Goal: Transaction & Acquisition: Obtain resource

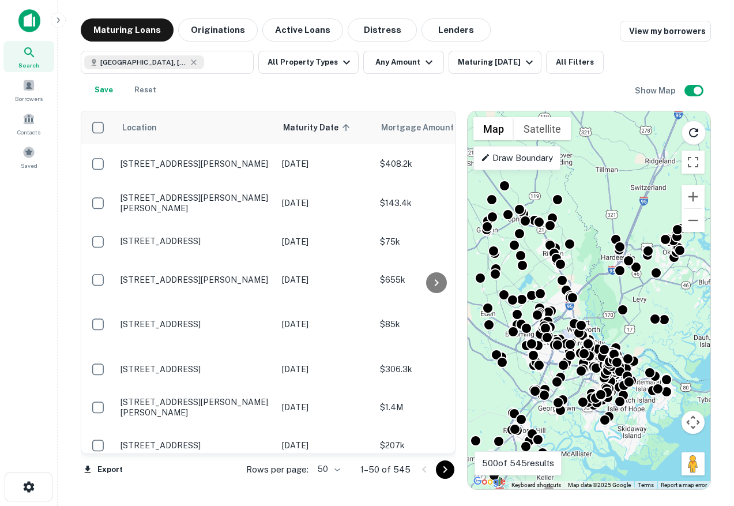
click at [22, 32] on img at bounding box center [29, 20] width 22 height 23
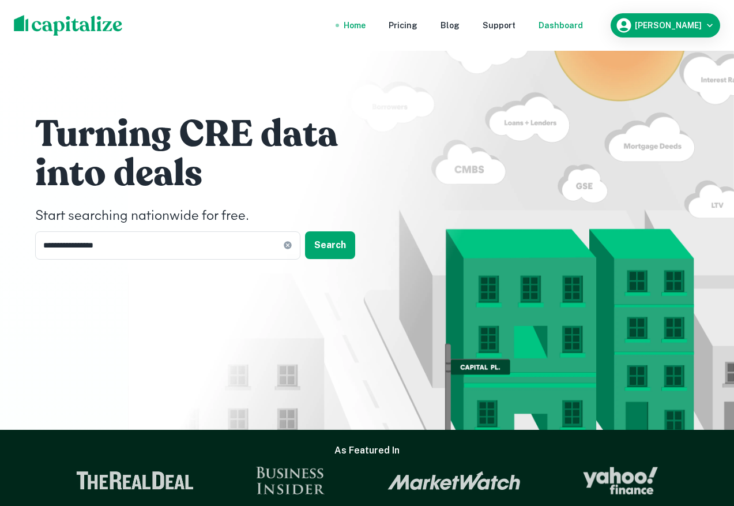
click at [583, 28] on div "Dashboard" at bounding box center [561, 25] width 44 height 13
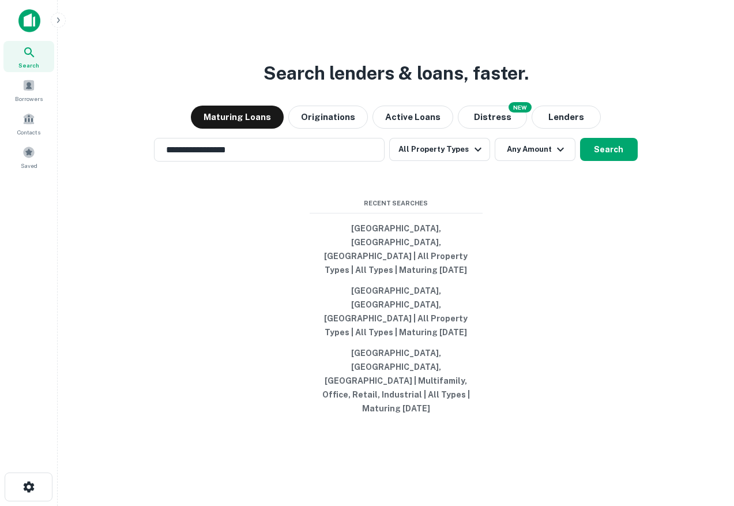
click at [288, 204] on div "**********" at bounding box center [396, 281] width 658 height 506
click at [277, 156] on input "**********" at bounding box center [260, 149] width 203 height 13
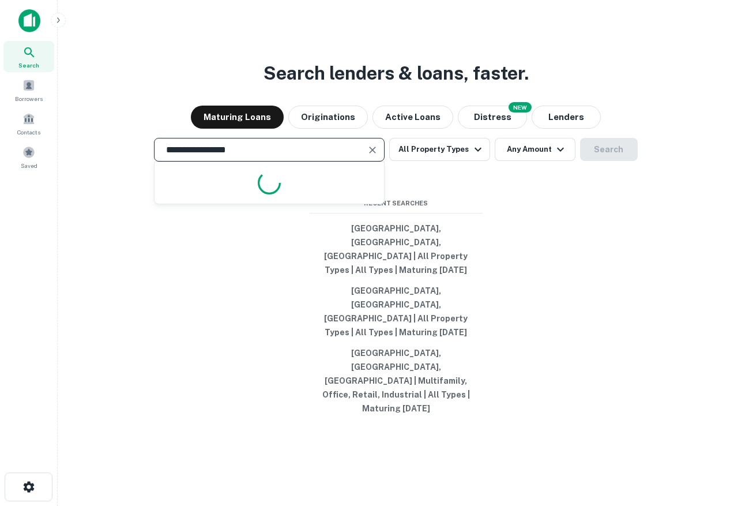
click at [277, 156] on input "**********" at bounding box center [260, 149] width 203 height 13
type input "*"
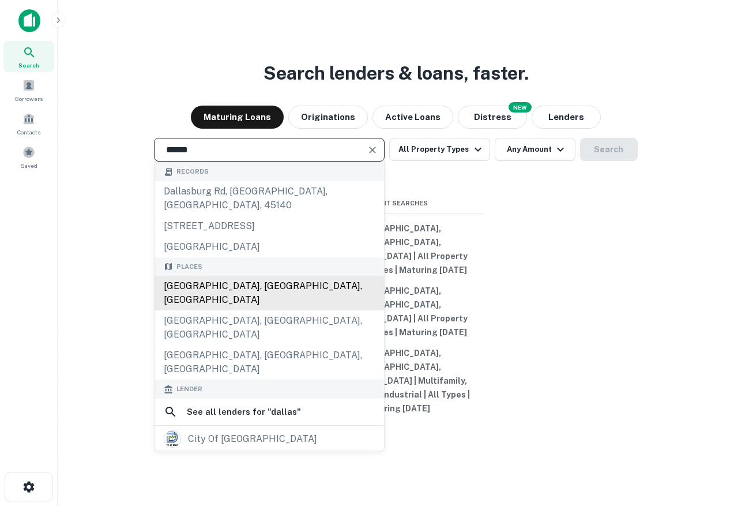
click at [228, 310] on div "[GEOGRAPHIC_DATA], [GEOGRAPHIC_DATA], [GEOGRAPHIC_DATA]" at bounding box center [270, 293] width 230 height 35
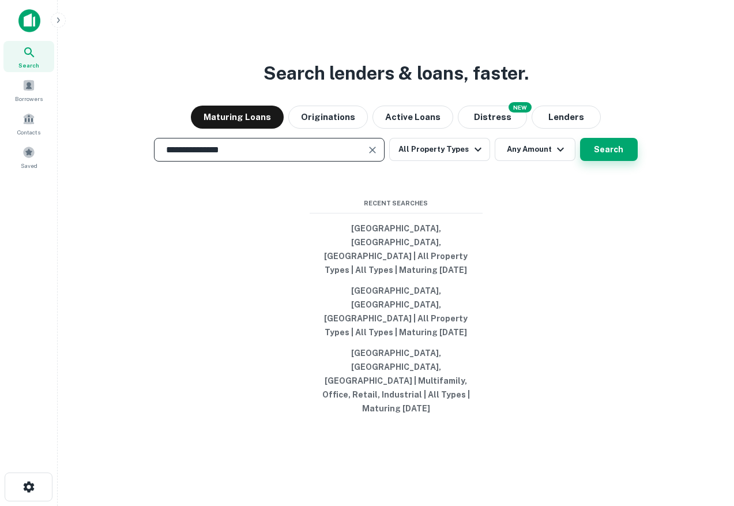
type input "**********"
click at [603, 161] on button "Search" at bounding box center [609, 149] width 58 height 23
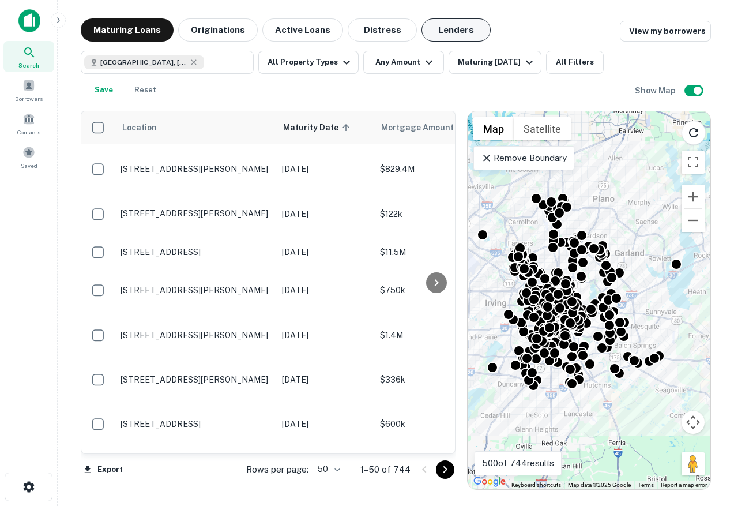
click at [443, 22] on button "Lenders" at bounding box center [456, 29] width 69 height 23
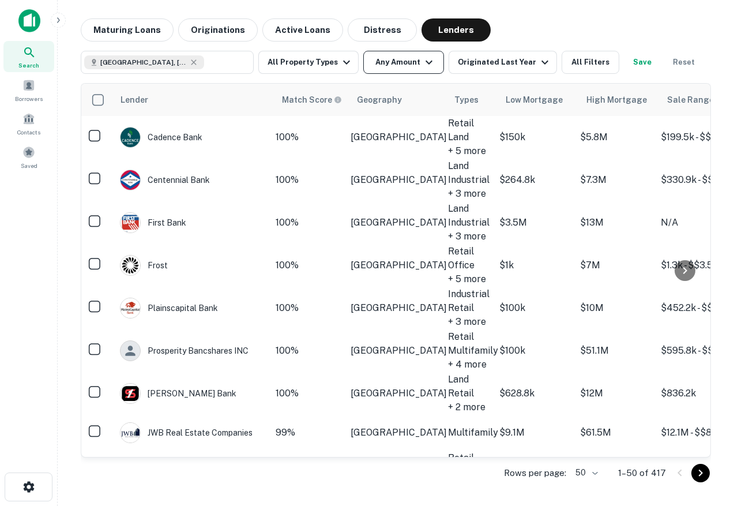
click at [422, 62] on icon "button" at bounding box center [429, 62] width 14 height 14
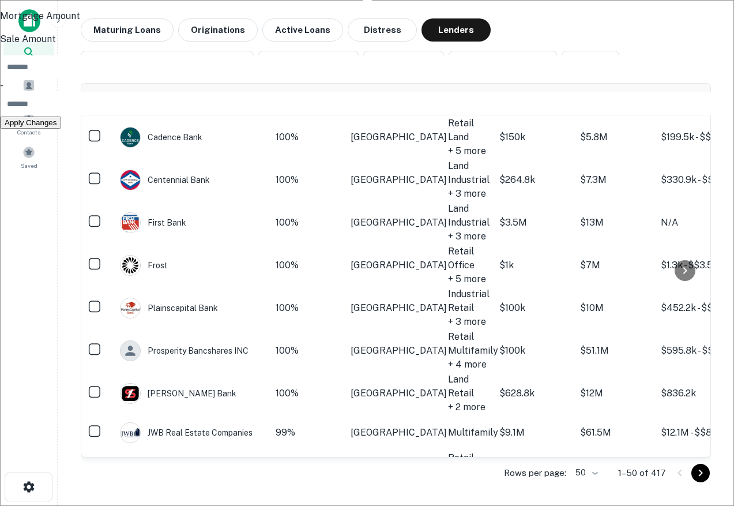
click at [325, 69] on div at bounding box center [367, 253] width 734 height 506
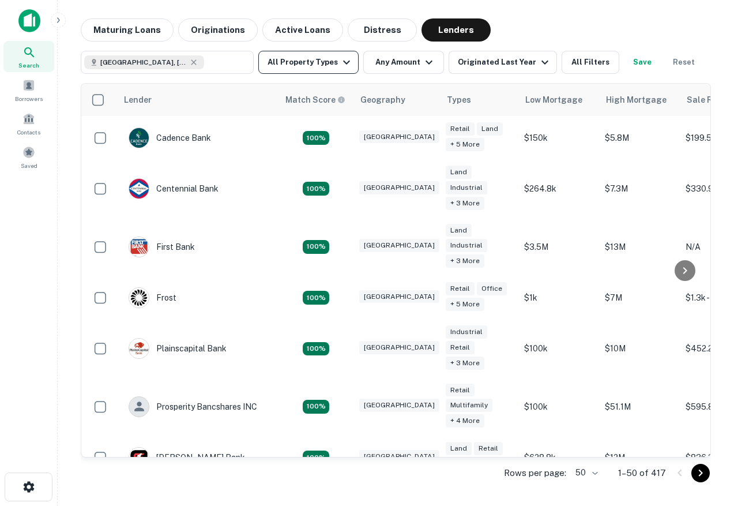
click at [298, 72] on button "All Property Types" at bounding box center [308, 62] width 100 height 23
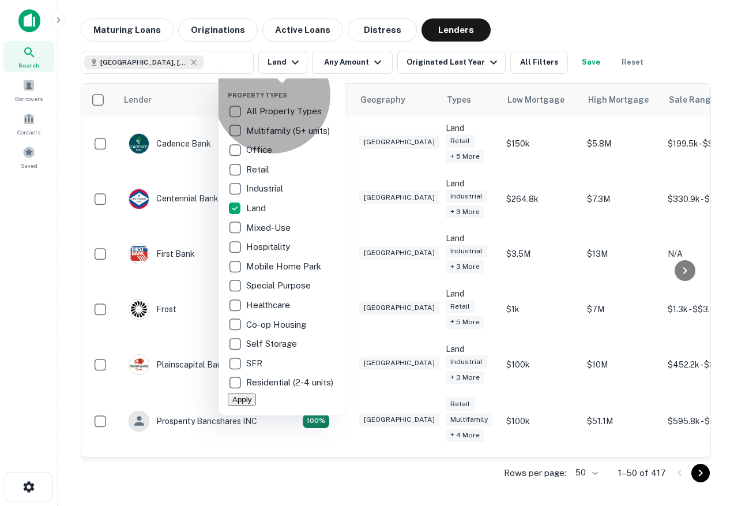
click at [256, 405] on button "Apply" at bounding box center [242, 399] width 28 height 12
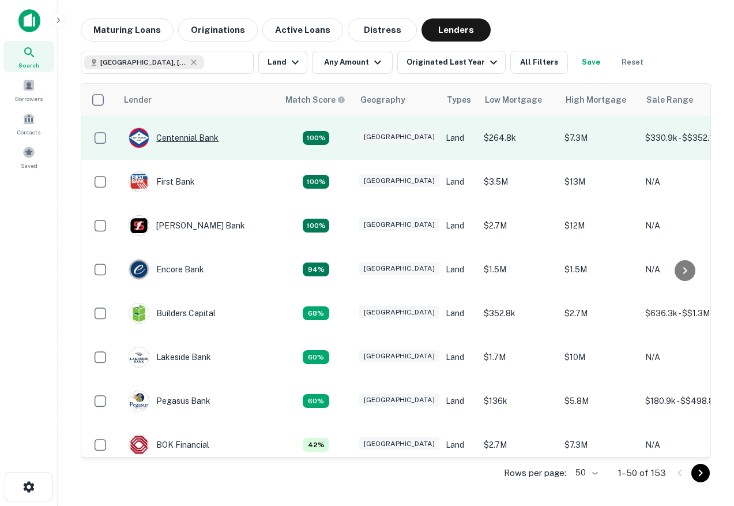
click at [179, 140] on div "Centennial Bank" at bounding box center [174, 137] width 90 height 21
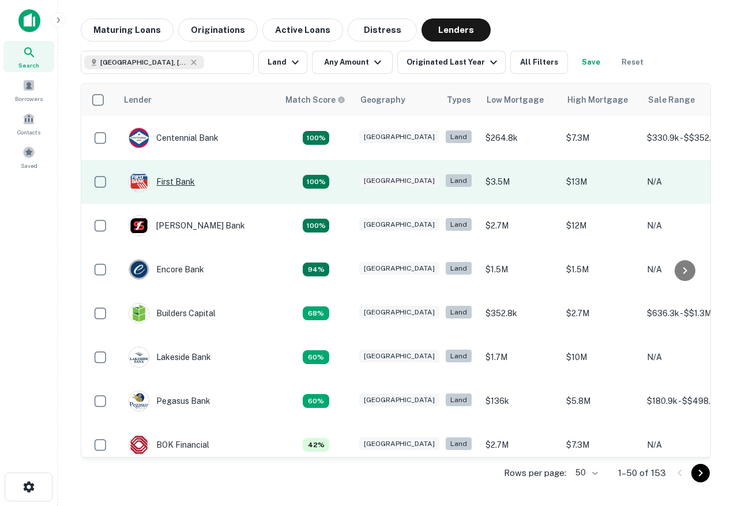
click at [174, 179] on div "First Bank" at bounding box center [162, 181] width 66 height 21
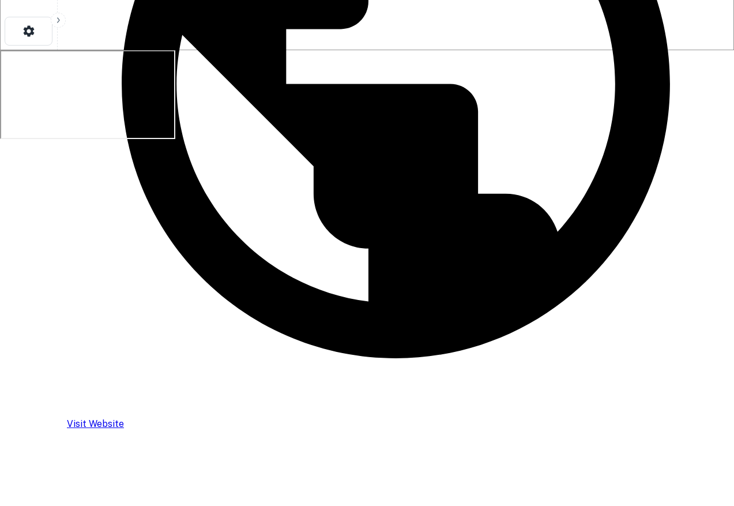
scroll to position [443, 0]
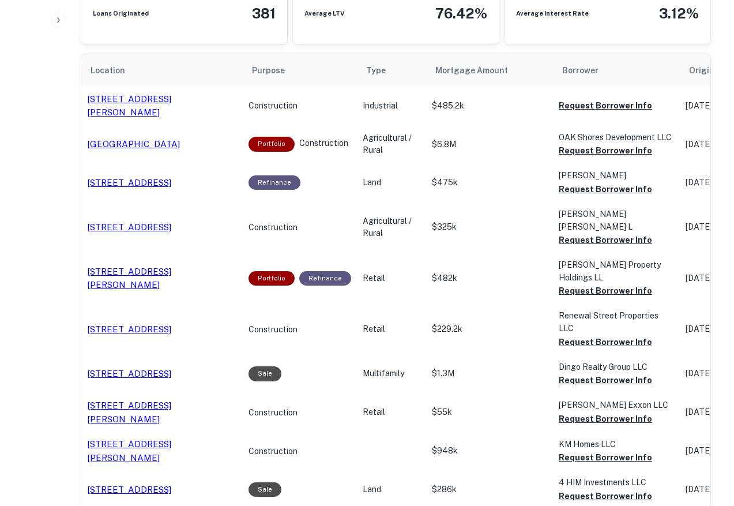
scroll to position [509, 0]
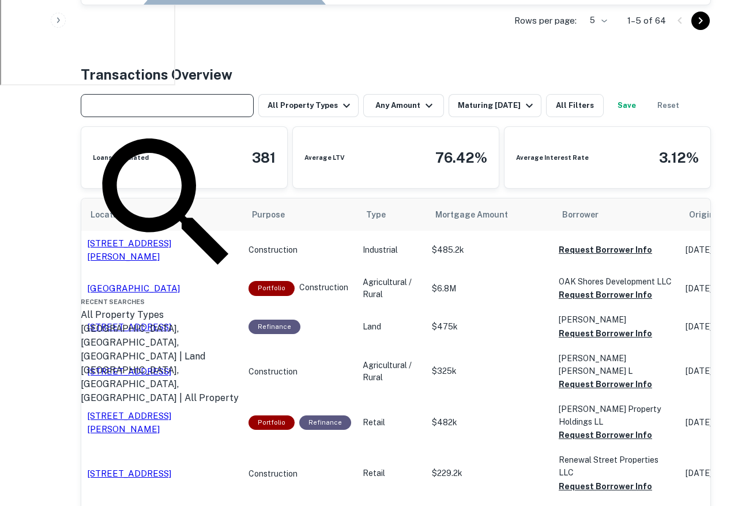
click at [225, 100] on input "text" at bounding box center [166, 105] width 164 height 16
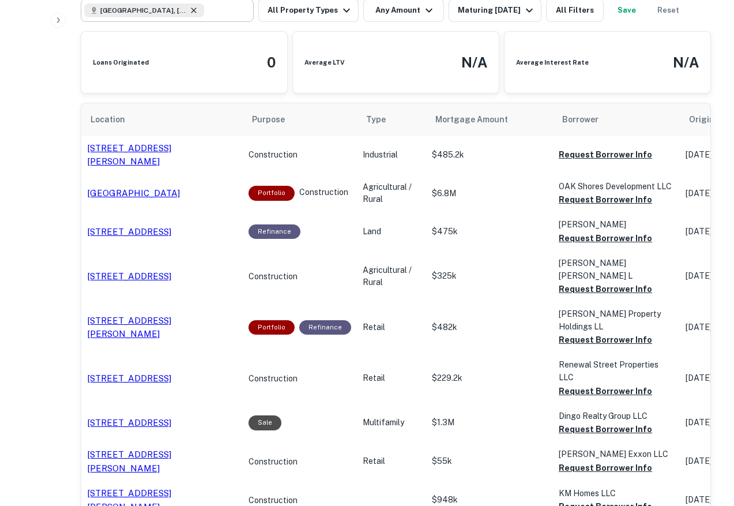
click at [189, 10] on icon at bounding box center [193, 10] width 9 height 9
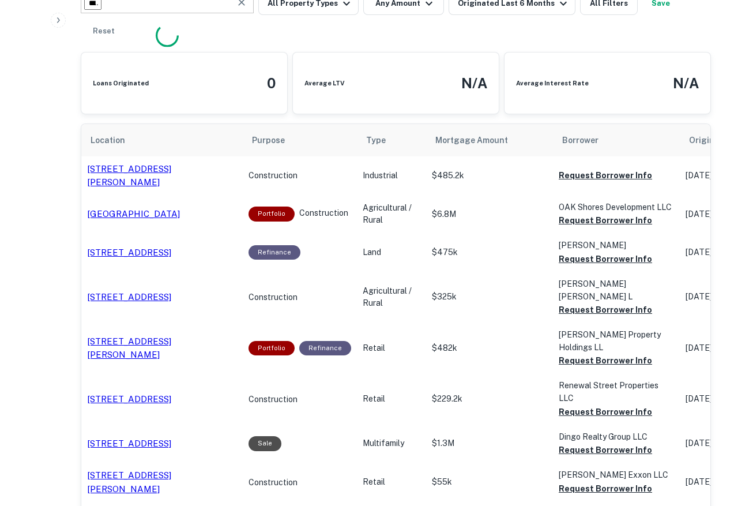
click at [102, 10] on input "**********" at bounding box center [92, 3] width 17 height 13
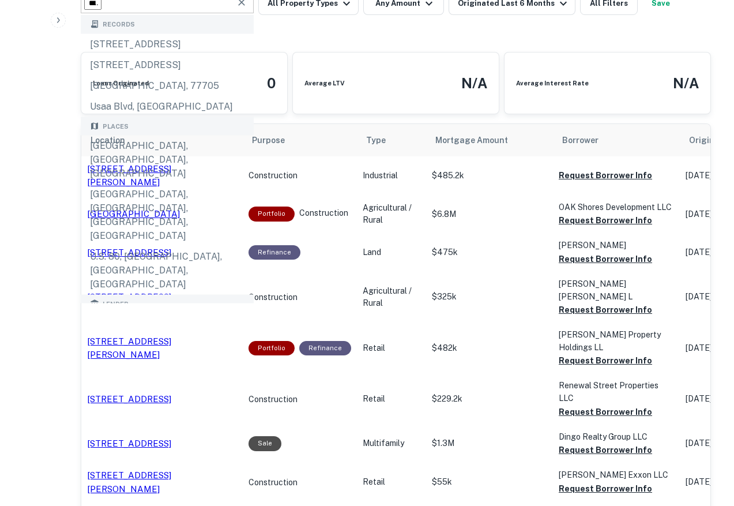
click at [102, 10] on input "**********" at bounding box center [92, 3] width 17 height 13
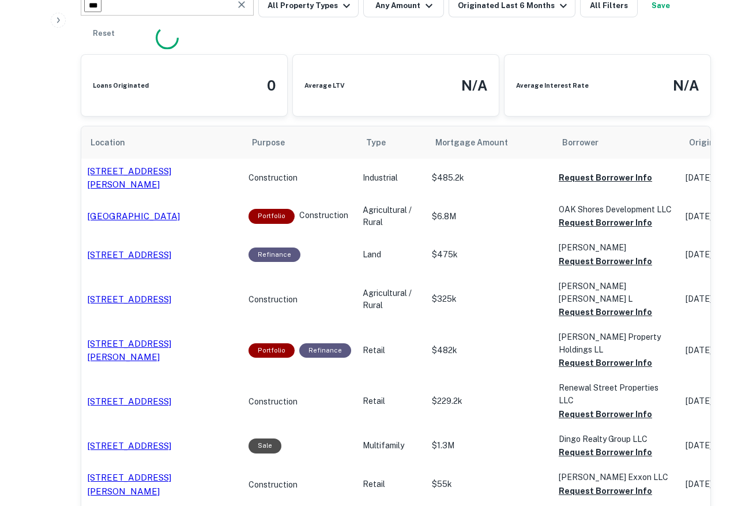
type input "****"
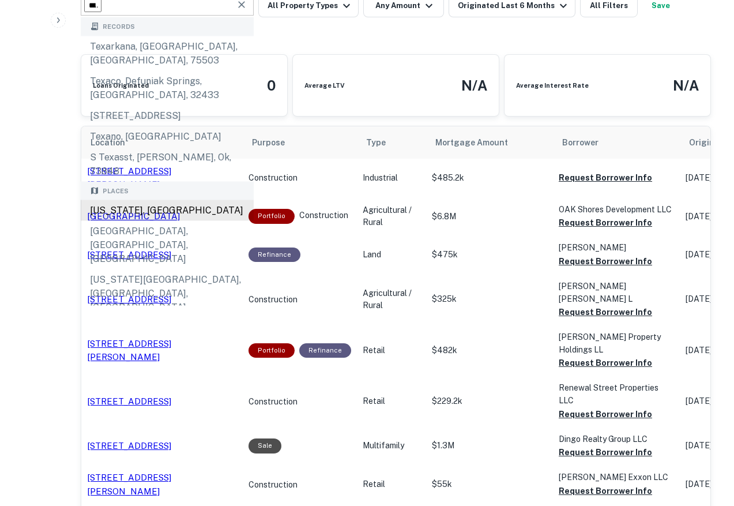
click at [146, 200] on div "Texas, USA" at bounding box center [167, 210] width 173 height 21
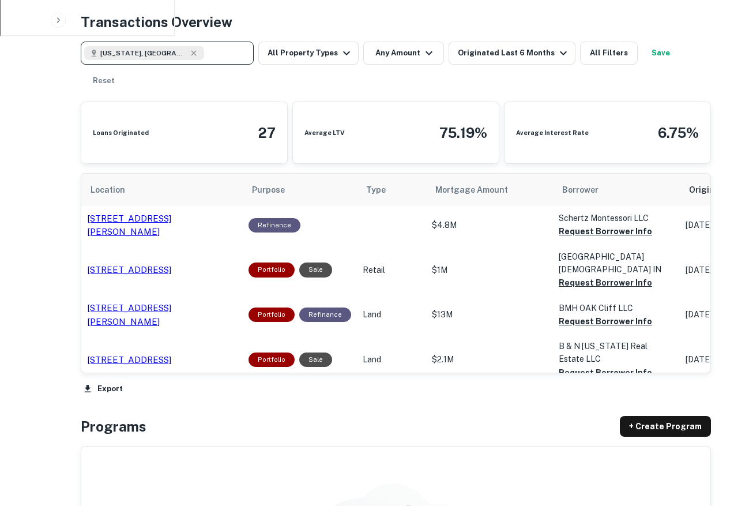
scroll to position [548, 0]
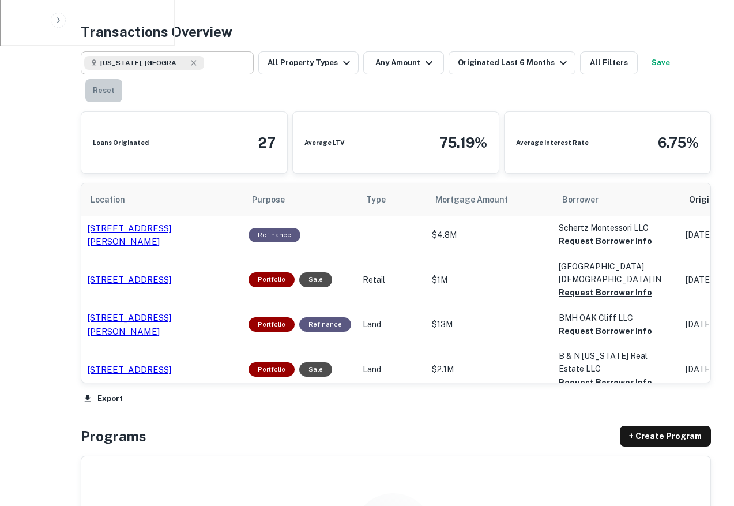
click at [122, 79] on button "Reset" at bounding box center [103, 90] width 37 height 23
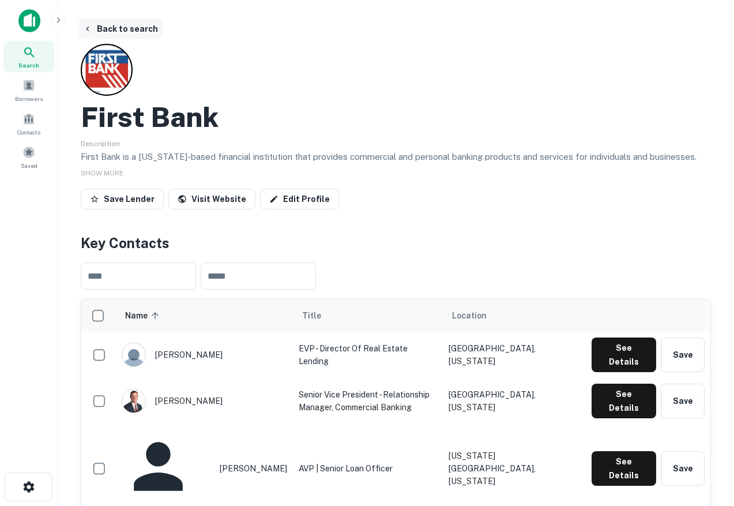
click at [100, 33] on button "Back to search" at bounding box center [120, 28] width 84 height 21
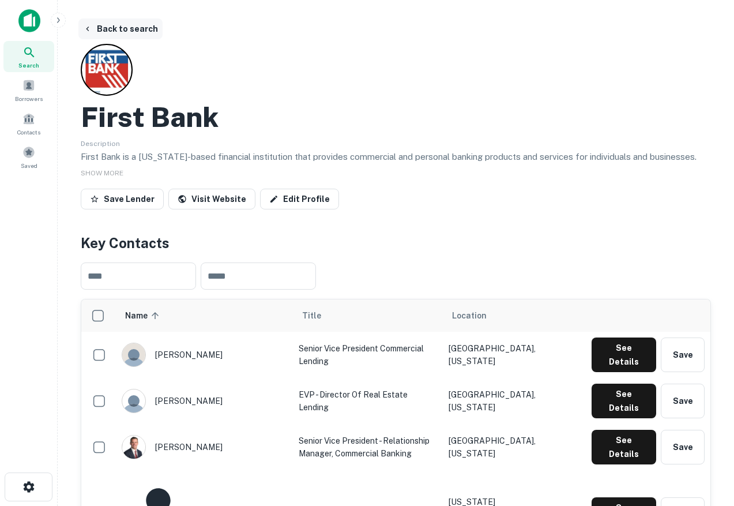
click at [123, 18] on button "Back to search" at bounding box center [120, 28] width 84 height 21
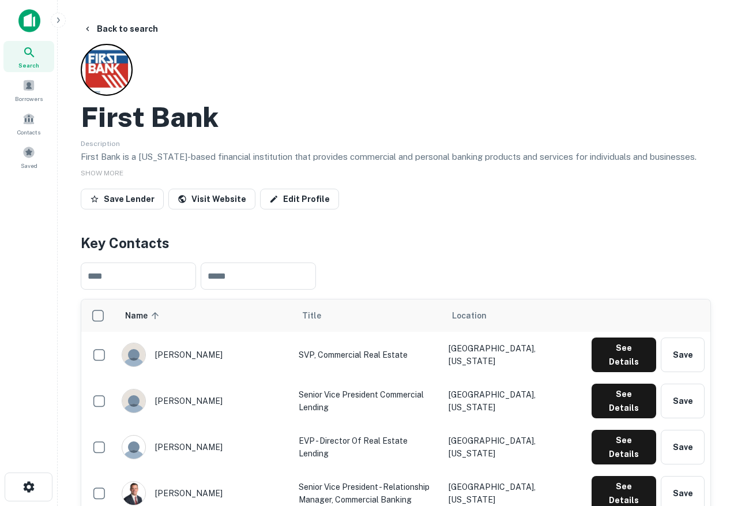
click at [59, 23] on icon "button" at bounding box center [58, 20] width 9 height 9
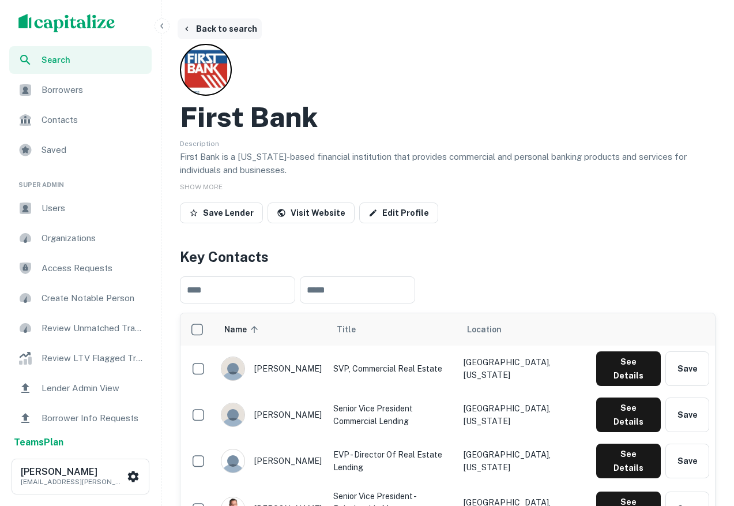
click at [220, 30] on button "Back to search" at bounding box center [220, 28] width 84 height 21
click at [82, 62] on span "Search" at bounding box center [93, 60] width 103 height 13
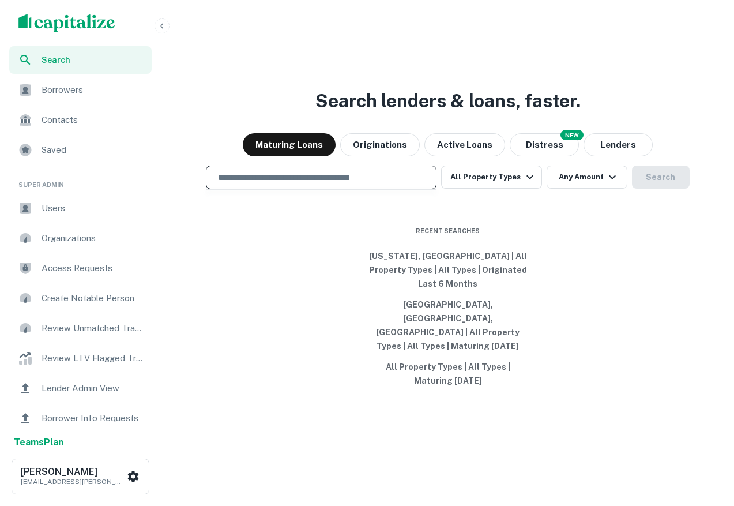
click at [382, 184] on input "text" at bounding box center [321, 177] width 220 height 13
type input "**********"
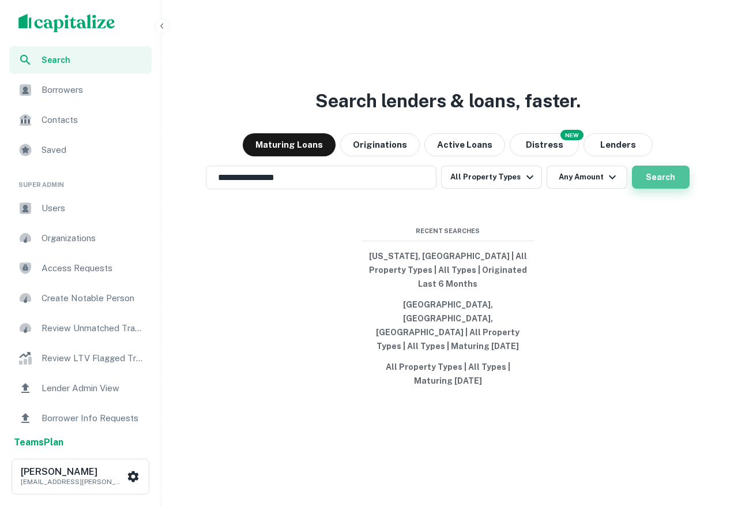
click at [660, 189] on button "Search" at bounding box center [661, 177] width 58 height 23
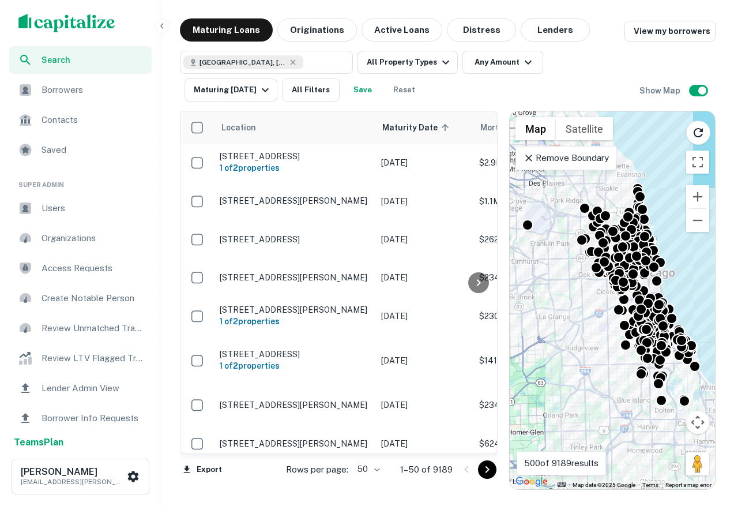
click at [64, 93] on span "Borrowers" at bounding box center [93, 90] width 103 height 14
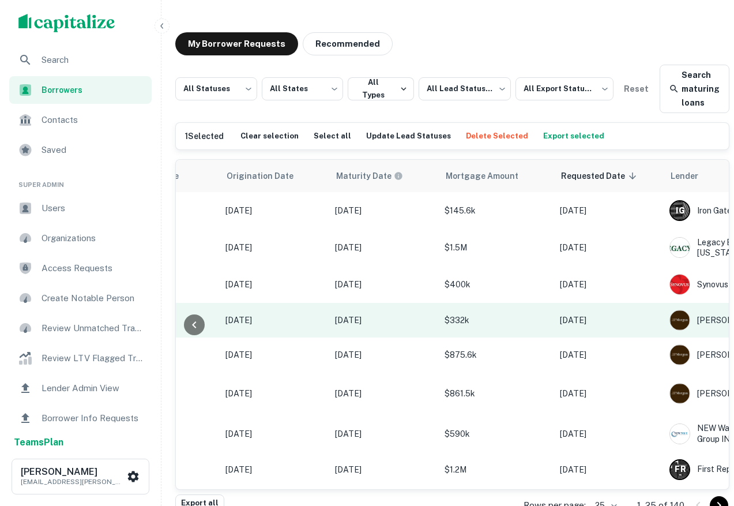
scroll to position [0, 690]
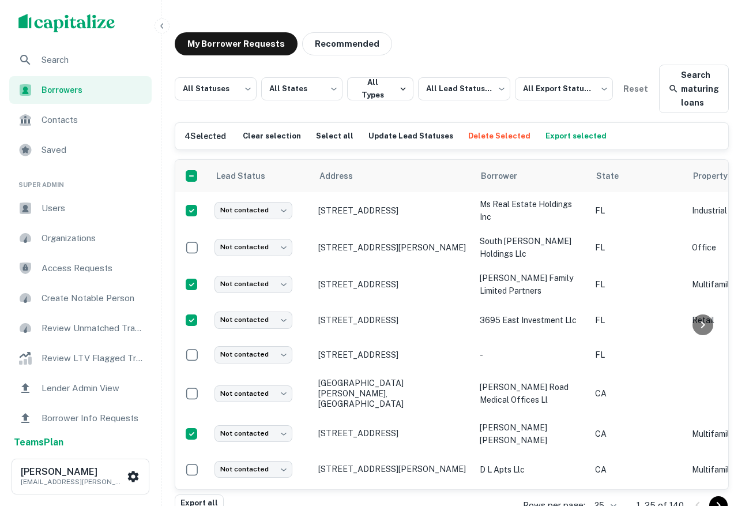
click at [480, 138] on button "Delete Selected" at bounding box center [499, 135] width 68 height 17
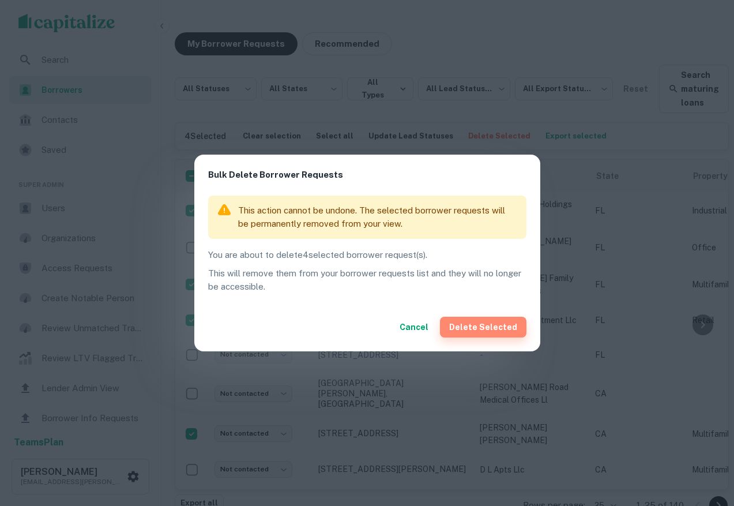
click at [494, 328] on button "Delete Selected" at bounding box center [483, 327] width 87 height 21
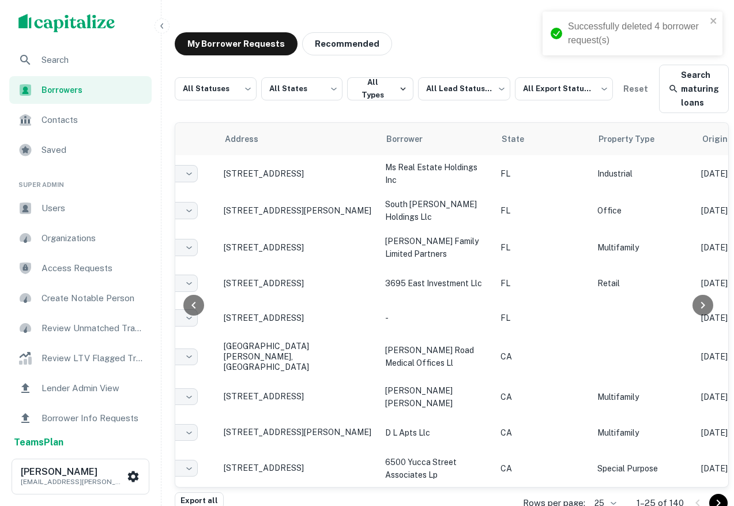
scroll to position [0, 690]
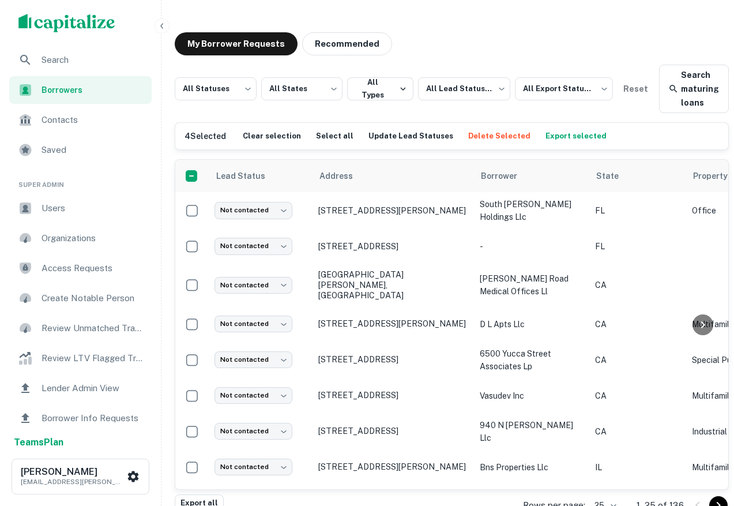
click at [479, 135] on button "Delete Selected" at bounding box center [499, 135] width 68 height 17
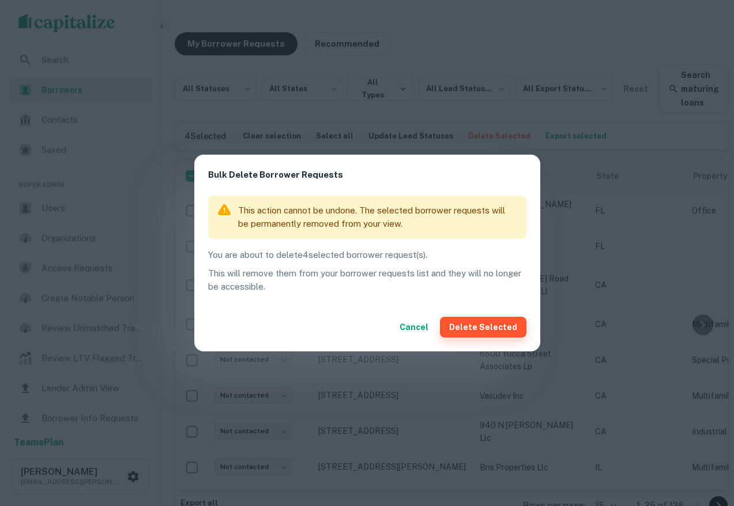
click at [473, 329] on button "Delete Selected" at bounding box center [483, 327] width 87 height 21
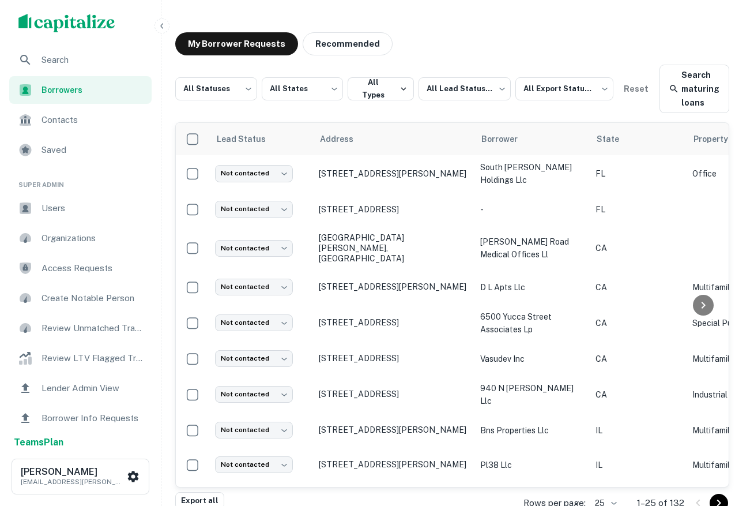
click at [77, 50] on div "Search" at bounding box center [80, 60] width 142 height 28
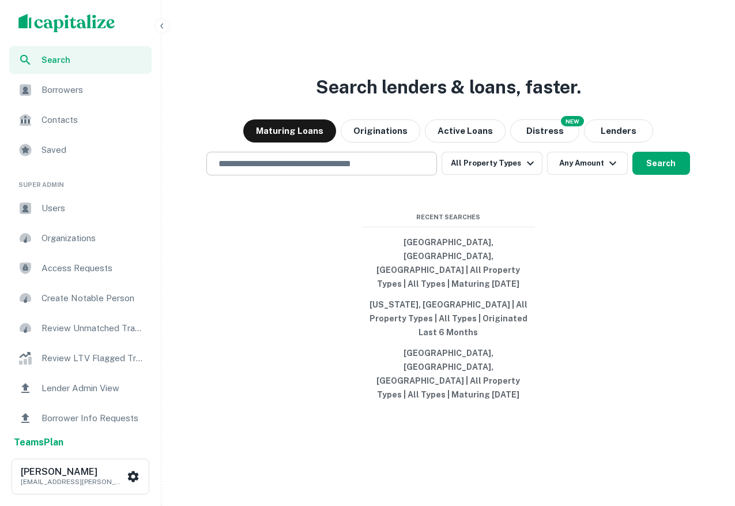
click at [336, 170] on input "text" at bounding box center [322, 163] width 220 height 13
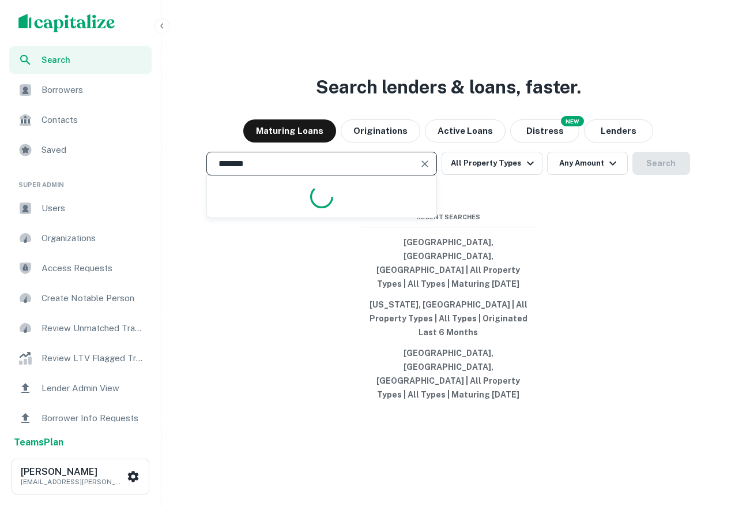
type input "**********"
click at [672, 175] on button "Search" at bounding box center [662, 163] width 58 height 23
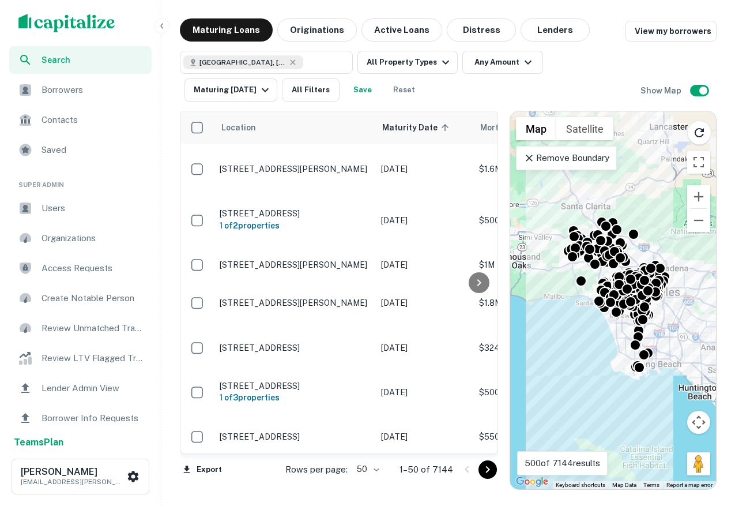
click at [54, 67] on div "Search" at bounding box center [80, 60] width 142 height 28
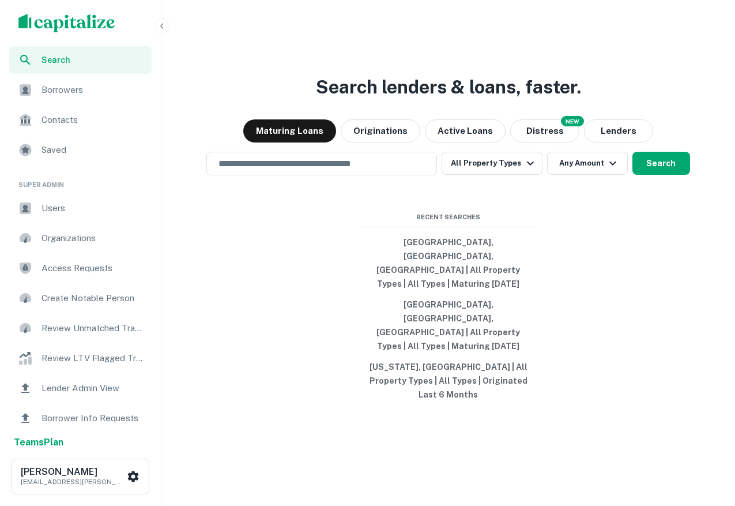
click at [159, 30] on icon "button" at bounding box center [161, 25] width 9 height 9
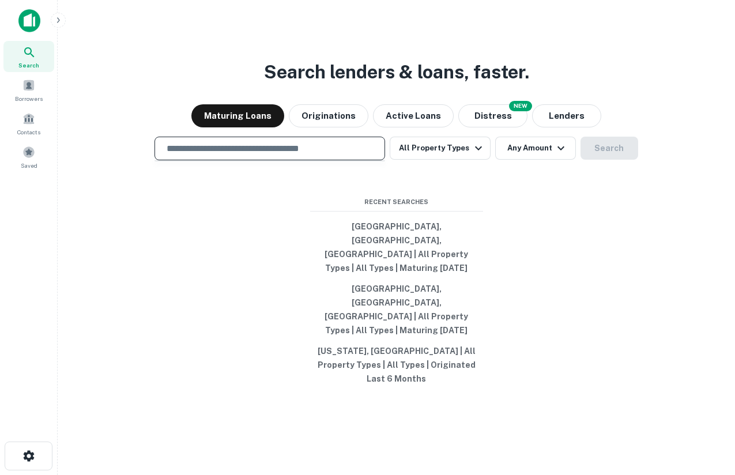
click at [307, 155] on input "text" at bounding box center [270, 148] width 220 height 13
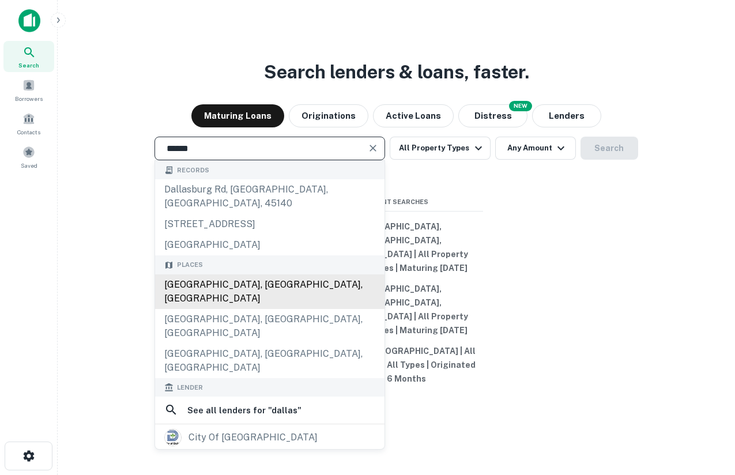
click at [225, 303] on div "[GEOGRAPHIC_DATA], [GEOGRAPHIC_DATA], [GEOGRAPHIC_DATA]" at bounding box center [270, 292] width 230 height 35
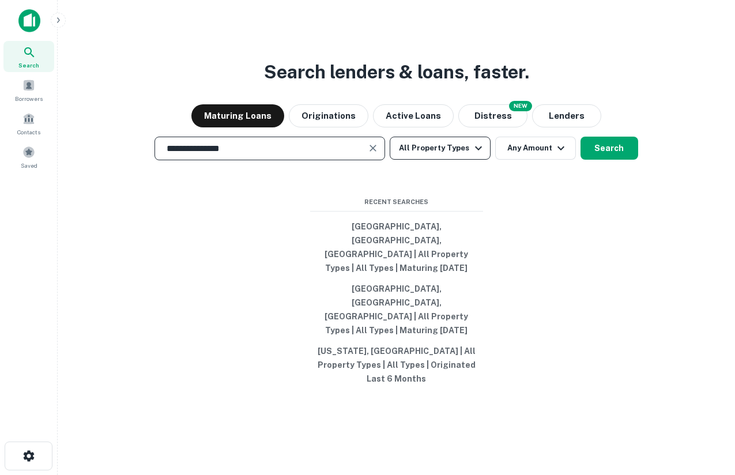
type input "**********"
click at [451, 160] on button "All Property Types" at bounding box center [440, 148] width 100 height 23
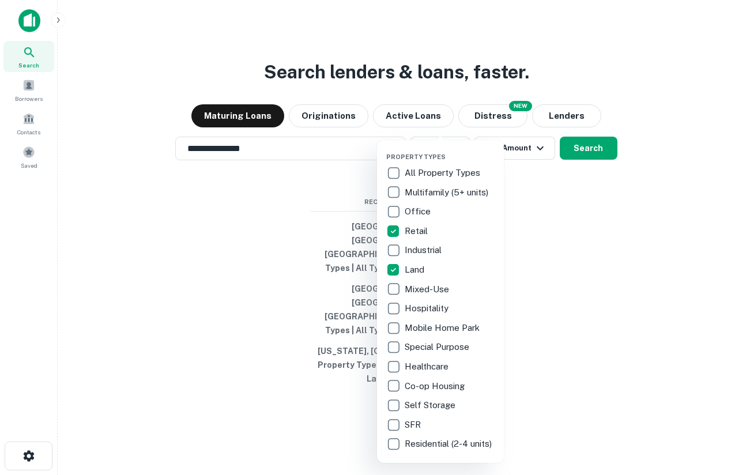
click at [586, 244] on div at bounding box center [367, 237] width 735 height 475
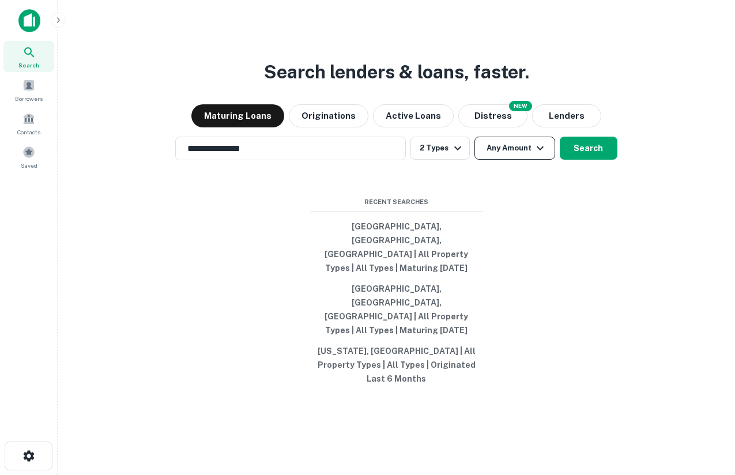
click at [526, 160] on button "Any Amount" at bounding box center [515, 148] width 81 height 23
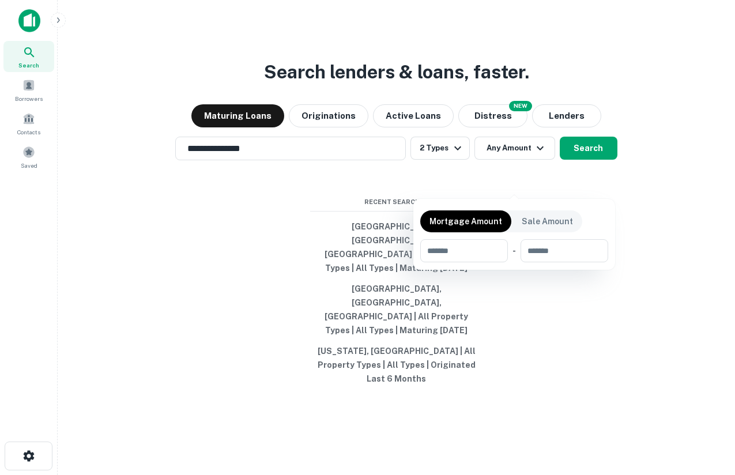
click at [573, 188] on div at bounding box center [367, 237] width 735 height 475
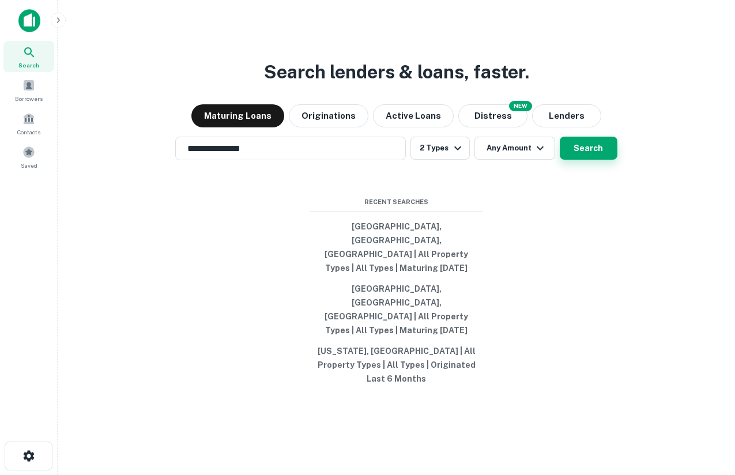
click at [585, 160] on button "Search" at bounding box center [589, 148] width 58 height 23
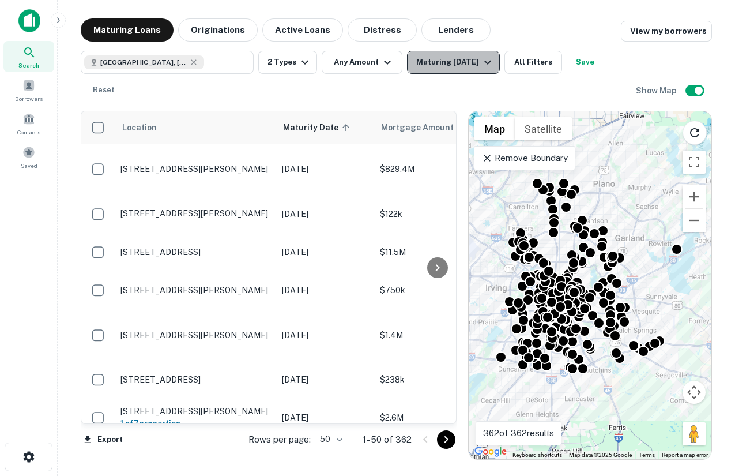
click at [463, 61] on div "Maturing [DATE]" at bounding box center [455, 62] width 78 height 14
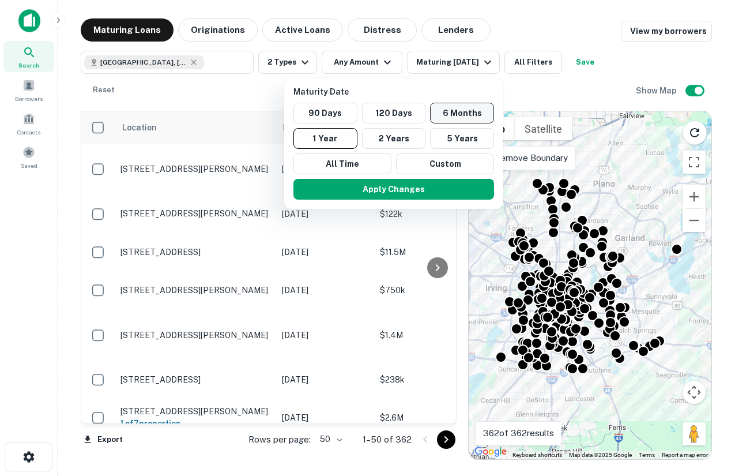
click at [448, 115] on button "6 Months" at bounding box center [462, 113] width 64 height 21
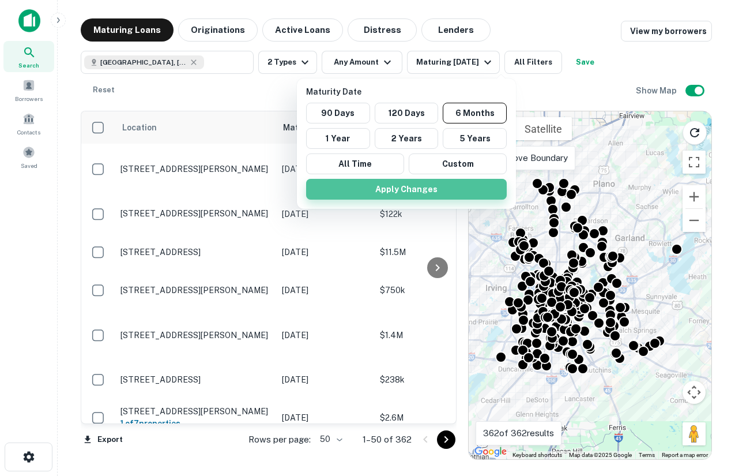
click at [429, 184] on button "Apply Changes" at bounding box center [406, 189] width 201 height 21
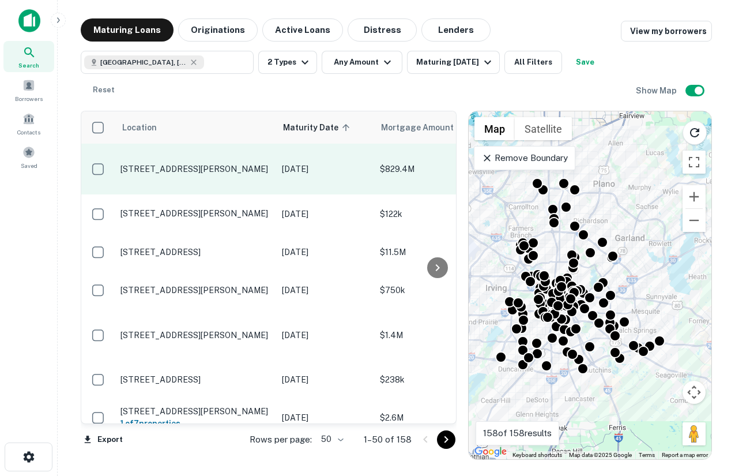
click at [218, 164] on p "14647 Lasater Rd Dallas, TX75253" at bounding box center [196, 169] width 150 height 10
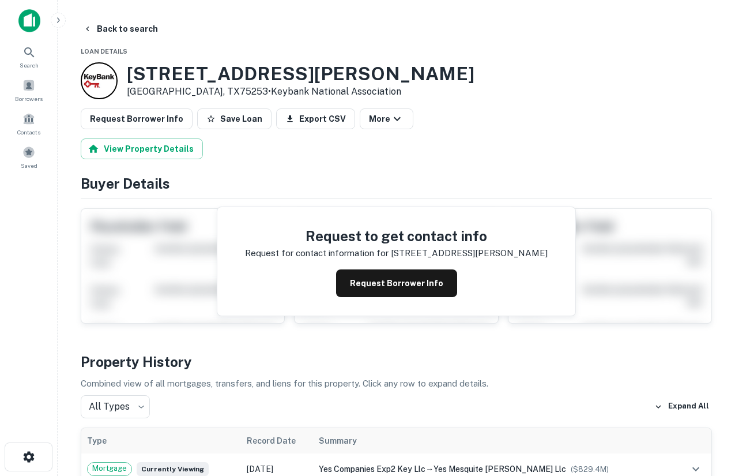
scroll to position [90, 0]
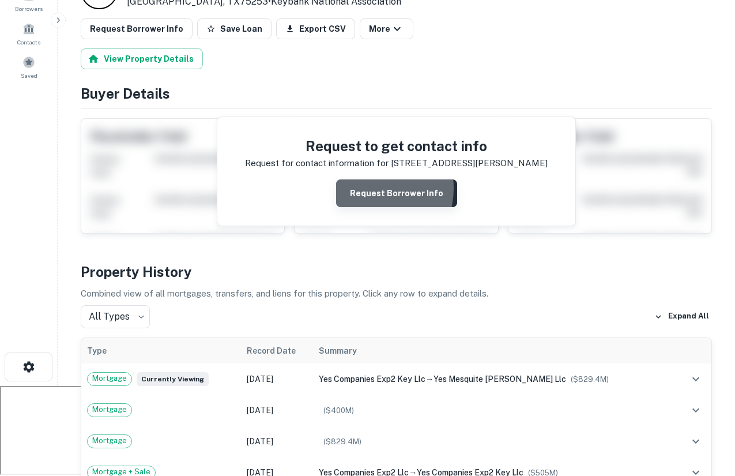
click at [369, 188] on button "Request Borrower Info" at bounding box center [396, 193] width 121 height 28
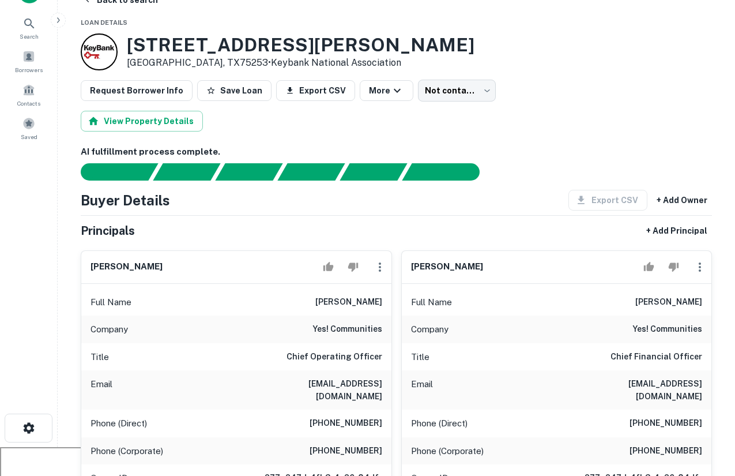
scroll to position [29, 0]
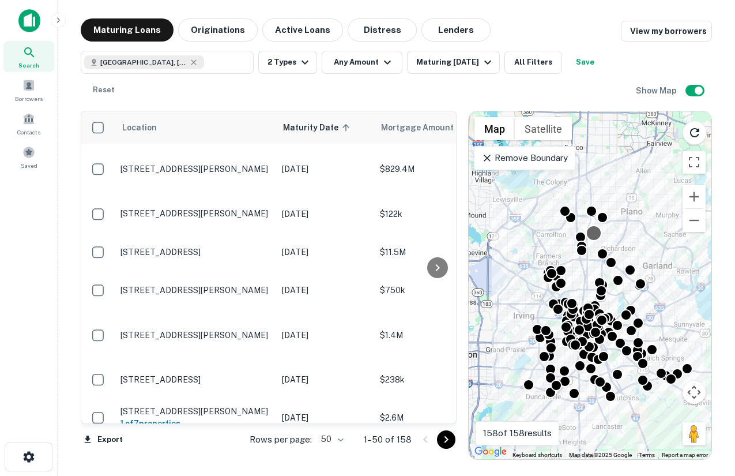
drag, startPoint x: 568, startPoint y: 213, endPoint x: 593, endPoint y: 234, distance: 32.0
click at [593, 234] on div "To activate drag with keyboard, press Alt + Enter. Once in keyboard drag state,…" at bounding box center [590, 285] width 243 height 348
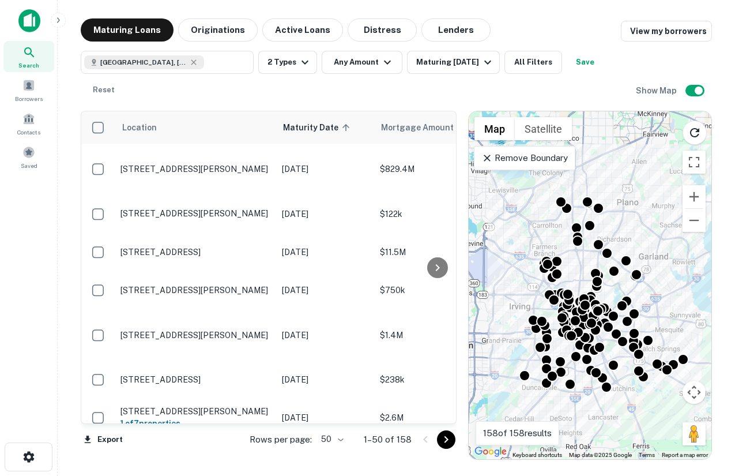
click at [585, 253] on div "To activate drag with keyboard, press Alt + Enter. Once in keyboard drag state,…" at bounding box center [590, 285] width 243 height 348
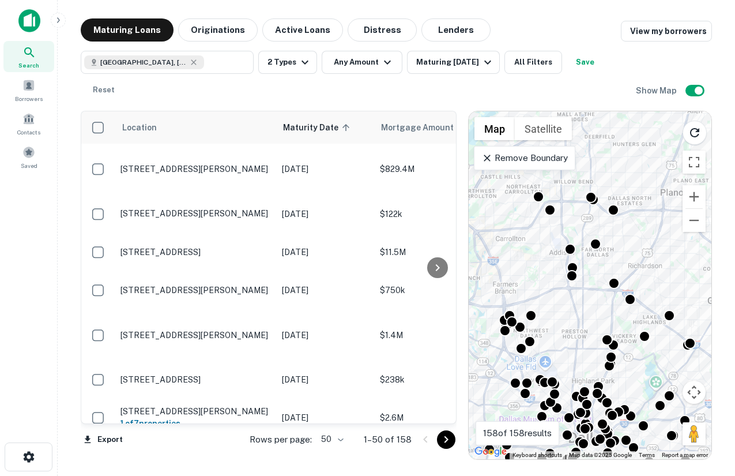
drag, startPoint x: 585, startPoint y: 253, endPoint x: 585, endPoint y: 295, distance: 42.1
click at [585, 295] on div "To activate drag with keyboard, press Alt + Enter. Once in keyboard drag state,…" at bounding box center [590, 285] width 243 height 348
click at [584, 296] on div "To activate drag with keyboard, press Alt + Enter. Once in keyboard drag state,…" at bounding box center [590, 285] width 243 height 348
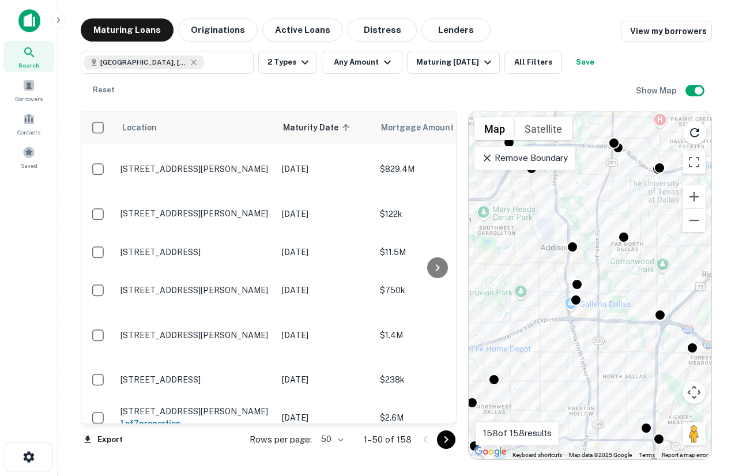
drag, startPoint x: 584, startPoint y: 296, endPoint x: 600, endPoint y: 334, distance: 41.3
click at [601, 334] on div "To activate drag with keyboard, press Alt + Enter. Once in keyboard drag state,…" at bounding box center [590, 285] width 243 height 348
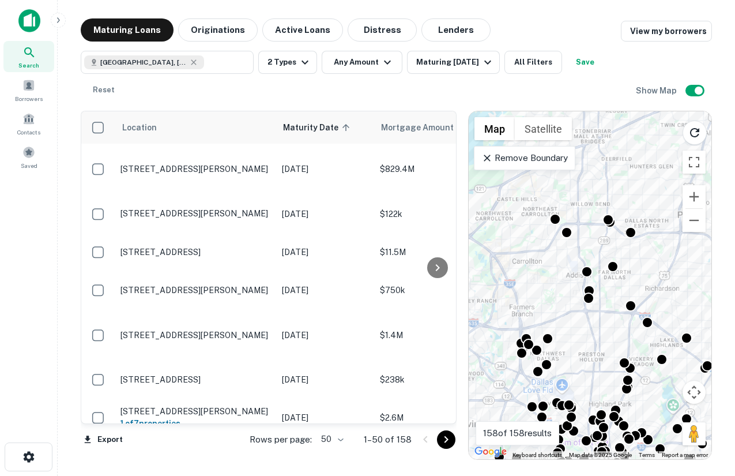
drag, startPoint x: 603, startPoint y: 229, endPoint x: 604, endPoint y: 293, distance: 64.0
click at [605, 294] on div "To activate drag with keyboard, press Alt + Enter. Once in keyboard drag state,…" at bounding box center [590, 285] width 243 height 348
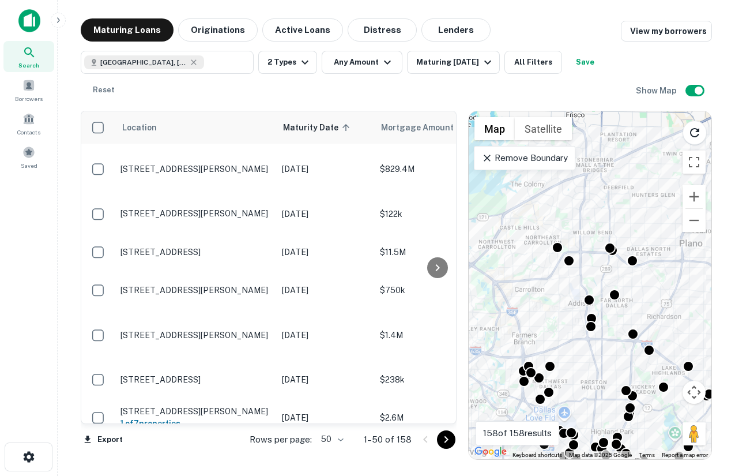
click at [532, 156] on p "Remove Boundary" at bounding box center [525, 158] width 86 height 14
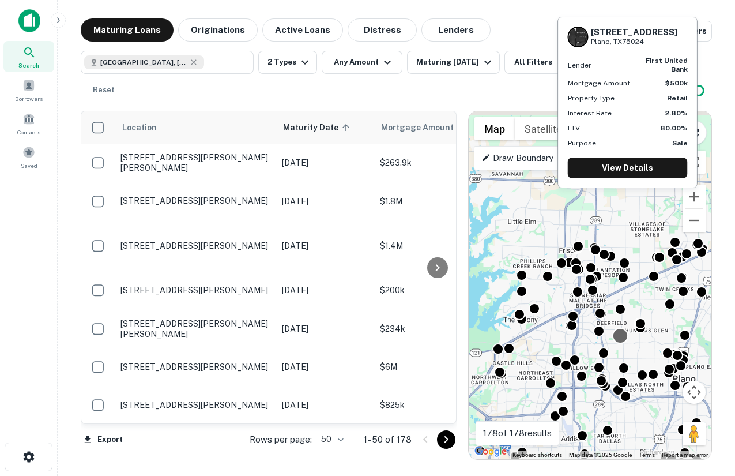
drag, startPoint x: 623, startPoint y: 201, endPoint x: 616, endPoint y: 338, distance: 136.9
click at [616, 338] on div at bounding box center [620, 335] width 17 height 17
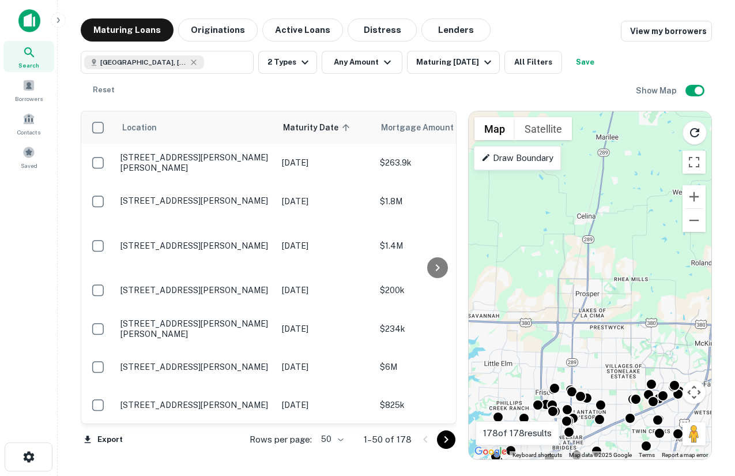
drag, startPoint x: 617, startPoint y: 166, endPoint x: 593, endPoint y: 321, distance: 157.0
click at [593, 321] on div "To activate drag with keyboard, press Alt + Enter. Once in keyboard drag state,…" at bounding box center [590, 285] width 243 height 348
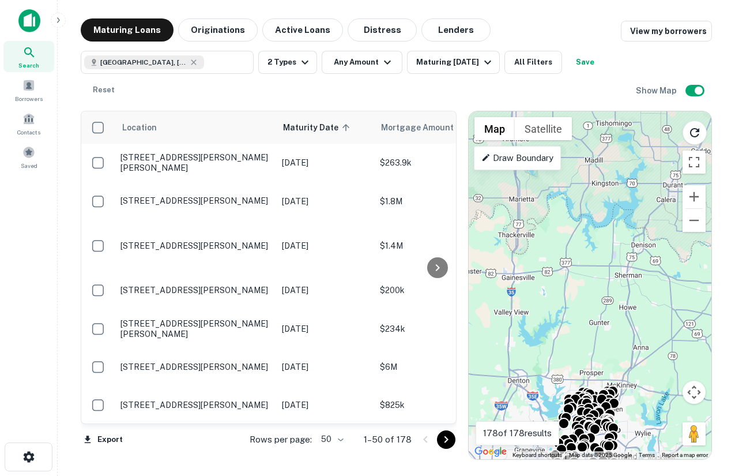
drag, startPoint x: 613, startPoint y: 218, endPoint x: 609, endPoint y: 290, distance: 72.2
click at [609, 290] on div "To activate drag with keyboard, press Alt + Enter. Once in keyboard drag state,…" at bounding box center [590, 285] width 243 height 348
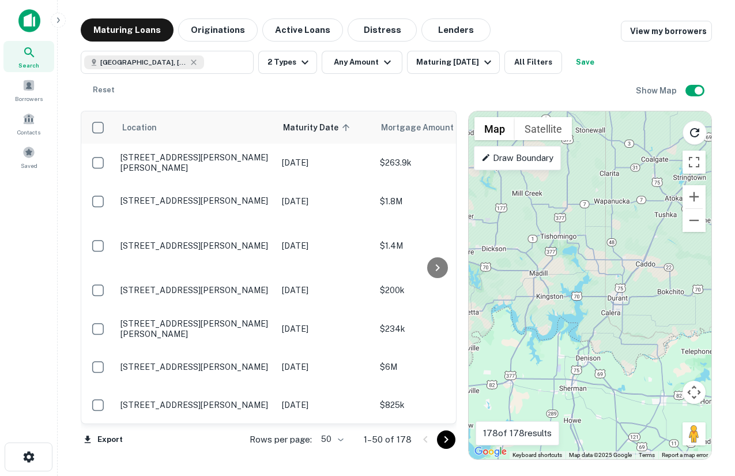
drag, startPoint x: 607, startPoint y: 208, endPoint x: 556, endPoint y: 309, distance: 112.5
click at [556, 310] on div "To activate drag with keyboard, press Alt + Enter. Once in keyboard drag state,…" at bounding box center [590, 285] width 243 height 348
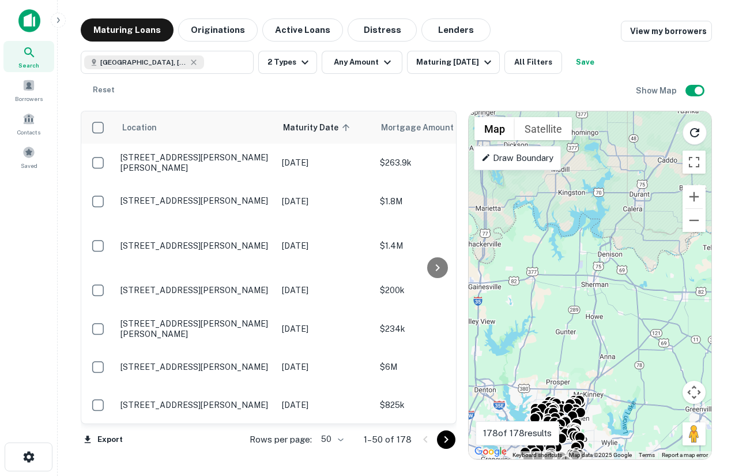
drag, startPoint x: 563, startPoint y: 279, endPoint x: 590, endPoint y: 166, distance: 116.2
click at [591, 166] on div "To activate drag with keyboard, press Alt + Enter. Once in keyboard drag state,…" at bounding box center [590, 285] width 243 height 348
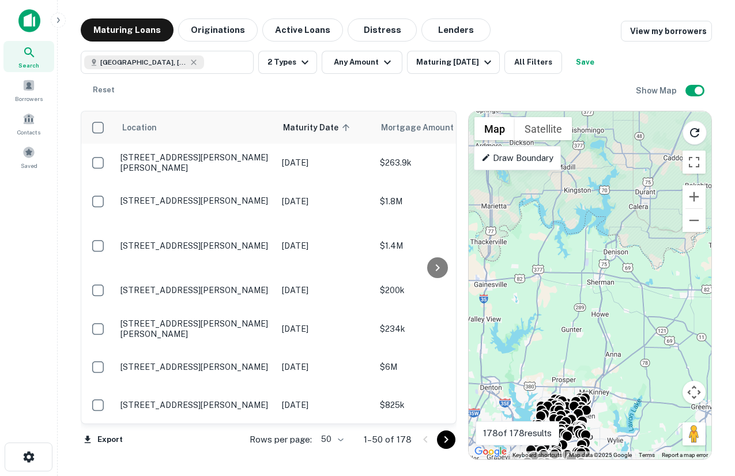
drag, startPoint x: 565, startPoint y: 244, endPoint x: 566, endPoint y: 236, distance: 7.5
click at [566, 236] on div "To activate drag with keyboard, press Alt + Enter. Once in keyboard drag state,…" at bounding box center [590, 285] width 243 height 348
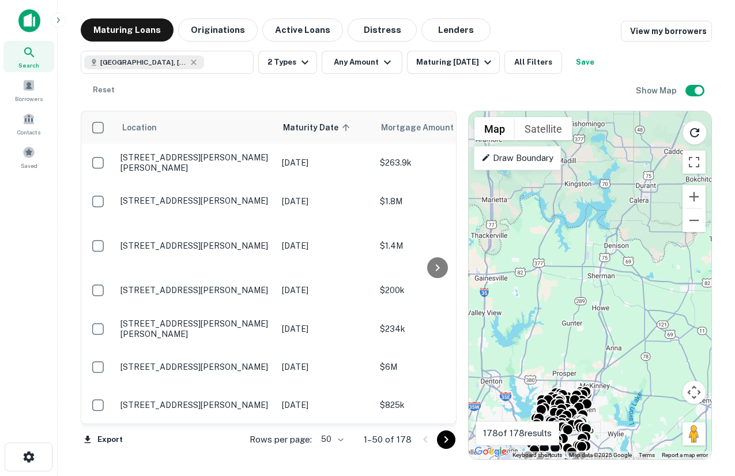
click at [535, 157] on p "Draw Boundary" at bounding box center [518, 158] width 72 height 14
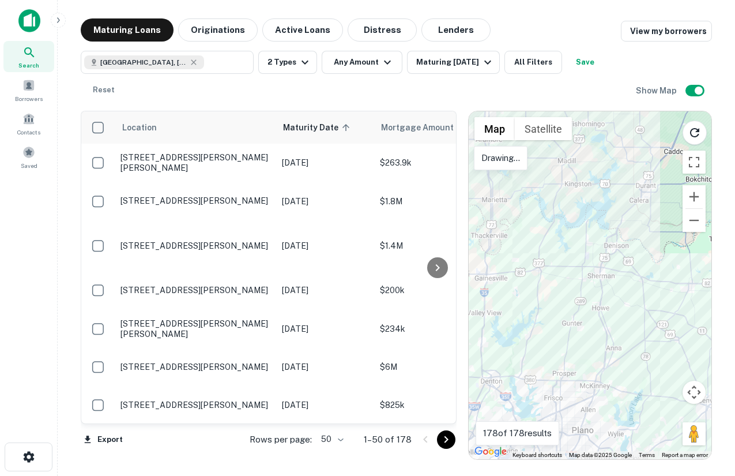
drag, startPoint x: 537, startPoint y: 161, endPoint x: 523, endPoint y: 168, distance: 16.0
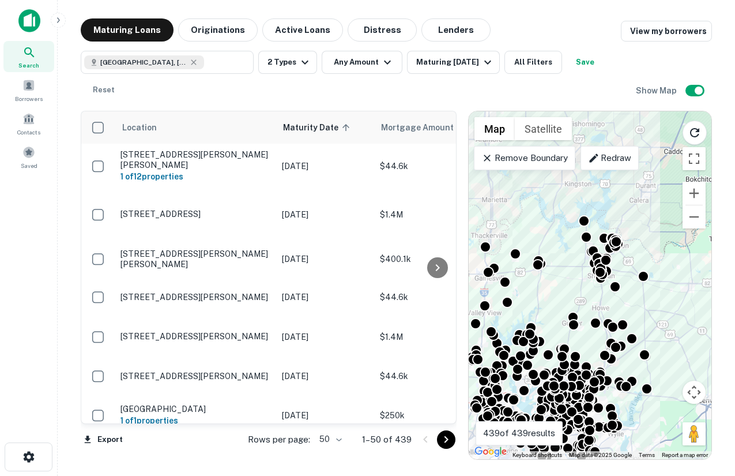
click at [582, 340] on div "To activate drag with keyboard, press Alt + Enter. Once in keyboard drag state,…" at bounding box center [590, 285] width 243 height 348
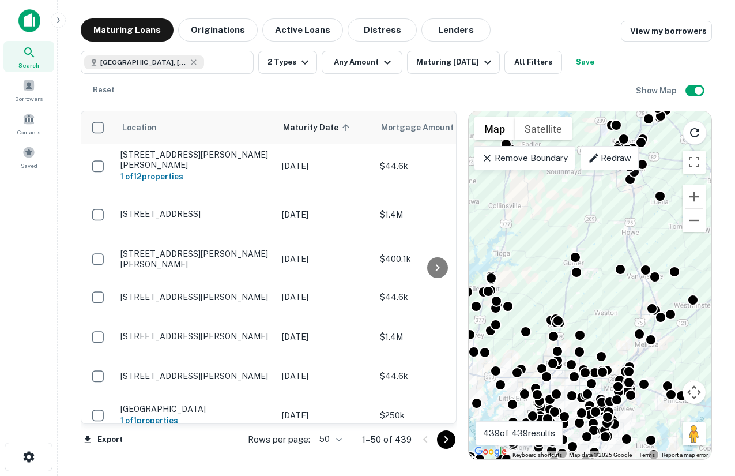
drag, startPoint x: 582, startPoint y: 340, endPoint x: 599, endPoint y: 287, distance: 54.9
click at [599, 287] on div "To activate drag with keyboard, press Alt + Enter. Once in keyboard drag state,…" at bounding box center [590, 285] width 243 height 348
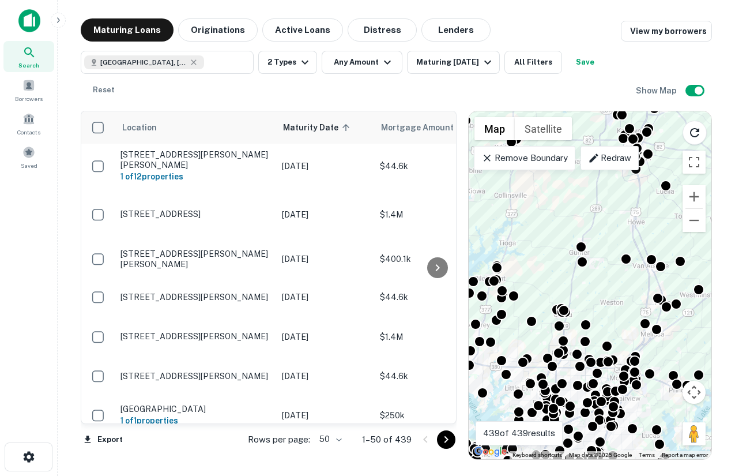
click at [595, 300] on div "To activate drag with keyboard, press Alt + Enter. Once in keyboard drag state,…" at bounding box center [590, 285] width 243 height 348
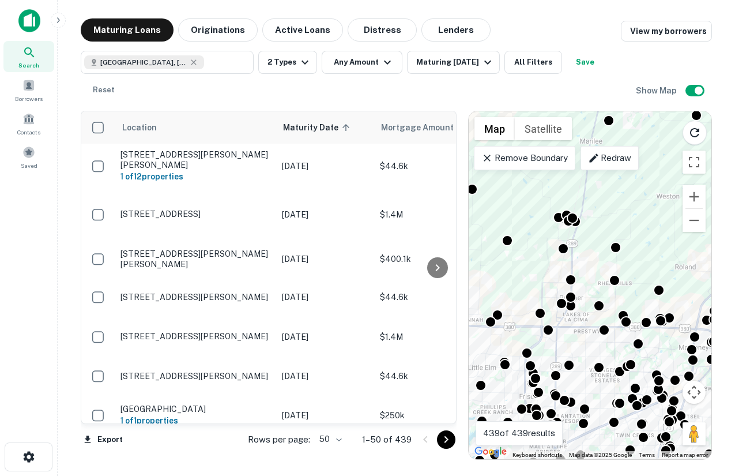
drag, startPoint x: 595, startPoint y: 300, endPoint x: 633, endPoint y: 191, distance: 115.5
click at [633, 191] on div "To activate drag with keyboard, press Alt + Enter. Once in keyboard drag state,…" at bounding box center [590, 285] width 243 height 348
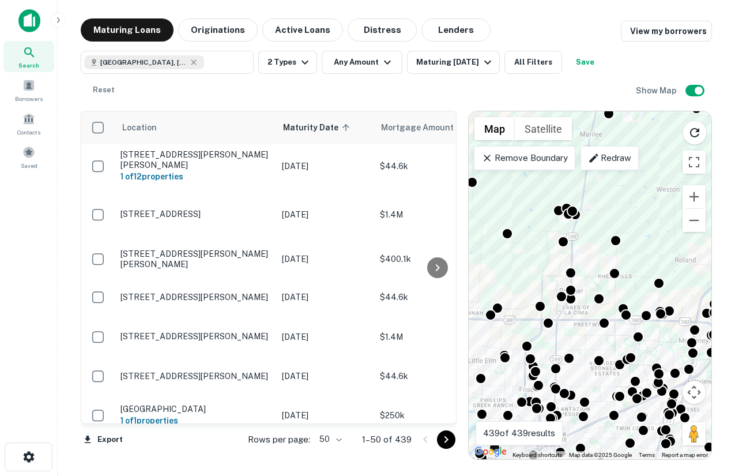
drag, startPoint x: 569, startPoint y: 347, endPoint x: 582, endPoint y: 303, distance: 45.2
click at [582, 303] on div "To activate drag with keyboard, press Alt + Enter. Once in keyboard drag state,…" at bounding box center [590, 285] width 243 height 348
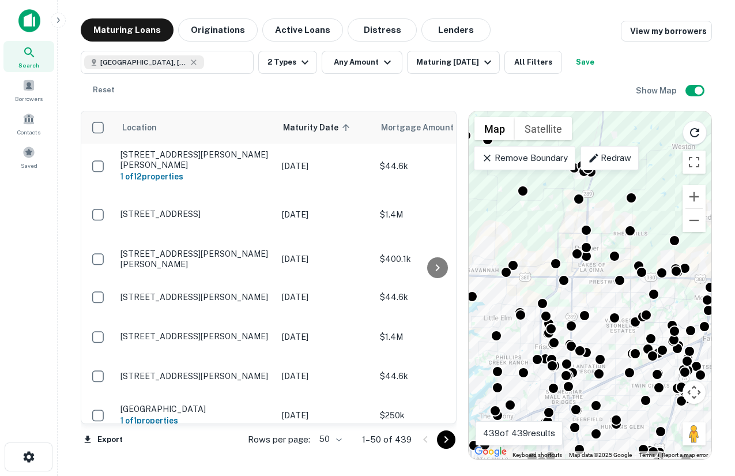
click at [582, 303] on div "To activate drag with keyboard, press Alt + Enter. Once in keyboard drag state,…" at bounding box center [590, 285] width 243 height 348
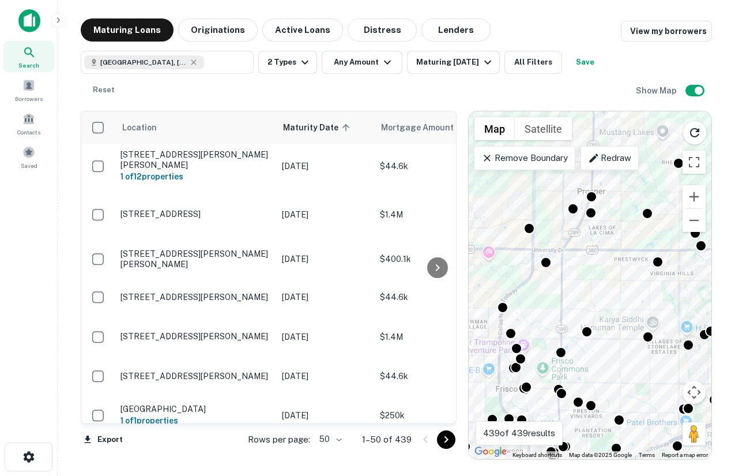
click at [591, 291] on div "To activate drag with keyboard, press Alt + Enter. Once in keyboard drag state,…" at bounding box center [590, 285] width 243 height 348
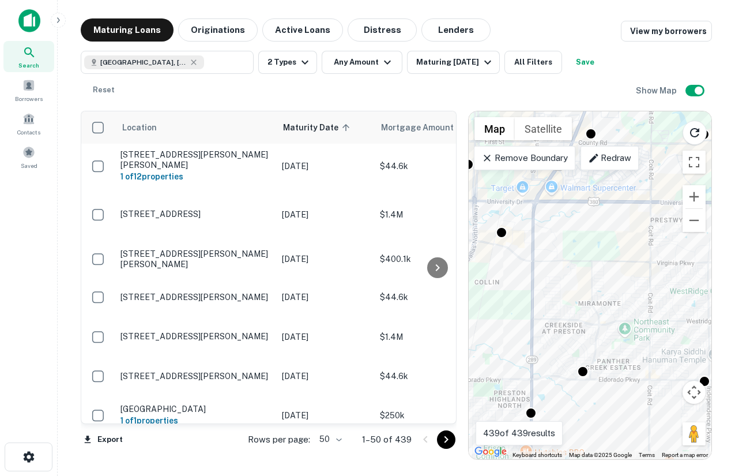
drag, startPoint x: 591, startPoint y: 291, endPoint x: 601, endPoint y: 156, distance: 135.9
click at [601, 156] on div "To activate drag with keyboard, press Alt + Enter. Once in keyboard drag state,…" at bounding box center [590, 285] width 243 height 348
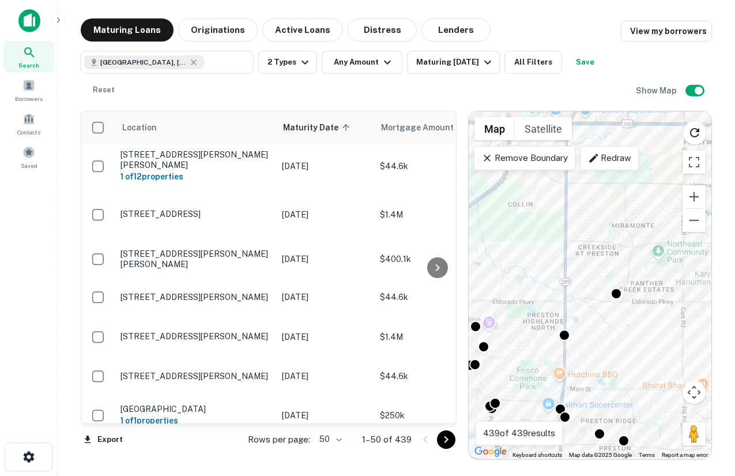
drag, startPoint x: 587, startPoint y: 379, endPoint x: 610, endPoint y: 478, distance: 101.2
click at [610, 476] on html "Search Borrowers Contacts Saved Maturing Loans Originations Active Loans Distre…" at bounding box center [367, 238] width 735 height 476
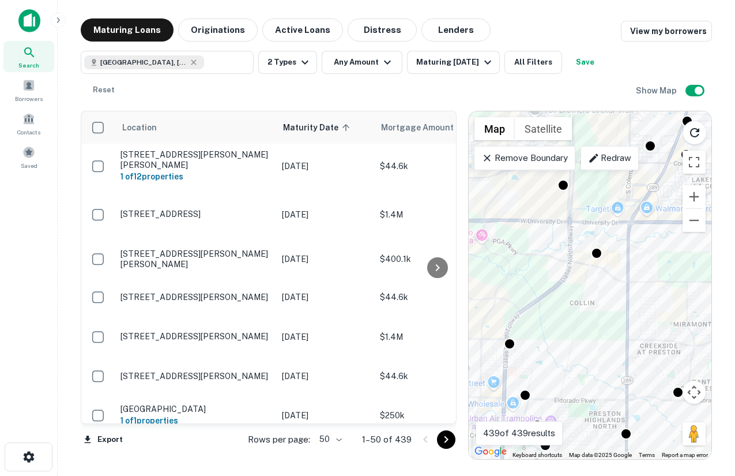
drag, startPoint x: 595, startPoint y: 315, endPoint x: 661, endPoint y: 425, distance: 128.3
click at [661, 426] on div "To activate drag with keyboard, press Alt + Enter. Once in keyboard drag state,…" at bounding box center [590, 285] width 243 height 348
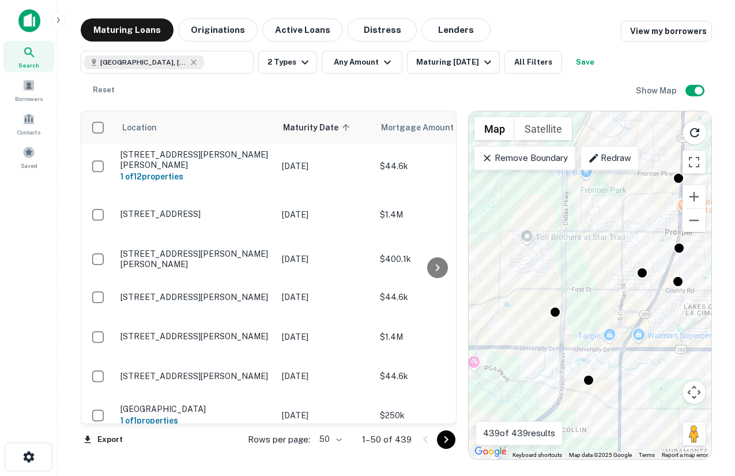
drag, startPoint x: 640, startPoint y: 291, endPoint x: 616, endPoint y: 407, distance: 118.4
click at [616, 408] on div "To activate drag with keyboard, press Alt + Enter. Once in keyboard drag state,…" at bounding box center [590, 285] width 243 height 348
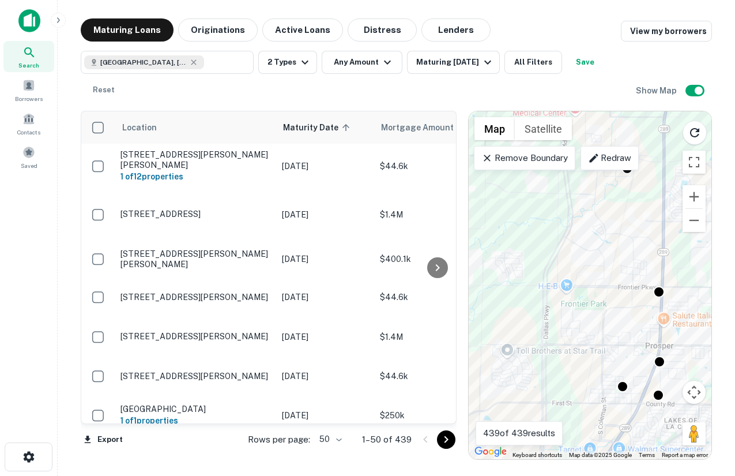
drag, startPoint x: 606, startPoint y: 288, endPoint x: 593, endPoint y: 394, distance: 107.5
click at [593, 394] on div "To activate drag with keyboard, press Alt + Enter. Once in keyboard drag state,…" at bounding box center [590, 285] width 243 height 348
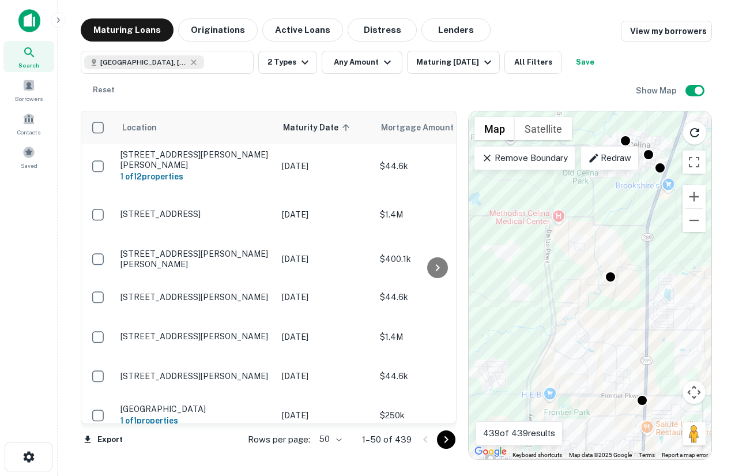
drag, startPoint x: 626, startPoint y: 228, endPoint x: 610, endPoint y: 328, distance: 101.2
click at [610, 329] on div "To activate drag with keyboard, press Alt + Enter. Once in keyboard drag state,…" at bounding box center [590, 285] width 243 height 348
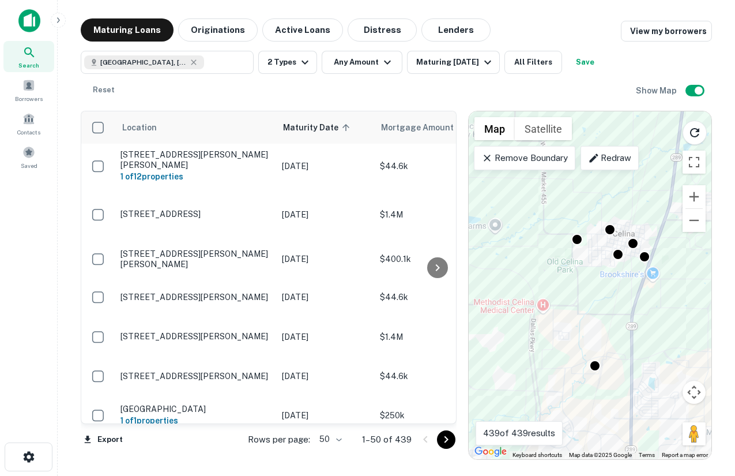
drag, startPoint x: 642, startPoint y: 234, endPoint x: 615, endPoint y: 370, distance: 138.3
click at [615, 370] on div "To activate drag with keyboard, press Alt + Enter. Once in keyboard drag state,…" at bounding box center [590, 285] width 243 height 348
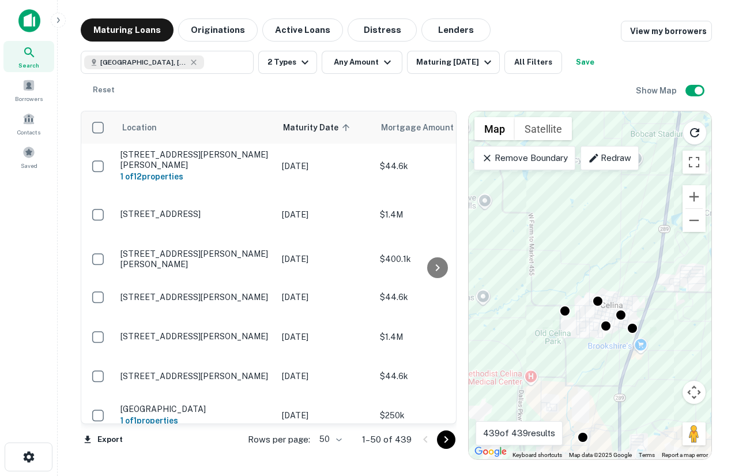
drag, startPoint x: 642, startPoint y: 196, endPoint x: 634, endPoint y: 366, distance: 170.3
click at [634, 367] on div "To activate drag with keyboard, press Alt + Enter. Once in keyboard drag state,…" at bounding box center [590, 285] width 243 height 348
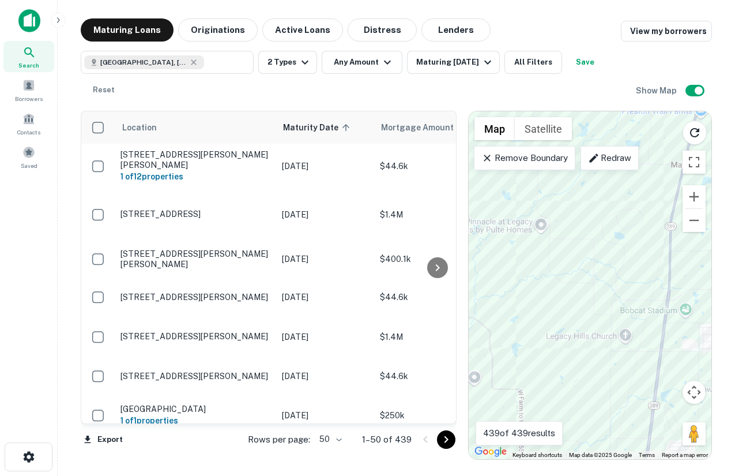
drag, startPoint x: 638, startPoint y: 261, endPoint x: 618, endPoint y: 395, distance: 135.3
click at [618, 396] on div "To activate drag with keyboard, press Alt + Enter. Once in keyboard drag state,…" at bounding box center [590, 285] width 243 height 348
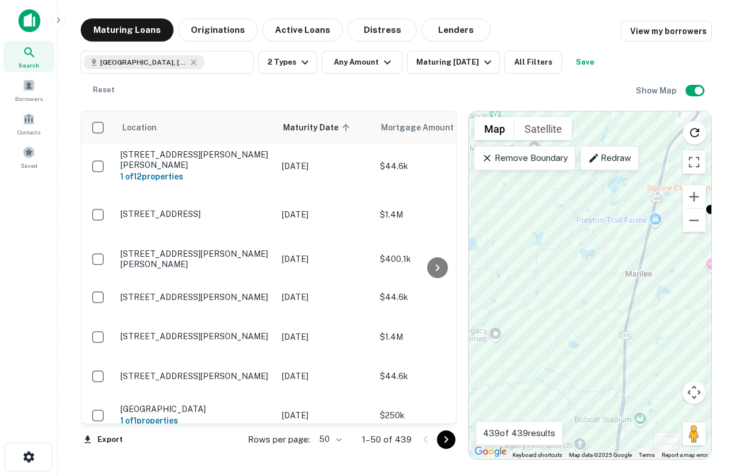
drag, startPoint x: 633, startPoint y: 321, endPoint x: 591, endPoint y: 322, distance: 42.7
click at [591, 322] on div "To activate drag with keyboard, press Alt + Enter. Once in keyboard drag state,…" at bounding box center [590, 285] width 243 height 348
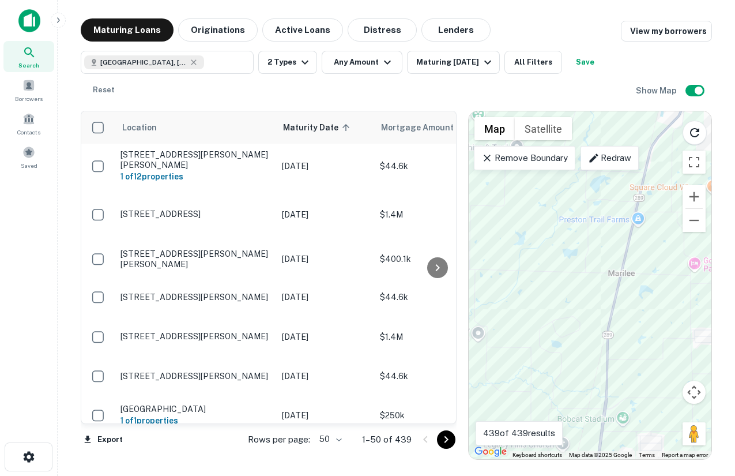
click at [591, 322] on div "To activate drag with keyboard, press Alt + Enter. Once in keyboard drag state,…" at bounding box center [590, 285] width 243 height 348
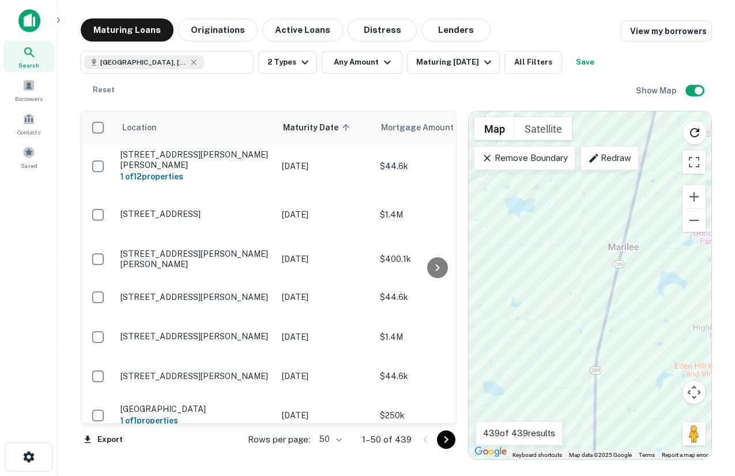
drag, startPoint x: 641, startPoint y: 287, endPoint x: 607, endPoint y: 316, distance: 45.4
click at [607, 317] on div "To activate drag with keyboard, press Alt + Enter. Once in keyboard drag state,…" at bounding box center [590, 285] width 243 height 348
click at [576, 311] on div "To activate drag with keyboard, press Alt + Enter. Once in keyboard drag state,…" at bounding box center [590, 285] width 243 height 348
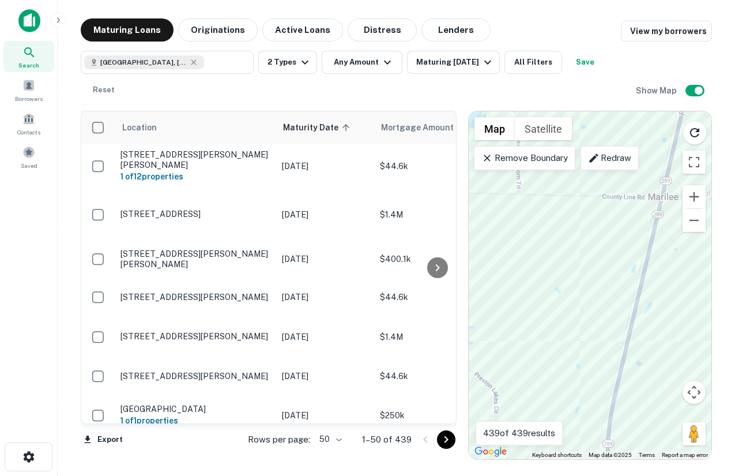
drag, startPoint x: 625, startPoint y: 269, endPoint x: 616, endPoint y: 270, distance: 8.7
click at [616, 270] on div "To activate drag with keyboard, press Alt + Enter. Once in keyboard drag state,…" at bounding box center [590, 285] width 243 height 348
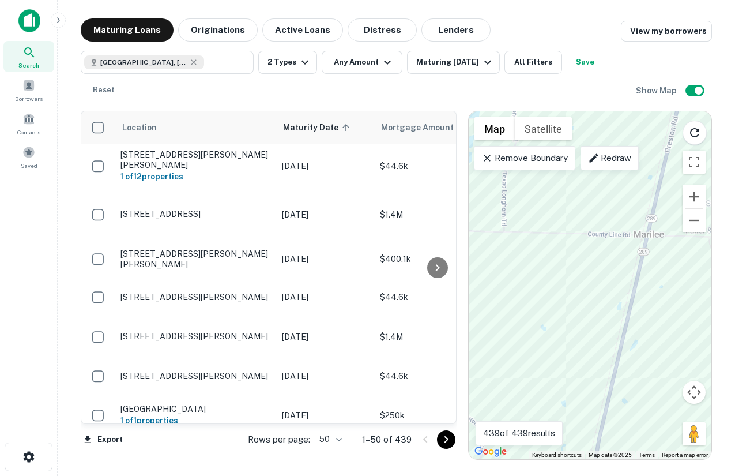
drag, startPoint x: 616, startPoint y: 270, endPoint x: 598, endPoint y: 452, distance: 183.1
click at [598, 452] on div "To activate drag with keyboard, press Alt + Enter. Once in keyboard drag state,…" at bounding box center [590, 285] width 243 height 348
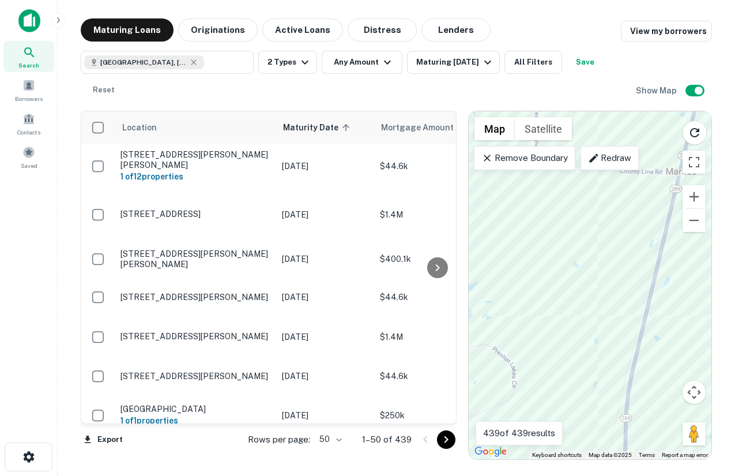
drag, startPoint x: 634, startPoint y: 274, endPoint x: 678, endPoint y: 56, distance: 222.3
click at [678, 56] on div "Maturing Loans Originations Active Loans Distress Lenders View my borrowers Dal…" at bounding box center [397, 238] width 632 height 441
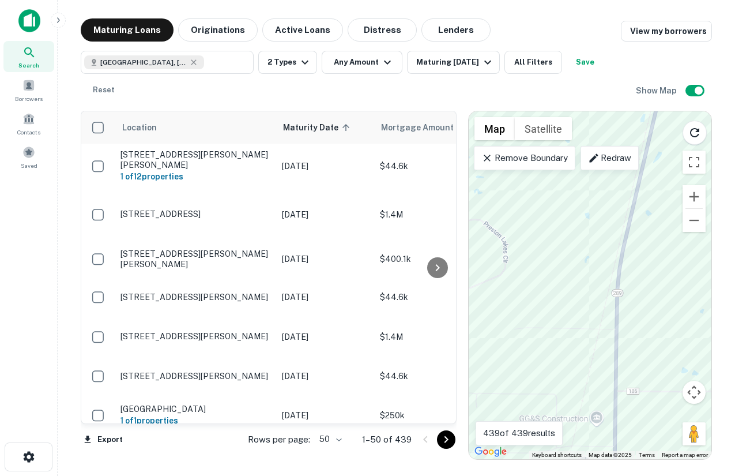
drag, startPoint x: 640, startPoint y: 256, endPoint x: 633, endPoint y: 104, distance: 151.8
click at [633, 104] on div "Location Maturity Date sorted ascending Mortgage Amount Borrower Name Lender Pu…" at bounding box center [397, 281] width 632 height 358
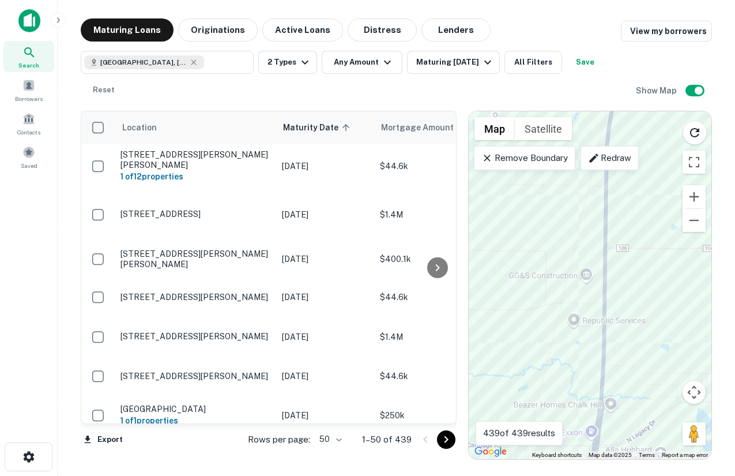
drag, startPoint x: 612, startPoint y: 270, endPoint x: 627, endPoint y: 100, distance: 170.8
click at [627, 99] on div "Maturing Loans Originations Active Loans Distress Lenders View my borrowers Dal…" at bounding box center [397, 238] width 632 height 441
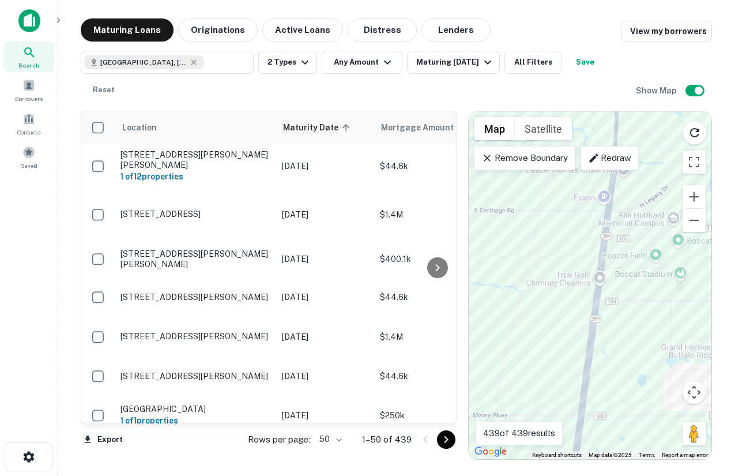
drag, startPoint x: 602, startPoint y: 290, endPoint x: 601, endPoint y: 132, distance: 158.0
click at [601, 132] on div "To activate drag with keyboard, press Alt + Enter. Once in keyboard drag state,…" at bounding box center [590, 285] width 243 height 348
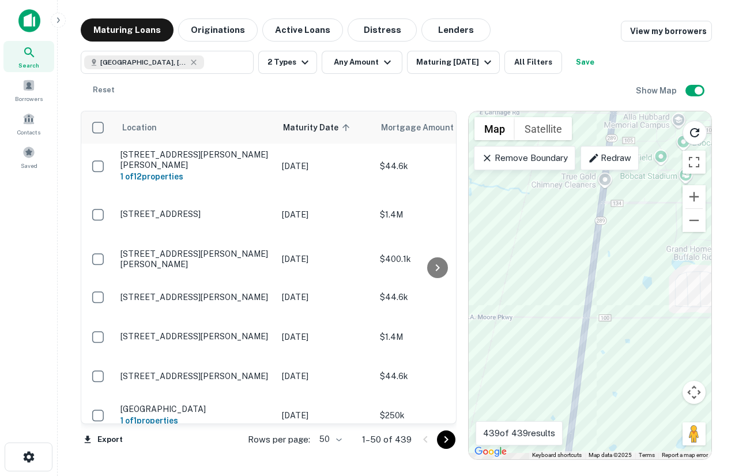
drag
click at [591, 207] on div "To activate drag with keyboard, press Alt + Enter. Once in keyboard drag state,…" at bounding box center [590, 285] width 243 height 348
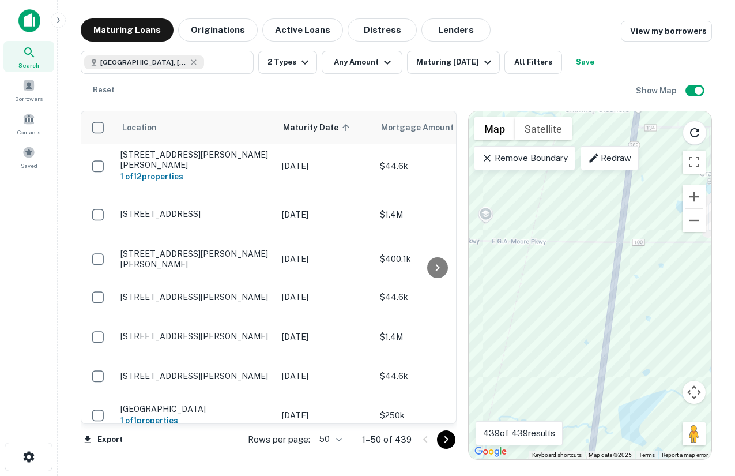
click at [619, 140] on div "To activate drag with keyboard, press Alt + Enter. Once in keyboard drag state,…" at bounding box center [590, 285] width 243 height 348
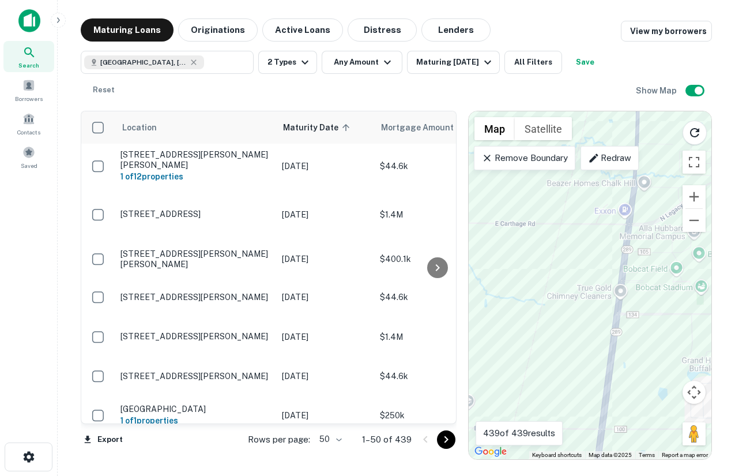
click at [584, 448] on div "To activate drag with keyboard, press Alt + Enter. Once in keyboard drag state,…" at bounding box center [590, 285] width 243 height 348
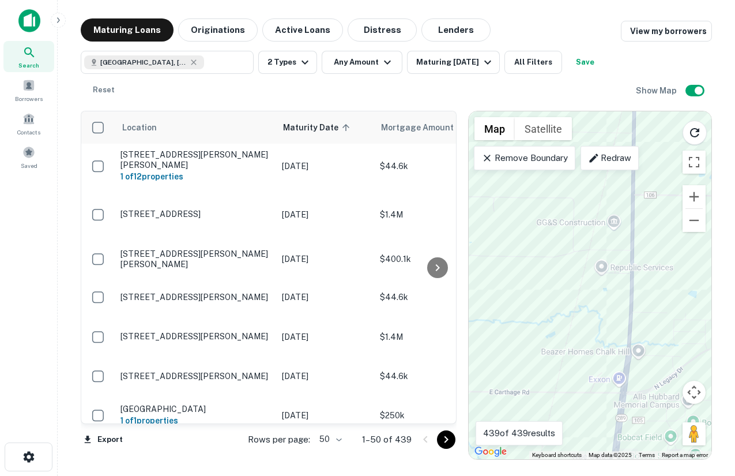
click at [606, 458] on div "To activate drag with keyboard, press Alt + Enter. Once in keyboard drag state,…" at bounding box center [590, 285] width 243 height 348
click at [617, 373] on div "To activate drag with keyboard, press Alt + Enter. Once in keyboard drag state,…" at bounding box center [590, 285] width 243 height 348
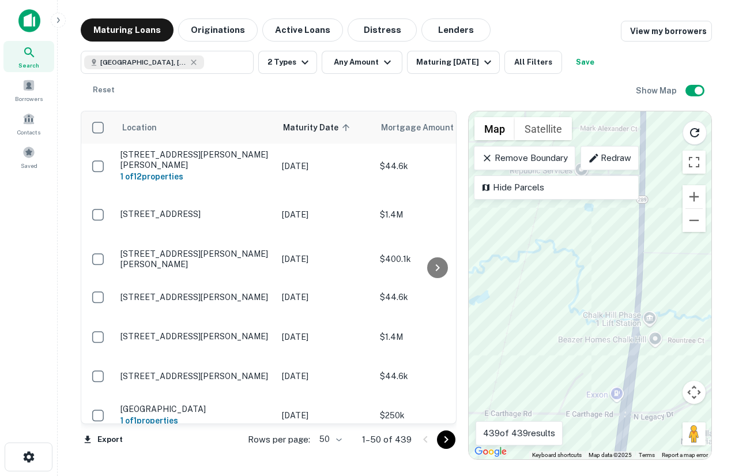
click at [629, 384] on div "To activate drag with keyboard, press Alt + Enter. Once in keyboard drag state,…" at bounding box center [590, 285] width 243 height 348
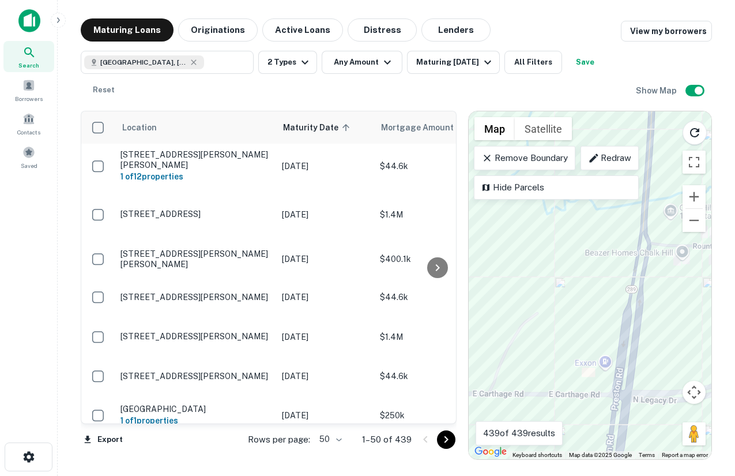
click at [629, 333] on div "To activate drag with keyboard, press Alt + Enter. Once in keyboard drag state,…" at bounding box center [590, 285] width 243 height 348
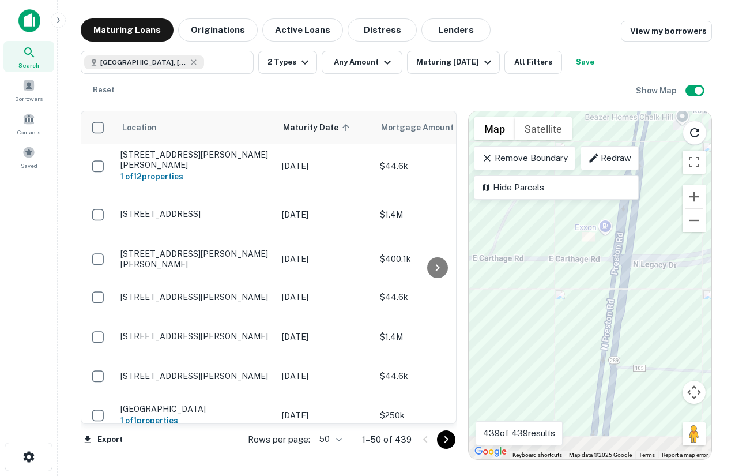
click at [624, 170] on div "To activate drag with keyboard, press Alt + Enter. Once in keyboard drag state,…" at bounding box center [590, 285] width 243 height 348
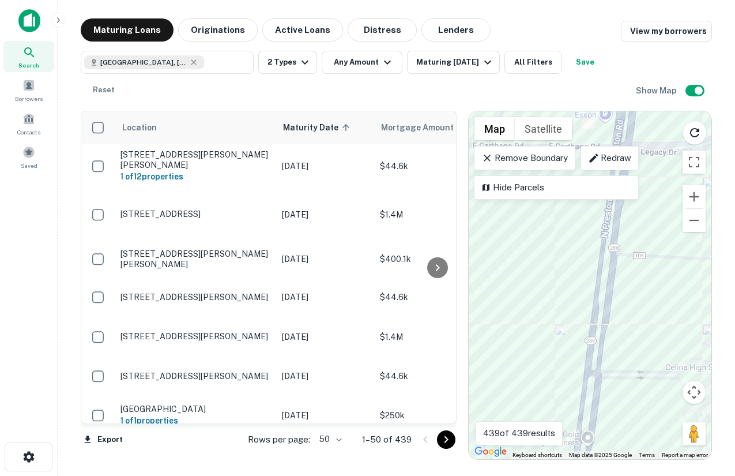
click at [597, 288] on div "To activate drag with keyboard, press Alt + Enter. Once in keyboard drag state,…" at bounding box center [590, 285] width 243 height 348
click at [597, 408] on div "To activate drag with keyboard, press Alt + Enter. Once in keyboard drag state,…" at bounding box center [590, 285] width 243 height 348
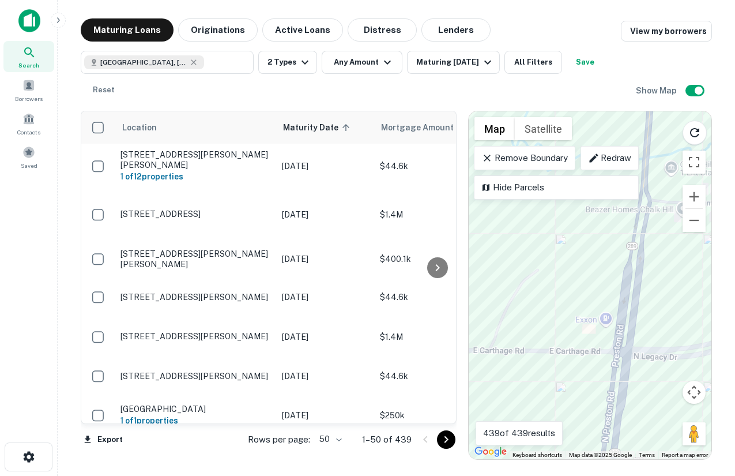
click at [614, 388] on div "To activate drag with keyboard, press Alt + Enter. Once in keyboard drag state,…" at bounding box center [590, 285] width 243 height 348
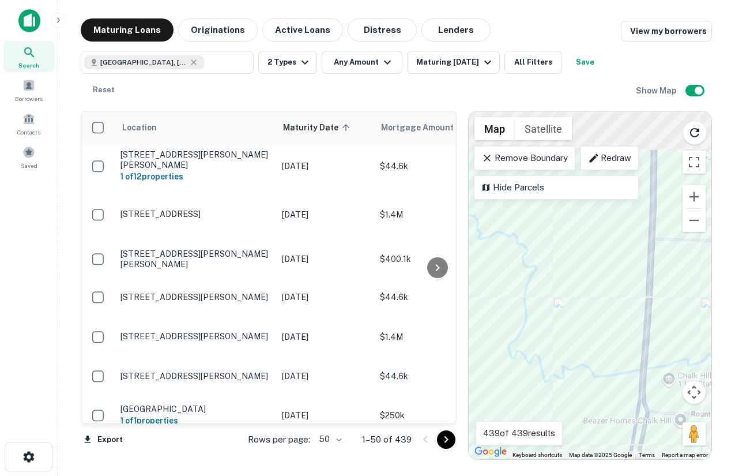
click at [627, 426] on div "To activate drag with keyboard, press Alt + Enter. Once in keyboard drag state,…" at bounding box center [590, 285] width 243 height 348
click at [628, 420] on div "To activate drag with keyboard, press Alt + Enter. Once in keyboard drag state,…" at bounding box center [590, 285] width 243 height 348
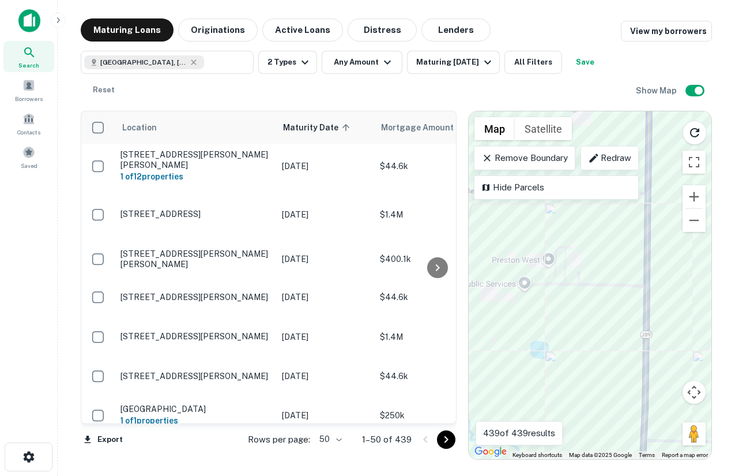
click at [618, 458] on div "To activate drag with keyboard, press Alt + Enter. Once in keyboard drag state,…" at bounding box center [590, 285] width 243 height 348
click at [625, 389] on div "To activate drag with keyboard, press Alt + Enter. Once in keyboard drag state,…" at bounding box center [590, 285] width 243 height 348
click at [599, 257] on div "To activate drag with keyboard, press Alt + Enter. Once in keyboard drag state,…" at bounding box center [590, 285] width 243 height 348
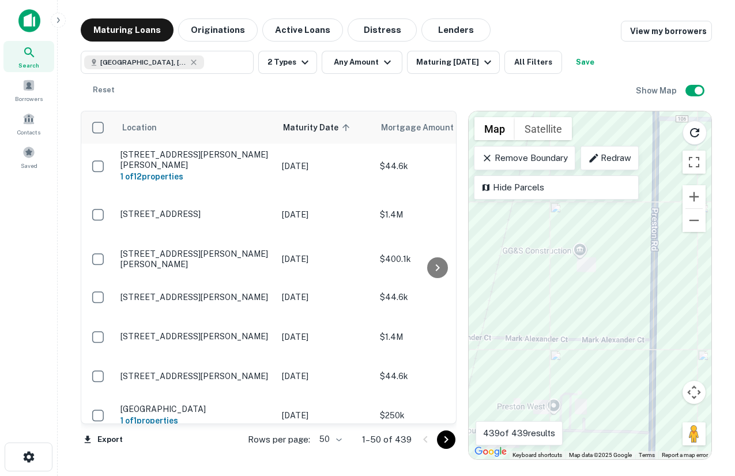
click at [584, 249] on div "To activate drag with keyboard, press Alt + Enter. Once in keyboard drag state,…" at bounding box center [590, 285] width 243 height 348
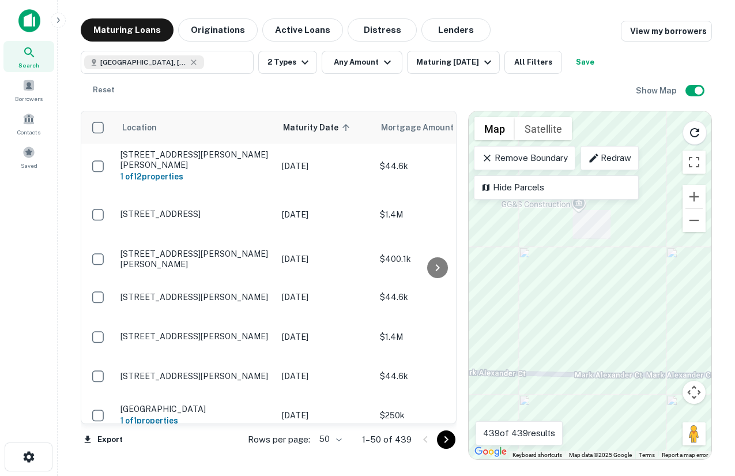
click at [588, 212] on div "To activate drag with keyboard, press Alt + Enter. Once in keyboard drag state,…" at bounding box center [590, 285] width 243 height 348
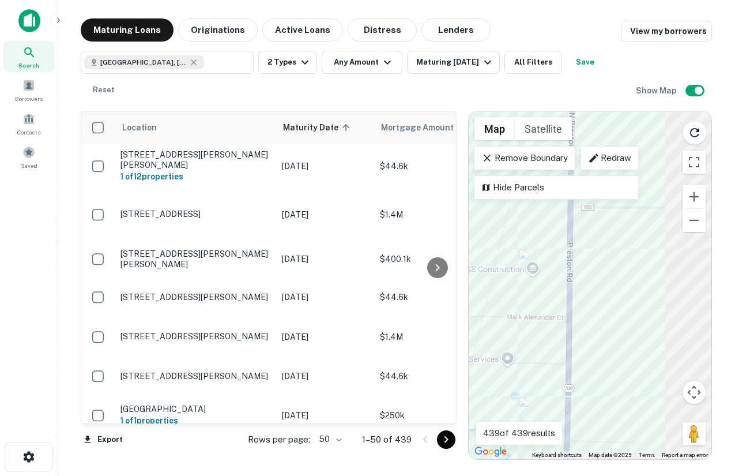
click at [426, 315] on div "Location Maturity Date sorted ascending Mortgage Amount Borrower Name Lender Pu…" at bounding box center [397, 281] width 632 height 358
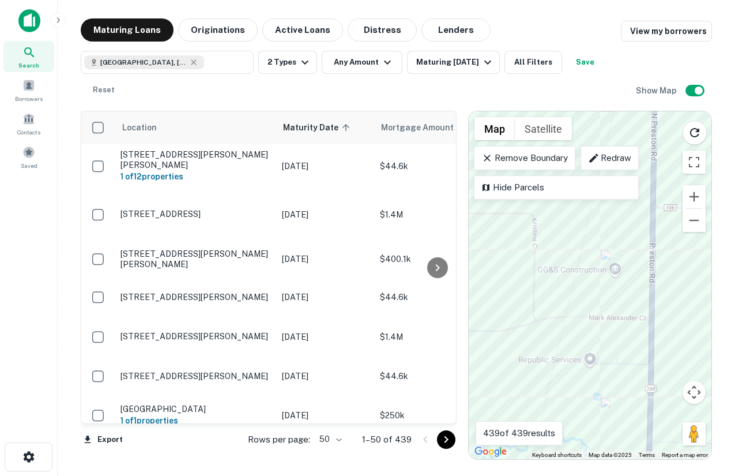
click at [721, 330] on div "Maturing Loans Originations Active Loans Distress Lenders View my borrowers Dal…" at bounding box center [396, 238] width 659 height 441
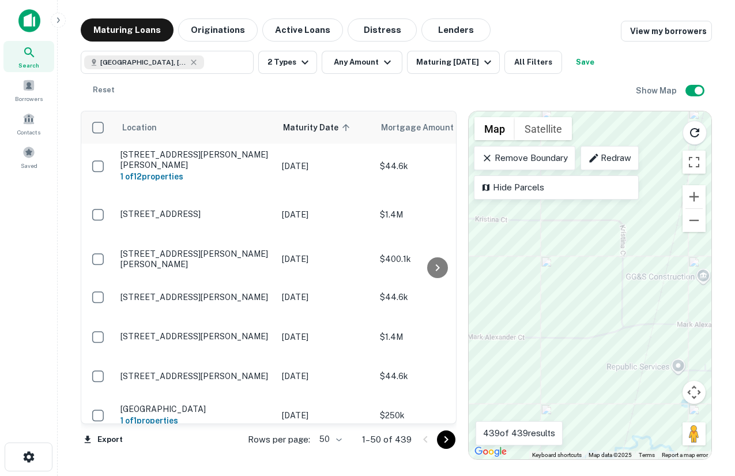
click at [692, 326] on div "To activate drag with keyboard, press Alt + Enter. Once in keyboard drag state,…" at bounding box center [590, 285] width 243 height 348
click at [672, 328] on div "To activate drag with keyboard, press Alt + Enter. Once in keyboard drag state,…" at bounding box center [590, 285] width 243 height 348
click at [598, 343] on div "To activate drag with keyboard, press Alt + Enter. Once in keyboard drag state,…" at bounding box center [590, 285] width 243 height 348
click at [607, 315] on div "To activate drag with keyboard, press Alt + Enter. Once in keyboard drag state,…" at bounding box center [590, 285] width 243 height 348
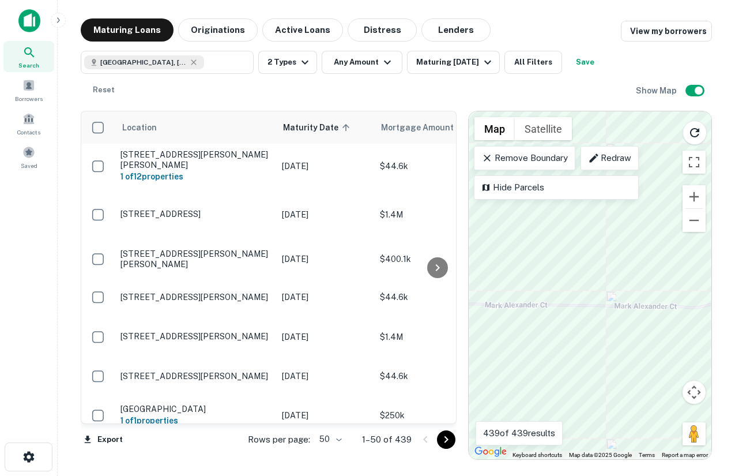
click at [488, 314] on div "To activate drag with keyboard, press Alt + Enter. Once in keyboard drag state,…" at bounding box center [590, 285] width 243 height 348
click at [527, 308] on div "To activate drag with keyboard, press Alt + Enter. Once in keyboard drag state,…" at bounding box center [590, 285] width 243 height 348
click at [638, 297] on div "To activate drag with keyboard, press Alt + Enter. Once in keyboard drag state,…" at bounding box center [590, 285] width 243 height 348
click at [611, 354] on div "To activate drag with keyboard, press Alt + Enter. Once in keyboard drag state,…" at bounding box center [590, 285] width 243 height 348
click at [619, 313] on div "To activate drag with keyboard, press Alt + Enter. Once in keyboard drag state,…" at bounding box center [590, 285] width 243 height 348
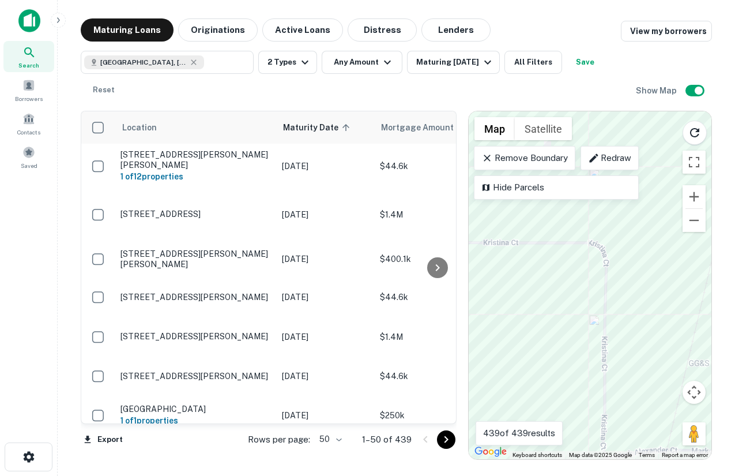
click at [615, 320] on div "To activate drag with keyboard, press Alt + Enter. Once in keyboard drag state,…" at bounding box center [590, 285] width 243 height 348
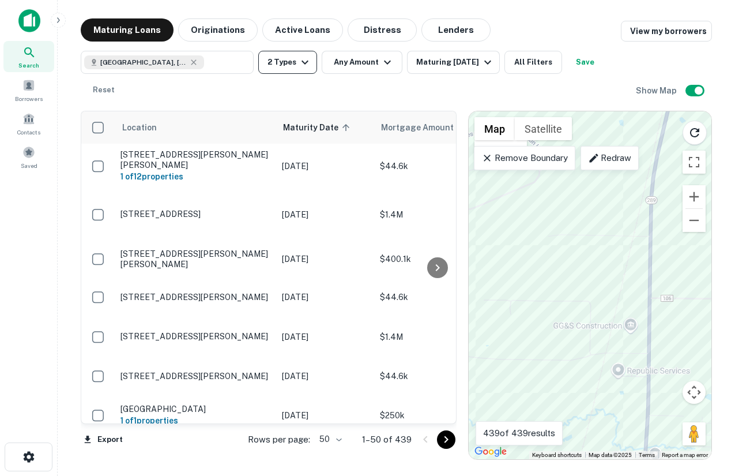
click at [305, 63] on icon "button" at bounding box center [305, 62] width 14 height 14
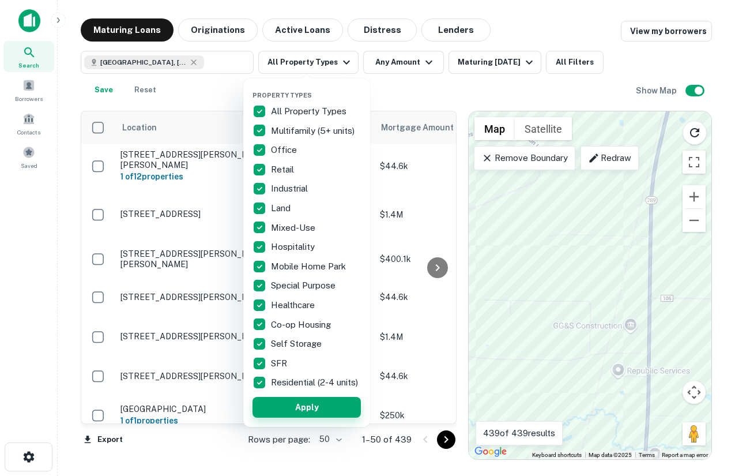
drag, startPoint x: 314, startPoint y: 405, endPoint x: 333, endPoint y: 410, distance: 20.1
click at [314, 405] on button "Apply" at bounding box center [307, 407] width 108 height 21
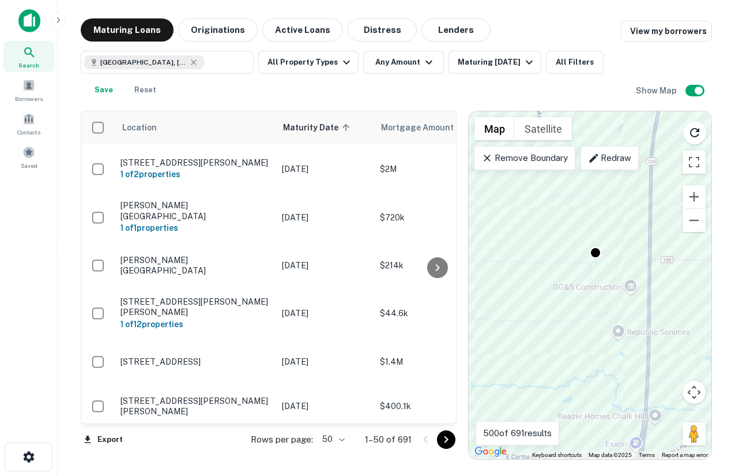
drag, startPoint x: 593, startPoint y: 325, endPoint x: 589, endPoint y: 285, distance: 39.9
click at [590, 285] on div "To activate drag with keyboard, press Alt + Enter. Once in keyboard drag state,…" at bounding box center [590, 285] width 243 height 348
click at [588, 290] on div "To activate drag with keyboard, press Alt + Enter. Once in keyboard drag state,…" at bounding box center [590, 285] width 243 height 348
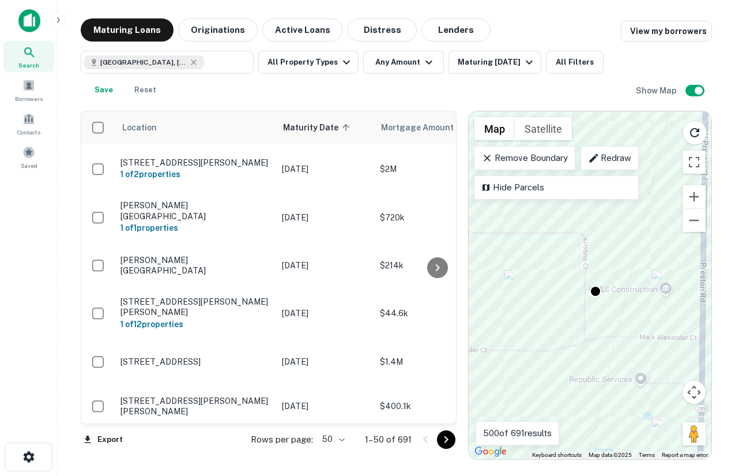
click at [588, 290] on div "To activate drag with keyboard, press Alt + Enter. Once in keyboard drag state,…" at bounding box center [590, 285] width 243 height 348
drag, startPoint x: 588, startPoint y: 294, endPoint x: 587, endPoint y: 282, distance: 11.6
click at [587, 282] on div "To activate drag with keyboard, press Alt + Enter. Once in keyboard drag state,…" at bounding box center [590, 285] width 243 height 348
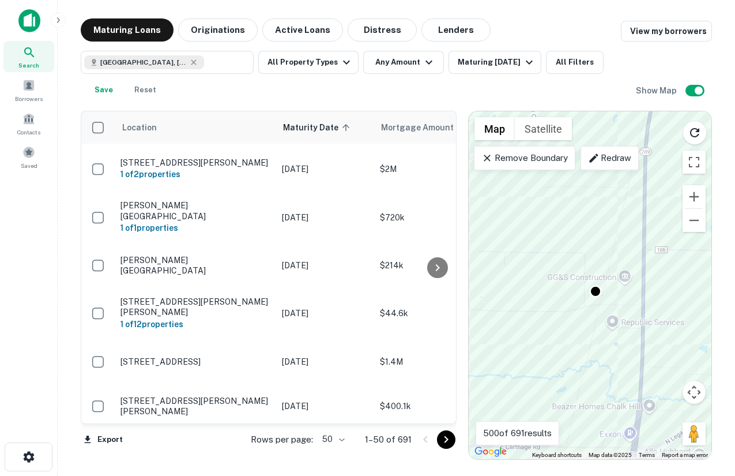
click at [584, 276] on div "To activate drag with keyboard, press Alt + Enter. Once in keyboard drag state,…" at bounding box center [590, 285] width 243 height 348
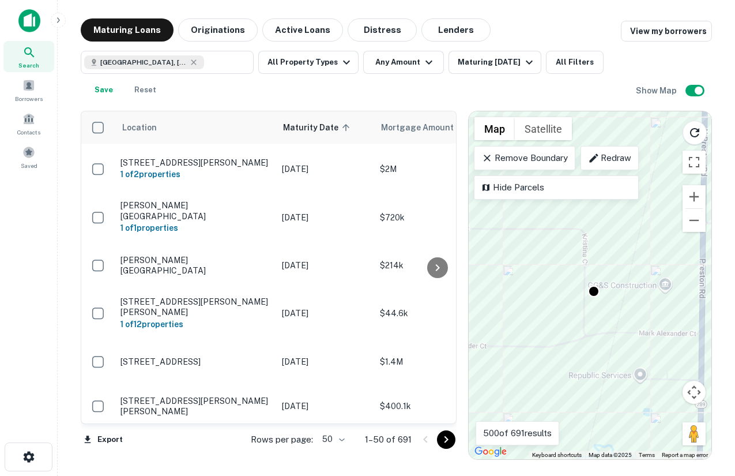
click at [592, 284] on div "To activate drag with keyboard, press Alt + Enter. Once in keyboard drag state,…" at bounding box center [590, 285] width 243 height 348
click at [588, 280] on div "To activate drag with keyboard, press Alt + Enter. Once in keyboard drag state,…" at bounding box center [590, 285] width 243 height 348
drag, startPoint x: 585, startPoint y: 268, endPoint x: 585, endPoint y: 275, distance: 6.9
click at [585, 275] on div "To activate drag with keyboard, press Alt + Enter. Once in keyboard drag state,…" at bounding box center [590, 285] width 243 height 348
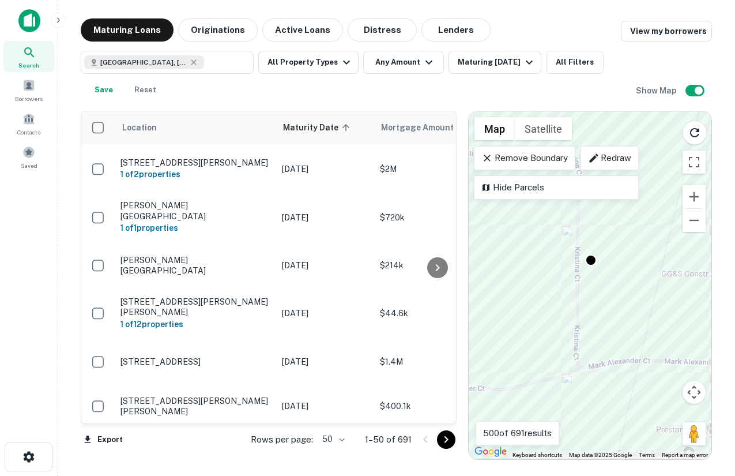
drag, startPoint x: 601, startPoint y: 263, endPoint x: 593, endPoint y: 231, distance: 32.7
click at [593, 231] on div "To activate drag with keyboard, press Alt + Enter. Once in keyboard drag state,…" at bounding box center [590, 285] width 243 height 348
drag, startPoint x: 587, startPoint y: 344, endPoint x: 587, endPoint y: 242, distance: 102.1
click at [587, 242] on div "To activate drag with keyboard, press Alt + Enter. Once in keyboard drag state,…" at bounding box center [590, 285] width 243 height 348
drag, startPoint x: 621, startPoint y: 311, endPoint x: 617, endPoint y: 280, distance: 32.0
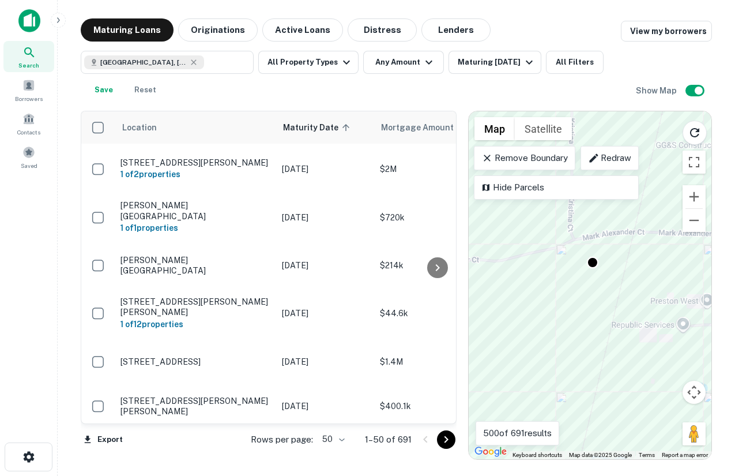
click at [617, 280] on div "To activate drag with keyboard, press Alt + Enter. Once in keyboard drag state,…" at bounding box center [590, 285] width 243 height 348
click at [651, 336] on div "To activate drag with keyboard, press Alt + Enter. Once in keyboard drag state,…" at bounding box center [590, 285] width 243 height 348
drag, startPoint x: 569, startPoint y: 280, endPoint x: 711, endPoint y: 287, distance: 142.0
click at [711, 287] on div "To activate drag with keyboard, press Alt + Enter. Once in keyboard drag state,…" at bounding box center [590, 285] width 243 height 348
drag, startPoint x: 632, startPoint y: 276, endPoint x: 502, endPoint y: 326, distance: 138.9
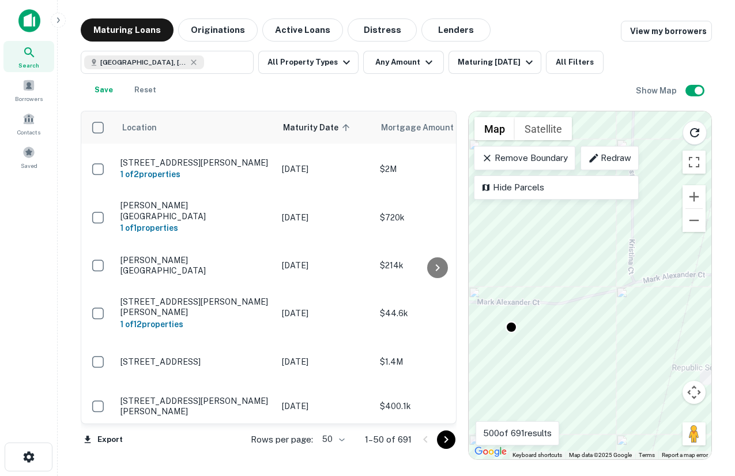
click at [502, 326] on div "To activate drag with keyboard, press Alt + Enter. Once in keyboard drag state,…" at bounding box center [590, 285] width 243 height 348
drag, startPoint x: 652, startPoint y: 277, endPoint x: 557, endPoint y: 265, distance: 95.4
click at [557, 265] on div "To activate drag with keyboard, press Alt + Enter. Once in keyboard drag state,…" at bounding box center [590, 285] width 243 height 348
click at [602, 364] on div "To activate drag with keyboard, press Alt + Enter. Once in keyboard drag state,…" at bounding box center [590, 285] width 243 height 348
drag, startPoint x: 582, startPoint y: 302, endPoint x: 687, endPoint y: 306, distance: 105.6
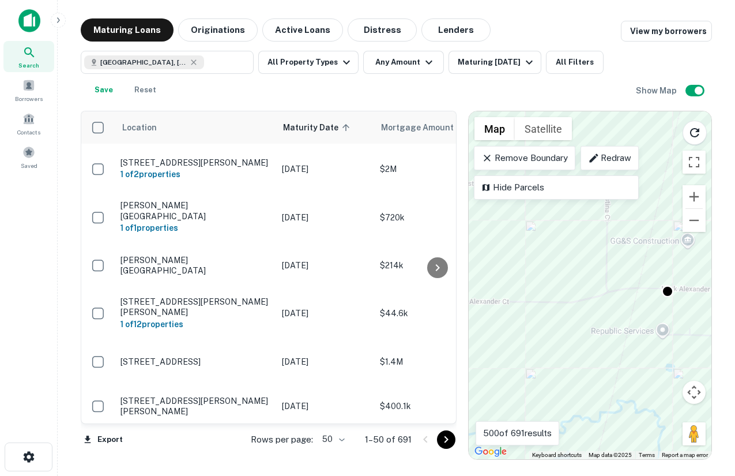
click at [687, 306] on div "To activate drag with keyboard, press Alt + Enter. Once in keyboard drag state,…" at bounding box center [590, 285] width 243 height 348
drag, startPoint x: 596, startPoint y: 299, endPoint x: 657, endPoint y: 300, distance: 61.7
click at [657, 300] on div "To activate drag with keyboard, press Alt + Enter. Once in keyboard drag state,…" at bounding box center [590, 285] width 243 height 348
drag, startPoint x: 641, startPoint y: 305, endPoint x: 635, endPoint y: 296, distance: 11.2
click at [635, 296] on div "To activate drag with keyboard, press Alt + Enter. Once in keyboard drag state,…" at bounding box center [590, 285] width 243 height 348
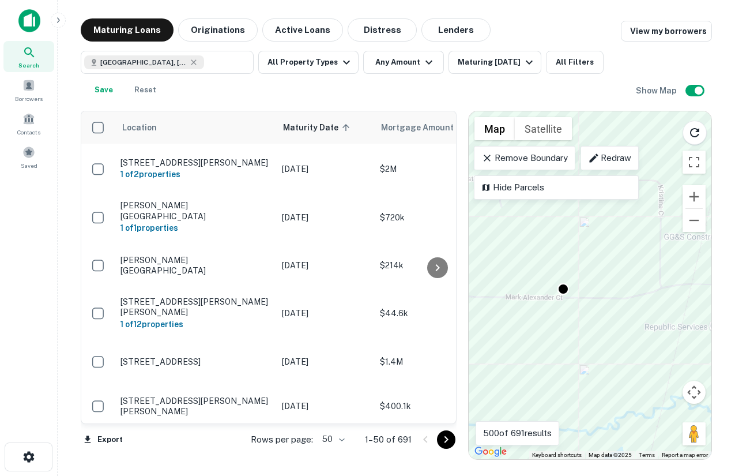
drag, startPoint x: 641, startPoint y: 306, endPoint x: 607, endPoint y: 304, distance: 34.1
click at [607, 304] on div "To activate drag with keyboard, press Alt + Enter. Once in keyboard drag state,…" at bounding box center [590, 285] width 243 height 348
click at [666, 329] on div "To activate drag with keyboard, press Alt + Enter. Once in keyboard drag state,…" at bounding box center [590, 285] width 243 height 348
drag, startPoint x: 670, startPoint y: 331, endPoint x: 633, endPoint y: 330, distance: 37.5
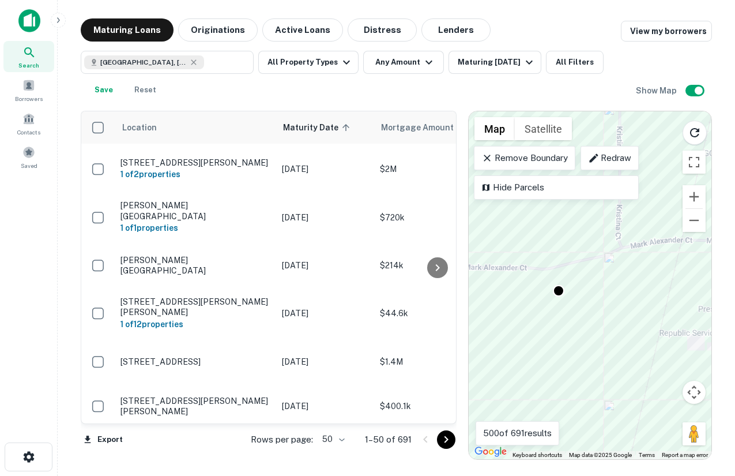
click at [632, 330] on div "To activate drag with keyboard, press Alt + Enter. Once in keyboard drag state,…" at bounding box center [590, 285] width 243 height 348
drag, startPoint x: 597, startPoint y: 405, endPoint x: 596, endPoint y: 356, distance: 48.5
click at [597, 355] on div "To activate drag with keyboard, press Alt + Enter. Once in keyboard drag state,…" at bounding box center [590, 285] width 243 height 348
drag, startPoint x: 592, startPoint y: 394, endPoint x: 591, endPoint y: 373, distance: 21.4
click at [591, 373] on div "To activate drag with keyboard, press Alt + Enter. Once in keyboard drag state,…" at bounding box center [590, 285] width 243 height 348
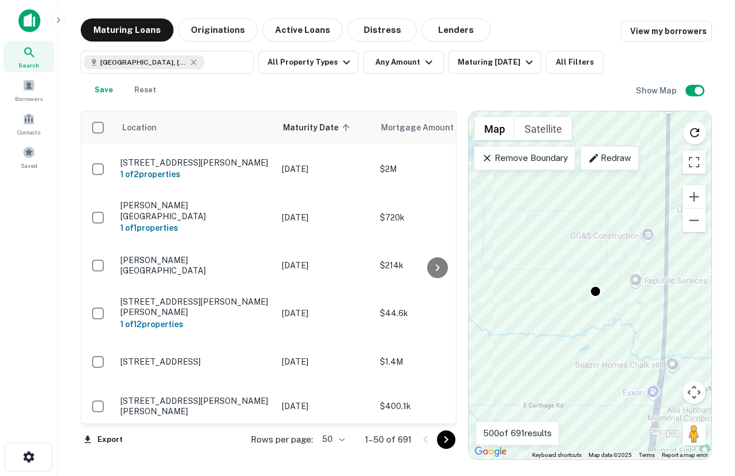
click at [605, 293] on div "To activate drag with keyboard, press Alt + Enter. Once in keyboard drag state,…" at bounding box center [590, 285] width 243 height 348
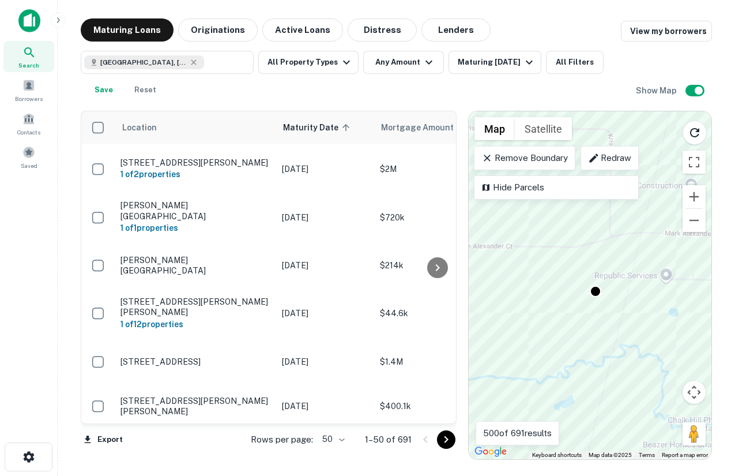
click at [605, 293] on div "To activate drag with keyboard, press Alt + Enter. Once in keyboard drag state,…" at bounding box center [590, 285] width 243 height 348
drag, startPoint x: 605, startPoint y: 293, endPoint x: 604, endPoint y: 285, distance: 7.6
click at [604, 285] on div "To activate drag with keyboard, press Alt + Enter. Once in keyboard drag state,…" at bounding box center [590, 285] width 243 height 348
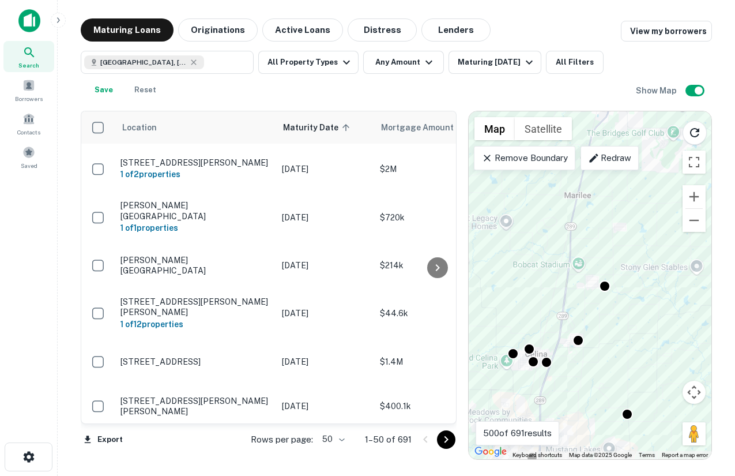
drag, startPoint x: 550, startPoint y: 255, endPoint x: 557, endPoint y: 249, distance: 9.4
click at [557, 249] on div "To activate drag with keyboard, press Alt + Enter. Once in keyboard drag state,…" at bounding box center [590, 285] width 243 height 348
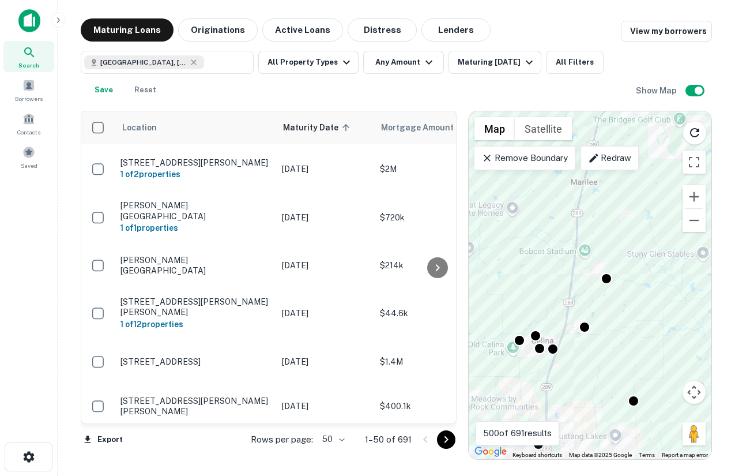
drag, startPoint x: 559, startPoint y: 355, endPoint x: 570, endPoint y: 341, distance: 17.8
click at [570, 341] on div "To activate drag with keyboard, press Alt + Enter. Once in keyboard drag state,…" at bounding box center [590, 285] width 243 height 348
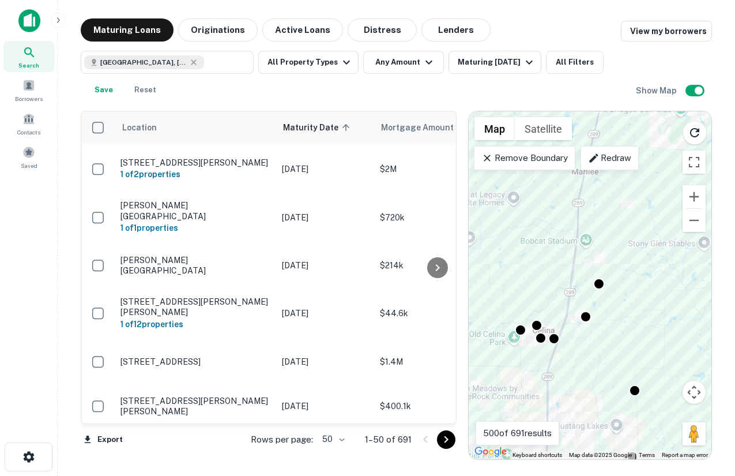
drag, startPoint x: 586, startPoint y: 333, endPoint x: 591, endPoint y: 315, distance: 18.6
click at [591, 315] on div "To activate drag with keyboard, press Alt + Enter. Once in keyboard drag state,…" at bounding box center [590, 285] width 243 height 348
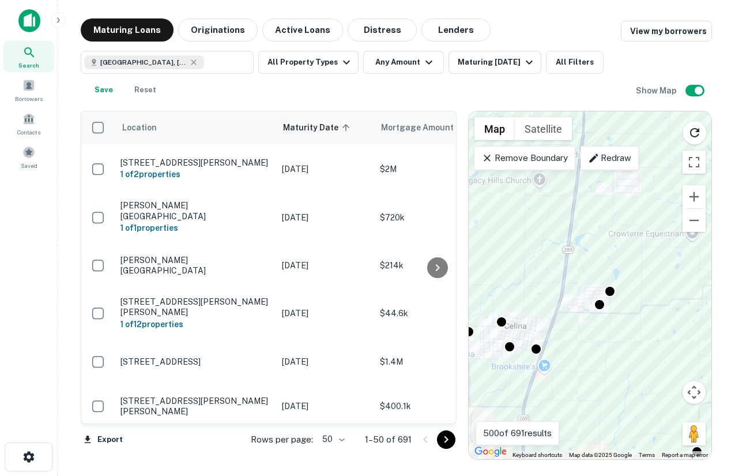
drag, startPoint x: 582, startPoint y: 330, endPoint x: 618, endPoint y: 330, distance: 35.8
click at [619, 330] on div "To activate drag with keyboard, press Alt + Enter. Once in keyboard drag state,…" at bounding box center [590, 285] width 243 height 348
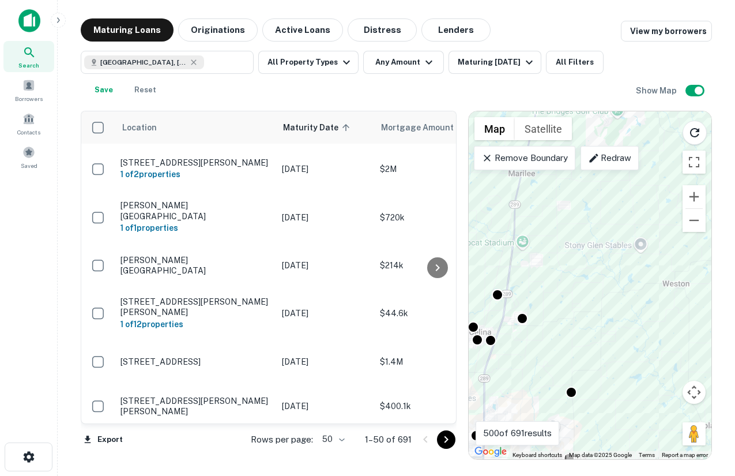
drag, startPoint x: 618, startPoint y: 330, endPoint x: 519, endPoint y: 333, distance: 99.2
click at [518, 334] on div "To activate drag with keyboard, press Alt + Enter. Once in keyboard drag state,…" at bounding box center [590, 285] width 243 height 348
click at [519, 333] on div "To activate drag with keyboard, press Alt + Enter. Once in keyboard drag state,…" at bounding box center [590, 285] width 243 height 348
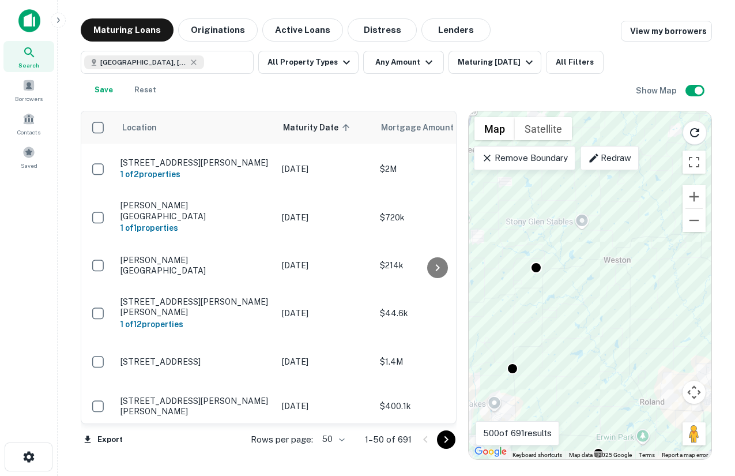
drag, startPoint x: 599, startPoint y: 328, endPoint x: 538, endPoint y: 304, distance: 65.8
click at [538, 304] on div "To activate drag with keyboard, press Alt + Enter. Once in keyboard drag state,…" at bounding box center [590, 285] width 243 height 348
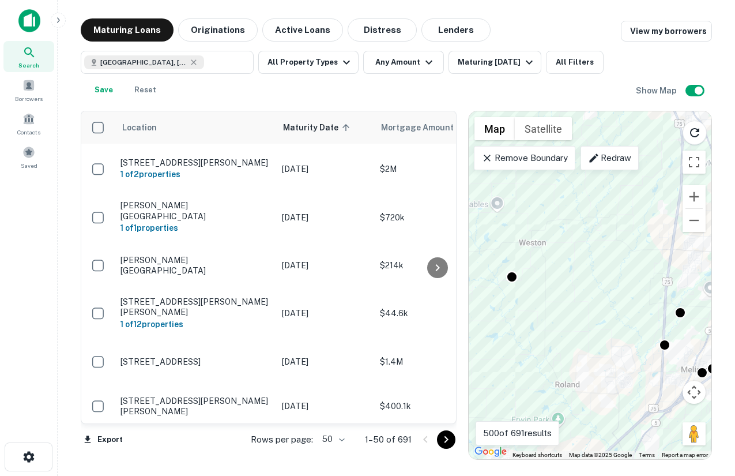
drag, startPoint x: 683, startPoint y: 300, endPoint x: 596, endPoint y: 284, distance: 88.0
click at [596, 284] on div "To activate drag with keyboard, press Alt + Enter. Once in keyboard drag state,…" at bounding box center [590, 285] width 243 height 348
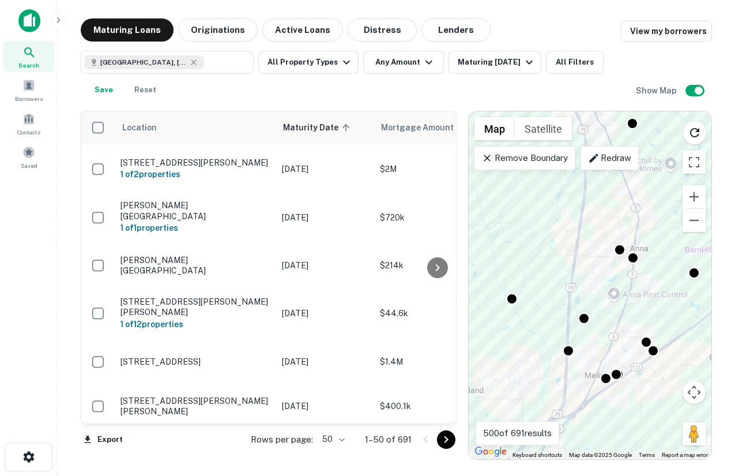
drag, startPoint x: 664, startPoint y: 282, endPoint x: 549, endPoint y: 286, distance: 114.8
click at [549, 286] on div "To activate drag with keyboard, press Alt + Enter. Once in keyboard drag state,…" at bounding box center [590, 285] width 243 height 348
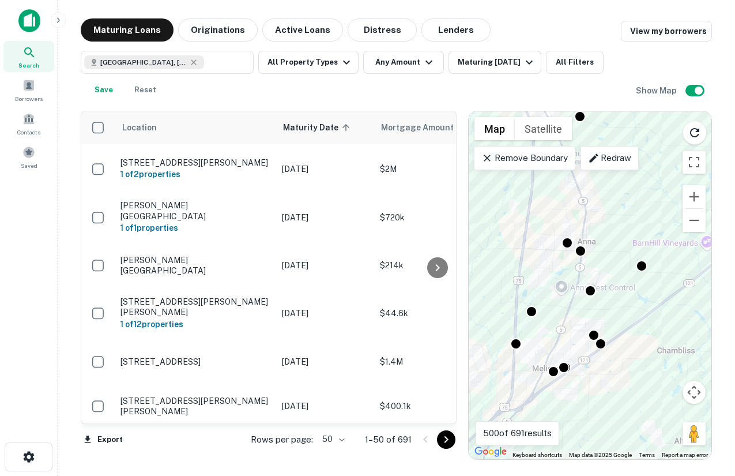
click at [607, 285] on div "To activate drag with keyboard, press Alt + Enter. Once in keyboard drag state,…" at bounding box center [590, 285] width 243 height 348
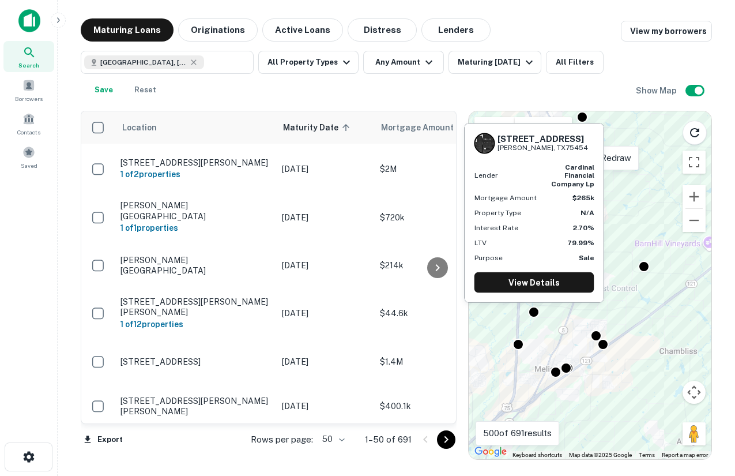
click at [535, 295] on div "571 County Road 364 Melissa, TX75454 Lender cardinal financial company lp Mortg…" at bounding box center [534, 212] width 138 height 178
click at [533, 310] on div "571 County Road 364 Melissa, TX75454 Lender cardinal financial company lp Mortg…" at bounding box center [535, 216] width 142 height 189
click at [530, 283] on link "View Details" at bounding box center [535, 282] width 120 height 21
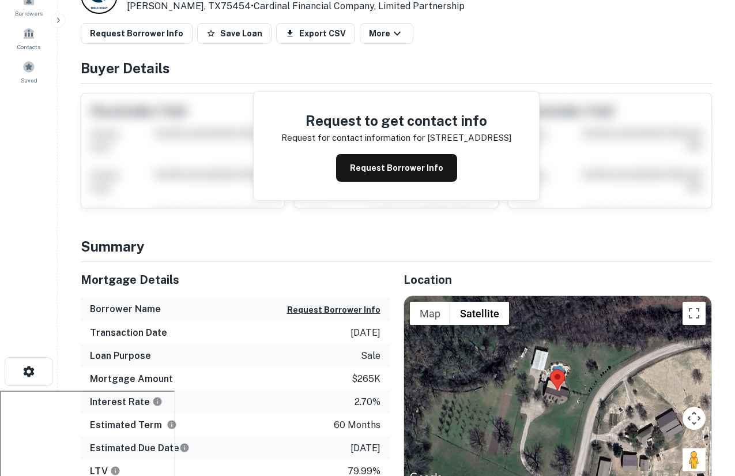
scroll to position [87, 0]
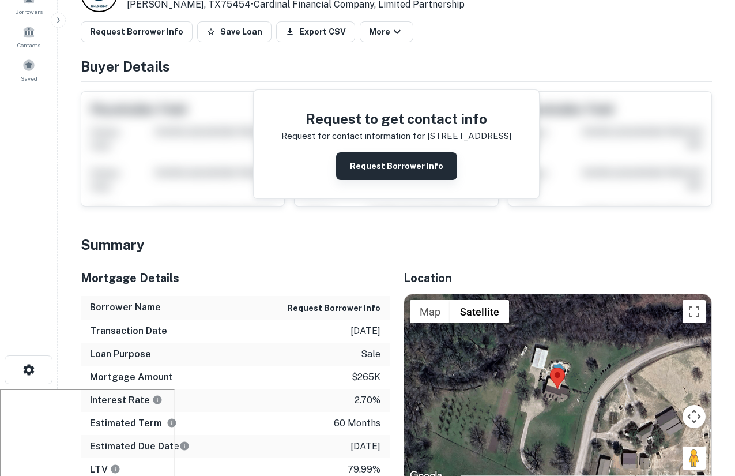
click at [397, 167] on button "Request Borrower Info" at bounding box center [396, 166] width 121 height 28
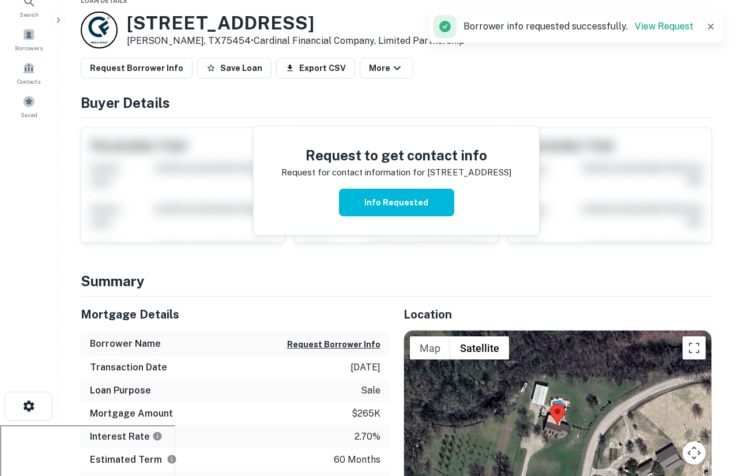
scroll to position [52, 0]
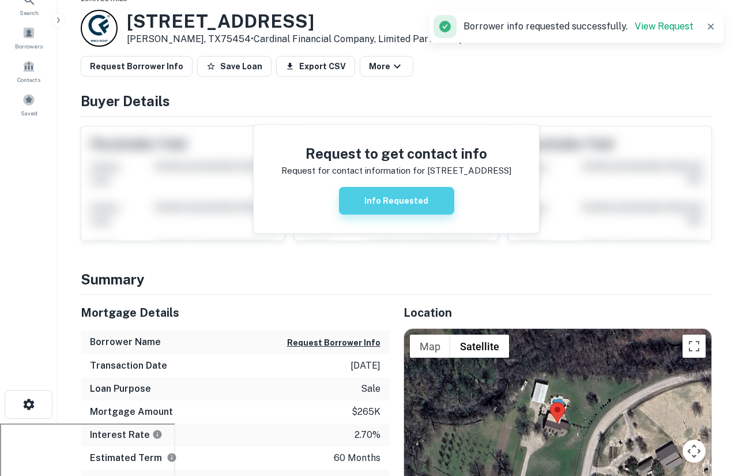
click at [392, 209] on button "Info Requested" at bounding box center [396, 201] width 115 height 28
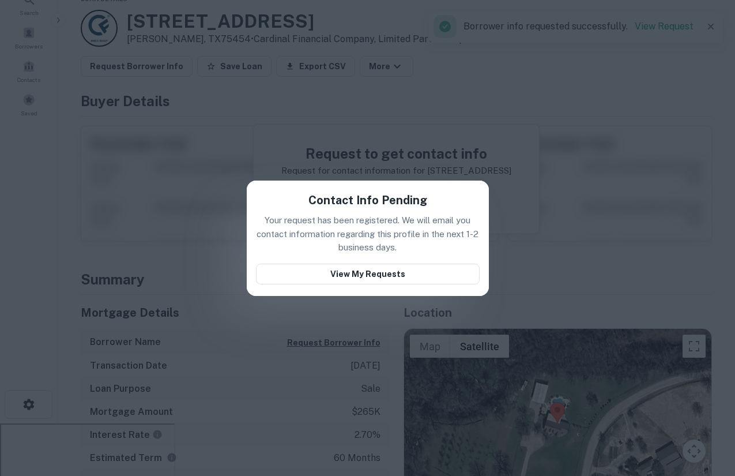
click at [447, 156] on div "Contact Info Pending Your request has been registered. We will email you contac…" at bounding box center [367, 238] width 735 height 476
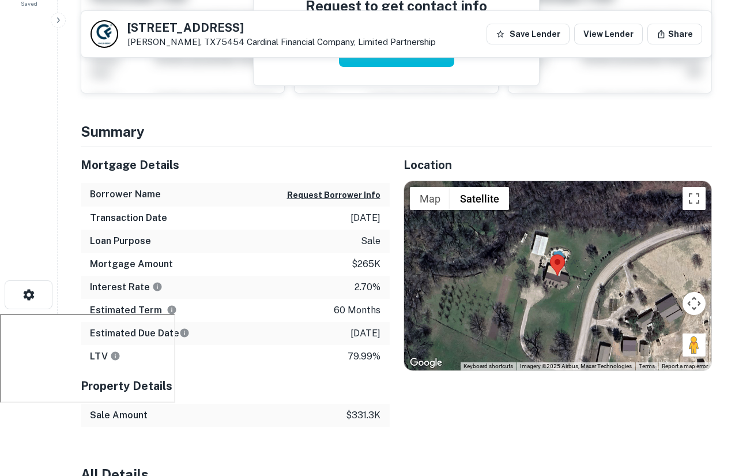
scroll to position [0, 0]
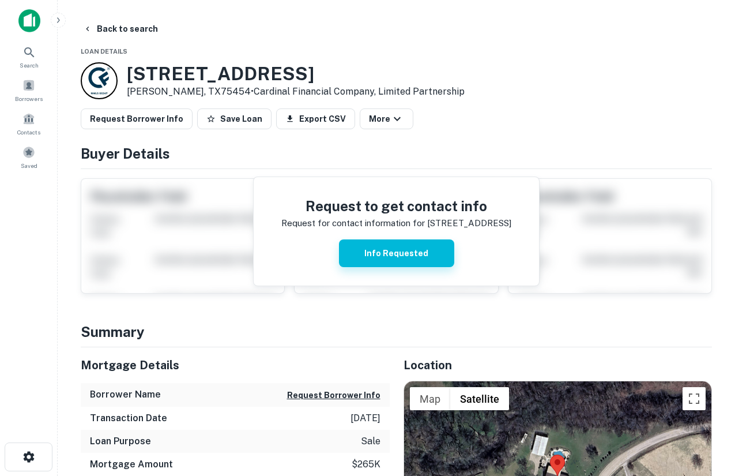
click at [384, 253] on button "Info Requested" at bounding box center [396, 253] width 115 height 28
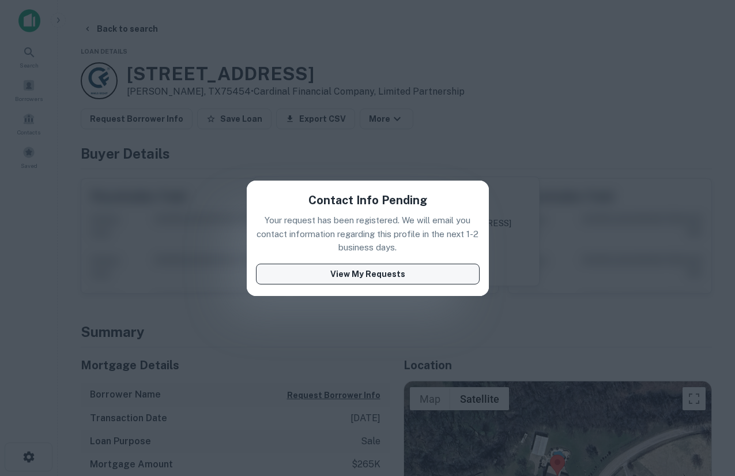
click at [383, 276] on button "View My Requests" at bounding box center [368, 274] width 224 height 21
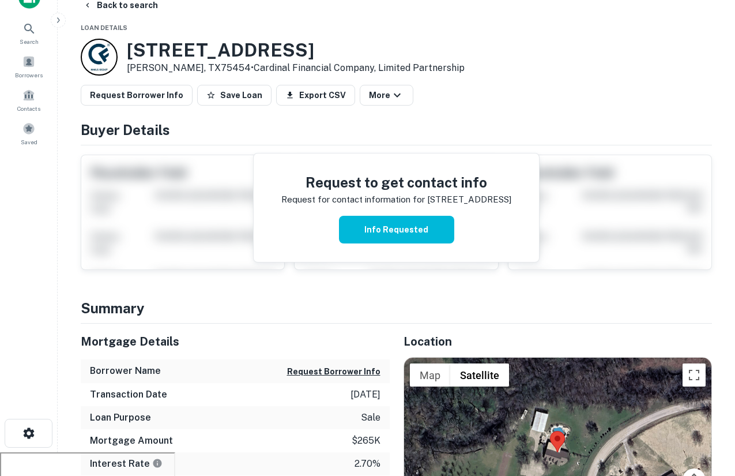
scroll to position [23, 0]
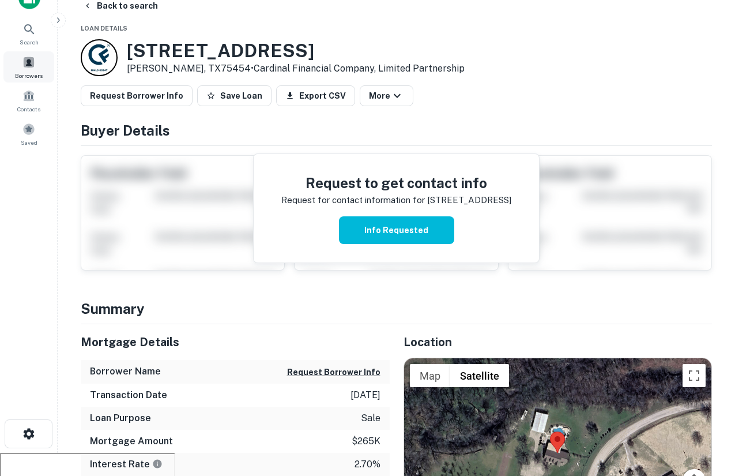
click at [22, 65] on span at bounding box center [28, 62] width 13 height 13
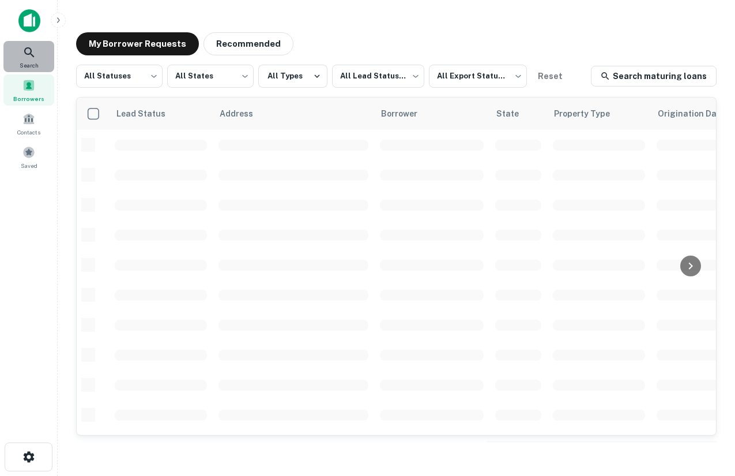
click at [29, 57] on icon at bounding box center [29, 53] width 14 height 14
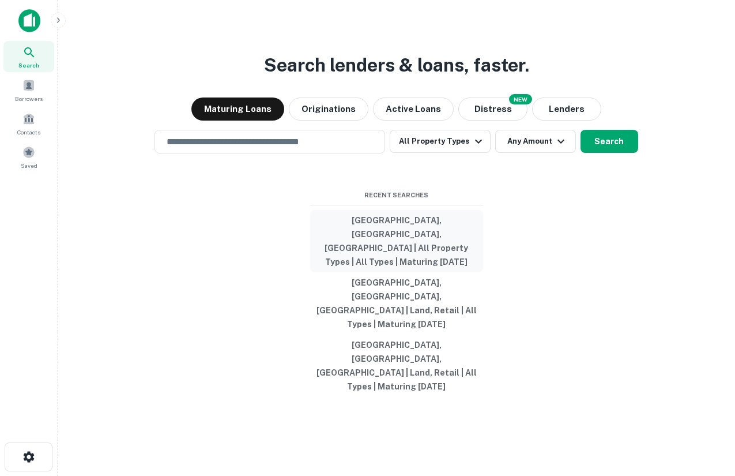
click at [416, 270] on button "[GEOGRAPHIC_DATA], [GEOGRAPHIC_DATA], [GEOGRAPHIC_DATA] | All Property Types | …" at bounding box center [396, 241] width 173 height 62
type input "**********"
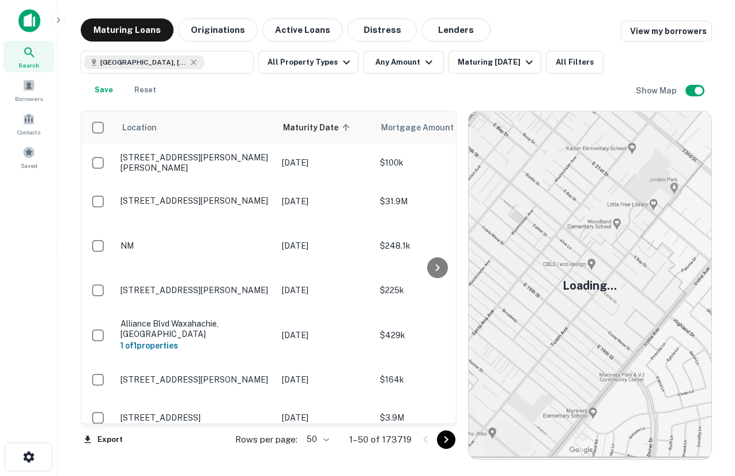
drag, startPoint x: 528, startPoint y: 280, endPoint x: 565, endPoint y: 256, distance: 43.8
click at [149, 30] on button "Maturing Loans" at bounding box center [127, 29] width 93 height 23
click at [330, 59] on button "All Property Types" at bounding box center [308, 62] width 100 height 23
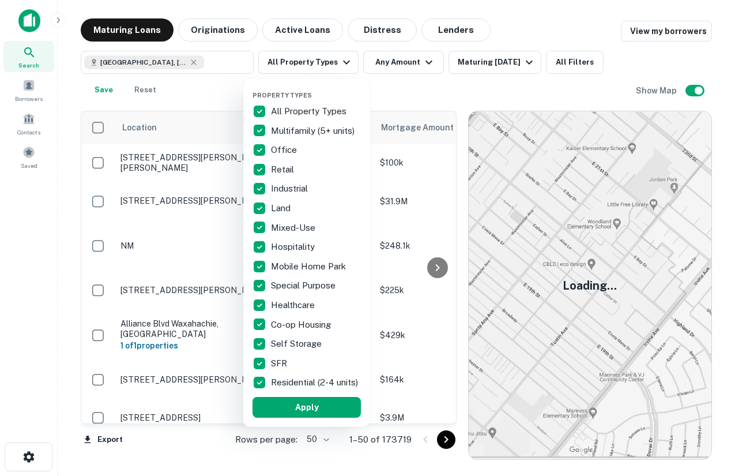
click at [440, 74] on div at bounding box center [367, 238] width 735 height 476
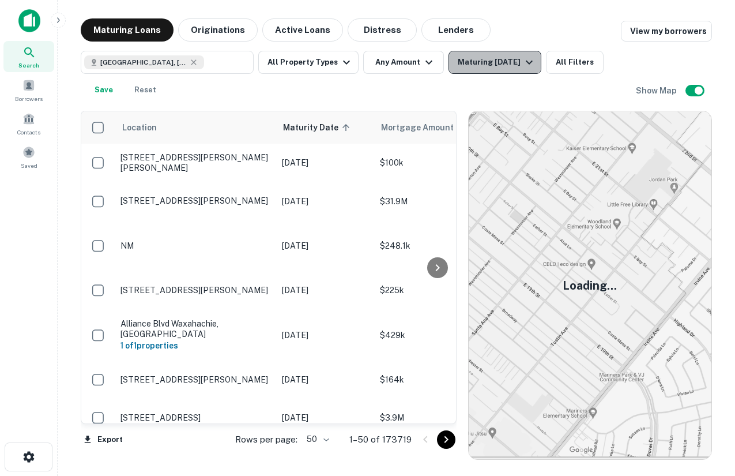
click at [495, 61] on div "Maturing [DATE]" at bounding box center [497, 62] width 78 height 14
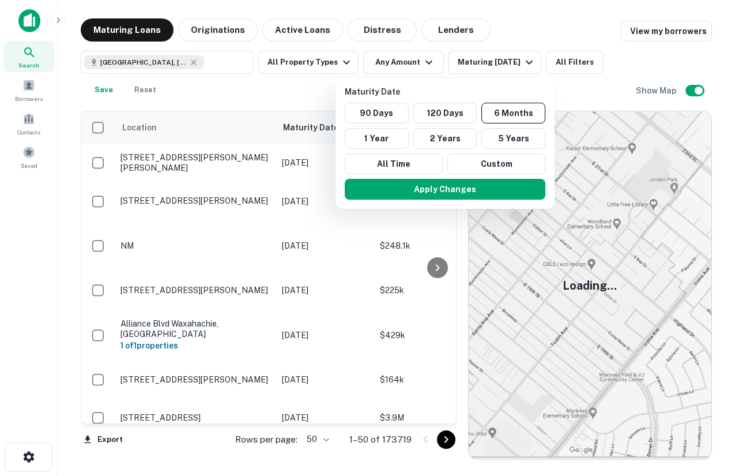
click at [486, 36] on div at bounding box center [367, 238] width 735 height 476
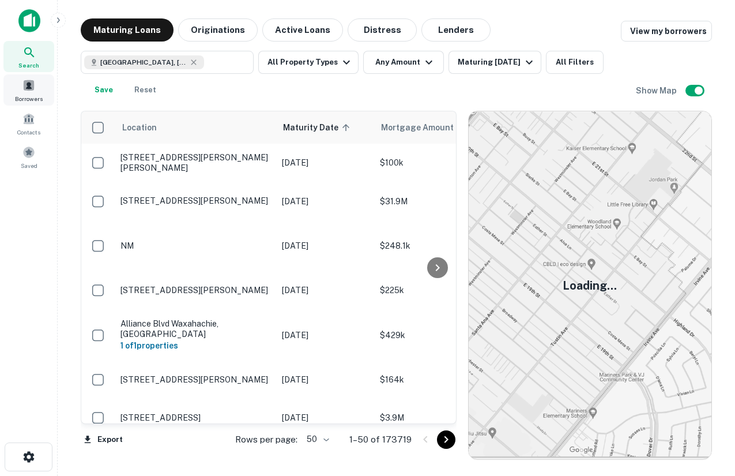
click at [14, 87] on div "Borrowers" at bounding box center [28, 89] width 51 height 31
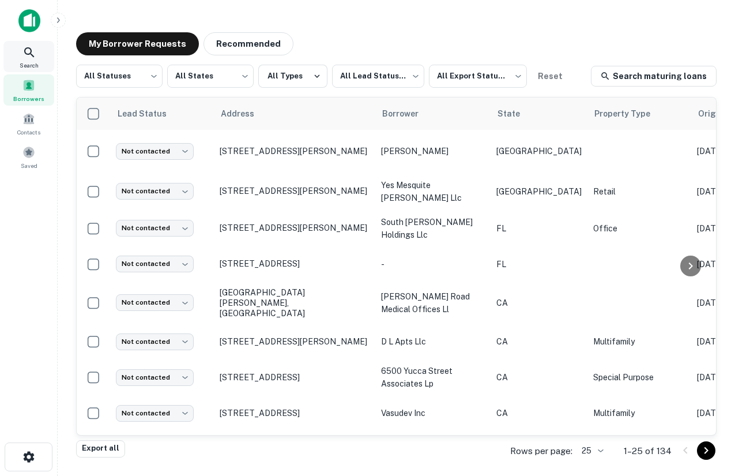
click at [19, 49] on div "Search" at bounding box center [28, 56] width 51 height 31
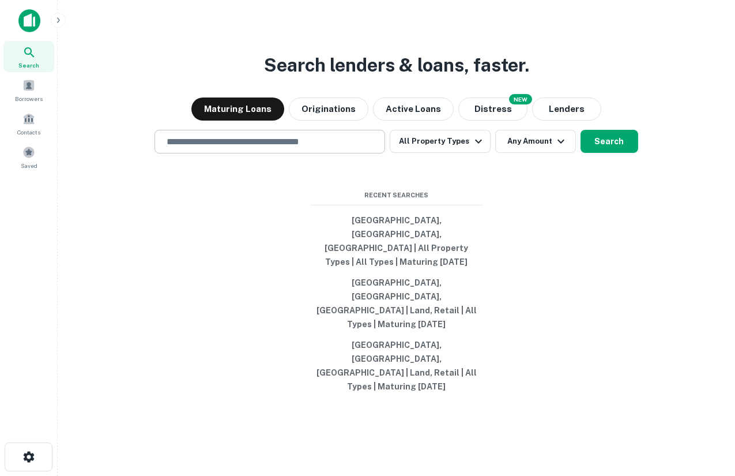
click at [212, 153] on div "​" at bounding box center [270, 142] width 231 height 24
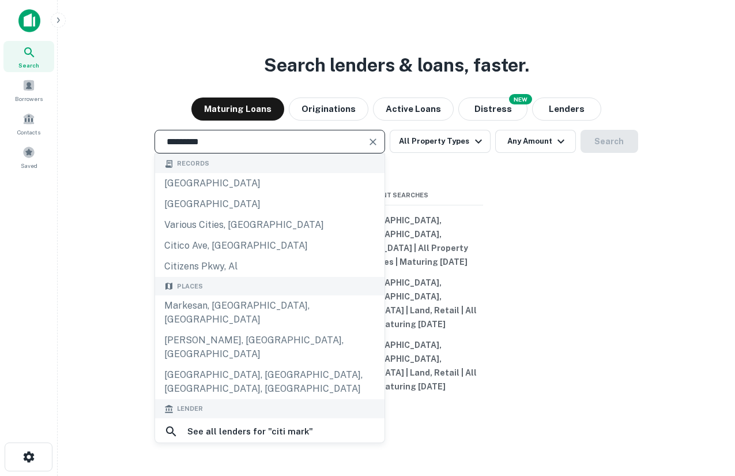
drag, startPoint x: 221, startPoint y: 179, endPoint x: 156, endPoint y: 176, distance: 64.7
click at [155, 153] on div "********* ​ Records citizens pkwy, [GEOGRAPHIC_DATA][STREET_ADDRESS] various ci…" at bounding box center [396, 142] width 659 height 24
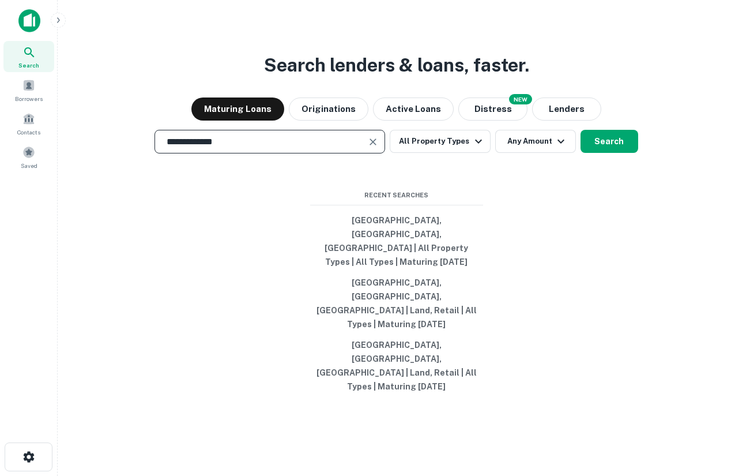
type input "**********"
click at [595, 153] on button "Search" at bounding box center [610, 141] width 58 height 23
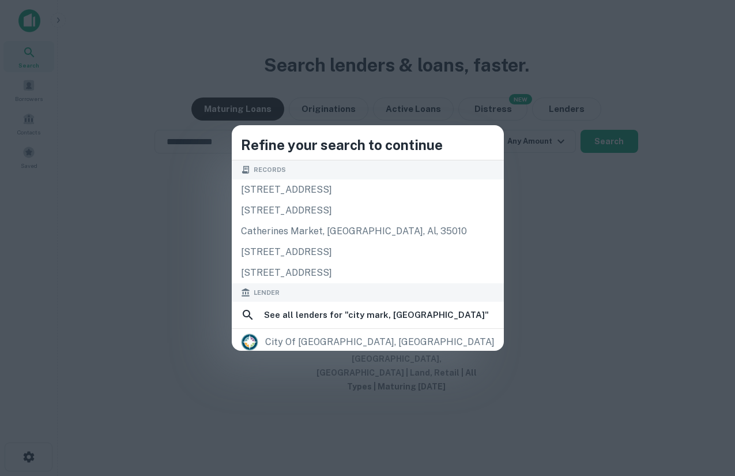
click at [307, 91] on div "Refine your search to continue Records [STREET_ADDRESS], 32413 [STREET_ADDRESS]…" at bounding box center [367, 238] width 735 height 476
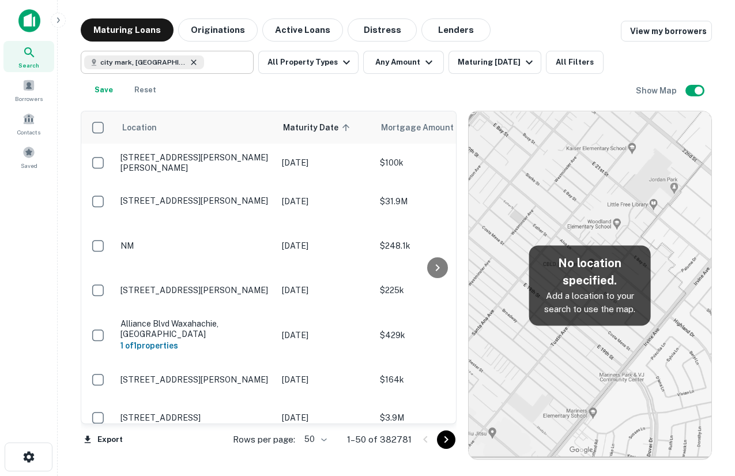
click at [189, 62] on icon at bounding box center [193, 62] width 9 height 9
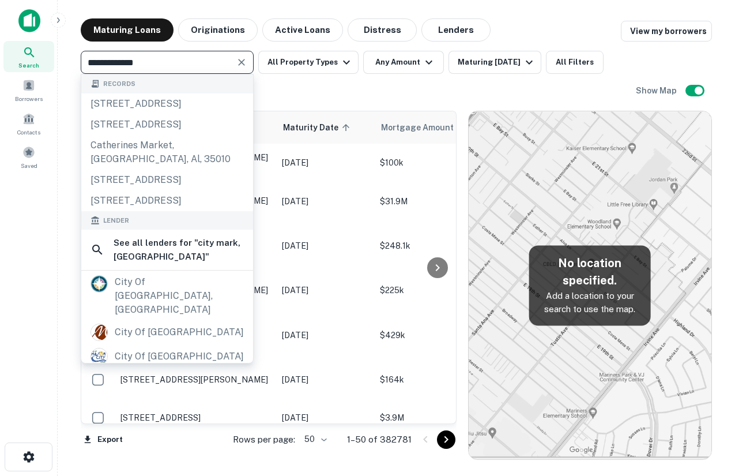
click at [149, 62] on input "**********" at bounding box center [157, 62] width 147 height 16
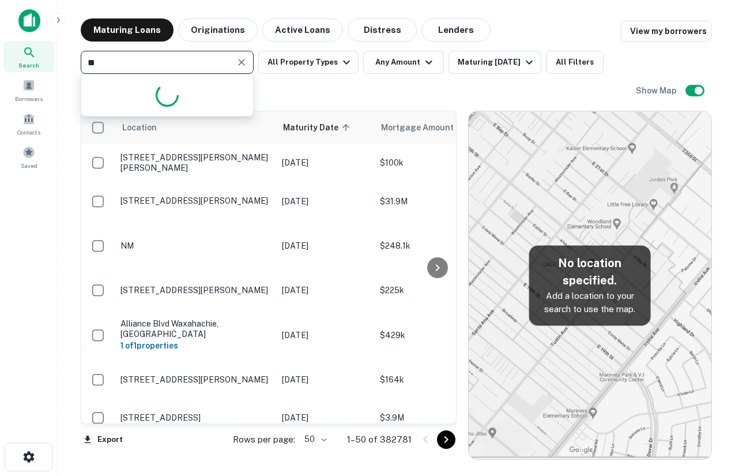
type input "*"
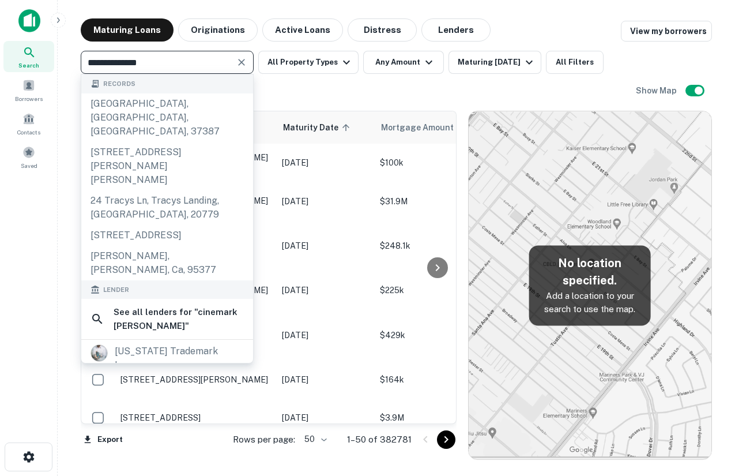
type input "**********"
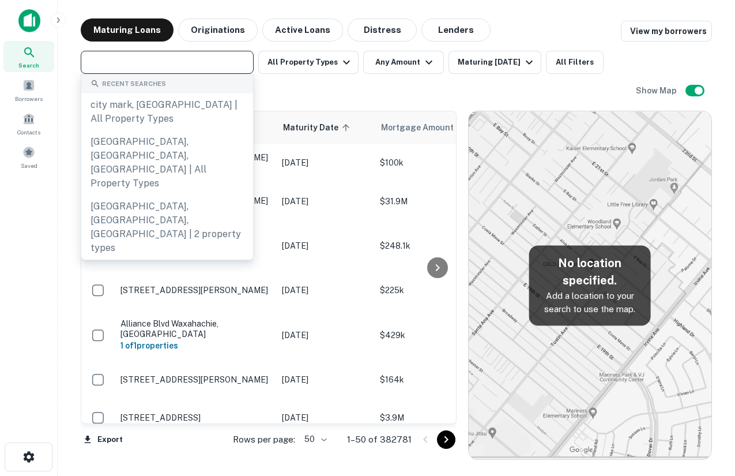
paste input "**********"
type input "**********"
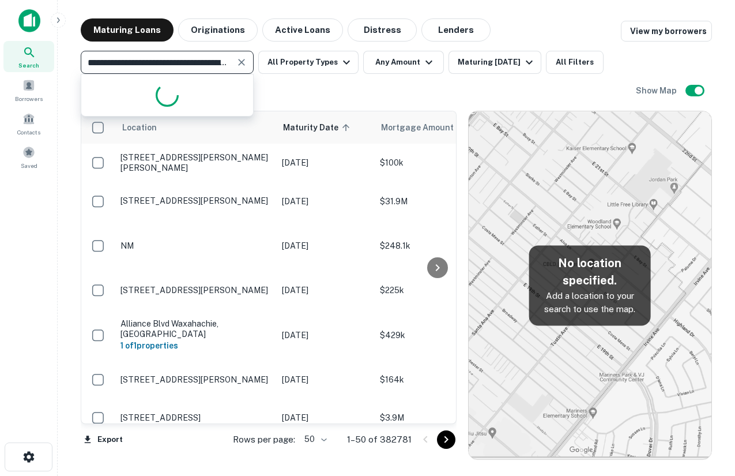
scroll to position [0, 89]
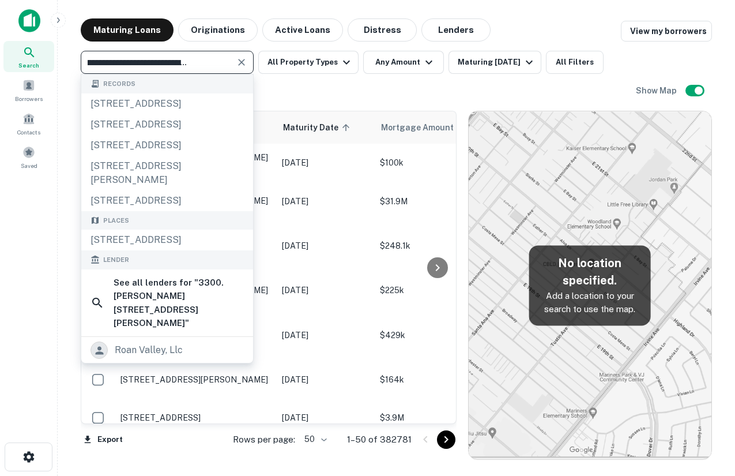
click at [148, 54] on div "**********" at bounding box center [167, 62] width 173 height 23
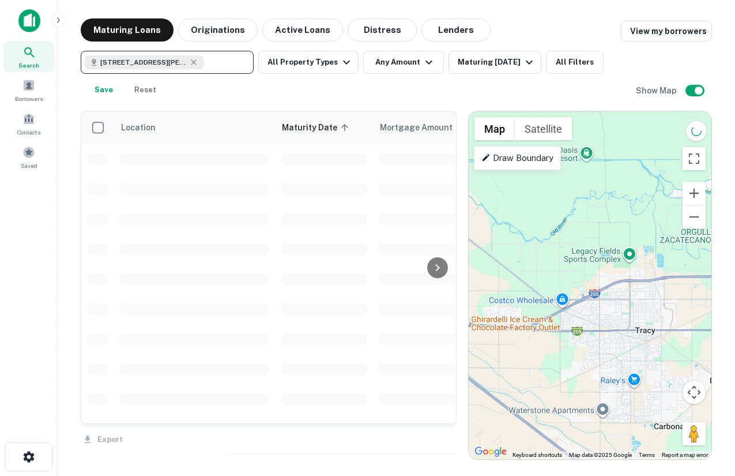
click at [599, 290] on div "To activate drag with keyboard, press Alt + Enter. Once in keyboard drag state,…" at bounding box center [590, 285] width 243 height 348
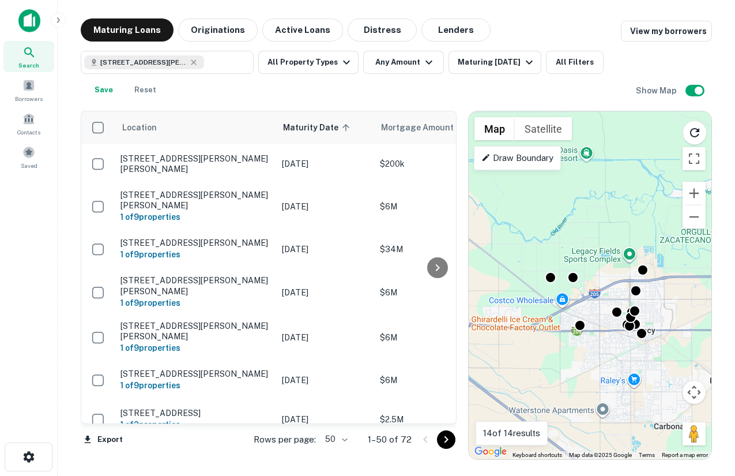
click at [599, 290] on div "To activate drag with keyboard, press Alt + Enter. Once in keyboard drag state,…" at bounding box center [590, 285] width 243 height 348
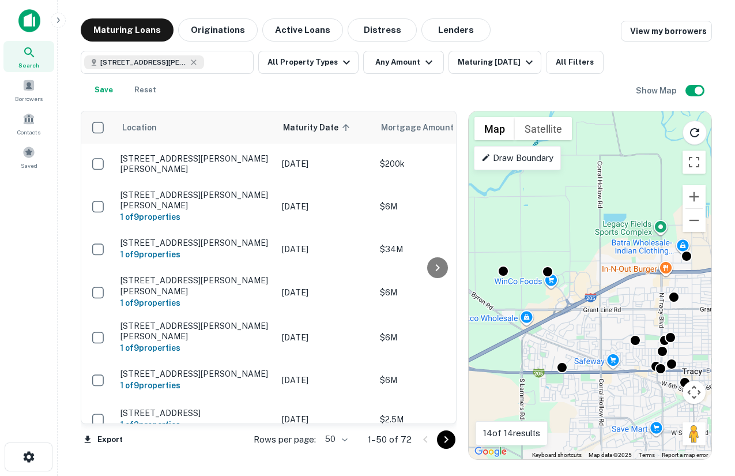
click at [594, 290] on div "To activate drag with keyboard, press Alt + Enter. Once in keyboard drag state,…" at bounding box center [590, 285] width 243 height 348
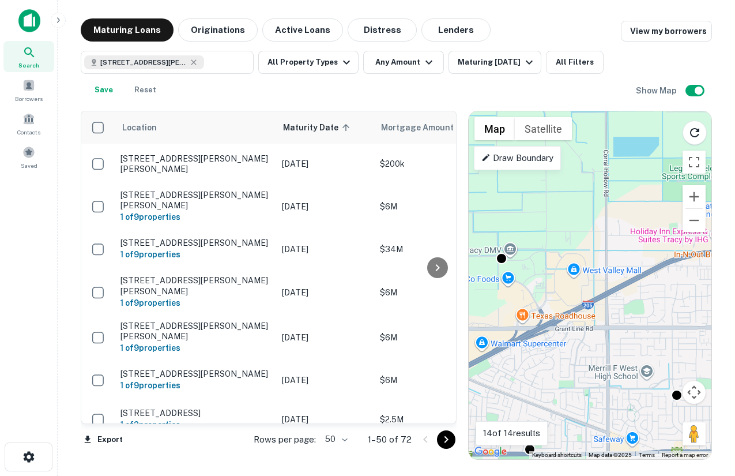
click at [584, 289] on div "To activate drag with keyboard, press Alt + Enter. Once in keyboard drag state,…" at bounding box center [590, 285] width 243 height 348
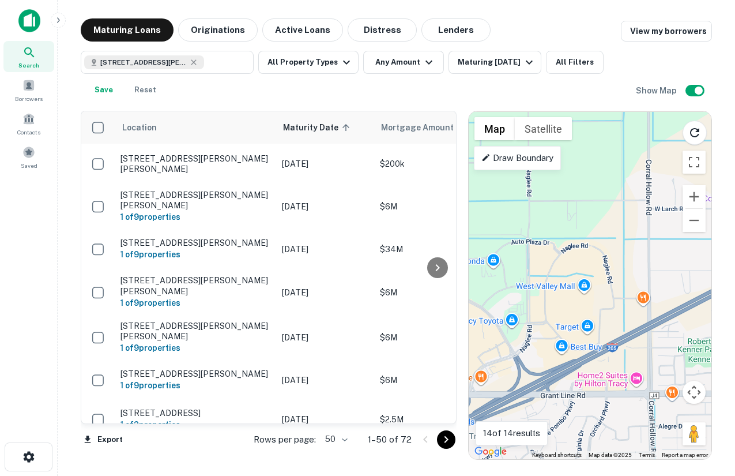
drag, startPoint x: 558, startPoint y: 283, endPoint x: 587, endPoint y: 322, distance: 49.0
click at [587, 322] on div "To activate drag with keyboard, press Alt + Enter. Once in keyboard drag state,…" at bounding box center [590, 285] width 243 height 348
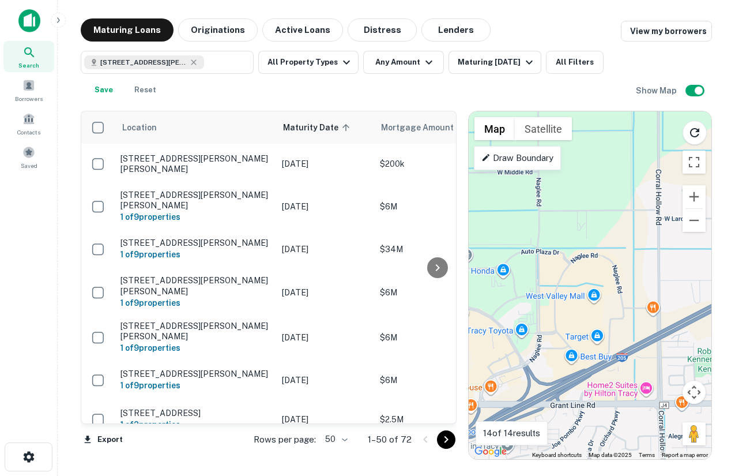
click at [581, 302] on div "To activate drag with keyboard, press Alt + Enter. Once in keyboard drag state,…" at bounding box center [590, 285] width 243 height 348
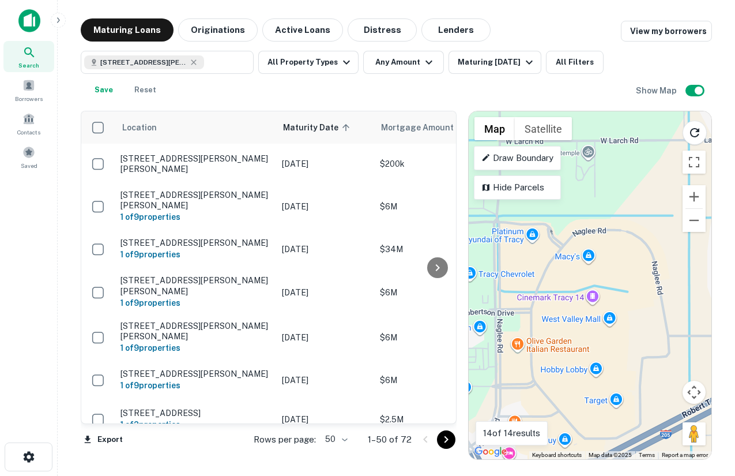
drag, startPoint x: 576, startPoint y: 298, endPoint x: 578, endPoint y: 320, distance: 21.4
click at [578, 320] on div "To activate drag with keyboard, press Alt + Enter. Once in keyboard drag state,…" at bounding box center [590, 285] width 243 height 348
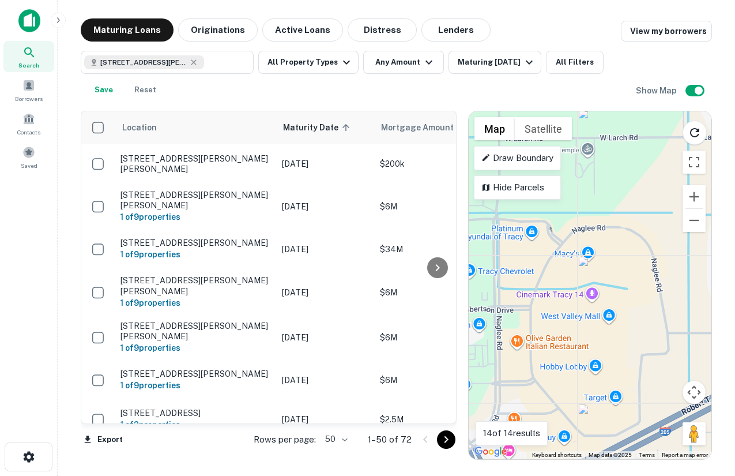
click at [576, 302] on div "To activate drag with keyboard, press Alt + Enter. Once in keyboard drag state,…" at bounding box center [590, 285] width 243 height 348
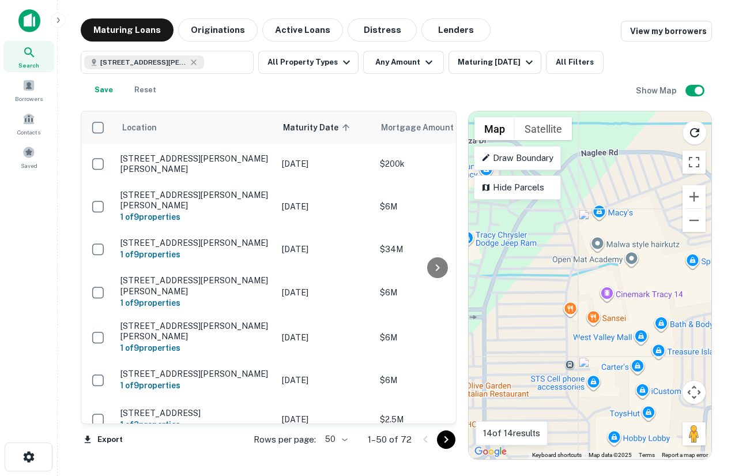
click at [612, 311] on div "To activate drag with keyboard, press Alt + Enter. Once in keyboard drag state,…" at bounding box center [590, 285] width 243 height 348
click at [610, 296] on div "To activate drag with keyboard, press Alt + Enter. Once in keyboard drag state,…" at bounding box center [590, 285] width 243 height 348
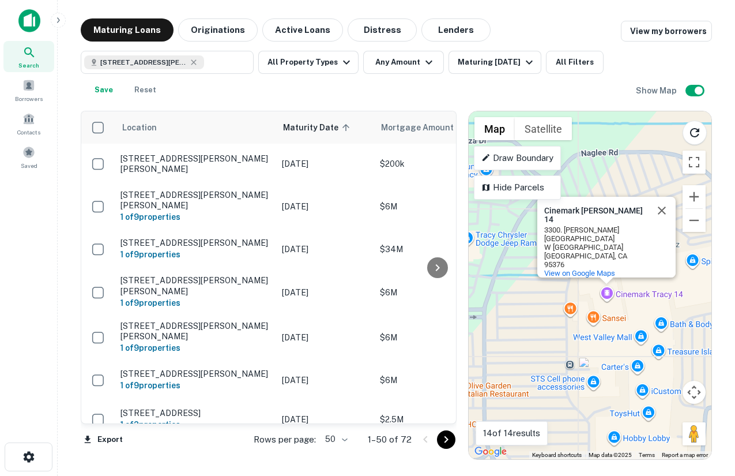
click at [621, 305] on div "To activate drag with keyboard, press Alt + Enter. Once in keyboard drag state,…" at bounding box center [590, 285] width 243 height 348
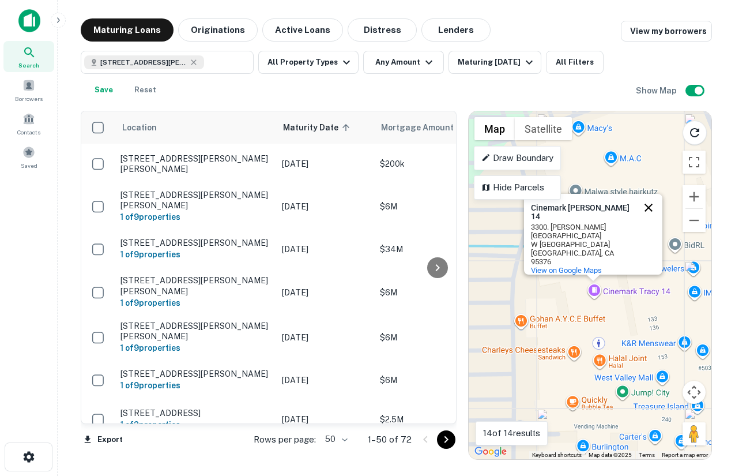
click at [651, 219] on button "Close" at bounding box center [649, 208] width 28 height 28
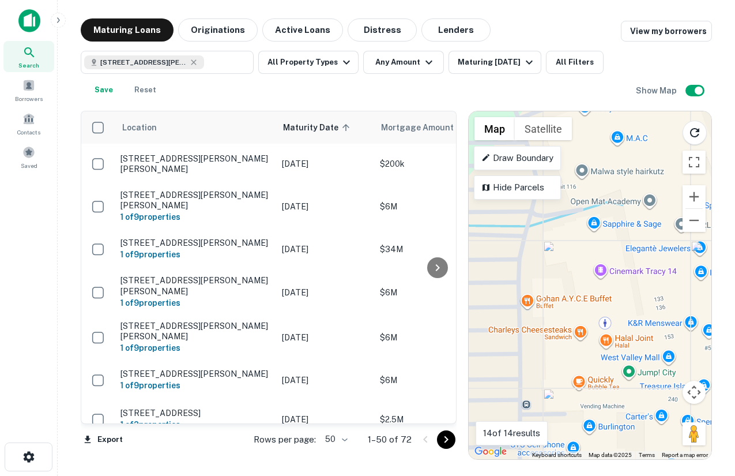
drag, startPoint x: 597, startPoint y: 315, endPoint x: 602, endPoint y: 288, distance: 28.2
click at [602, 288] on div "To activate drag with keyboard, press Alt + Enter. Once in keyboard drag state,…" at bounding box center [590, 285] width 243 height 348
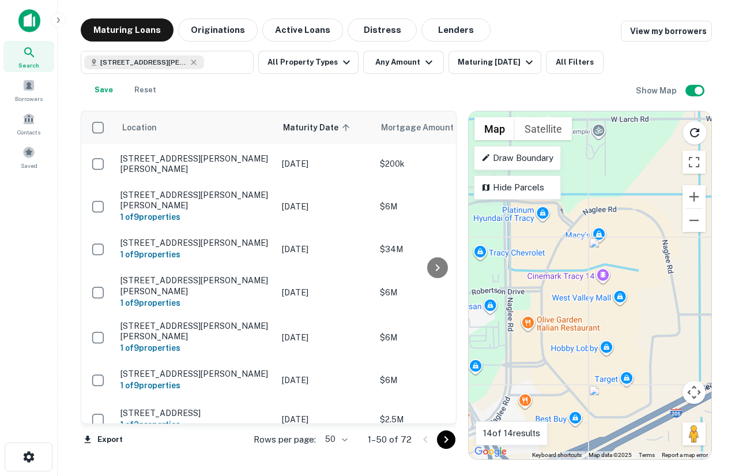
click at [618, 281] on div "To activate drag with keyboard, press Alt + Enter. Once in keyboard drag state,…" at bounding box center [590, 285] width 243 height 348
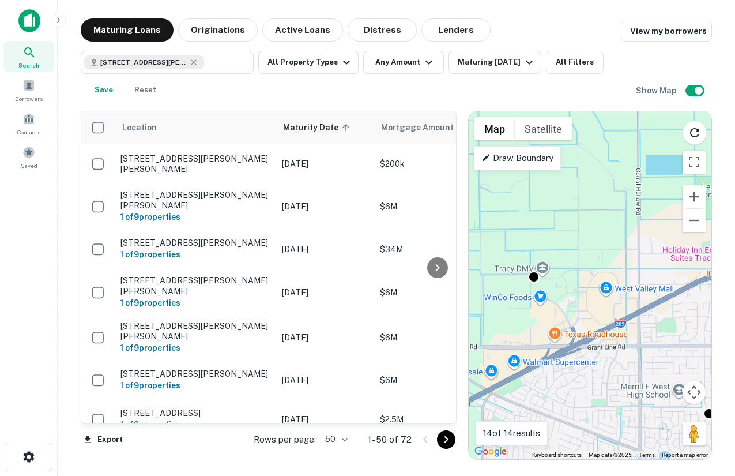
click at [607, 293] on div "To activate drag with keyboard, press Alt + Enter. Once in keyboard drag state,…" at bounding box center [590, 285] width 243 height 348
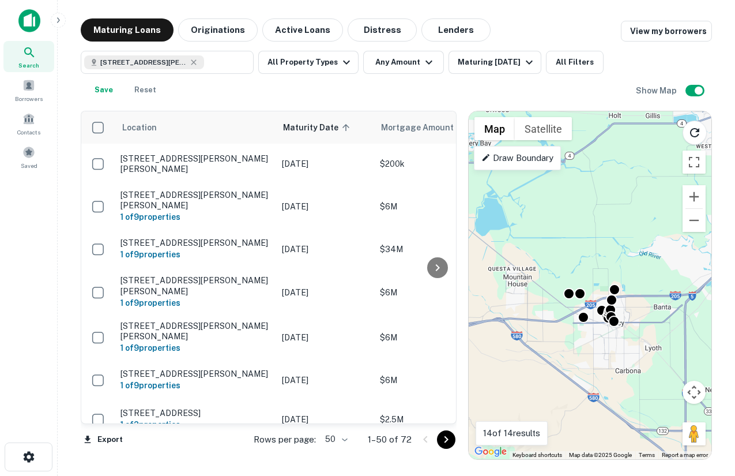
drag, startPoint x: 609, startPoint y: 334, endPoint x: 592, endPoint y: 333, distance: 17.3
click at [592, 333] on div "To activate drag with keyboard, press Alt + Enter. Once in keyboard drag state,…" at bounding box center [590, 285] width 243 height 348
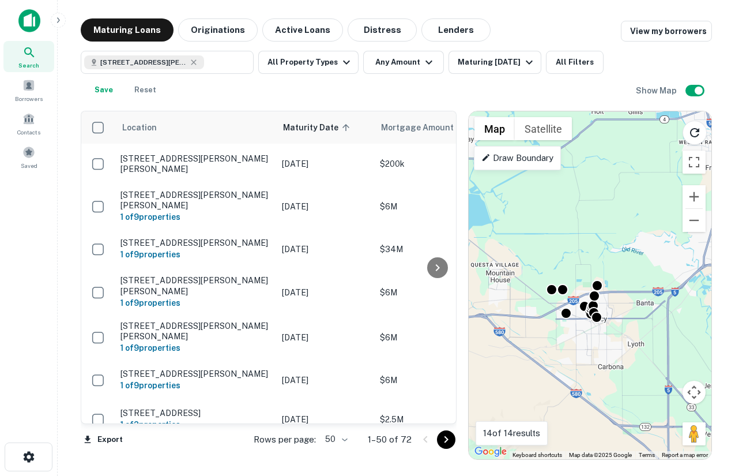
drag, startPoint x: 576, startPoint y: 348, endPoint x: 558, endPoint y: 345, distance: 18.7
click at [558, 345] on div "To activate drag with keyboard, press Alt + Enter. Once in keyboard drag state,…" at bounding box center [590, 285] width 243 height 348
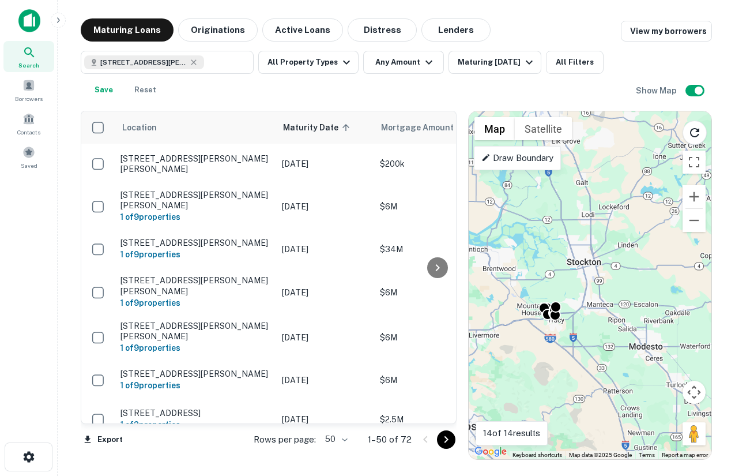
drag, startPoint x: 572, startPoint y: 336, endPoint x: 620, endPoint y: 336, distance: 48.4
click at [621, 336] on div "To activate drag with keyboard, press Alt + Enter. Once in keyboard drag state,…" at bounding box center [590, 285] width 243 height 348
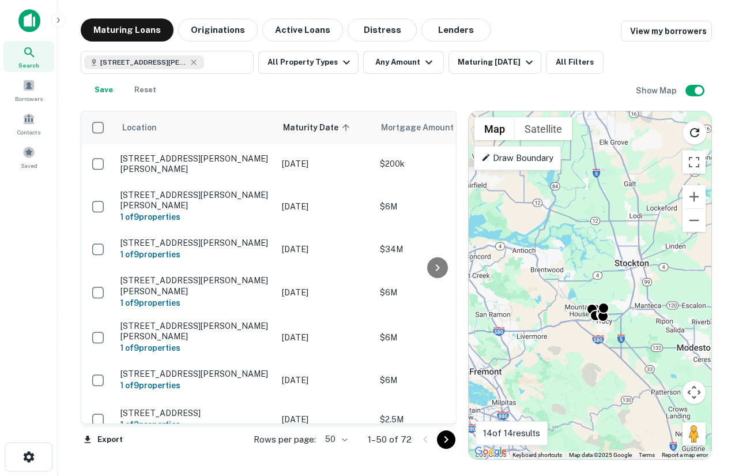
click at [534, 163] on p "Draw Boundary" at bounding box center [518, 158] width 72 height 14
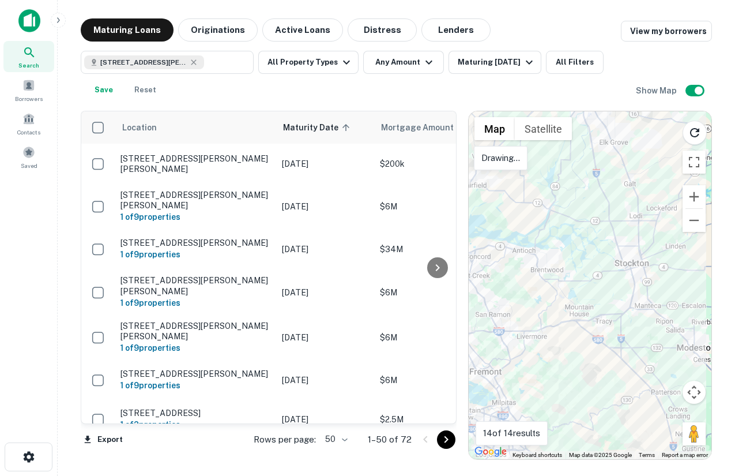
click at [555, 175] on div "To activate drag with keyboard, press Alt + Enter. Once in keyboard drag state,…" at bounding box center [590, 285] width 243 height 348
click at [548, 176] on div "To activate drag with keyboard, press Alt + Enter. Once in keyboard drag state,…" at bounding box center [590, 285] width 243 height 348
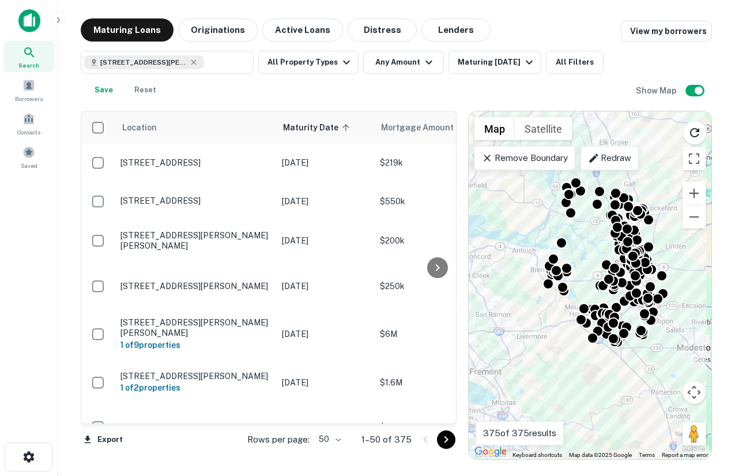
click at [584, 256] on div "To activate drag with keyboard, press Alt + Enter. Once in keyboard drag state,…" at bounding box center [590, 285] width 243 height 348
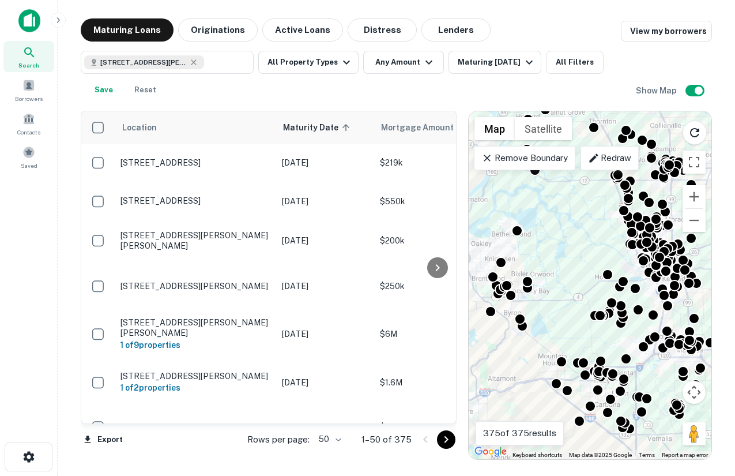
drag, startPoint x: 612, startPoint y: 263, endPoint x: 588, endPoint y: 258, distance: 24.7
click at [588, 258] on div "To activate drag with keyboard, press Alt + Enter. Once in keyboard drag state,…" at bounding box center [590, 285] width 243 height 348
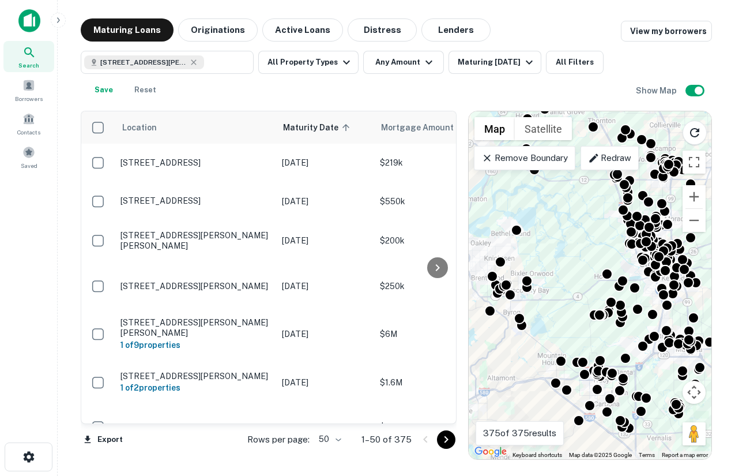
click at [612, 348] on div "To activate drag with keyboard, press Alt + Enter. Once in keyboard drag state,…" at bounding box center [590, 285] width 243 height 348
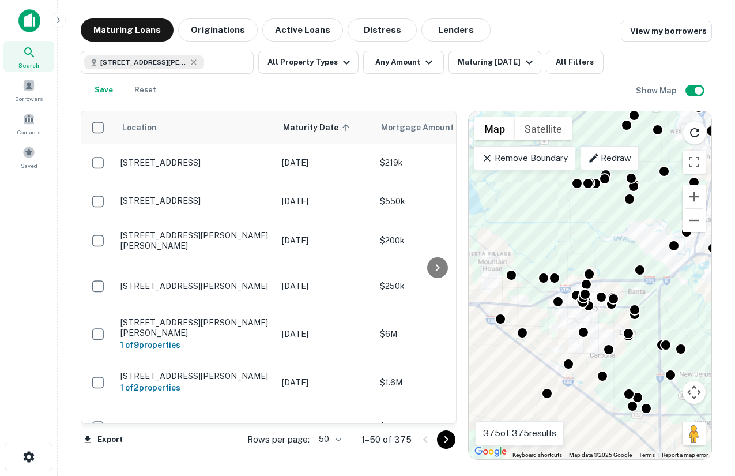
drag, startPoint x: 612, startPoint y: 348, endPoint x: 611, endPoint y: 242, distance: 106.1
click at [611, 242] on div "To activate drag with keyboard, press Alt + Enter. Once in keyboard drag state,…" at bounding box center [590, 285] width 243 height 348
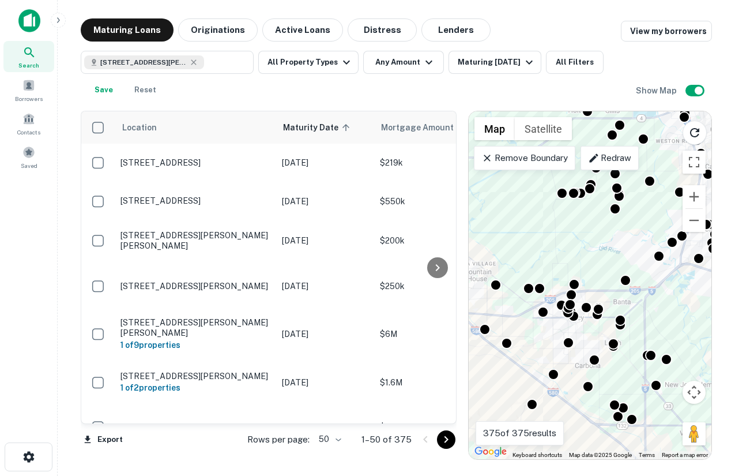
drag, startPoint x: 599, startPoint y: 235, endPoint x: 582, endPoint y: 247, distance: 20.2
click at [582, 247] on div "To activate drag with keyboard, press Alt + Enter. Once in keyboard drag state,…" at bounding box center [590, 285] width 243 height 348
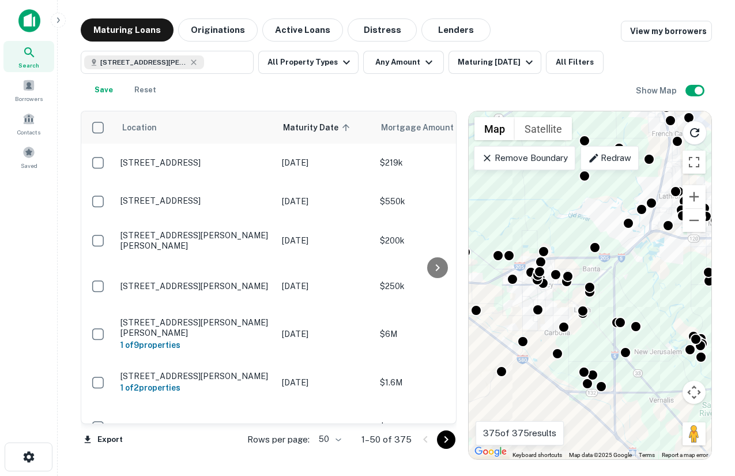
drag, startPoint x: 618, startPoint y: 399, endPoint x: 589, endPoint y: 364, distance: 45.4
click at [589, 366] on div at bounding box center [584, 372] width 12 height 12
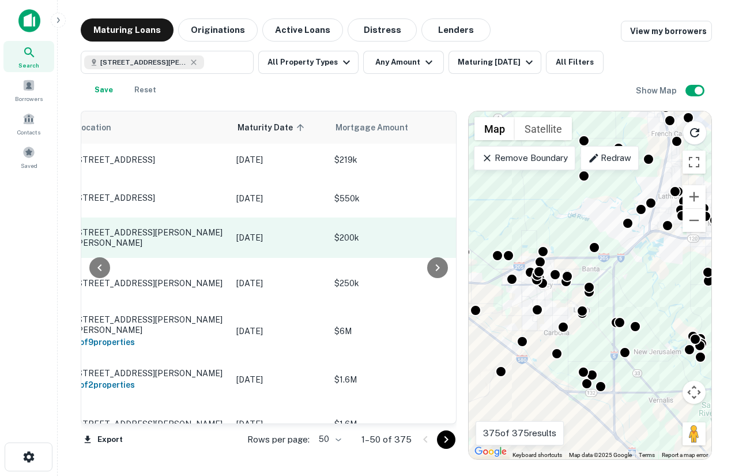
scroll to position [3, 0]
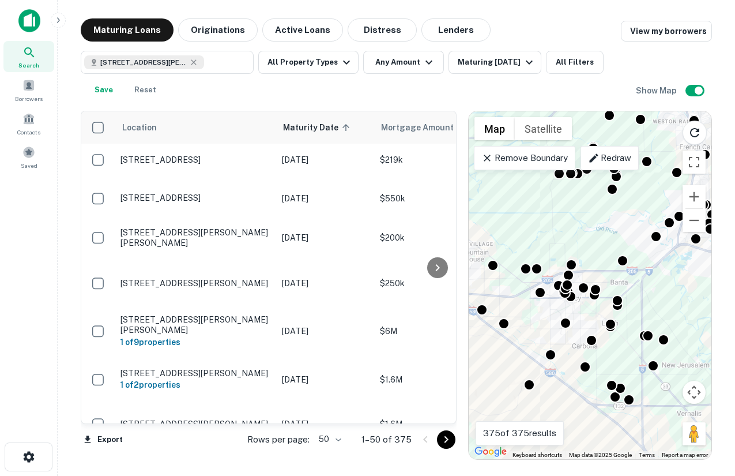
drag, startPoint x: 548, startPoint y: 295, endPoint x: 576, endPoint y: 306, distance: 29.8
click at [577, 306] on div "To activate drag with keyboard, press Alt + Enter. Once in keyboard drag state,…" at bounding box center [590, 285] width 243 height 348
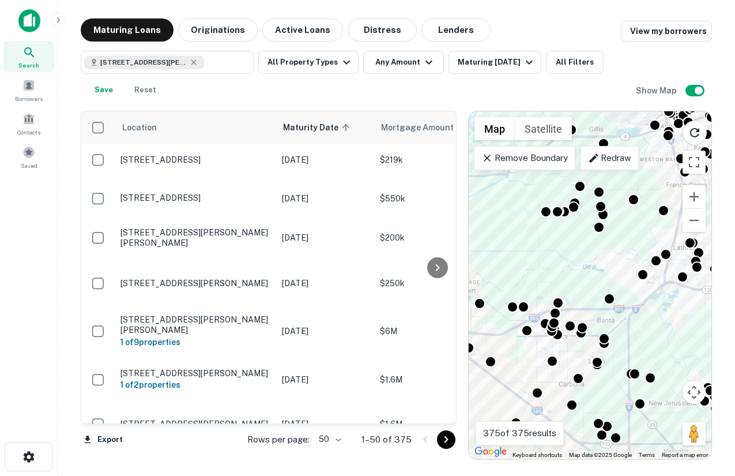
drag, startPoint x: 576, startPoint y: 306, endPoint x: 565, endPoint y: 348, distance: 44.1
click at [565, 348] on div "To activate drag with keyboard, press Alt + Enter. Once in keyboard drag state,…" at bounding box center [590, 285] width 243 height 348
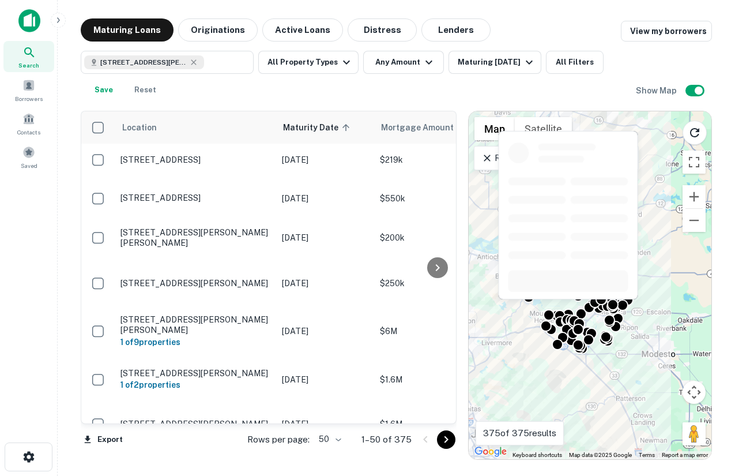
drag, startPoint x: 570, startPoint y: 247, endPoint x: 572, endPoint y: 305, distance: 58.3
click at [572, 305] on body "Search Borrowers Contacts Saved Maturing Loans Originations Active Loans Distre…" at bounding box center [367, 238] width 735 height 476
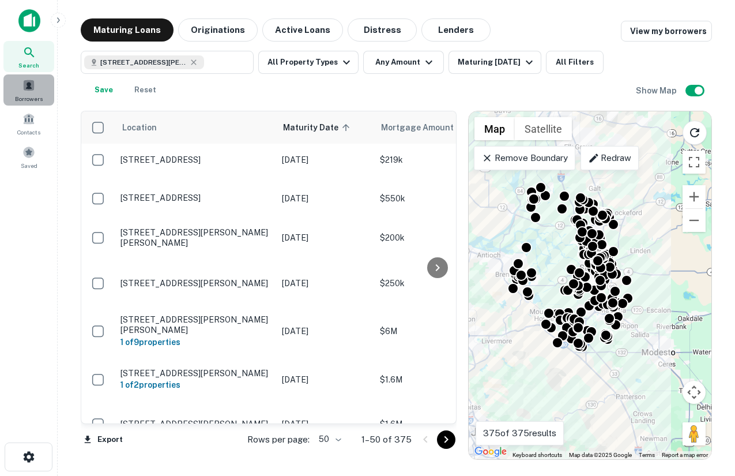
click at [26, 84] on span at bounding box center [28, 85] width 13 height 13
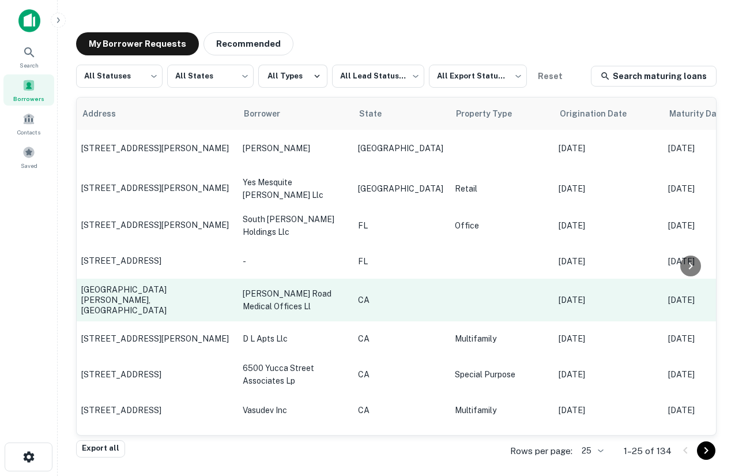
scroll to position [3, 0]
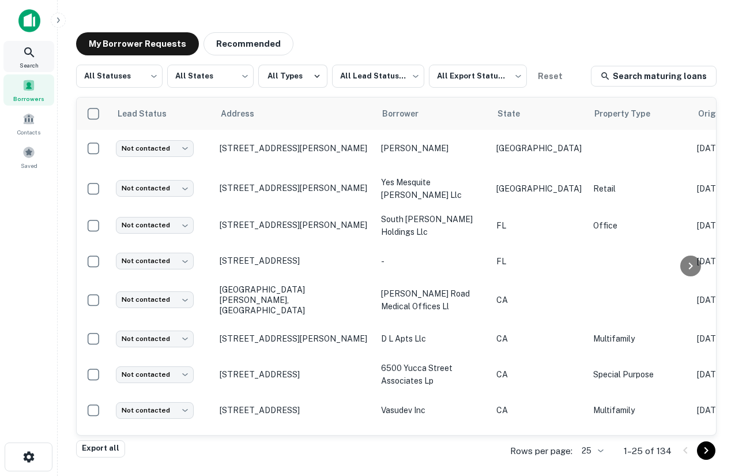
click at [36, 63] on span "Search" at bounding box center [29, 65] width 19 height 9
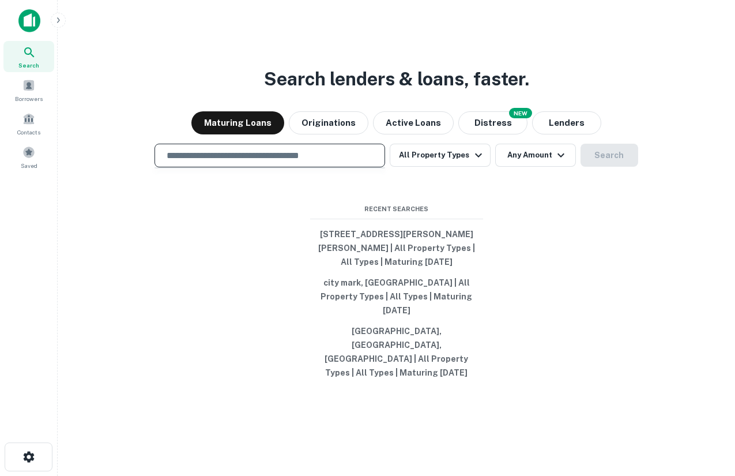
click at [296, 162] on input "text" at bounding box center [270, 155] width 220 height 13
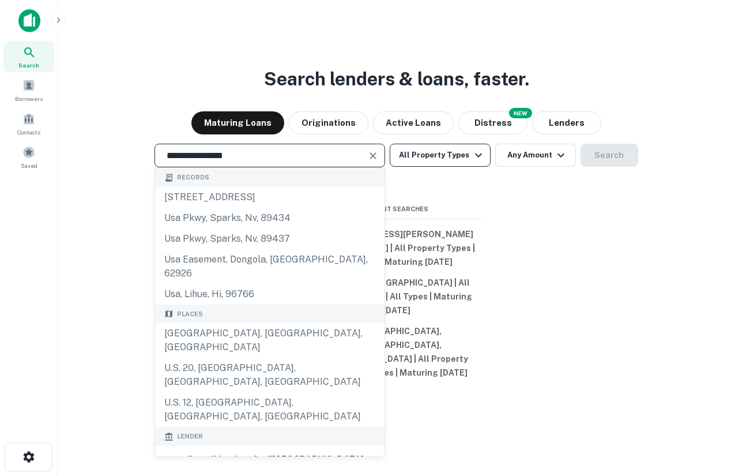
click at [458, 167] on button "All Property Types" at bounding box center [440, 155] width 100 height 23
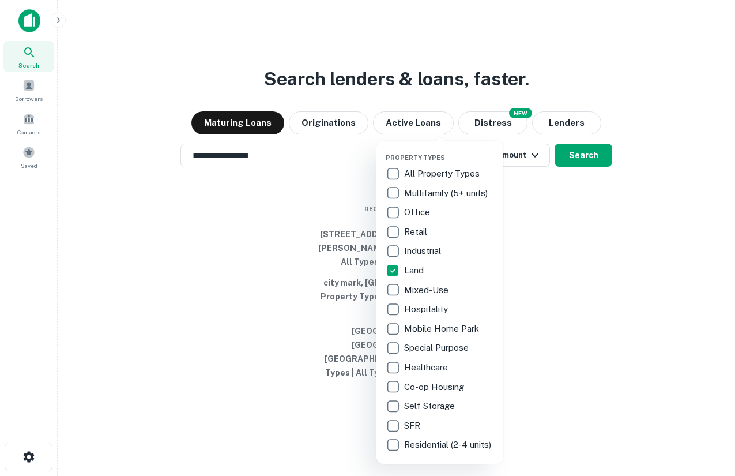
click at [290, 182] on div at bounding box center [367, 238] width 735 height 476
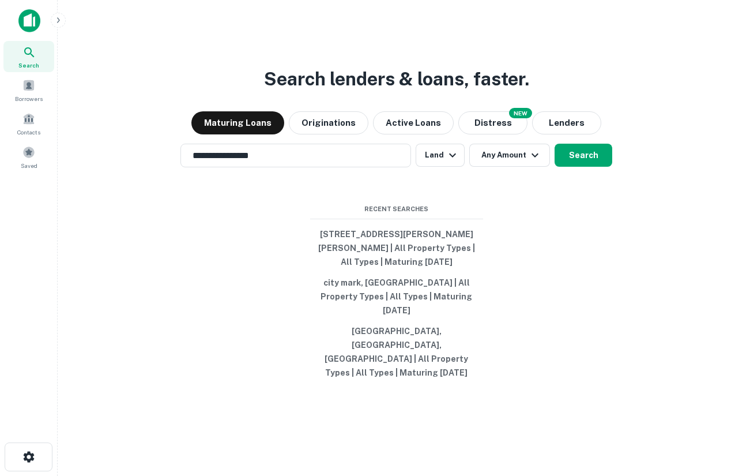
click at [283, 162] on input "**********" at bounding box center [287, 155] width 203 height 13
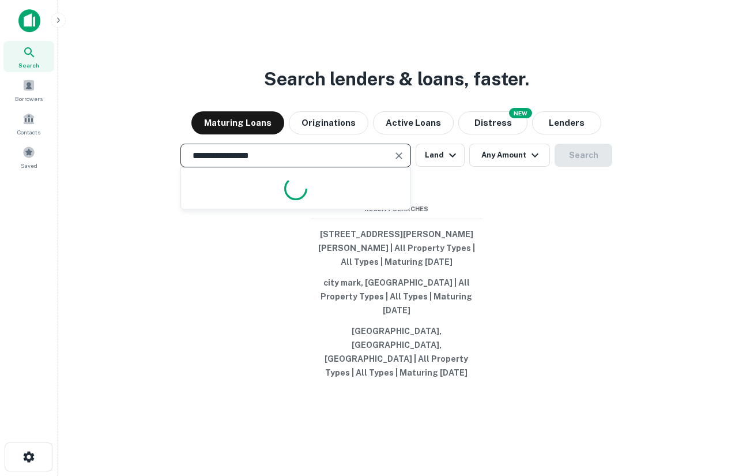
click at [283, 162] on input "**********" at bounding box center [287, 155] width 203 height 13
type input "**********"
click at [592, 167] on button "Search" at bounding box center [584, 155] width 58 height 23
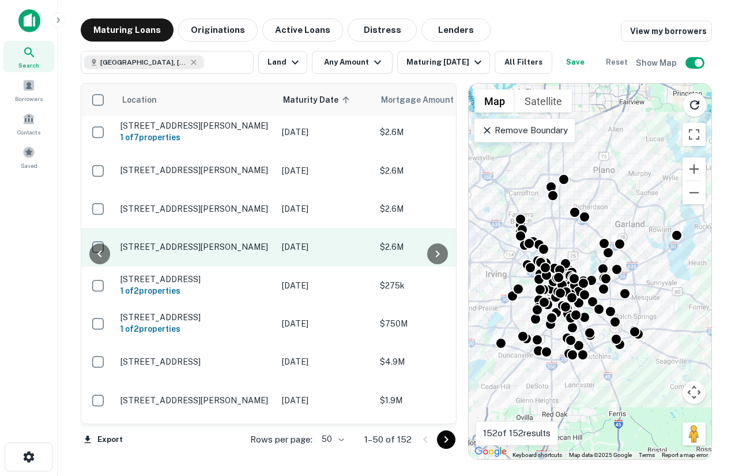
scroll to position [3, 171]
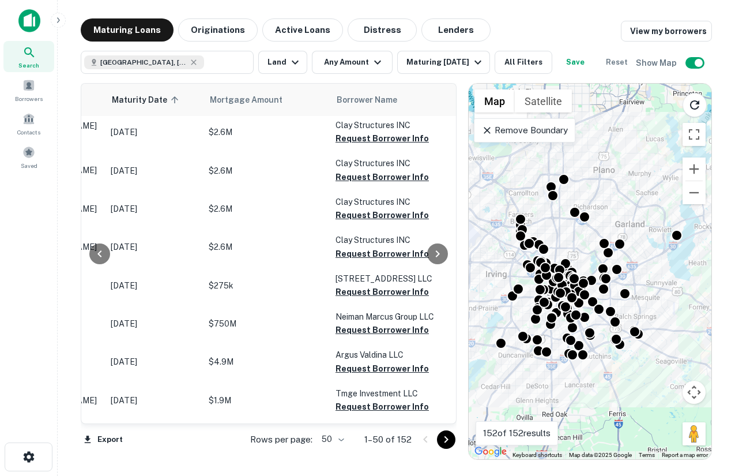
click at [554, 134] on p "Remove Boundary" at bounding box center [525, 130] width 86 height 14
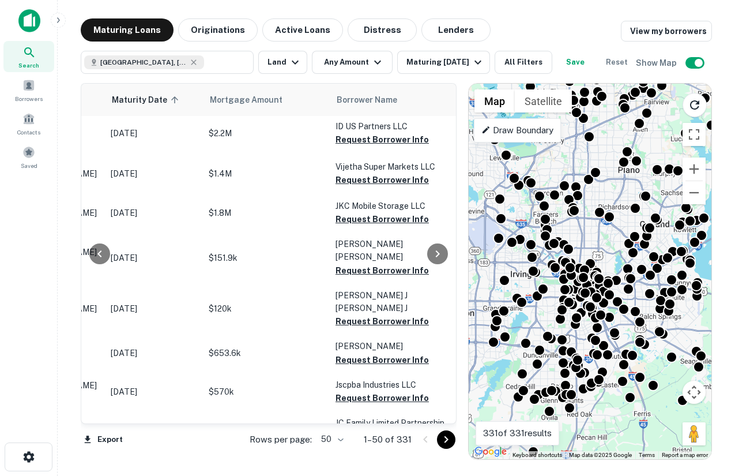
drag, startPoint x: 566, startPoint y: 232, endPoint x: 593, endPoint y: 231, distance: 26.6
click at [593, 231] on div "To activate drag with keyboard, press Alt + Enter. Once in keyboard drag state,…" at bounding box center [590, 271] width 243 height 375
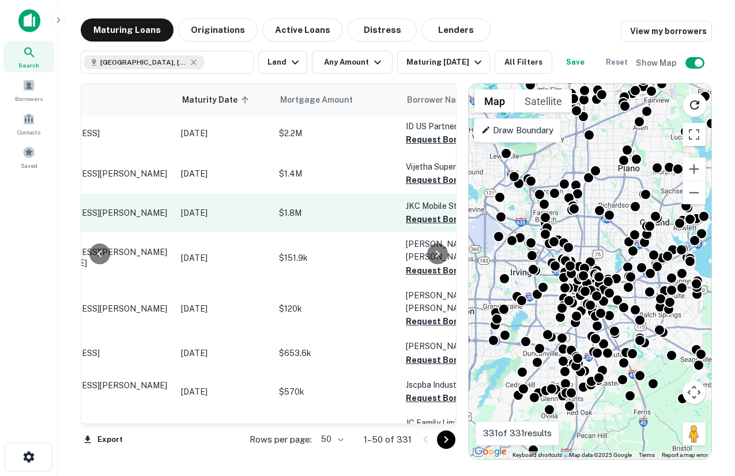
scroll to position [3, 0]
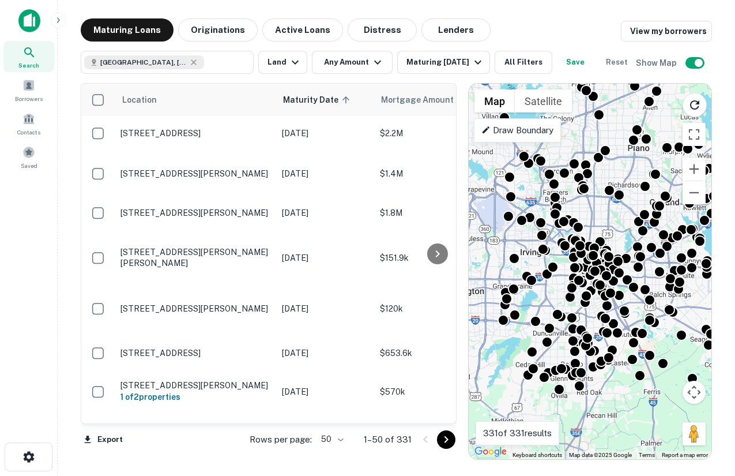
drag, startPoint x: 563, startPoint y: 149, endPoint x: 574, endPoint y: 129, distance: 23.8
click at [574, 129] on div "To activate drag with keyboard, press Alt + Enter. Once in keyboard drag state,…" at bounding box center [590, 271] width 243 height 375
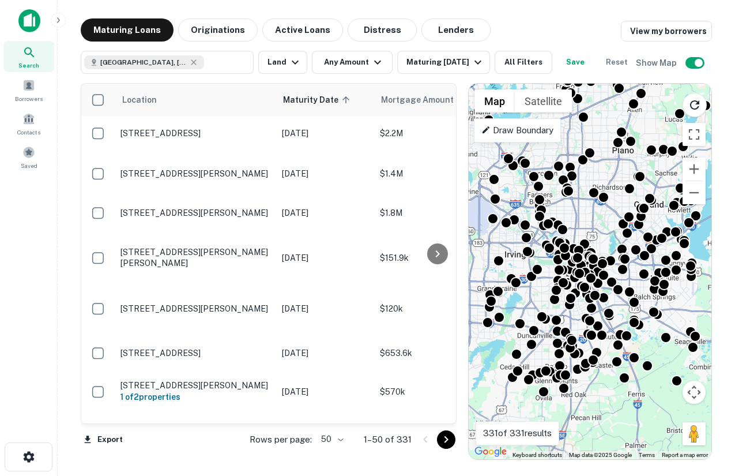
drag, startPoint x: 614, startPoint y: 400, endPoint x: 600, endPoint y: 401, distance: 14.5
click at [600, 401] on div "To activate drag with keyboard, press Alt + Enter. Once in keyboard drag state,…" at bounding box center [590, 271] width 243 height 375
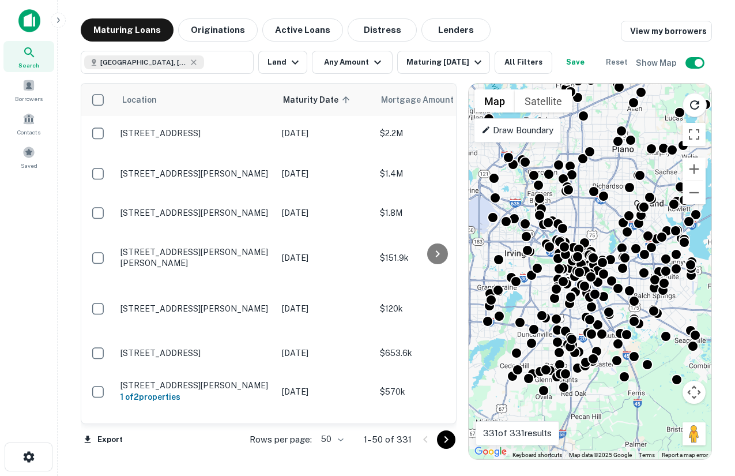
click at [627, 392] on div "To activate drag with keyboard, press Alt + Enter. Once in keyboard drag state,…" at bounding box center [590, 271] width 243 height 375
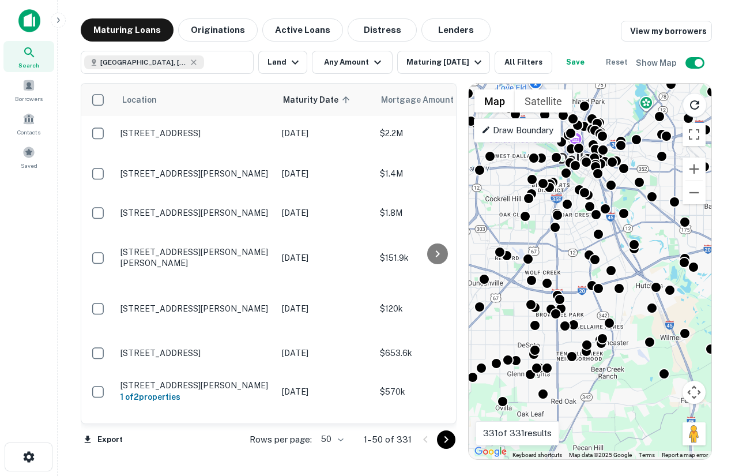
drag, startPoint x: 531, startPoint y: 232, endPoint x: 576, endPoint y: 240, distance: 45.6
click at [576, 240] on div "To activate drag with keyboard, press Alt + Enter. Once in keyboard drag state,…" at bounding box center [590, 271] width 243 height 375
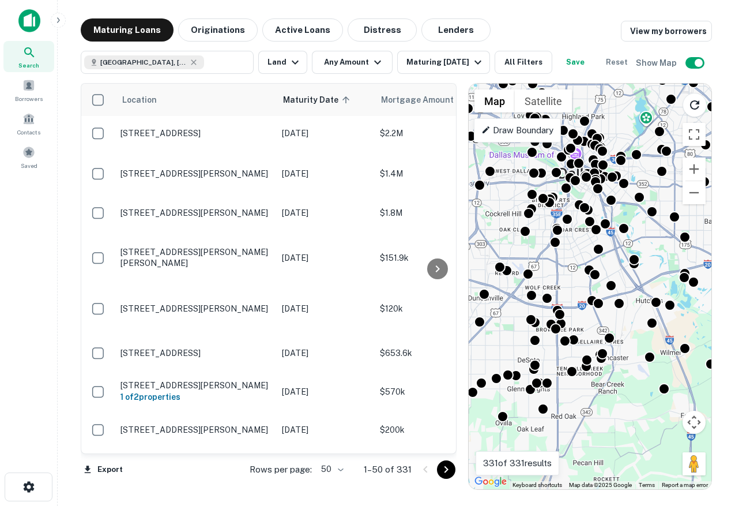
click at [28, 16] on img at bounding box center [29, 20] width 22 height 23
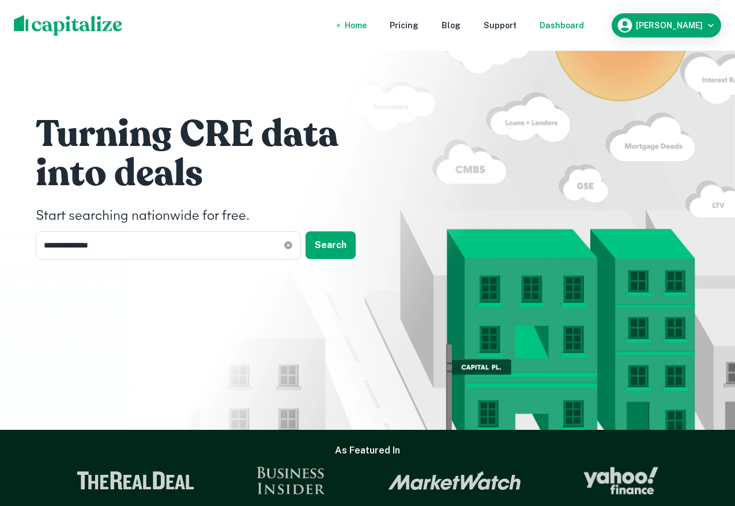
click at [582, 28] on div "Dashboard" at bounding box center [562, 25] width 44 height 13
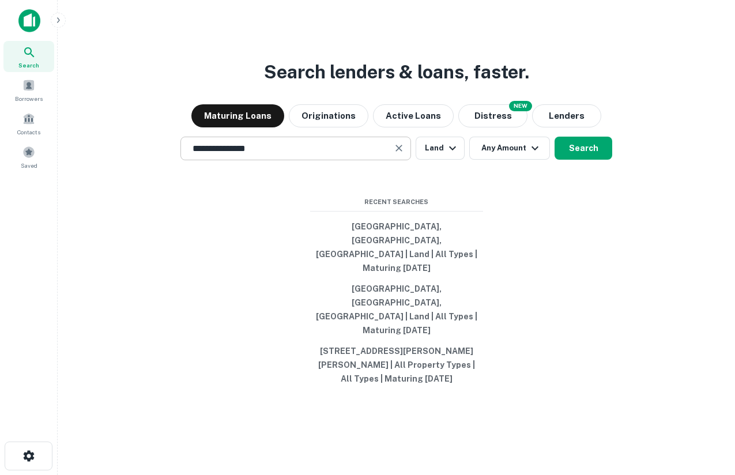
click at [306, 155] on input "**********" at bounding box center [287, 148] width 203 height 13
type input "**********"
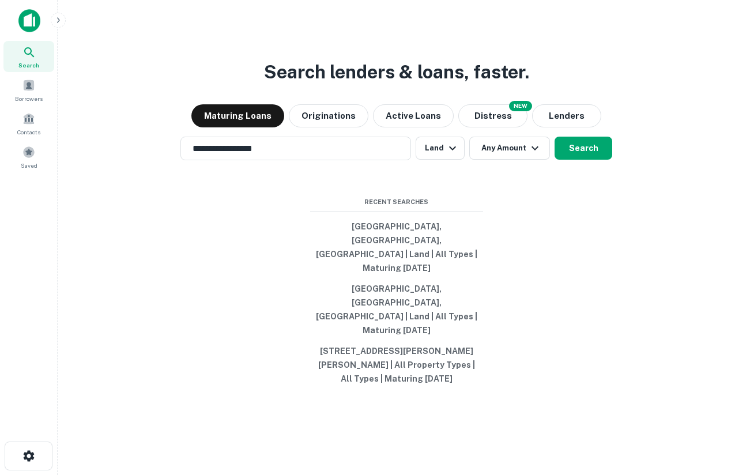
click at [497, 238] on div "**********" at bounding box center [396, 265] width 659 height 475
click at [446, 155] on icon "button" at bounding box center [453, 148] width 14 height 14
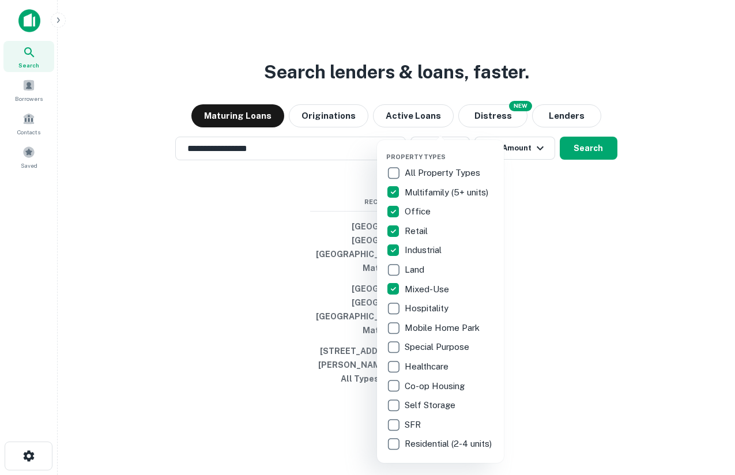
click at [580, 183] on div at bounding box center [367, 237] width 735 height 475
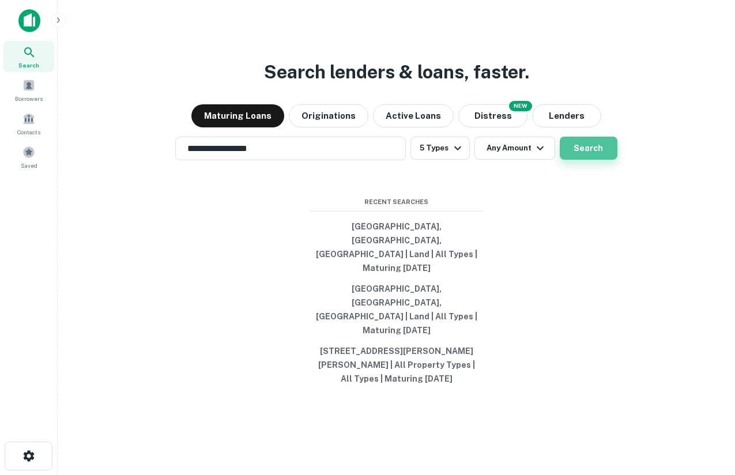
click at [579, 160] on button "Search" at bounding box center [589, 148] width 58 height 23
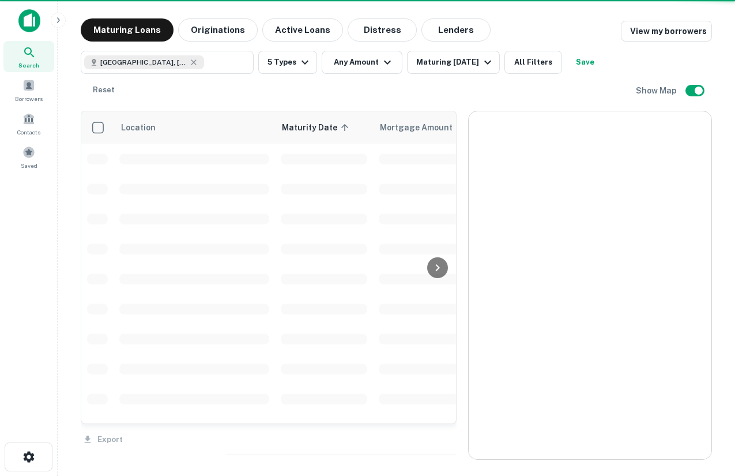
scroll to position [3, 0]
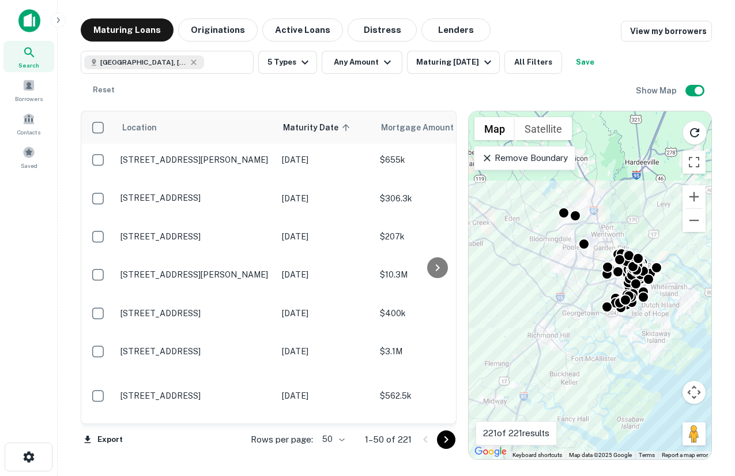
click at [528, 160] on p "Remove Boundary" at bounding box center [525, 158] width 86 height 14
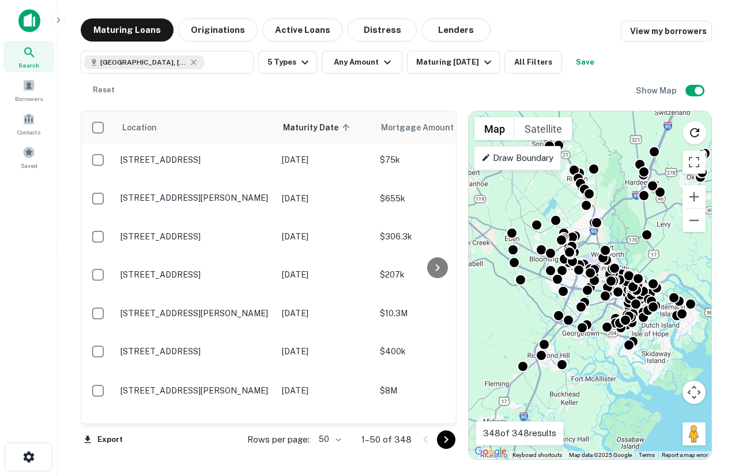
drag, startPoint x: 574, startPoint y: 191, endPoint x: 574, endPoint y: 213, distance: 21.3
click at [574, 213] on div "To activate drag with keyboard, press Alt + Enter. Once in keyboard drag state,…" at bounding box center [590, 285] width 243 height 348
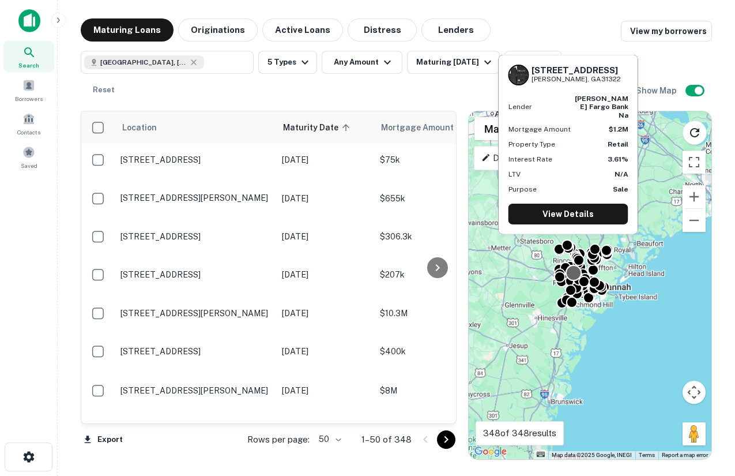
drag, startPoint x: 568, startPoint y: 212, endPoint x: 574, endPoint y: 275, distance: 62.6
click at [574, 275] on div at bounding box center [574, 272] width 17 height 17
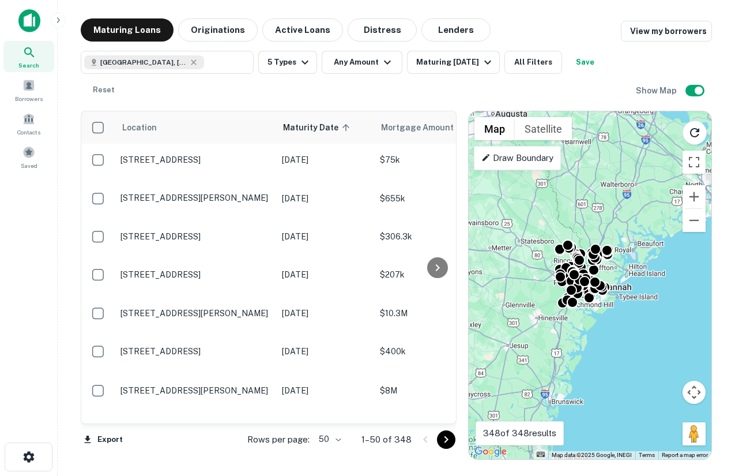
click at [501, 157] on p "Draw Boundary" at bounding box center [518, 158] width 72 height 14
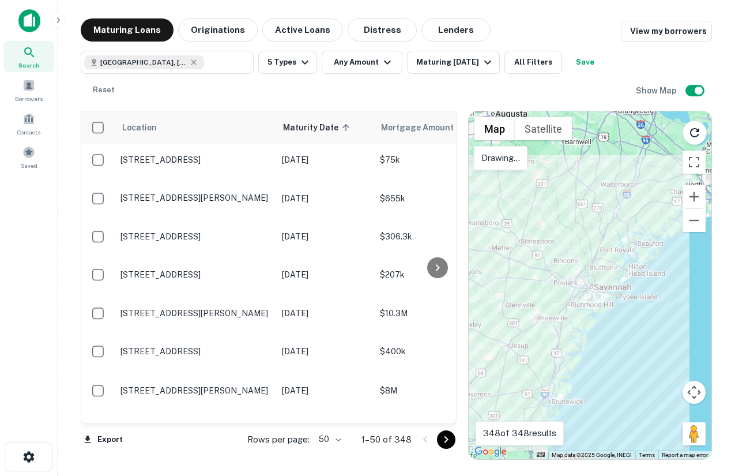
drag, startPoint x: 510, startPoint y: 253, endPoint x: 529, endPoint y: 199, distance: 57.6
click at [529, 199] on div at bounding box center [590, 285] width 243 height 348
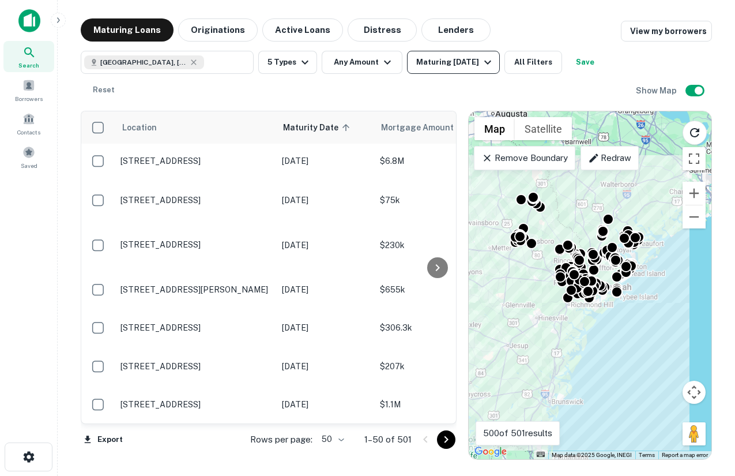
click at [448, 67] on div "Maturing In 1 Year" at bounding box center [455, 62] width 78 height 14
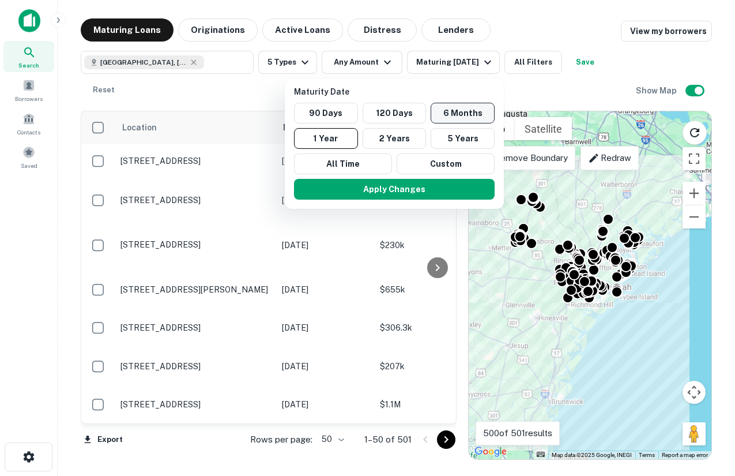
click at [460, 114] on button "6 Months" at bounding box center [463, 113] width 64 height 21
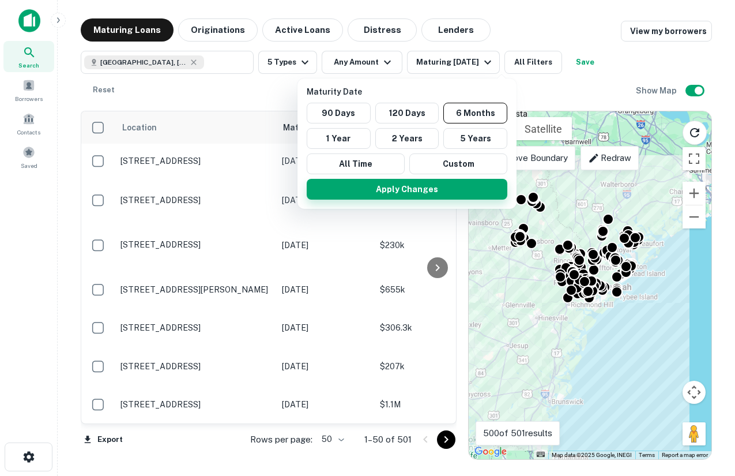
click at [425, 189] on button "Apply Changes" at bounding box center [407, 189] width 201 height 21
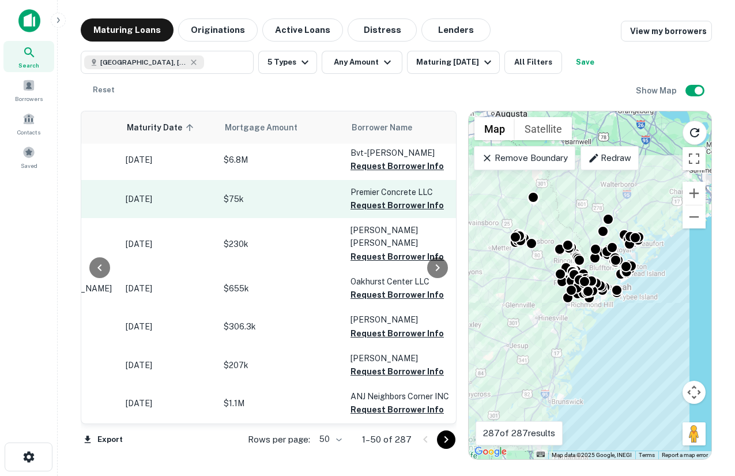
scroll to position [4, 166]
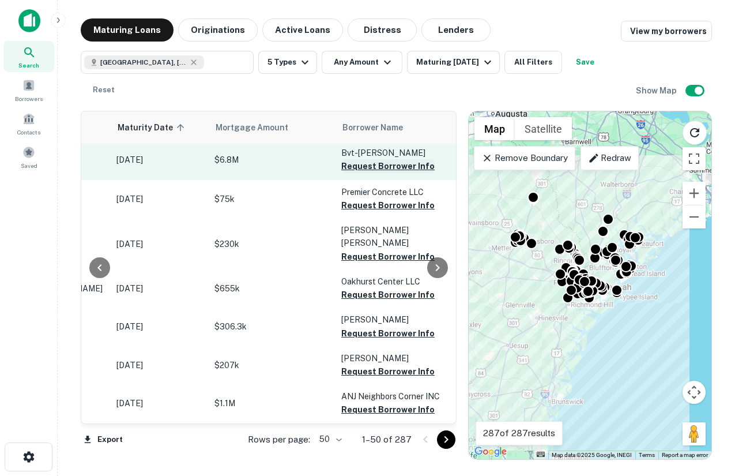
click at [369, 168] on button "Request Borrower Info" at bounding box center [387, 166] width 93 height 14
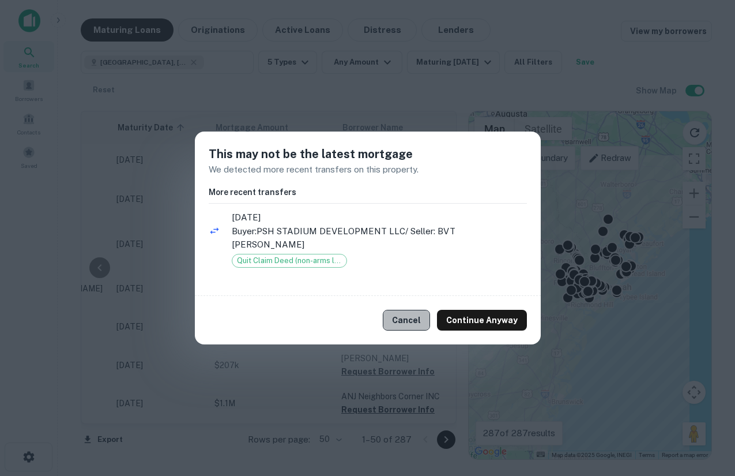
click at [415, 310] on button "Cancel" at bounding box center [406, 320] width 47 height 21
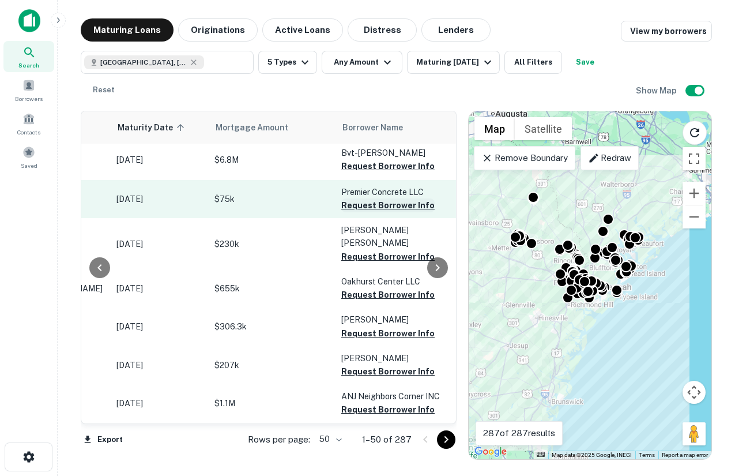
click at [382, 211] on button "Request Borrower Info" at bounding box center [387, 205] width 93 height 14
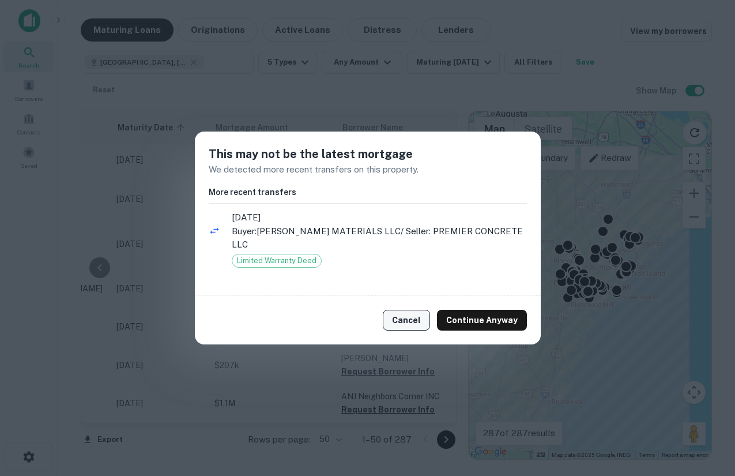
click at [411, 315] on button "Cancel" at bounding box center [406, 320] width 47 height 21
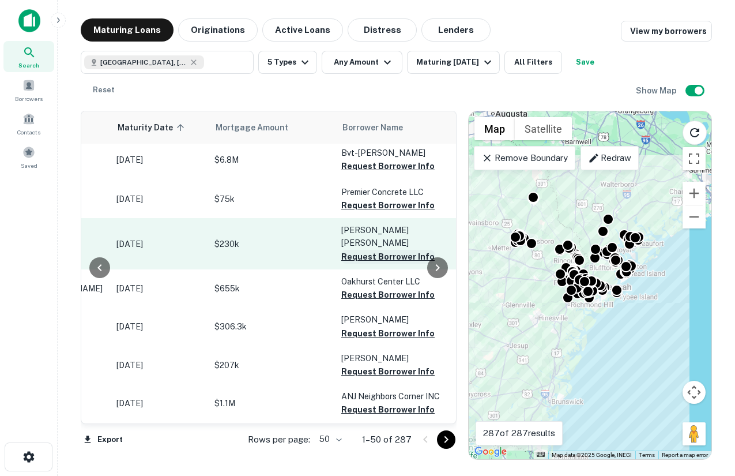
click at [373, 250] on button "Request Borrower Info" at bounding box center [387, 257] width 93 height 14
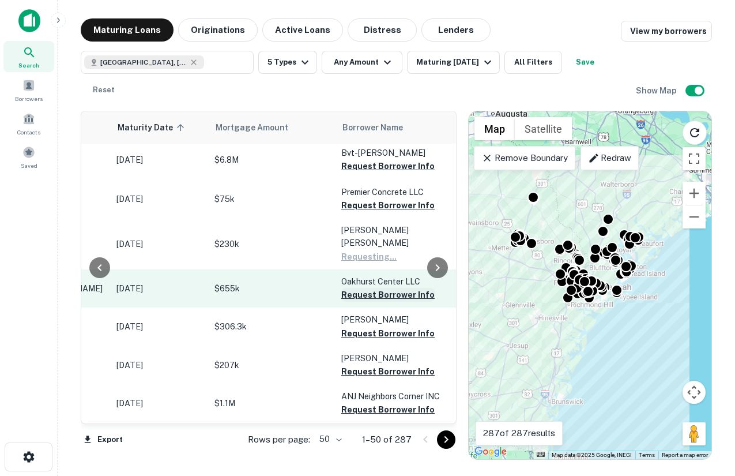
click at [385, 288] on button "Request Borrower Info" at bounding box center [387, 295] width 93 height 14
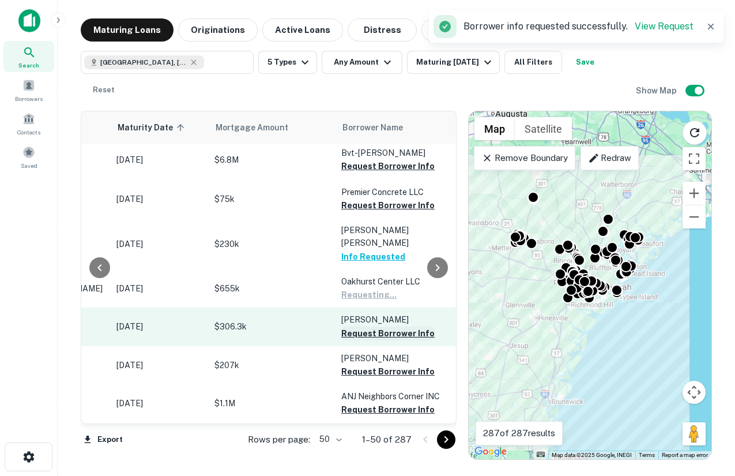
click at [388, 326] on button "Request Borrower Info" at bounding box center [387, 333] width 93 height 14
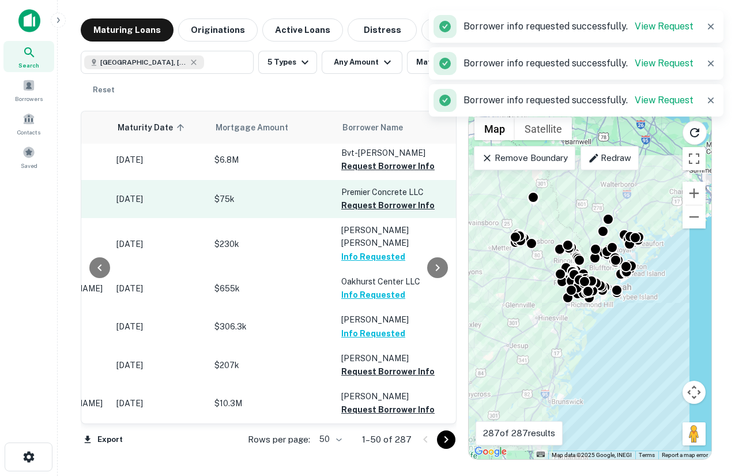
scroll to position [4, 0]
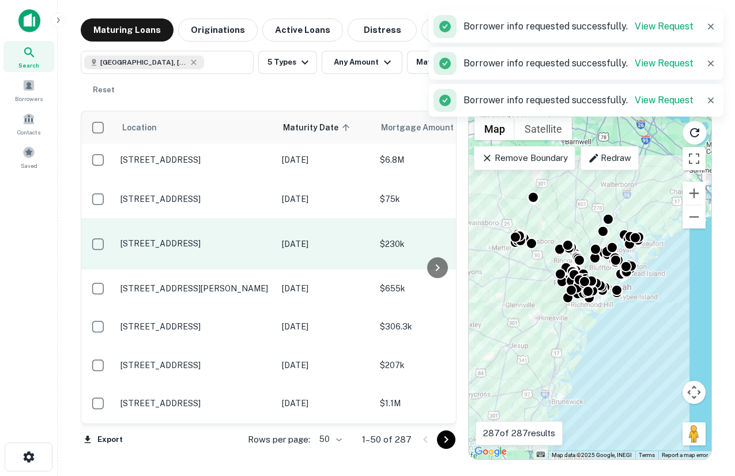
click at [175, 242] on p "[STREET_ADDRESS]" at bounding box center [196, 243] width 150 height 10
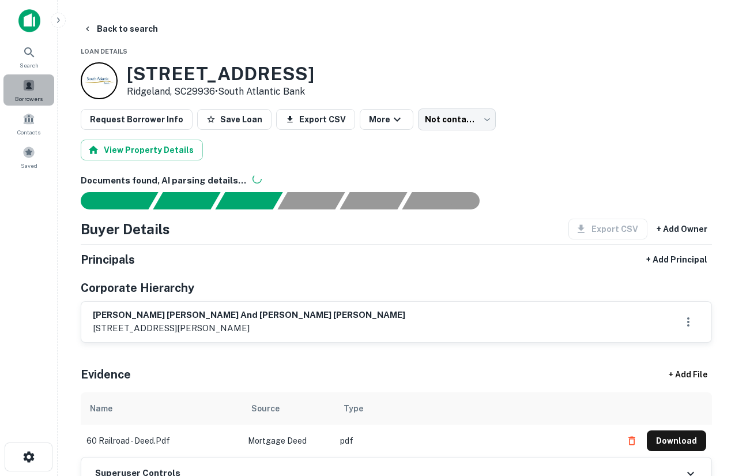
click at [27, 94] on span "Borrowers" at bounding box center [29, 98] width 28 height 9
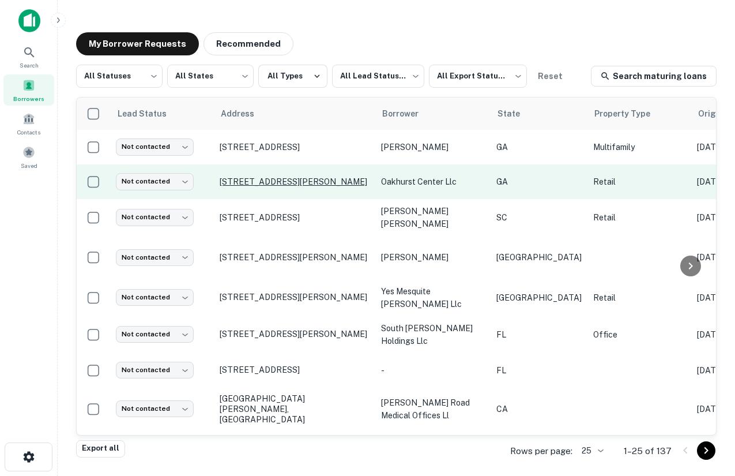
click at [279, 176] on p "[STREET_ADDRESS][PERSON_NAME]" at bounding box center [295, 181] width 150 height 10
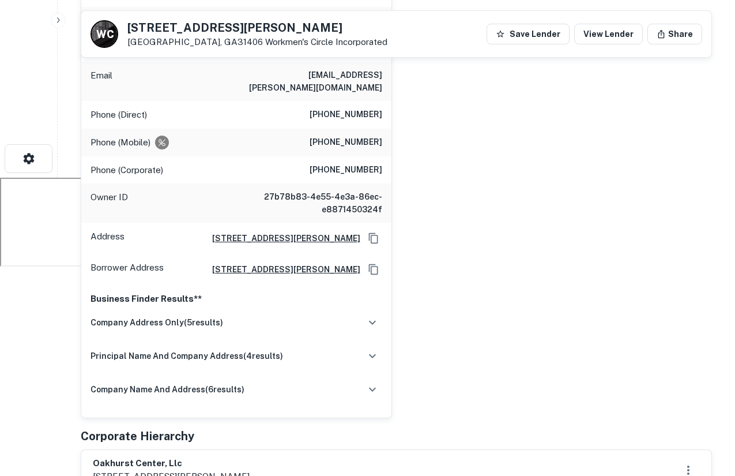
scroll to position [297, 0]
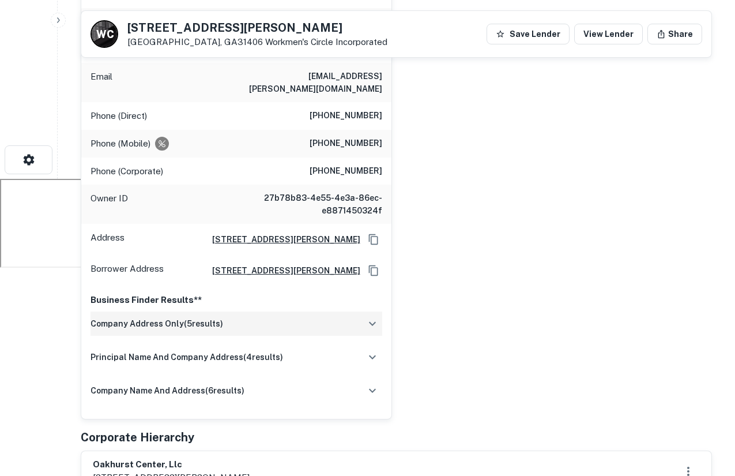
click at [374, 321] on icon "button" at bounding box center [372, 323] width 7 height 4
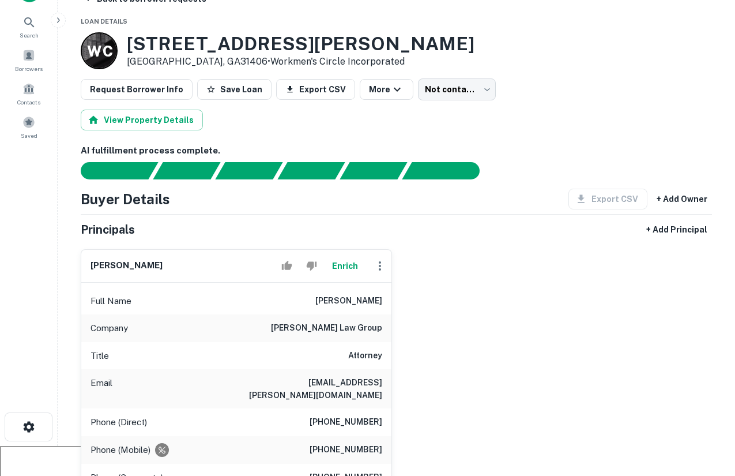
scroll to position [0, 0]
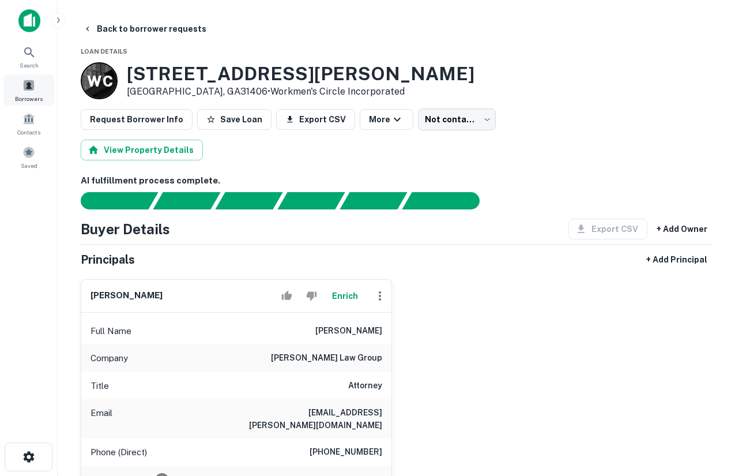
click at [28, 85] on span at bounding box center [28, 85] width 13 height 13
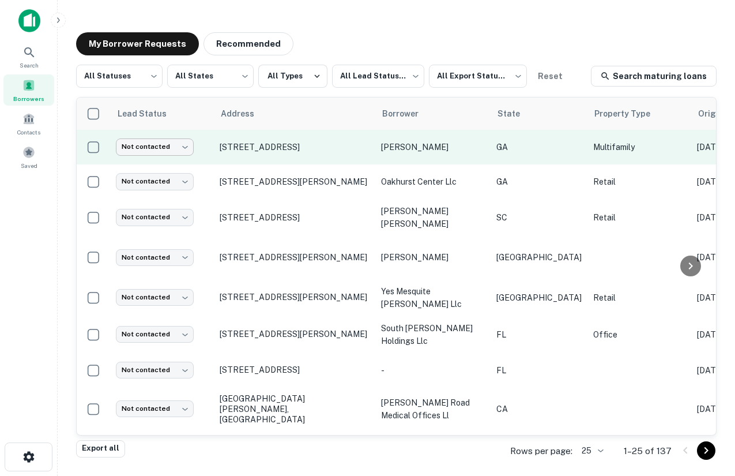
click at [172, 148] on body "Search Borrowers Contacts Saved My Borrower Requests Recommended All Statuses *…" at bounding box center [367, 238] width 735 height 476
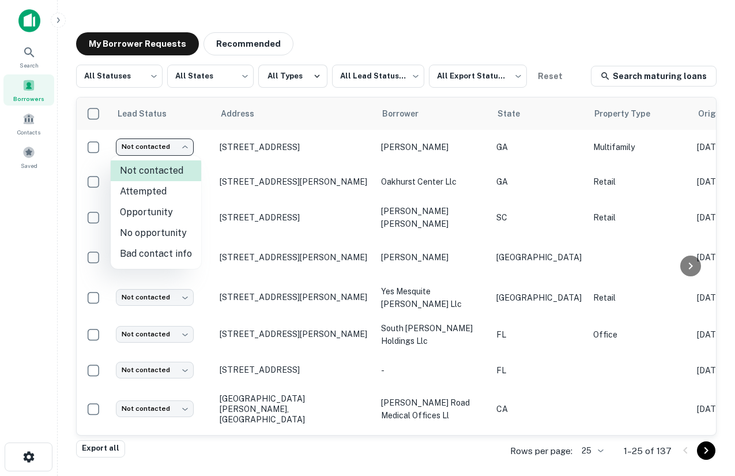
click at [145, 189] on li "Attempted" at bounding box center [156, 191] width 91 height 21
type input "*********"
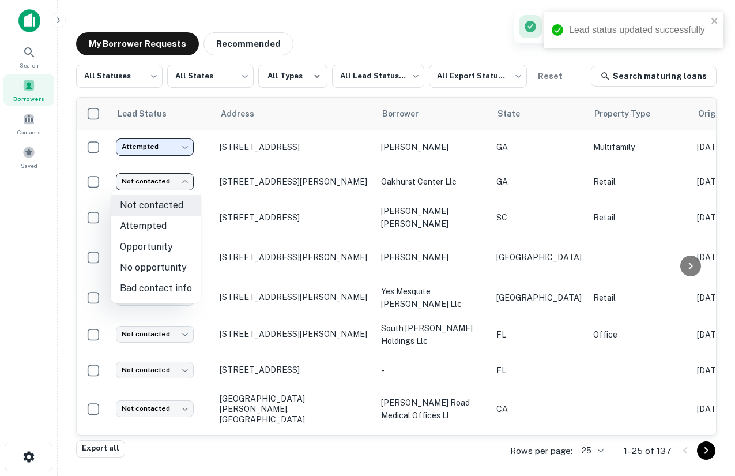
click at [166, 179] on body "Lead status updated successfully Search Borrowers Contacts Saved My Borrower Re…" at bounding box center [367, 238] width 735 height 476
click at [163, 245] on li "Opportunity" at bounding box center [156, 246] width 91 height 21
type input "**********"
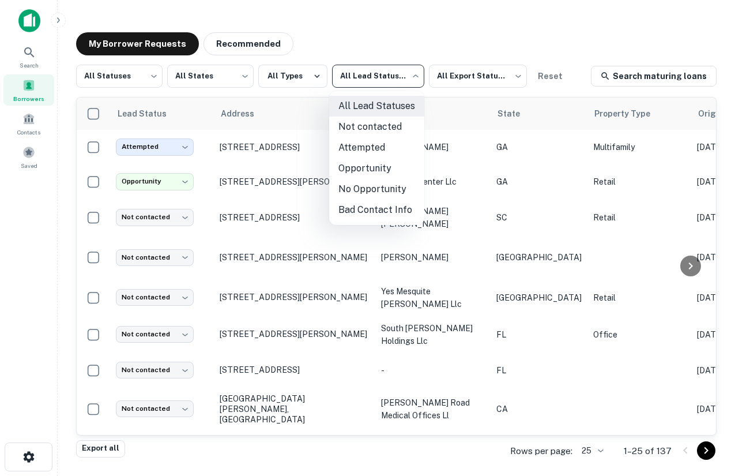
click at [403, 81] on body "**********" at bounding box center [367, 238] width 735 height 476
click at [374, 145] on li "Attempted" at bounding box center [376, 147] width 95 height 21
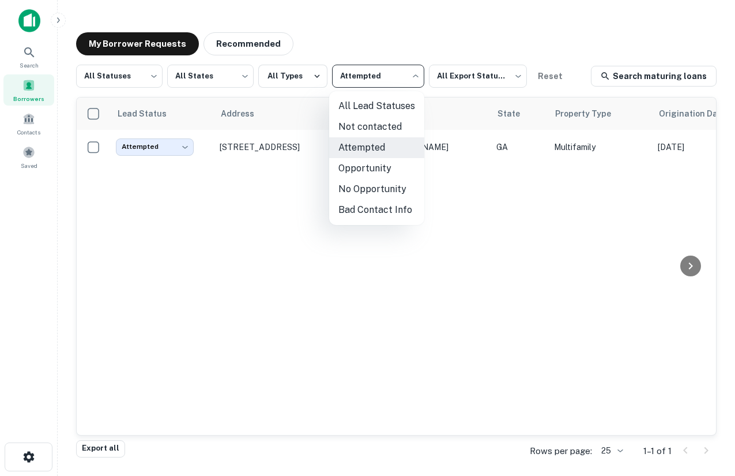
click at [399, 76] on body "Search Borrowers Contacts Saved My Borrower Requests Recommended All Statuses *…" at bounding box center [367, 238] width 735 height 476
click at [244, 141] on div at bounding box center [367, 238] width 735 height 476
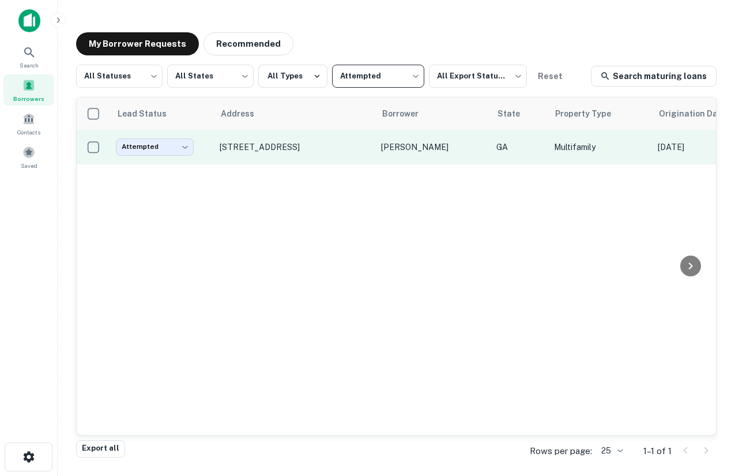
click at [399, 146] on p "[PERSON_NAME]" at bounding box center [433, 147] width 104 height 13
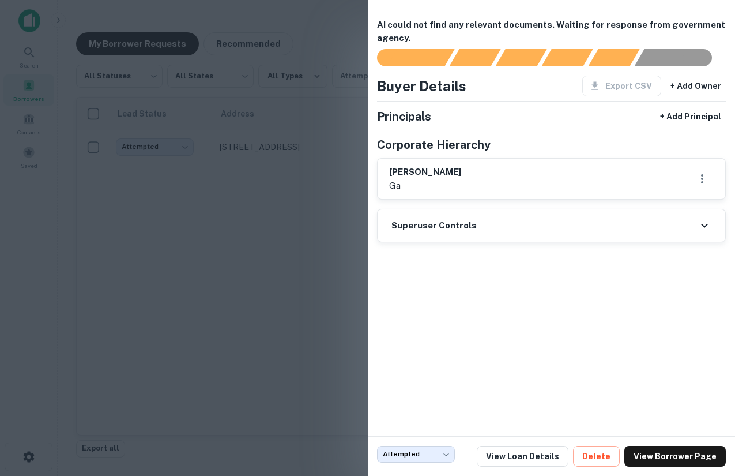
click at [186, 251] on div at bounding box center [367, 238] width 735 height 476
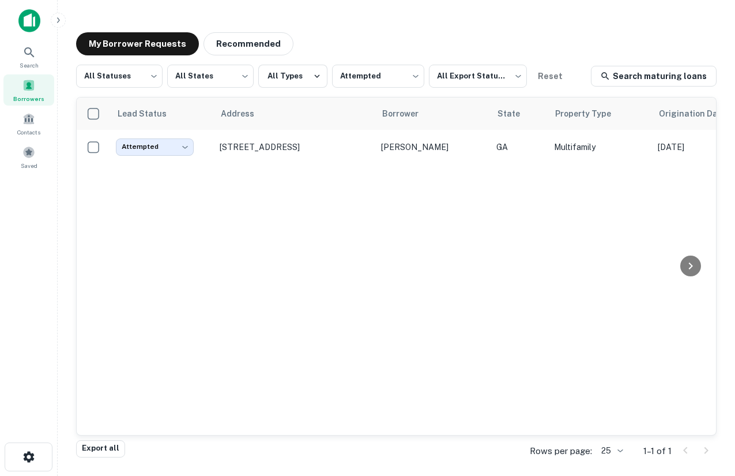
click at [330, 95] on div "All Statuses *** ​ All States *** ​ All Types Attempted ********* ​ All Export …" at bounding box center [396, 252] width 641 height 375
click at [354, 75] on body "Search Borrowers Contacts Saved My Borrower Requests Recommended All Statuses *…" at bounding box center [367, 238] width 735 height 476
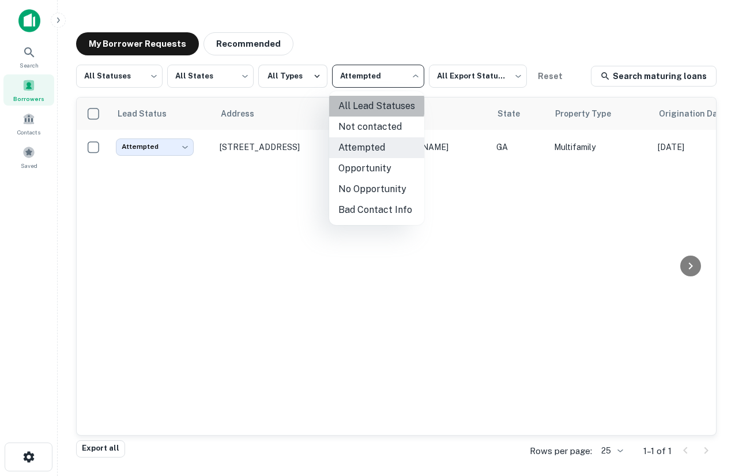
click at [358, 105] on li "All Lead Statuses" at bounding box center [376, 106] width 95 height 21
type input "***"
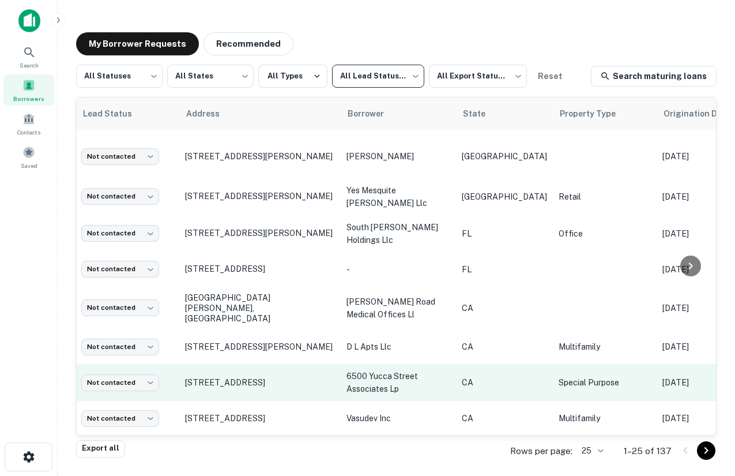
scroll to position [101, 29]
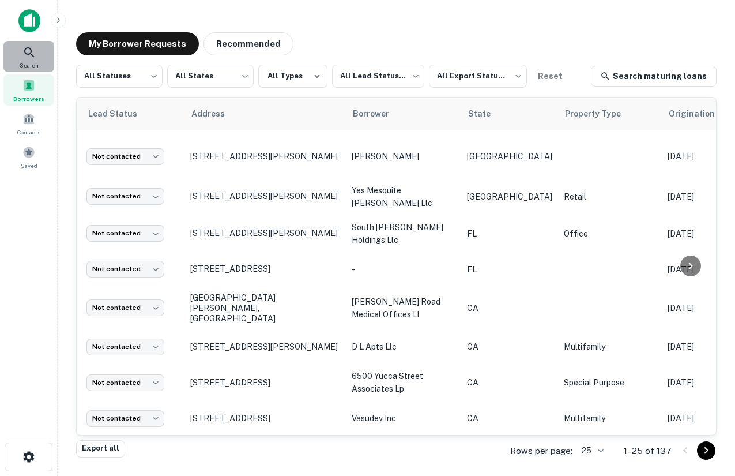
click at [32, 55] on icon at bounding box center [29, 52] width 10 height 10
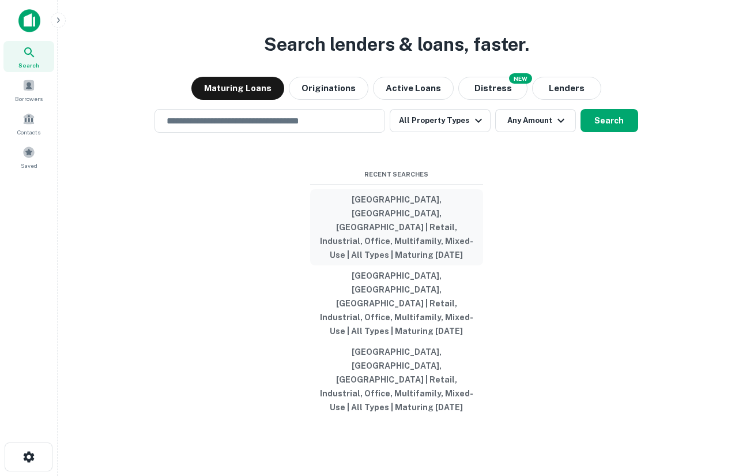
click at [376, 245] on button "[GEOGRAPHIC_DATA], [GEOGRAPHIC_DATA], [GEOGRAPHIC_DATA] | Retail, Industrial, O…" at bounding box center [396, 227] width 173 height 76
type input "**********"
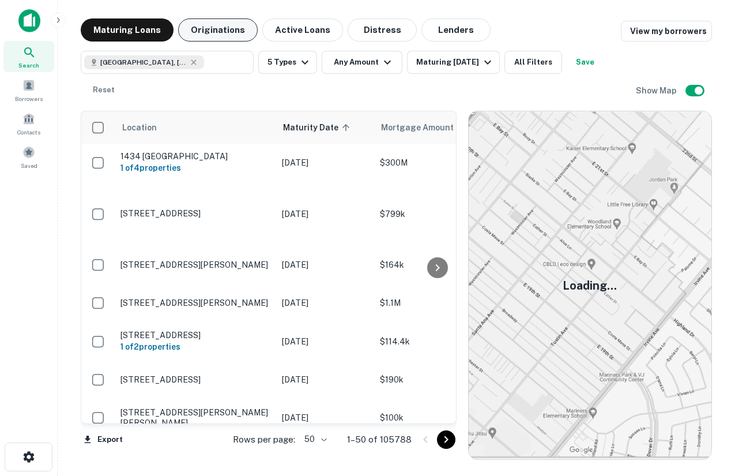
scroll to position [101, 0]
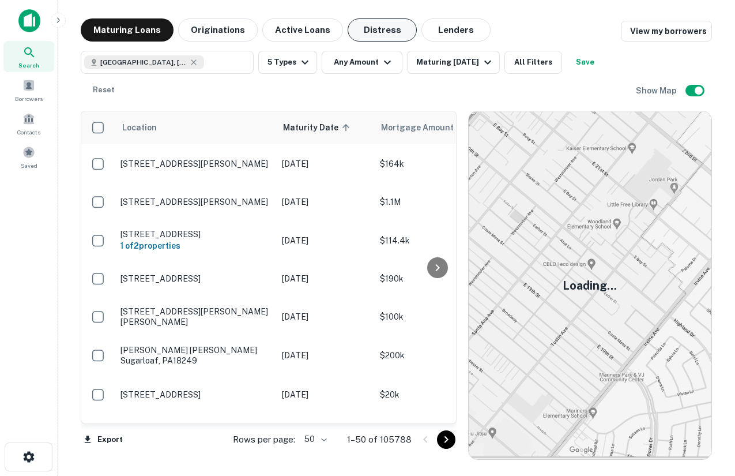
click at [369, 28] on button "Distress" at bounding box center [382, 29] width 69 height 23
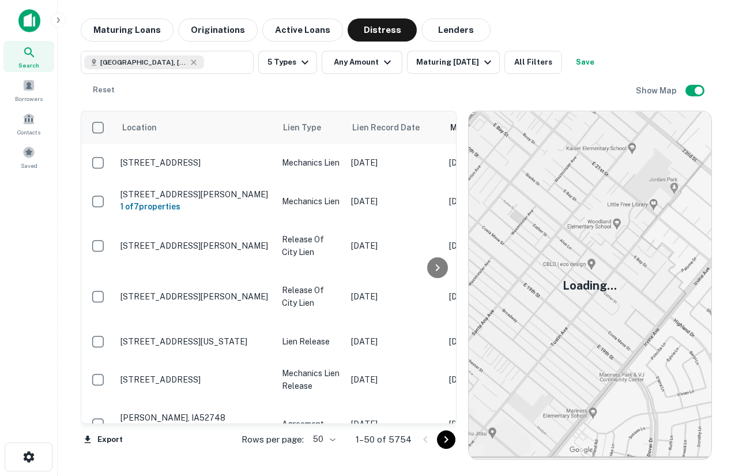
drag, startPoint x: 601, startPoint y: 246, endPoint x: 581, endPoint y: 266, distance: 28.1
click at [445, 32] on button "Lenders" at bounding box center [456, 29] width 69 height 23
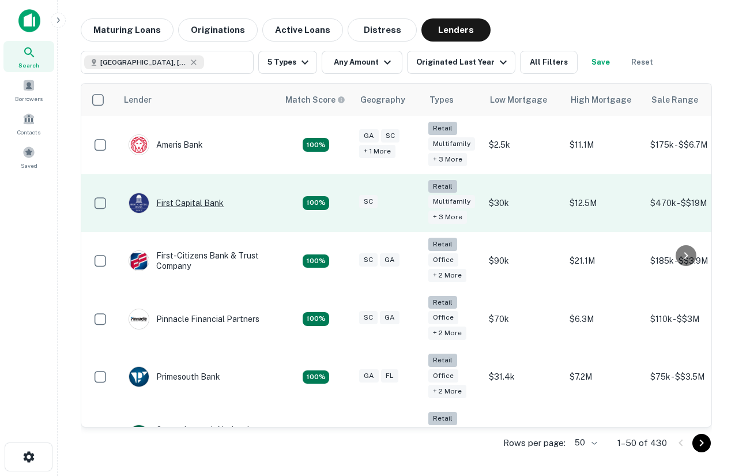
click at [198, 194] on div "First Capital Bank" at bounding box center [176, 203] width 95 height 21
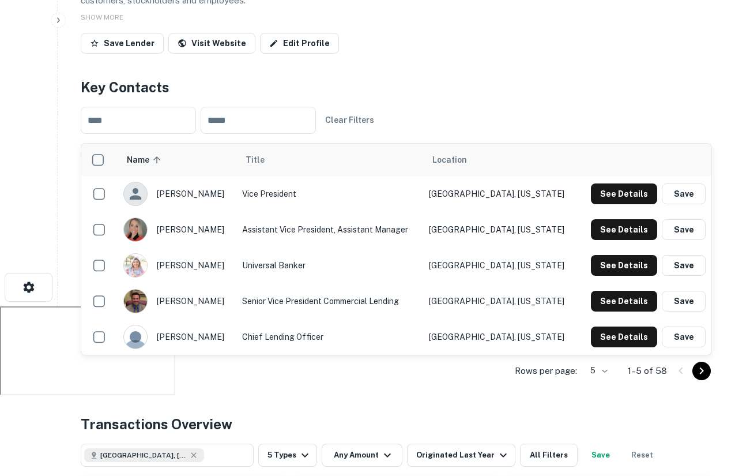
scroll to position [168, 0]
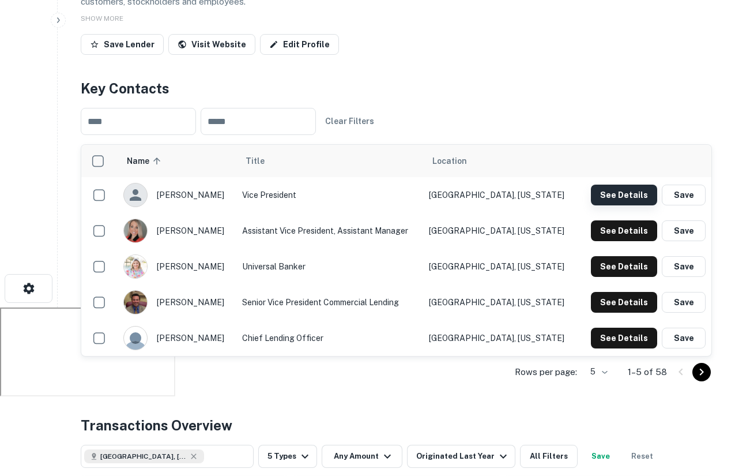
click at [606, 191] on button "See Details" at bounding box center [624, 195] width 66 height 21
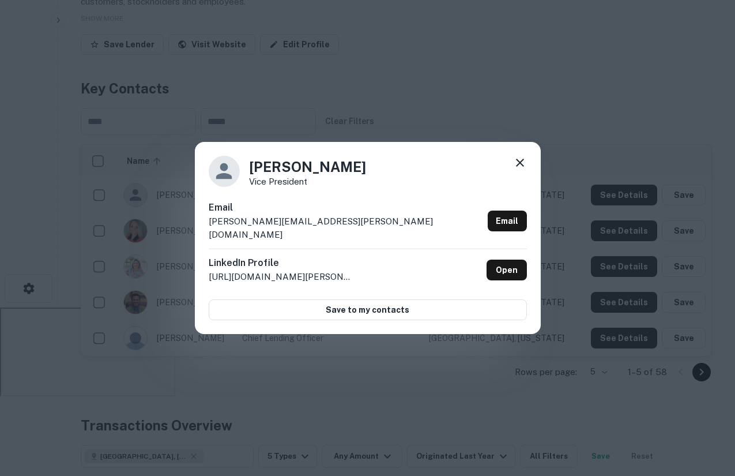
click at [525, 165] on icon at bounding box center [520, 163] width 14 height 14
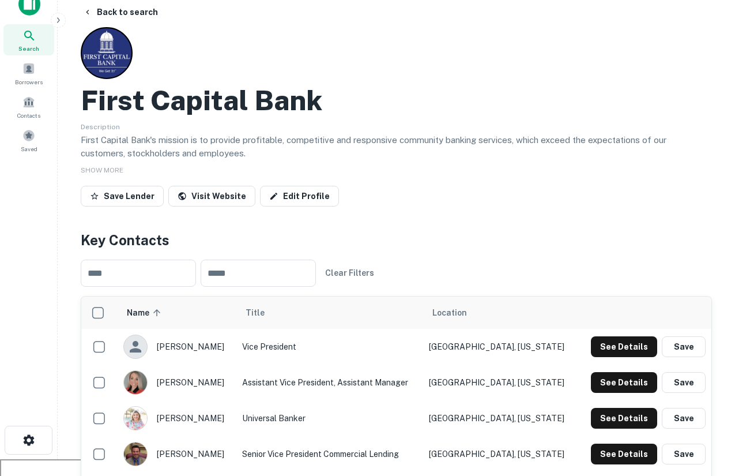
scroll to position [0, 0]
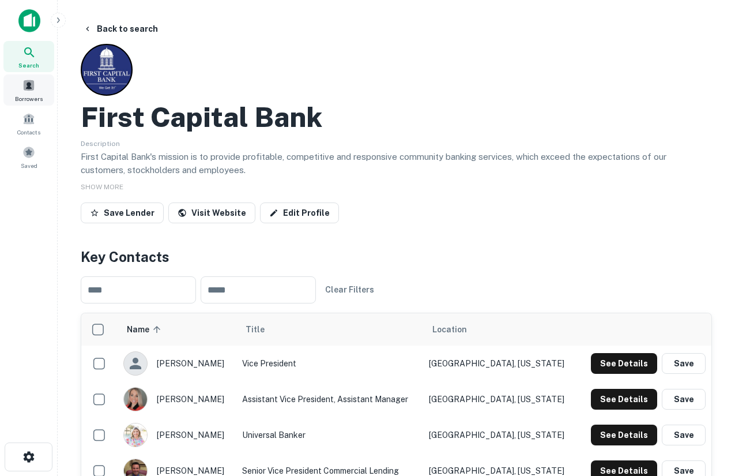
click at [36, 96] on span "Borrowers" at bounding box center [29, 98] width 28 height 9
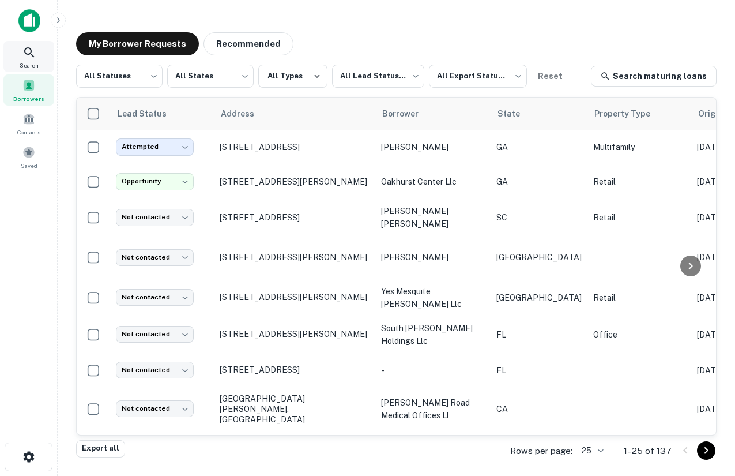
click at [25, 63] on span "Search" at bounding box center [29, 65] width 19 height 9
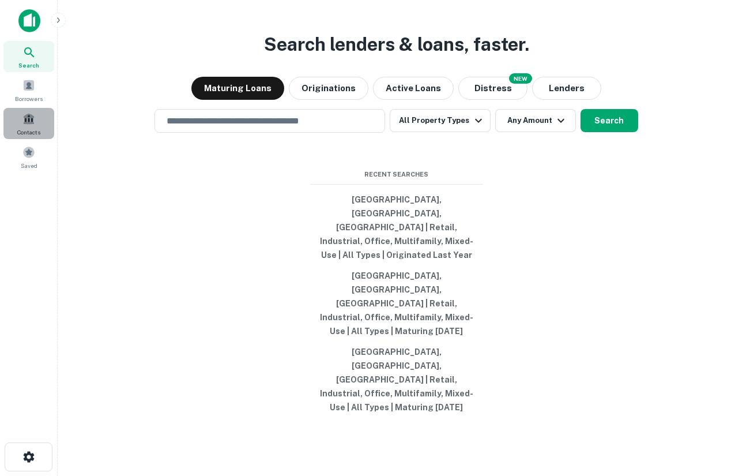
click at [31, 128] on span "Contacts" at bounding box center [28, 131] width 23 height 9
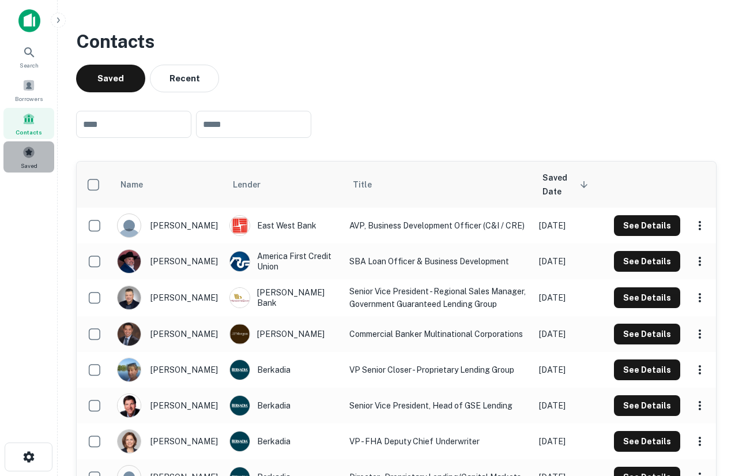
click at [32, 167] on span "Saved" at bounding box center [29, 165] width 17 height 9
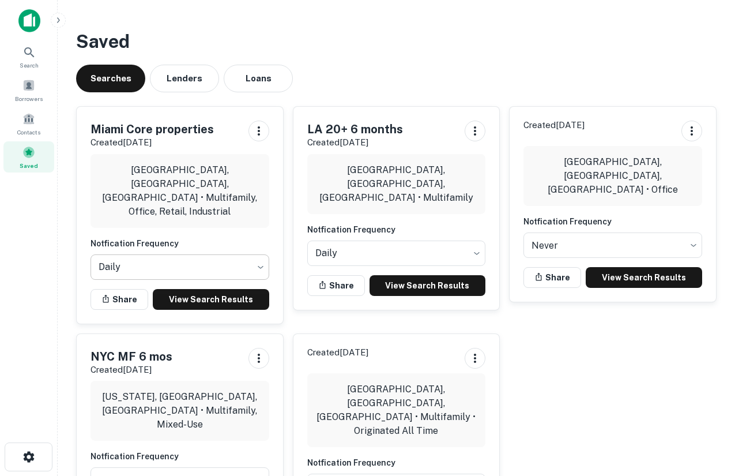
click at [211, 247] on body "Search Borrowers Contacts Saved Saved Searches Lenders Loans [GEOGRAPHIC_DATA] …" at bounding box center [367, 238] width 735 height 476
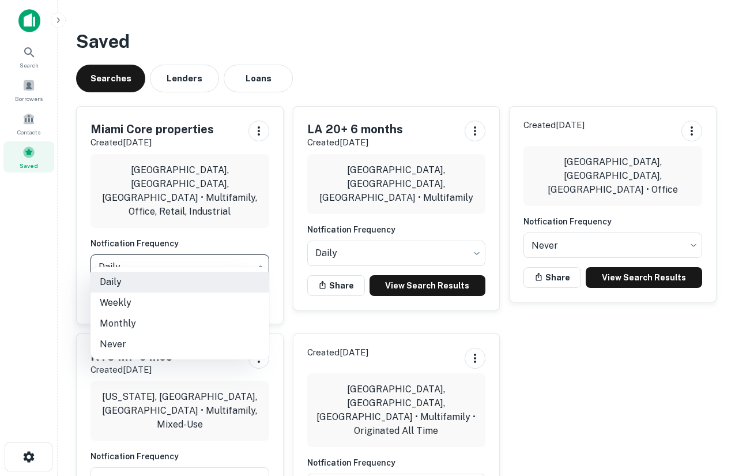
click at [376, 79] on div at bounding box center [367, 238] width 735 height 476
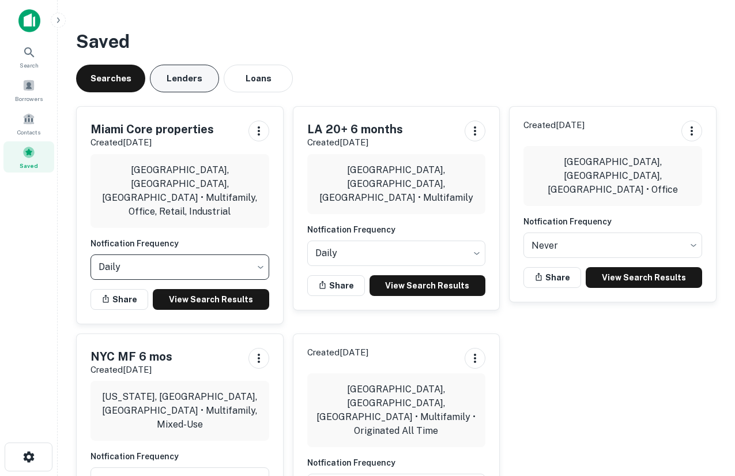
click at [195, 74] on button "Lenders" at bounding box center [184, 79] width 69 height 28
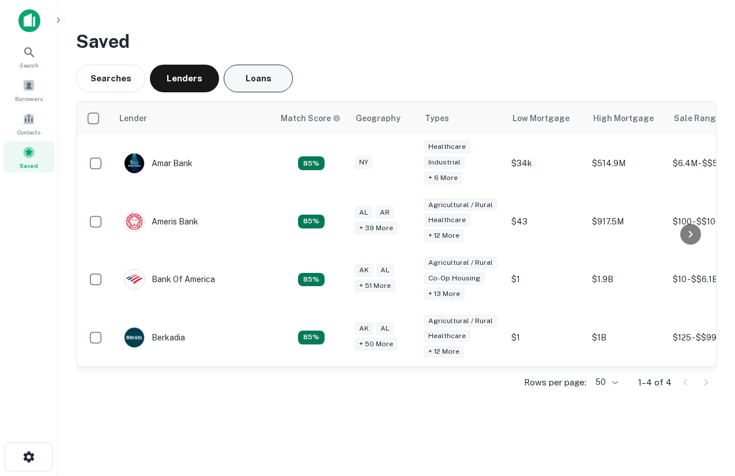
click at [259, 73] on button "Loans" at bounding box center [258, 79] width 69 height 28
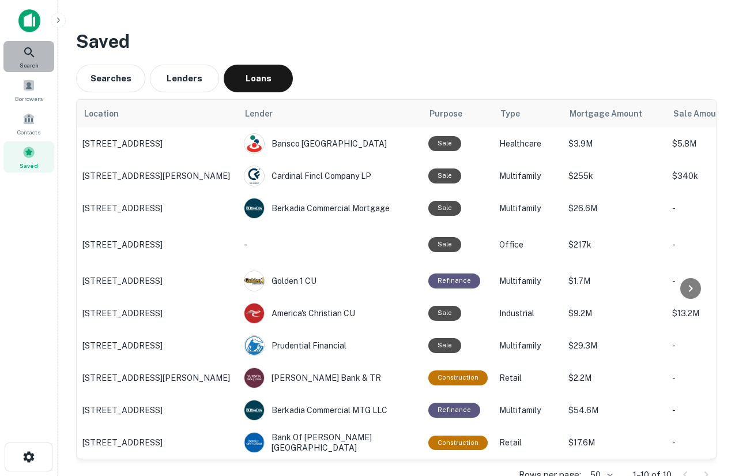
click at [25, 52] on icon at bounding box center [29, 52] width 10 height 10
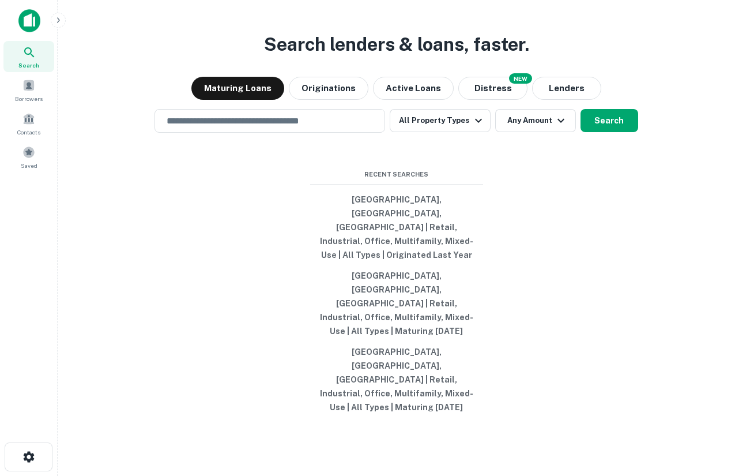
click at [37, 55] on div "Search" at bounding box center [28, 56] width 51 height 31
click at [259, 127] on input "text" at bounding box center [270, 120] width 220 height 13
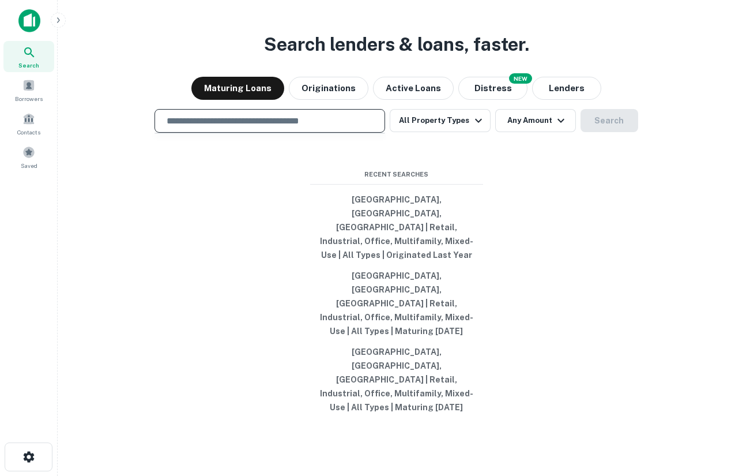
click at [558, 101] on div "Search lenders & loans, faster. Maturing Loans Originations Active Loans NEW Di…" at bounding box center [396, 266] width 659 height 476
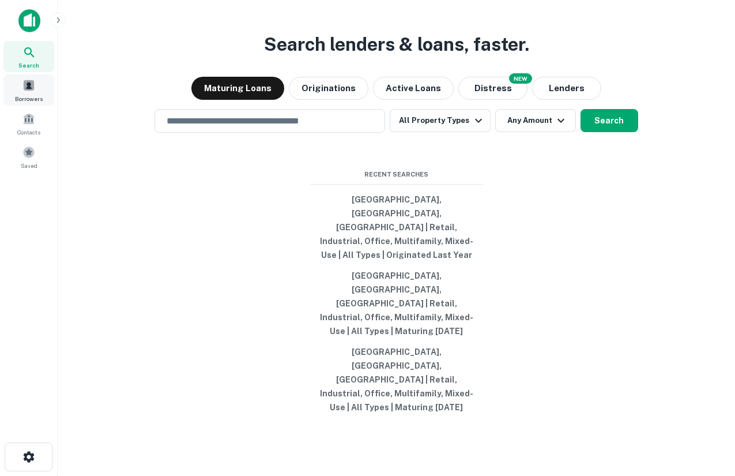
click at [40, 88] on div "Borrowers" at bounding box center [28, 89] width 51 height 31
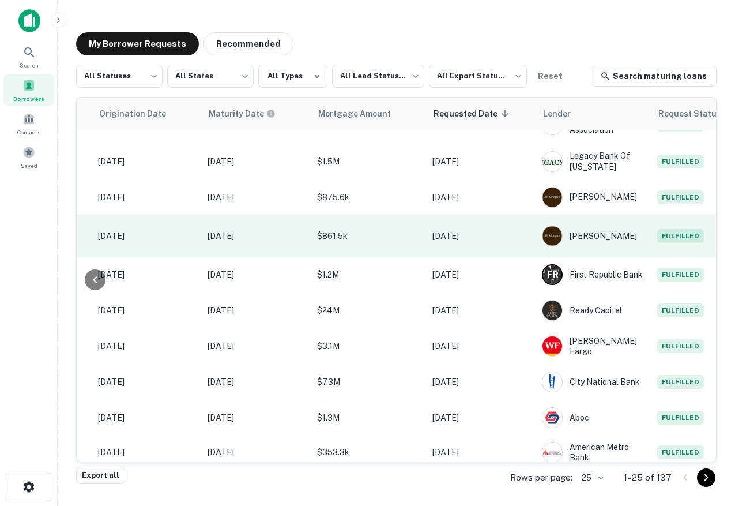
scroll to position [0, 599]
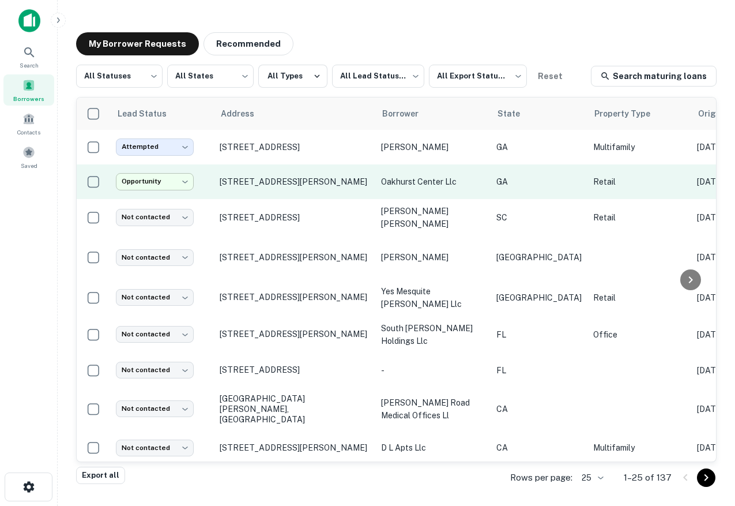
click at [145, 182] on body "**********" at bounding box center [367, 253] width 735 height 506
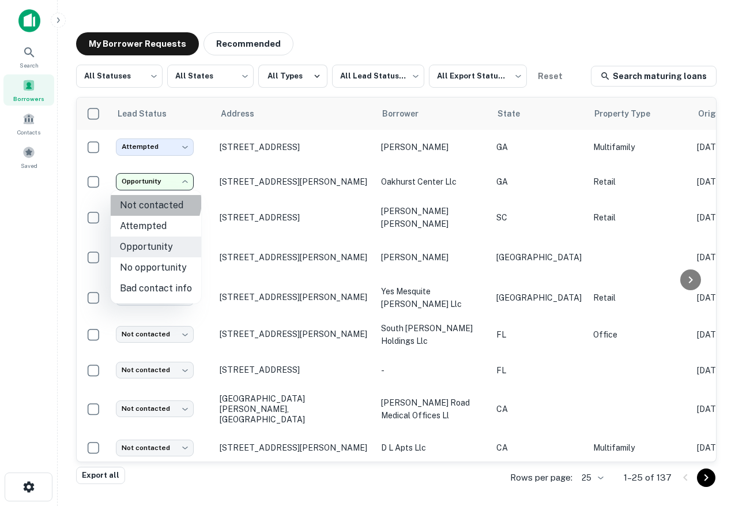
click at [151, 201] on li "Not contacted" at bounding box center [156, 205] width 91 height 21
type input "****"
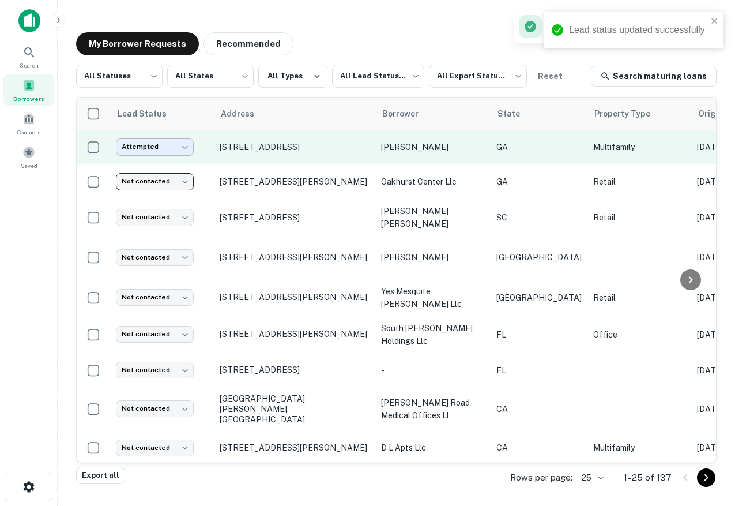
click at [159, 152] on body "Lead status updated successfully Search Borrowers Contacts Saved My Borrower Re…" at bounding box center [367, 253] width 735 height 506
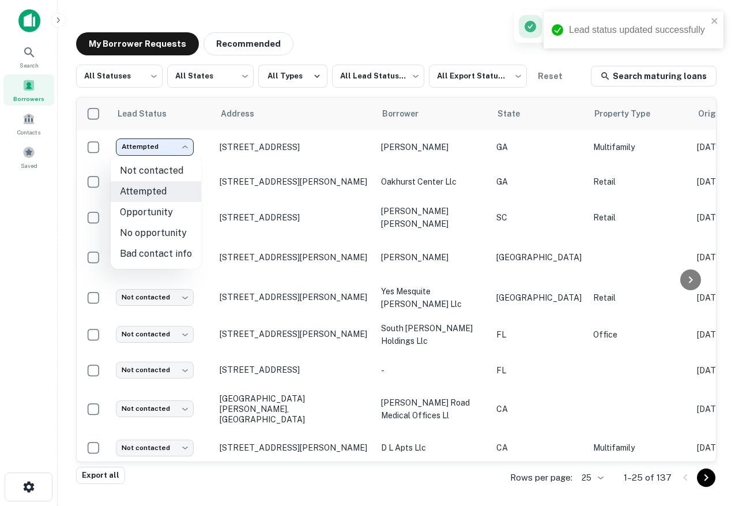
click at [160, 174] on li "Not contacted" at bounding box center [156, 170] width 91 height 21
type input "****"
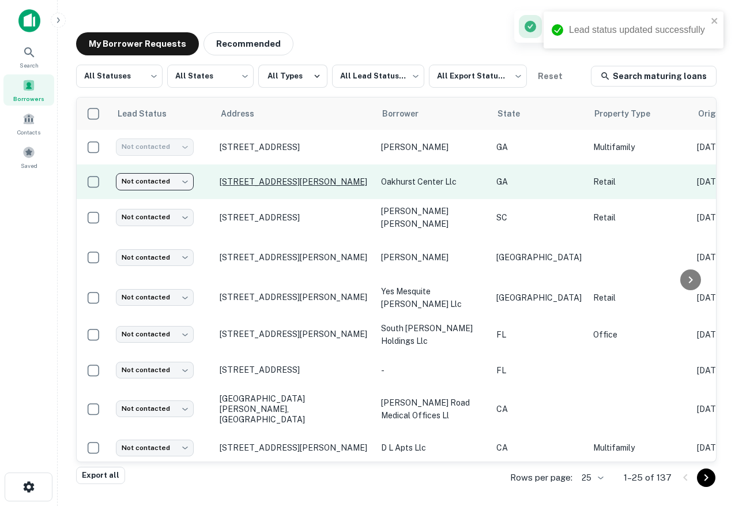
click at [258, 178] on p "[STREET_ADDRESS][PERSON_NAME]" at bounding box center [295, 181] width 150 height 10
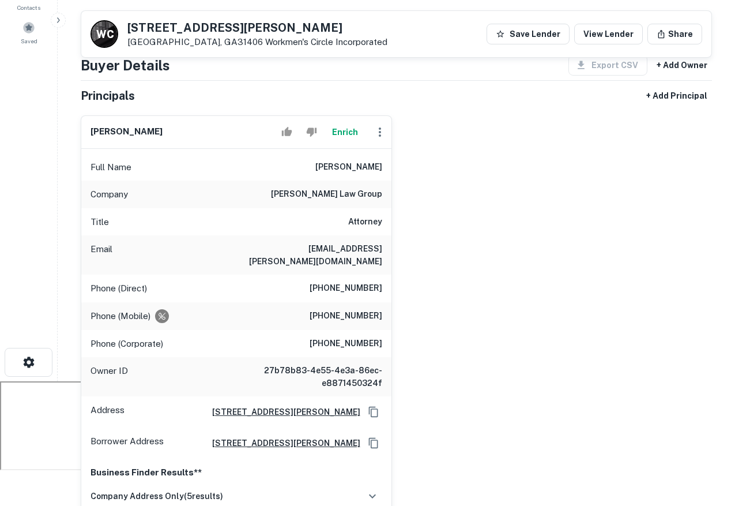
scroll to position [138, 0]
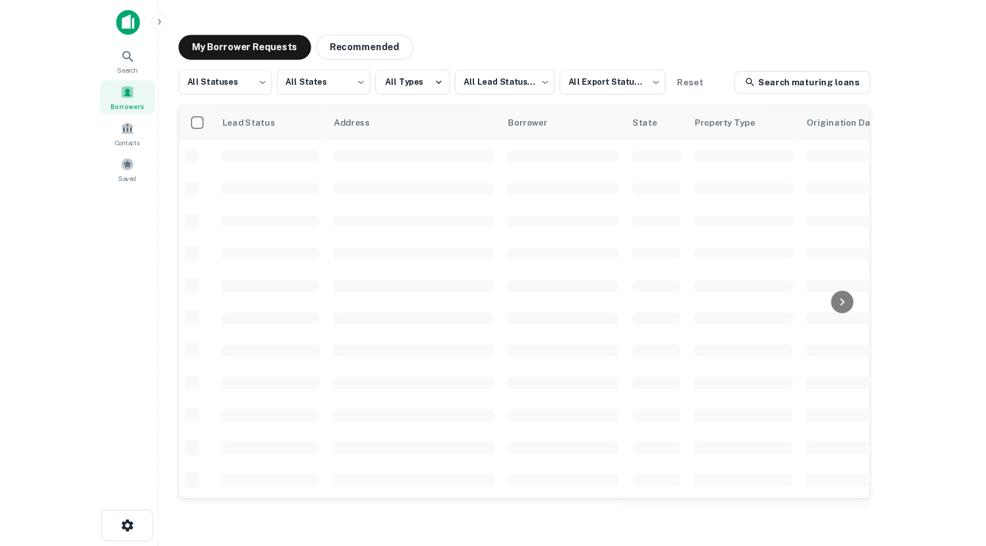
scroll to position [0, 598]
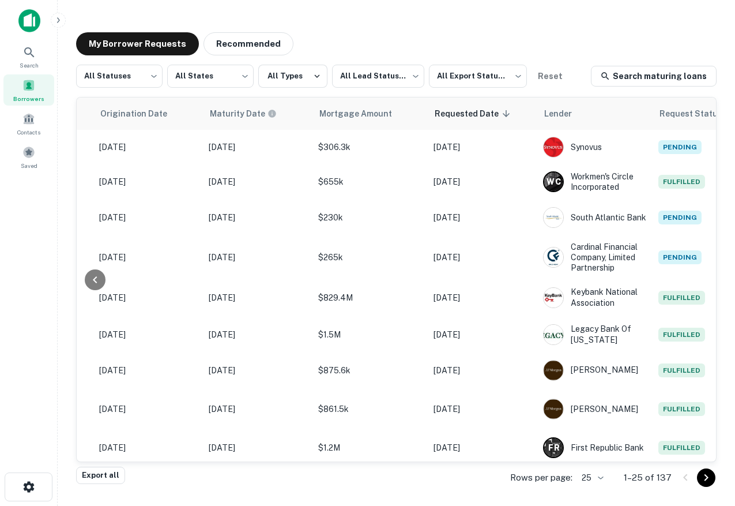
click at [20, 25] on img at bounding box center [29, 20] width 22 height 23
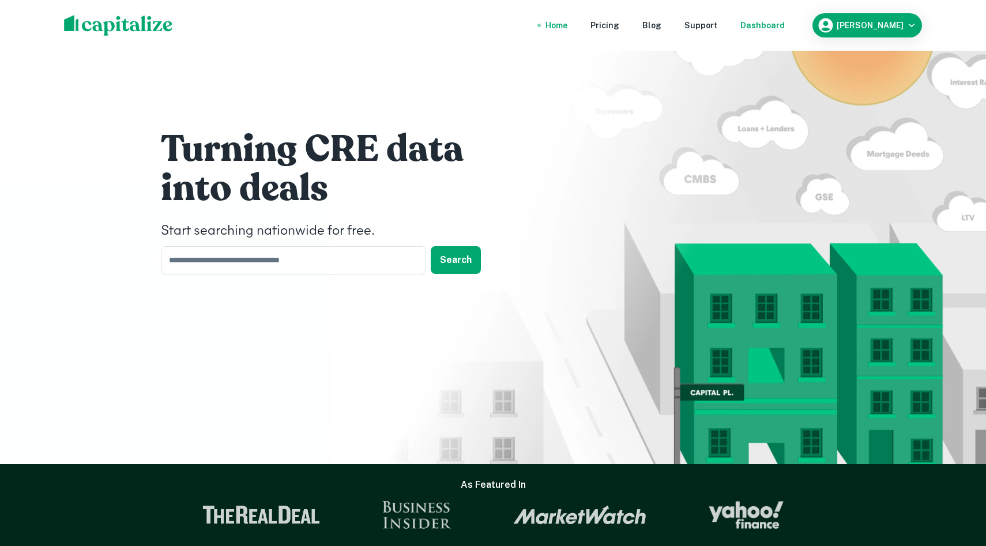
click at [735, 23] on div "Dashboard" at bounding box center [763, 25] width 44 height 13
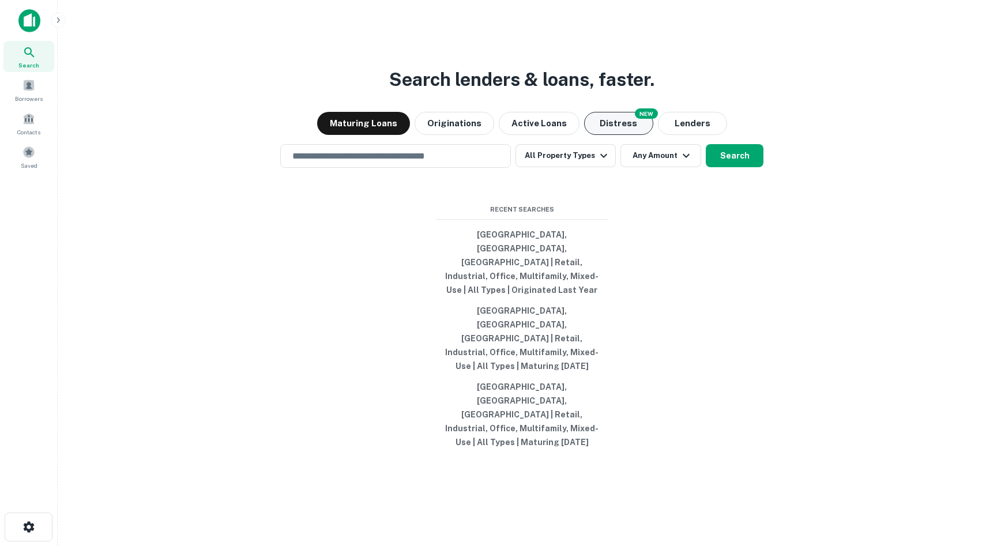
click at [637, 135] on button "Distress" at bounding box center [618, 123] width 69 height 23
click at [385, 135] on button "Maturing Loans" at bounding box center [363, 123] width 93 height 23
click at [426, 163] on input "text" at bounding box center [395, 155] width 220 height 13
type input "**********"
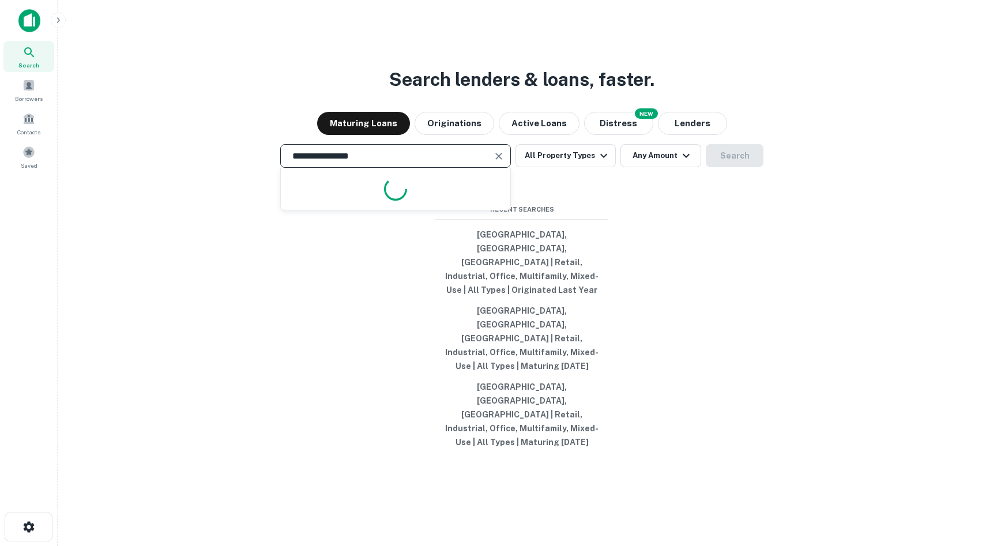
click at [379, 168] on div "**********" at bounding box center [395, 156] width 231 height 24
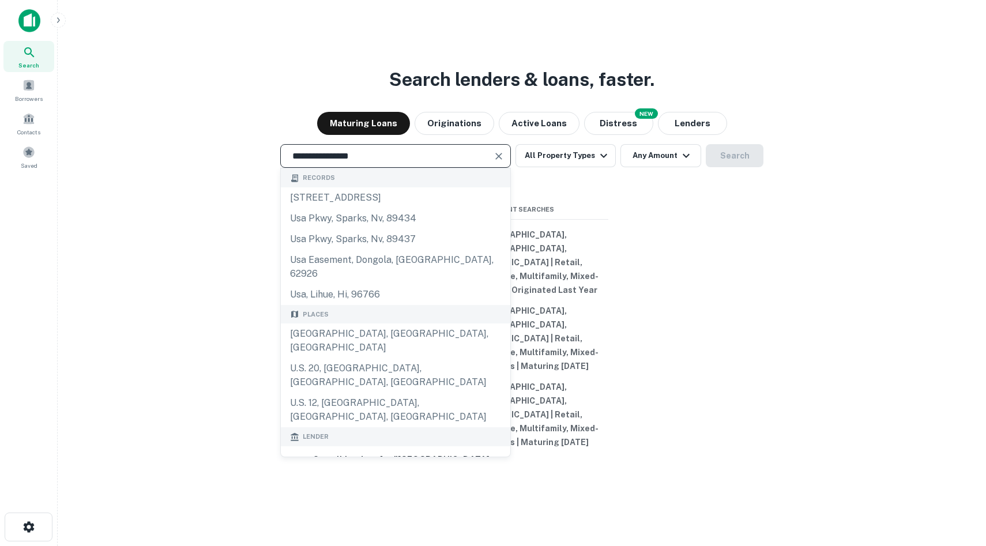
click at [379, 168] on div "**********" at bounding box center [395, 156] width 231 height 24
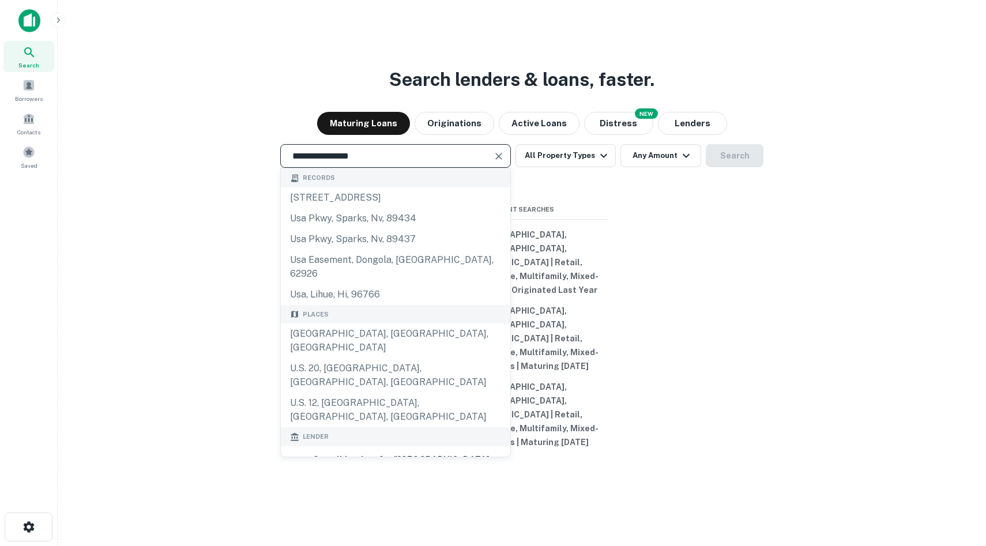
click at [379, 168] on div "**********" at bounding box center [395, 156] width 231 height 24
drag, startPoint x: 379, startPoint y: 206, endPoint x: 167, endPoint y: 203, distance: 212.3
click at [167, 168] on div "**********" at bounding box center [522, 156] width 910 height 24
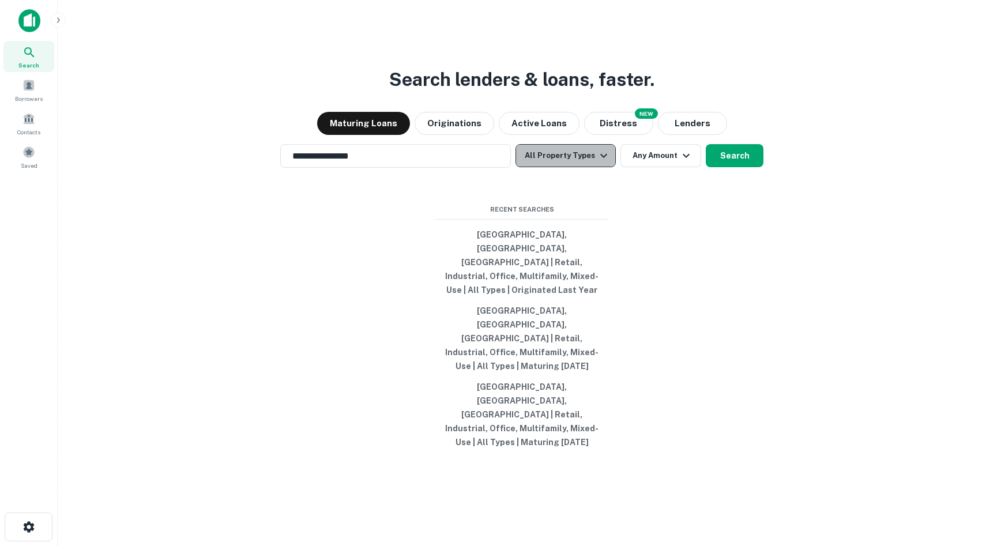
click at [583, 167] on button "All Property Types" at bounding box center [566, 155] width 100 height 23
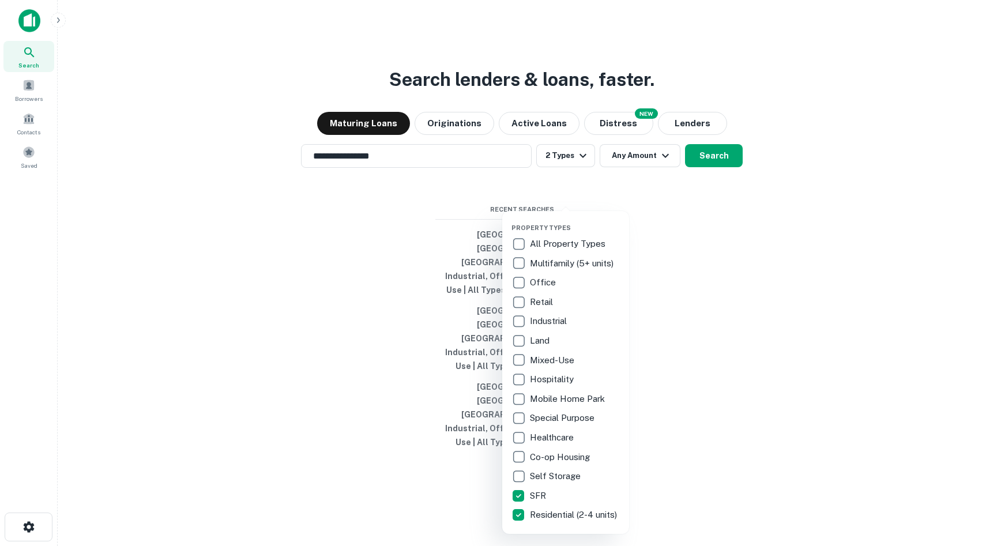
click at [679, 360] on div at bounding box center [493, 273] width 986 height 546
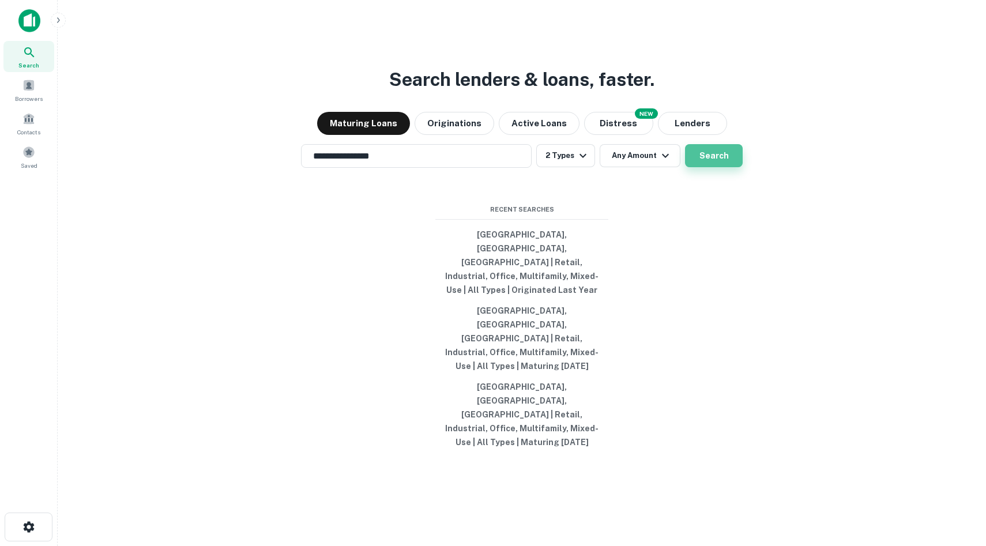
click at [722, 167] on button "Search" at bounding box center [714, 155] width 58 height 23
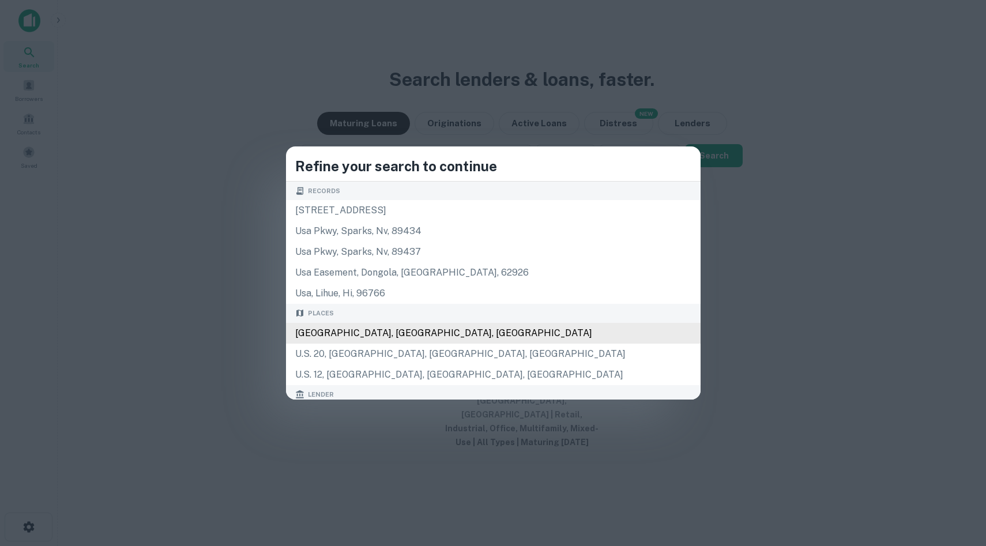
click at [464, 339] on div "Chicago, IL, USA" at bounding box center [493, 333] width 415 height 21
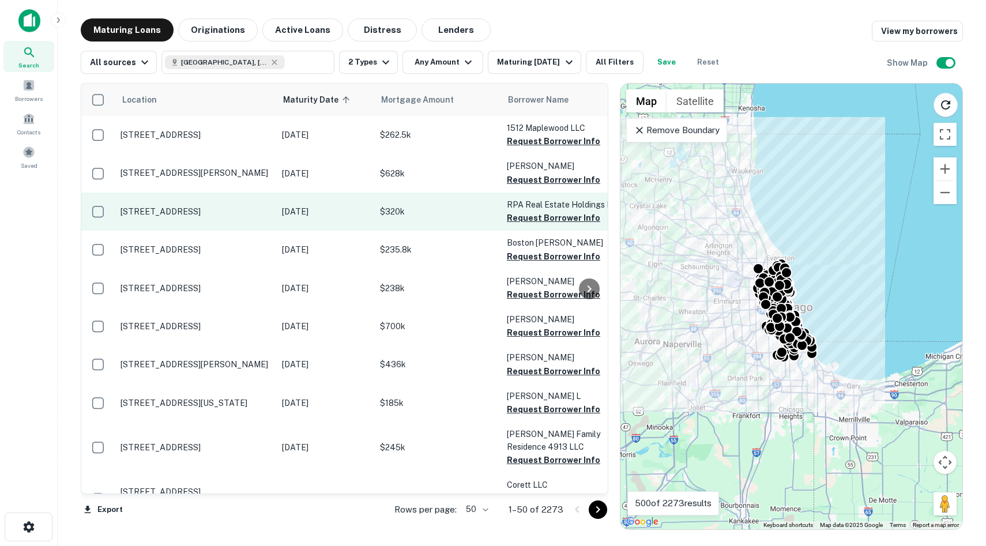
click at [193, 216] on p "2140 W 18th Pl Chicago, IL60608" at bounding box center [196, 211] width 150 height 10
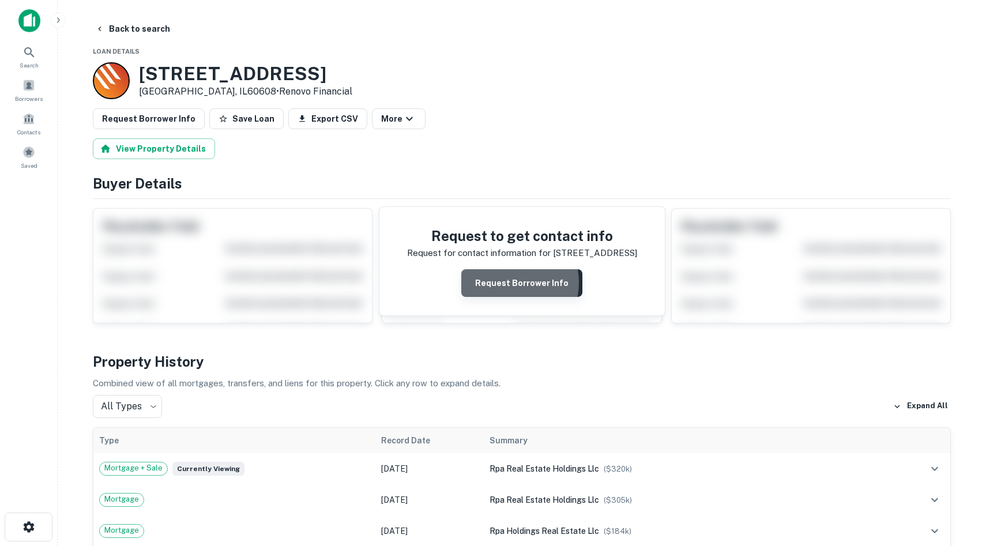
click at [506, 282] on button "Request Borrower Info" at bounding box center [521, 283] width 121 height 28
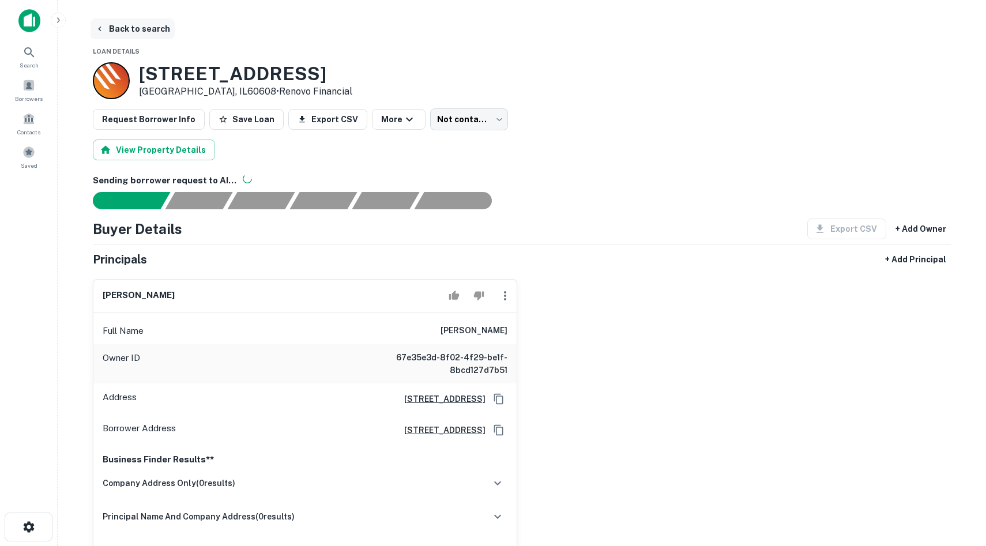
click at [102, 31] on icon "button" at bounding box center [99, 28] width 9 height 9
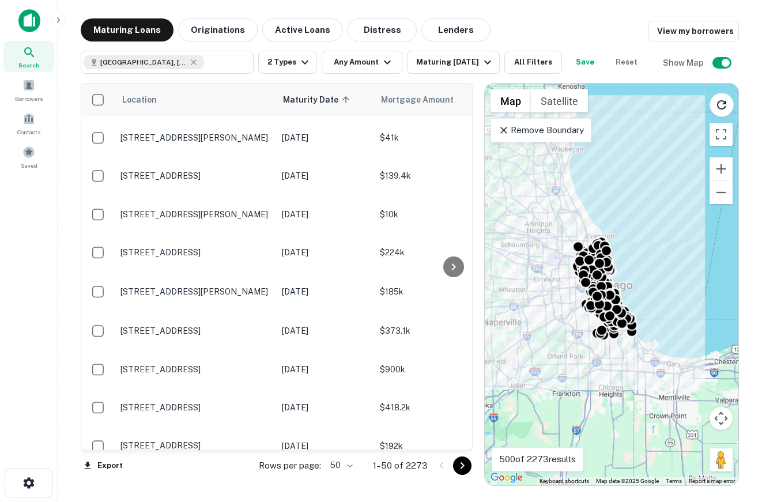
scroll to position [1608, 0]
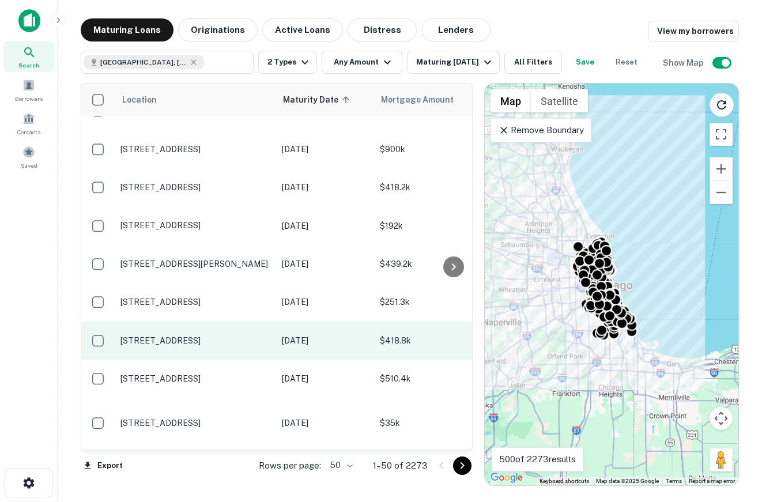
click at [188, 336] on p "5541 N Major Ave Chicago, IL60630" at bounding box center [196, 341] width 150 height 10
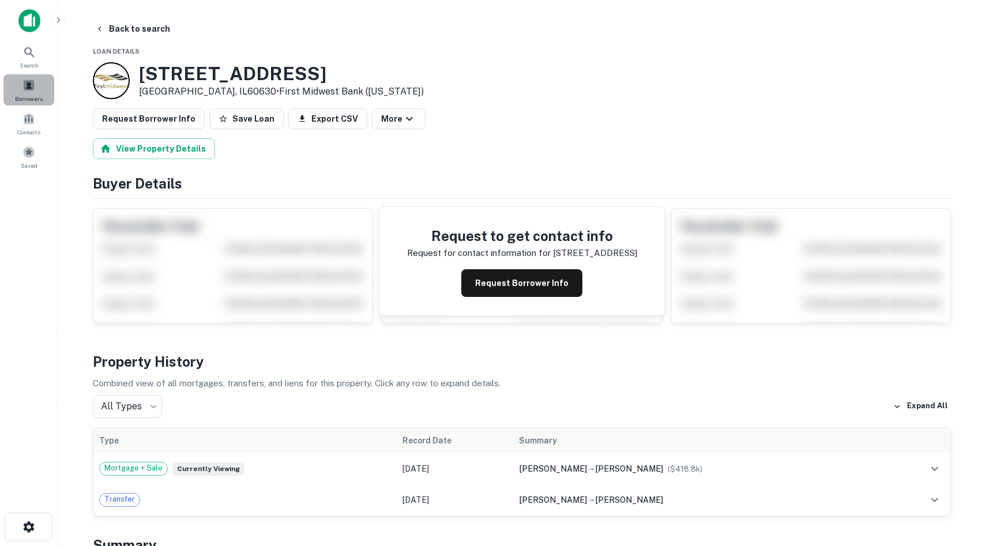
click at [20, 91] on div "Borrowers" at bounding box center [28, 89] width 51 height 31
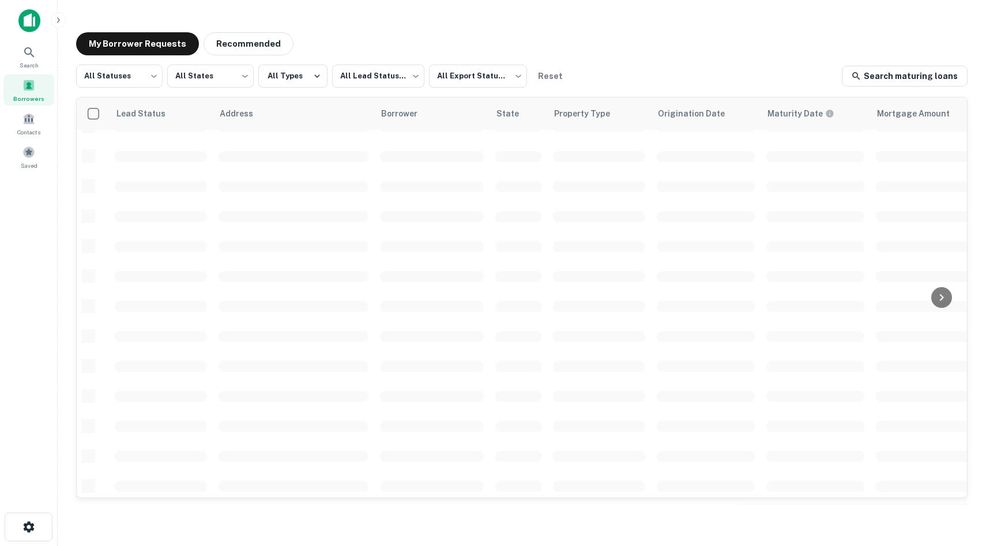
scroll to position [381, 0]
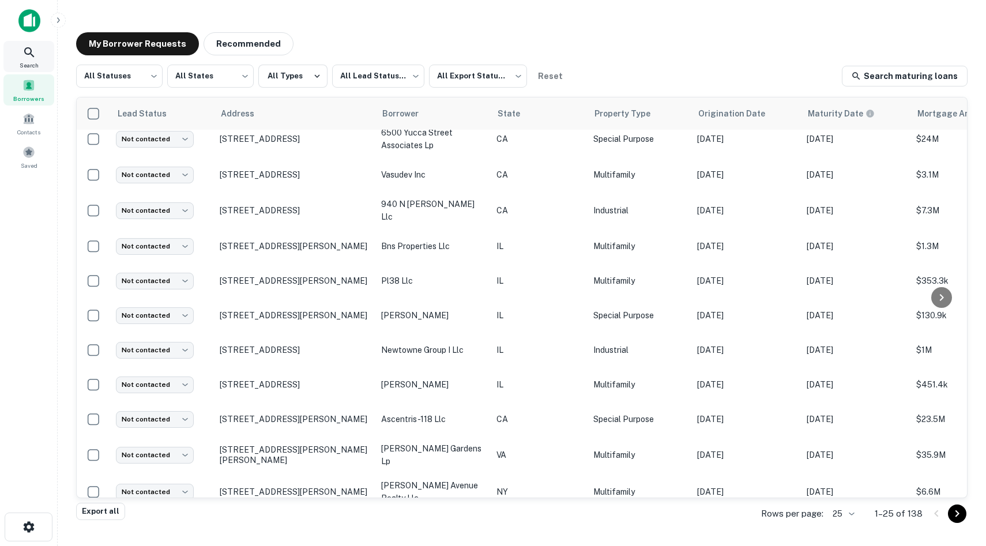
click at [41, 58] on div "Search" at bounding box center [28, 56] width 51 height 31
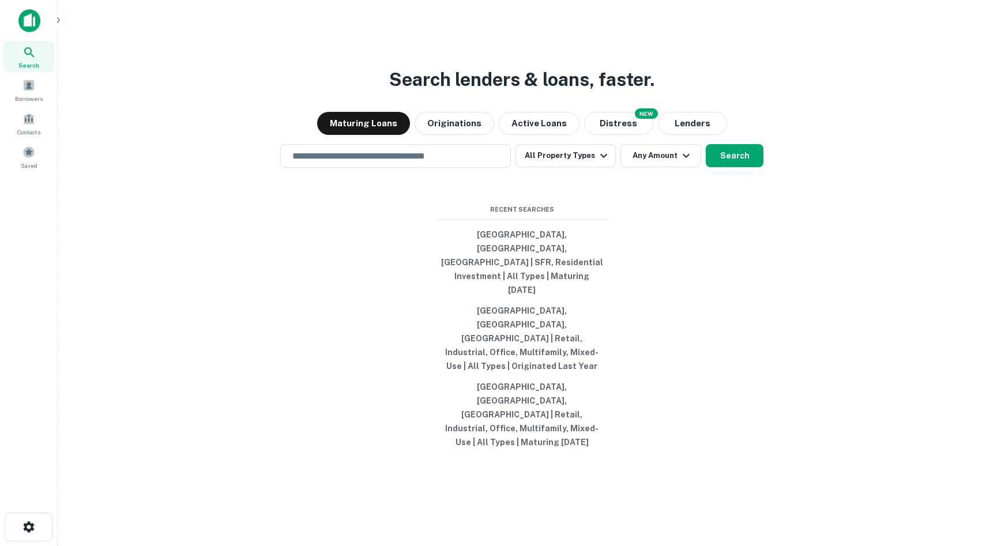
click at [366, 221] on div "Search lenders & loans, faster. Maturing Loans Originations Active Loans NEW Di…" at bounding box center [522, 301] width 910 height 546
click at [366, 163] on input "text" at bounding box center [395, 155] width 220 height 13
click at [516, 168] on div "​ All Property Types Any Amount Search" at bounding box center [522, 156] width 910 height 24
click at [551, 167] on button "All Property Types" at bounding box center [566, 155] width 100 height 23
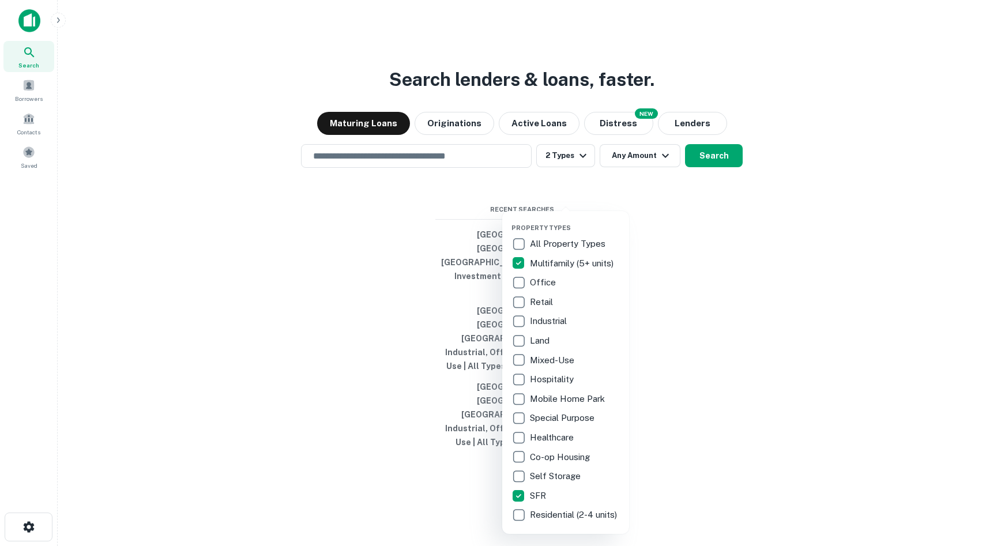
click at [732, 201] on div at bounding box center [493, 273] width 986 height 546
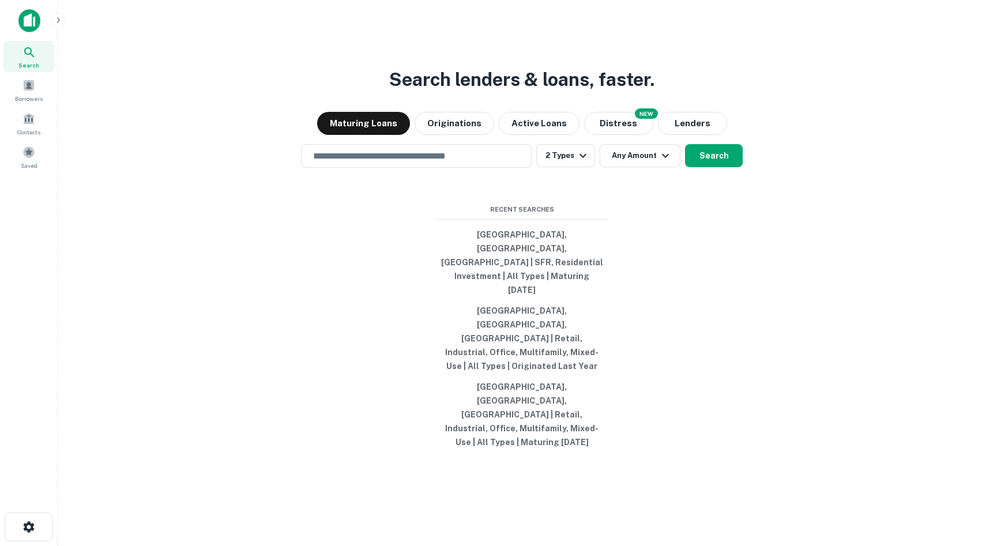
click at [744, 217] on div "Search lenders & loans, faster. Maturing Loans Originations Active Loans NEW Di…" at bounding box center [522, 301] width 910 height 546
click at [710, 167] on button "Search" at bounding box center [714, 155] width 58 height 23
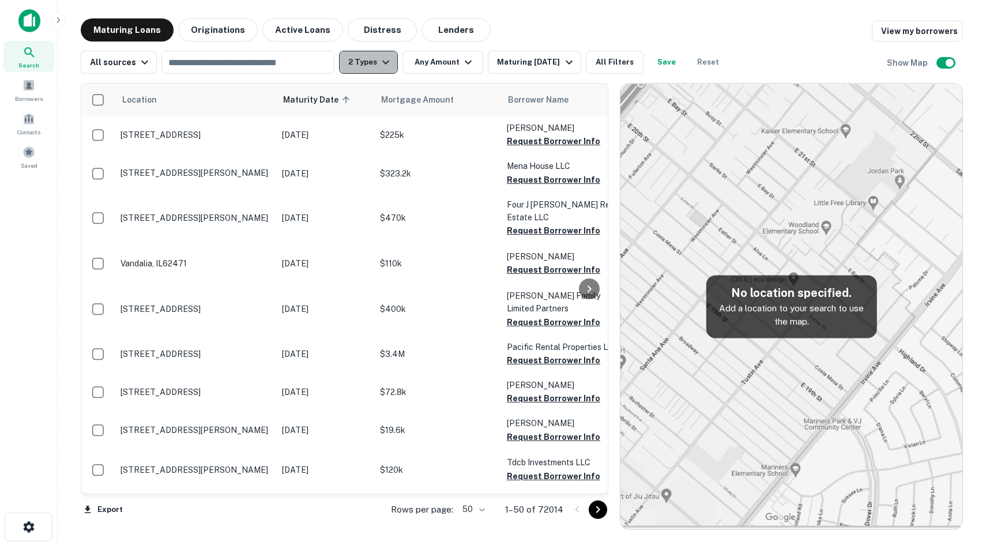
click at [374, 60] on button "2 Types" at bounding box center [368, 62] width 59 height 23
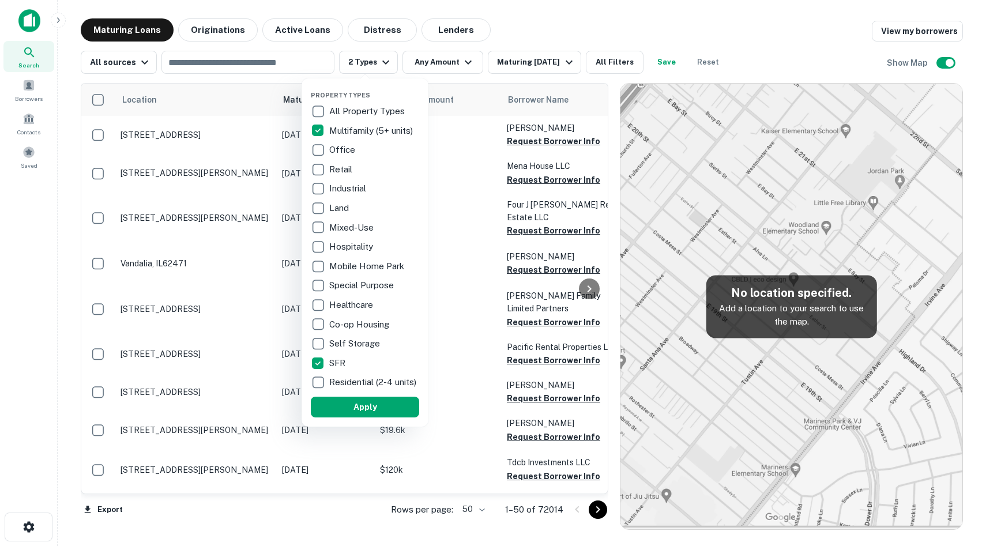
click at [623, 64] on div at bounding box center [493, 273] width 986 height 546
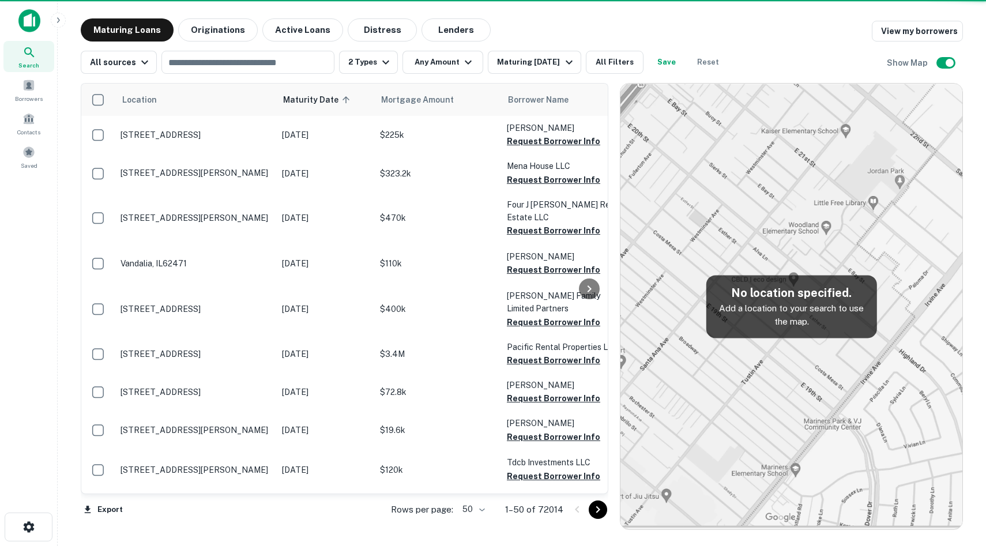
click at [623, 64] on div "Property Types All Property Types Multifamily (5+ units) Office Retail Industri…" at bounding box center [493, 273] width 986 height 546
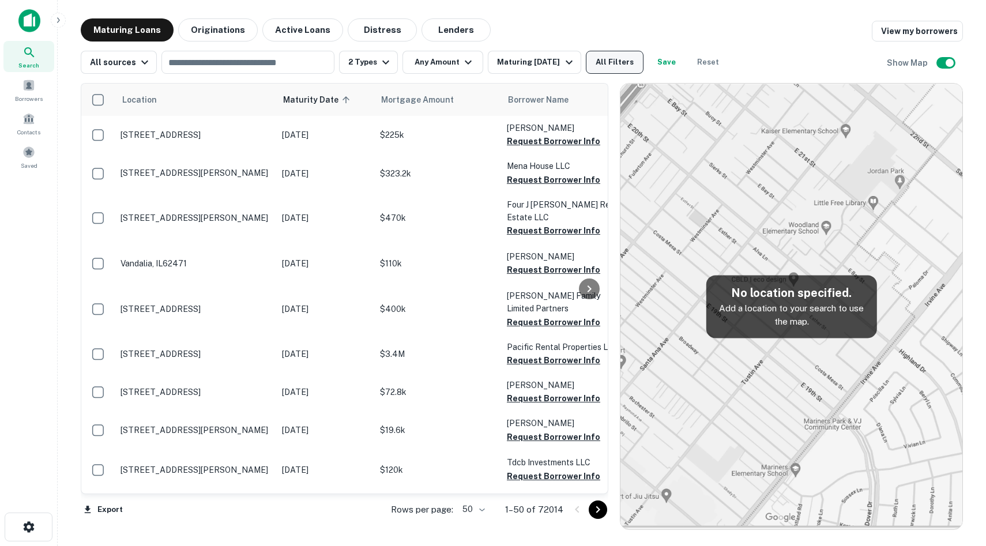
click at [615, 63] on button "All Filters" at bounding box center [615, 62] width 58 height 23
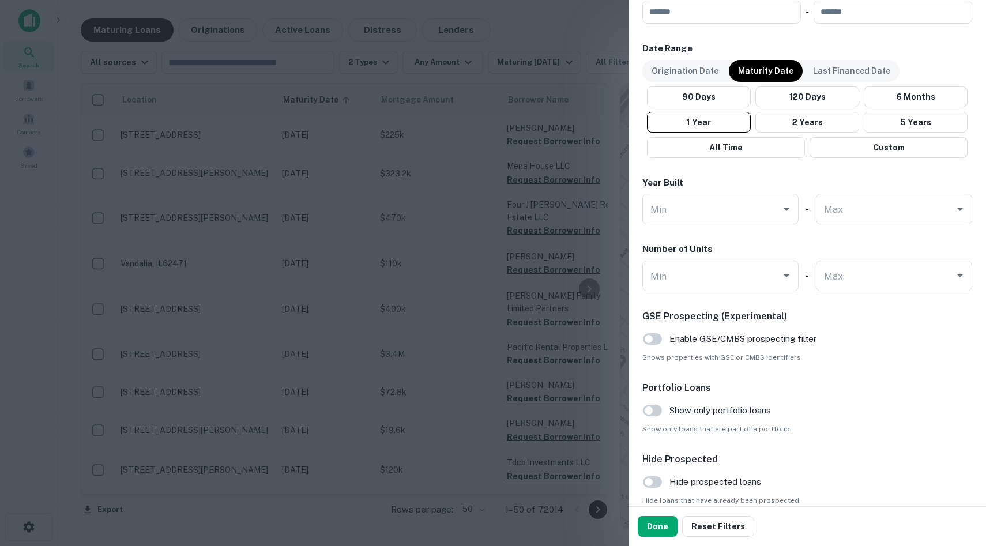
scroll to position [679, 0]
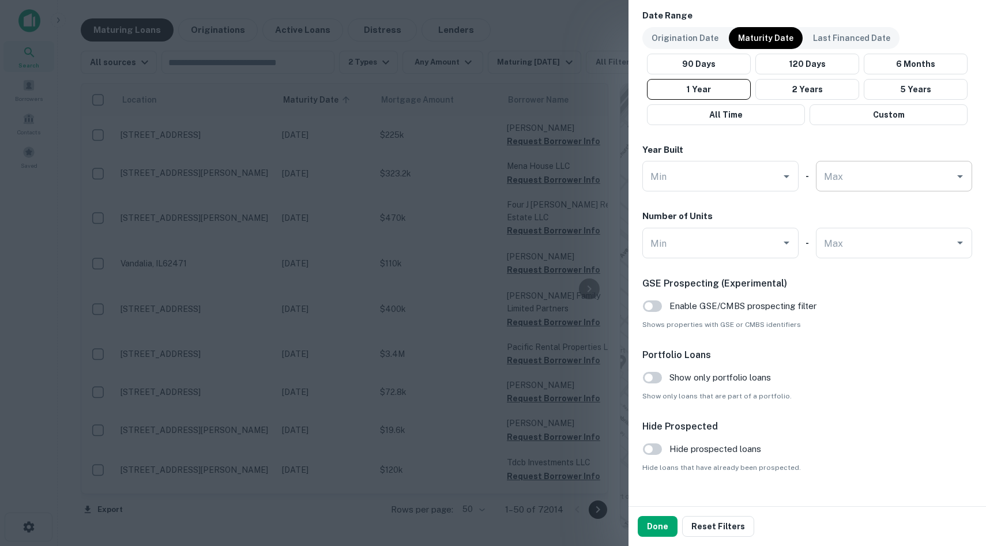
click at [862, 173] on input "Max" at bounding box center [885, 176] width 129 height 20
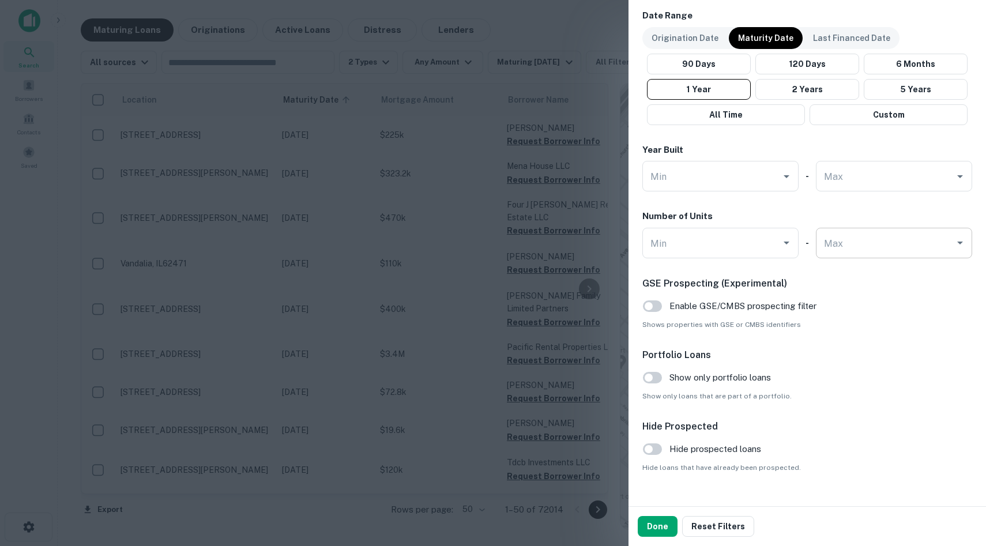
click at [825, 233] on div "Max Max" at bounding box center [894, 243] width 156 height 31
click at [843, 339] on li "4" at bounding box center [894, 344] width 147 height 21
type input "*"
click at [656, 521] on button "Done" at bounding box center [658, 526] width 40 height 21
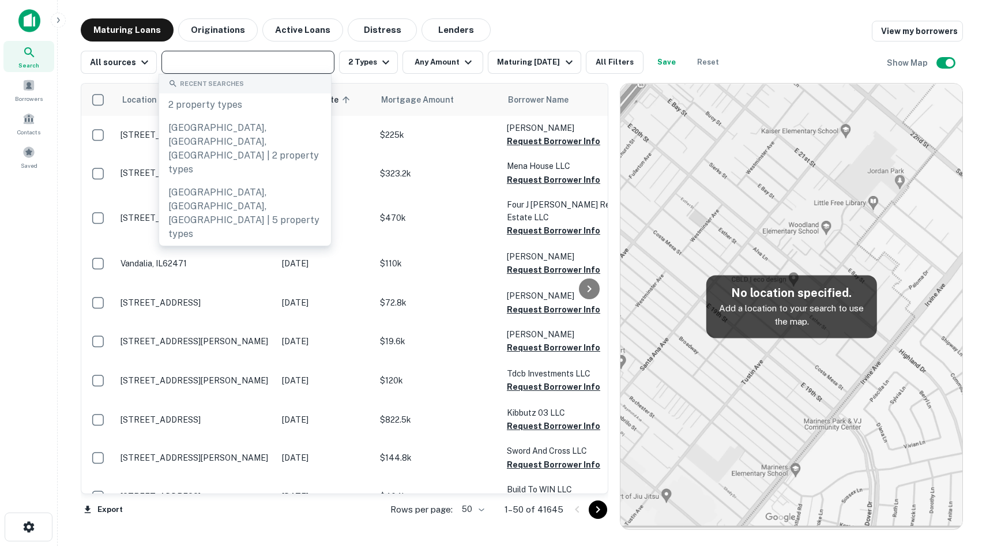
click at [285, 64] on input "text" at bounding box center [247, 62] width 164 height 16
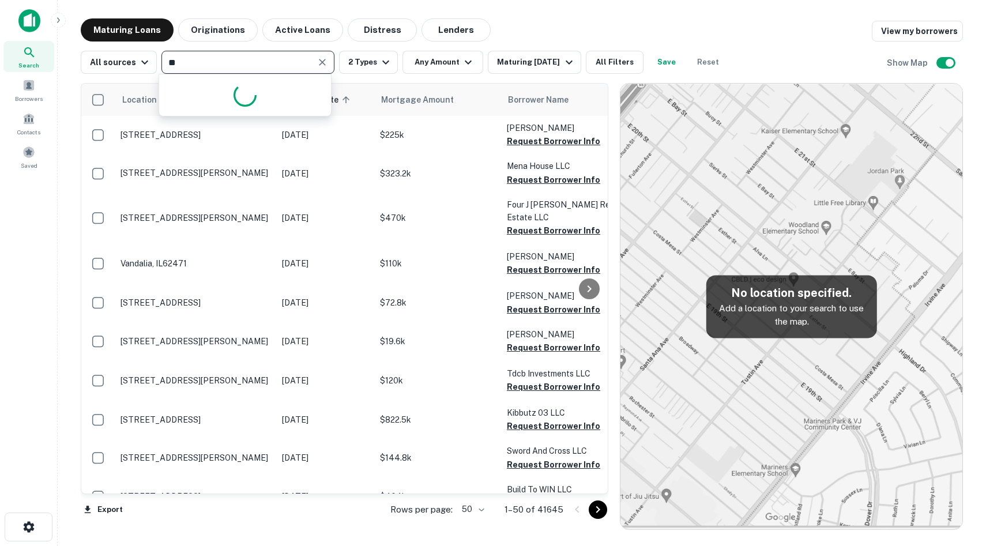
type input "***"
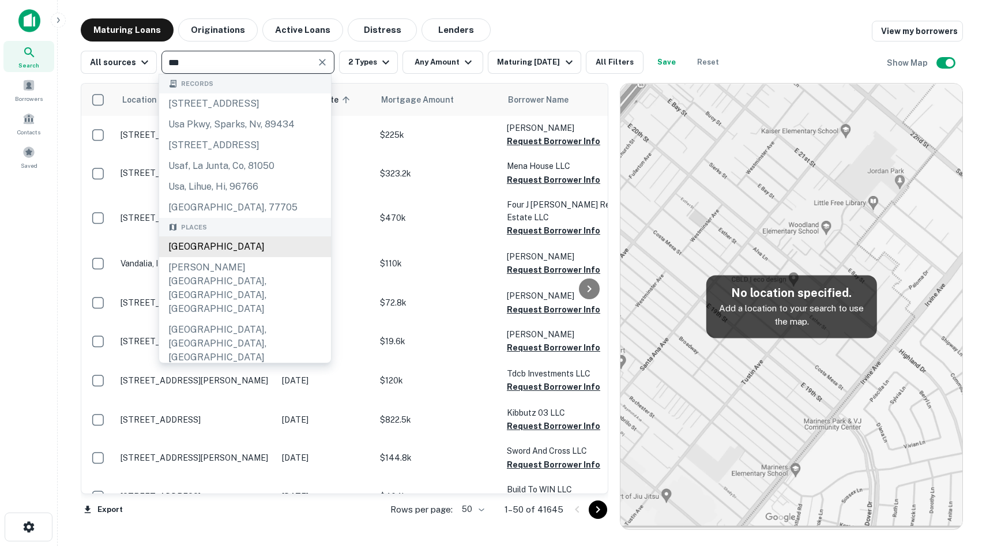
click at [202, 257] on div "USA" at bounding box center [245, 246] width 172 height 21
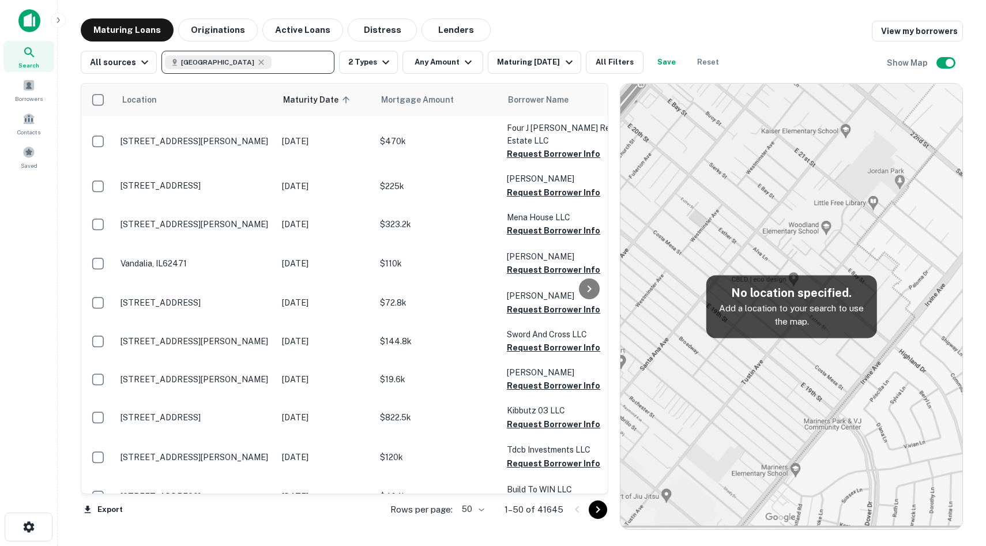
click at [741, 465] on img at bounding box center [792, 307] width 342 height 446
click at [860, 174] on img at bounding box center [792, 307] width 342 height 446
click at [698, 63] on button "Reset" at bounding box center [708, 62] width 37 height 23
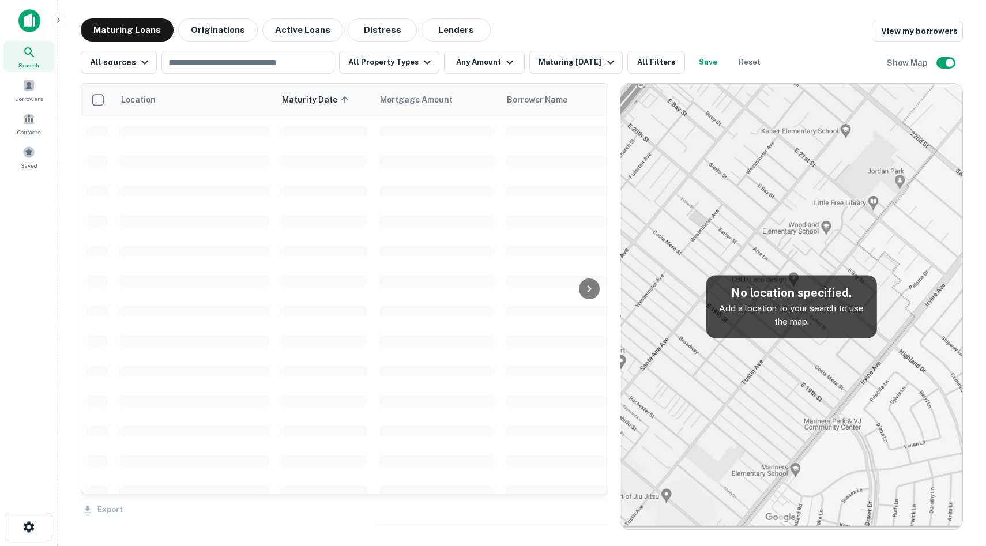
click at [16, 39] on div at bounding box center [29, 25] width 58 height 32
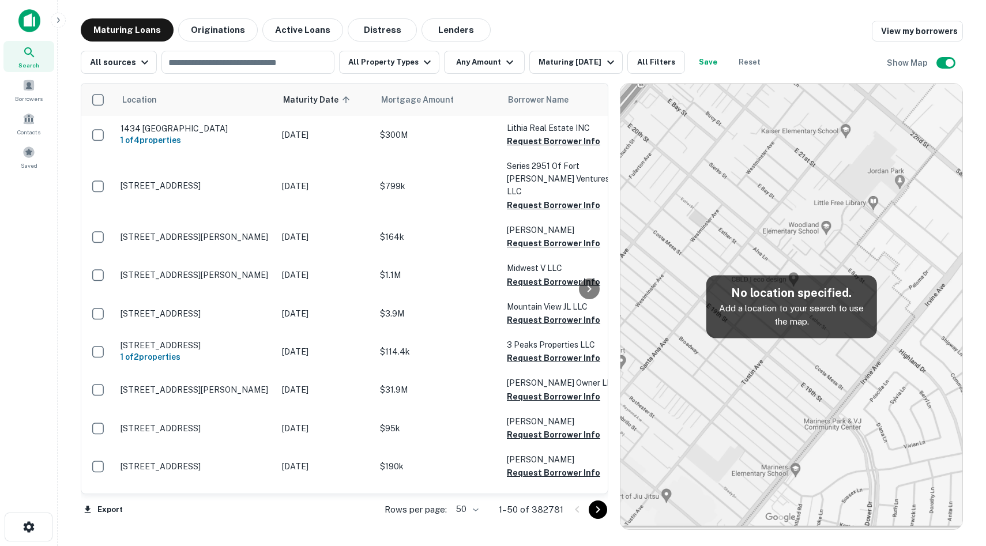
click at [28, 50] on icon at bounding box center [29, 53] width 14 height 14
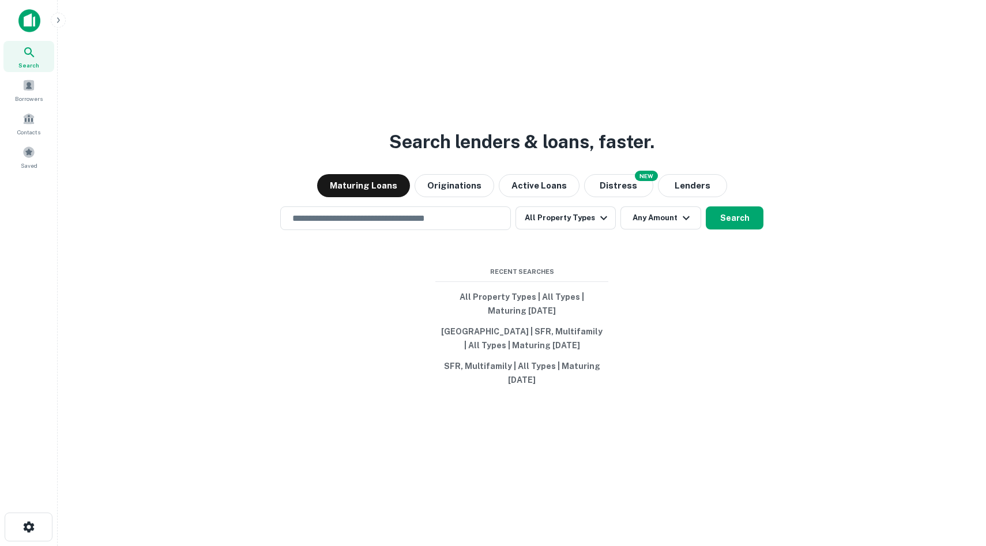
click at [306, 213] on input "text" at bounding box center [395, 218] width 220 height 13
type input "**********"
click at [550, 213] on button "All Property Types" at bounding box center [566, 217] width 100 height 23
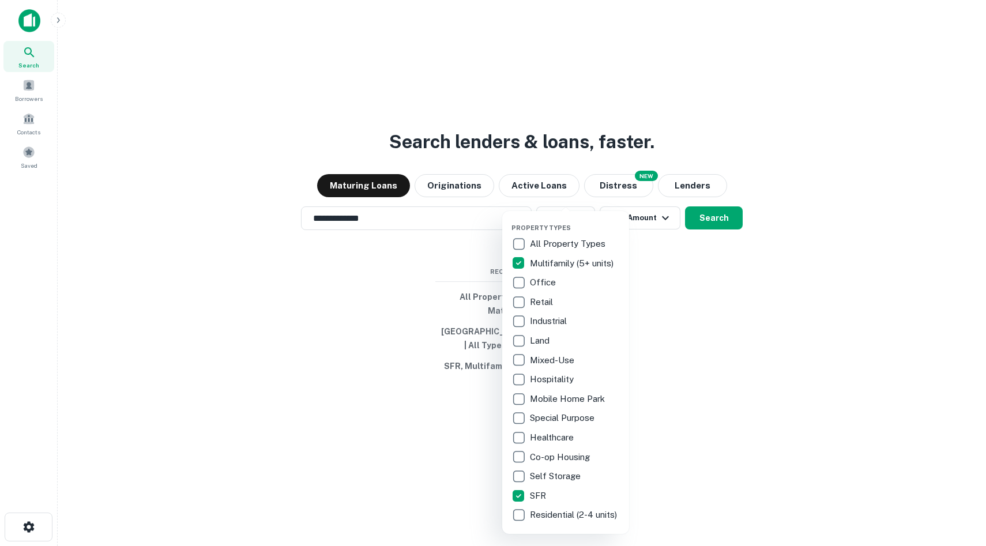
click at [709, 298] on div at bounding box center [493, 273] width 986 height 546
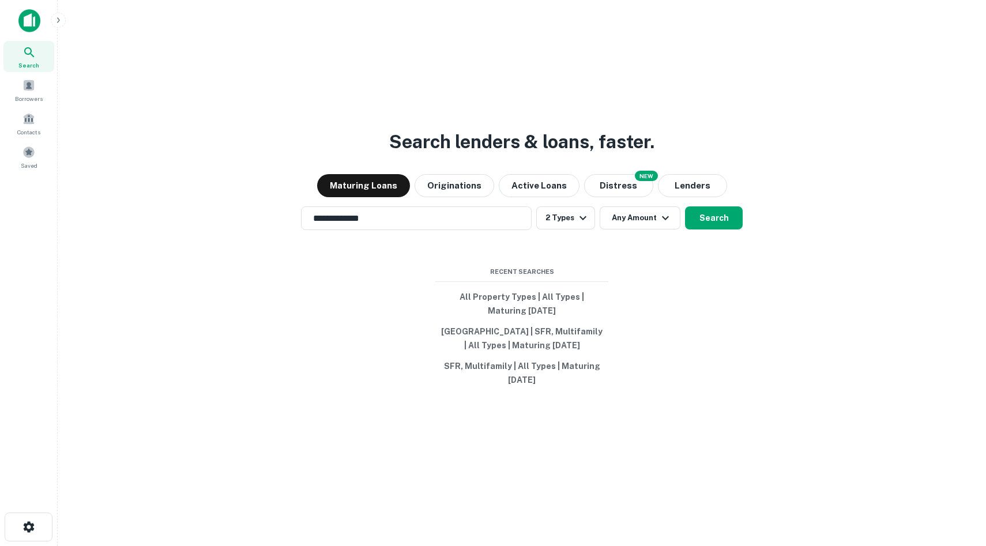
click at [758, 215] on div "**********" at bounding box center [522, 218] width 910 height 24
click at [699, 213] on button "Search" at bounding box center [714, 217] width 58 height 23
click at [447, 339] on div "[GEOGRAPHIC_DATA]" at bounding box center [493, 333] width 468 height 21
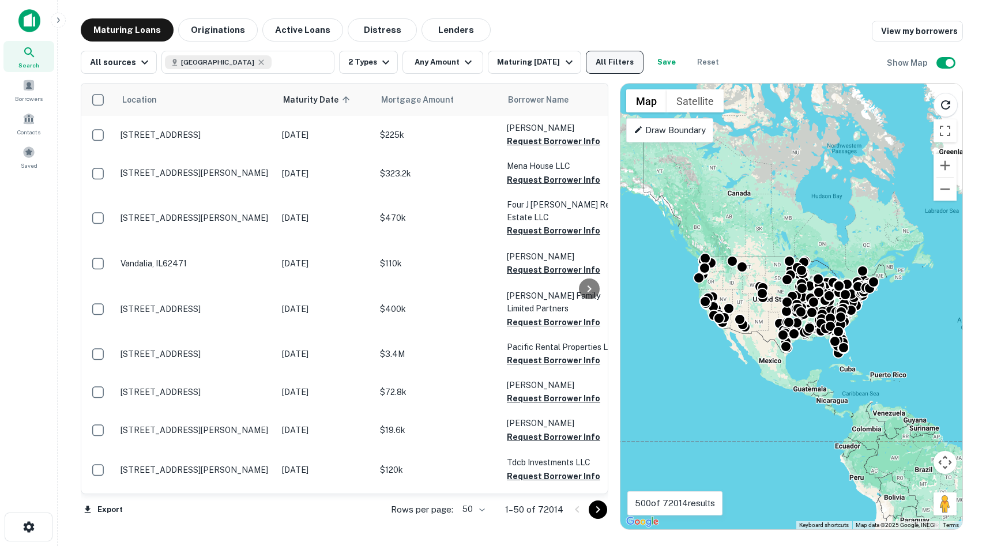
click at [622, 60] on button "All Filters" at bounding box center [615, 62] width 58 height 23
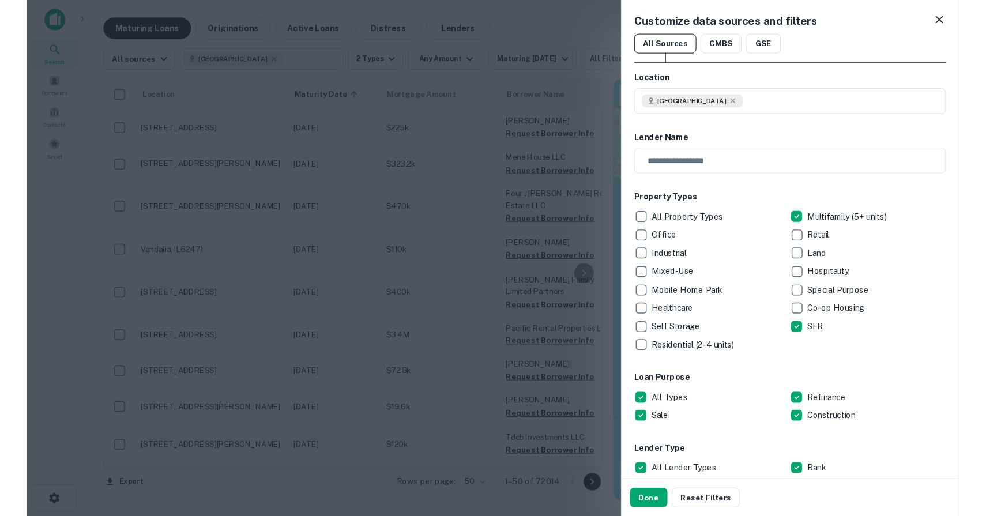
scroll to position [701, 0]
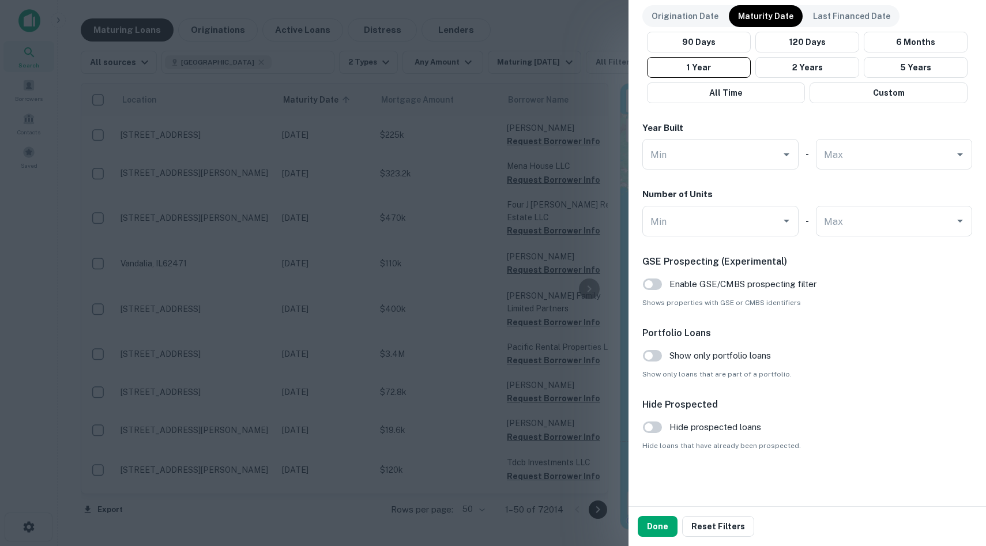
click at [832, 199] on div "Number of Units" at bounding box center [807, 194] width 330 height 13
click at [840, 225] on div "[PERSON_NAME]" at bounding box center [894, 221] width 156 height 31
click at [840, 315] on li "4" at bounding box center [894, 322] width 147 height 21
type input "*"
click at [654, 521] on button "Done" at bounding box center [658, 526] width 40 height 21
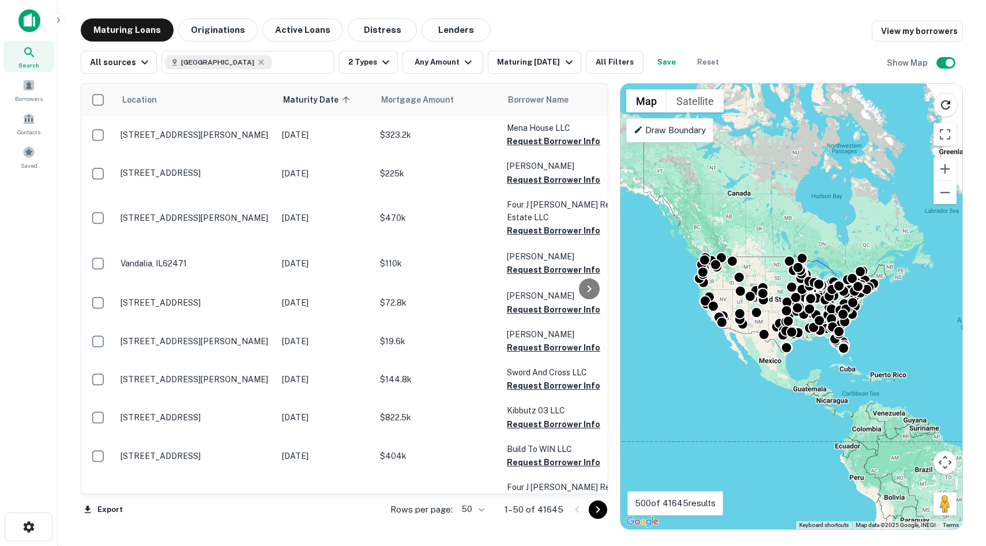
click at [28, 28] on img at bounding box center [29, 20] width 22 height 23
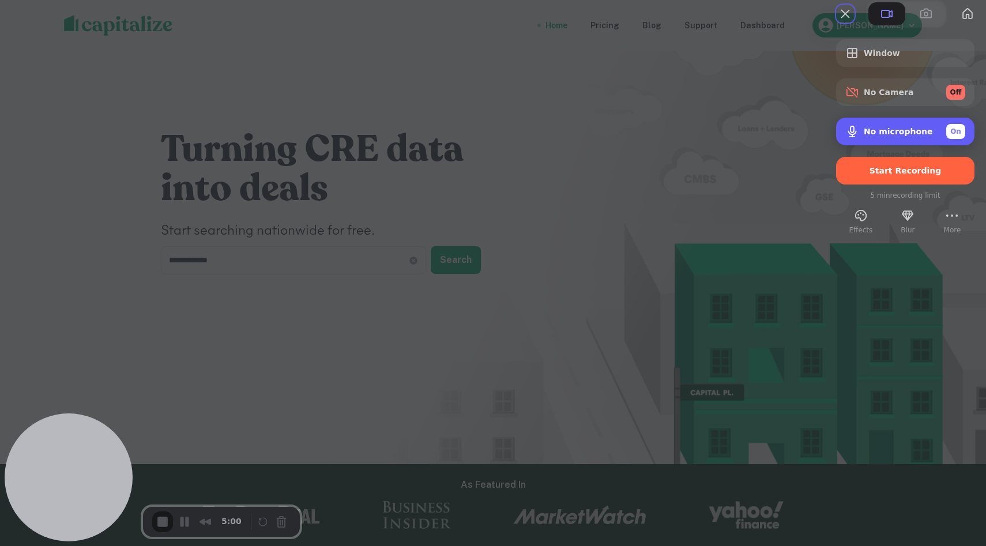
click at [865, 144] on div "No microphone On" at bounding box center [905, 132] width 138 height 28
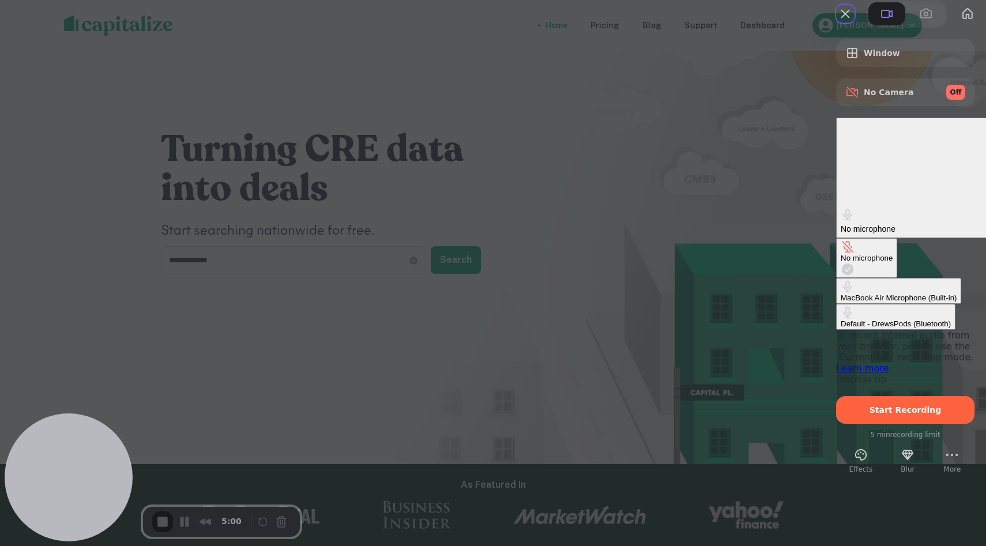
click at [841, 294] on div "MacBook Air Microphone (Built-in)" at bounding box center [899, 298] width 116 height 9
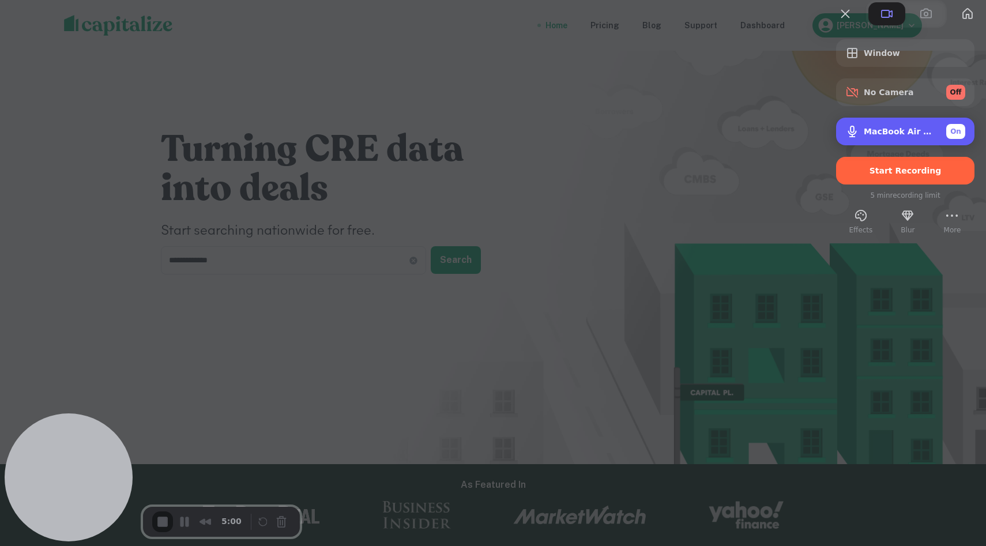
click at [848, 138] on div "Microphone options" at bounding box center [854, 132] width 18 height 14
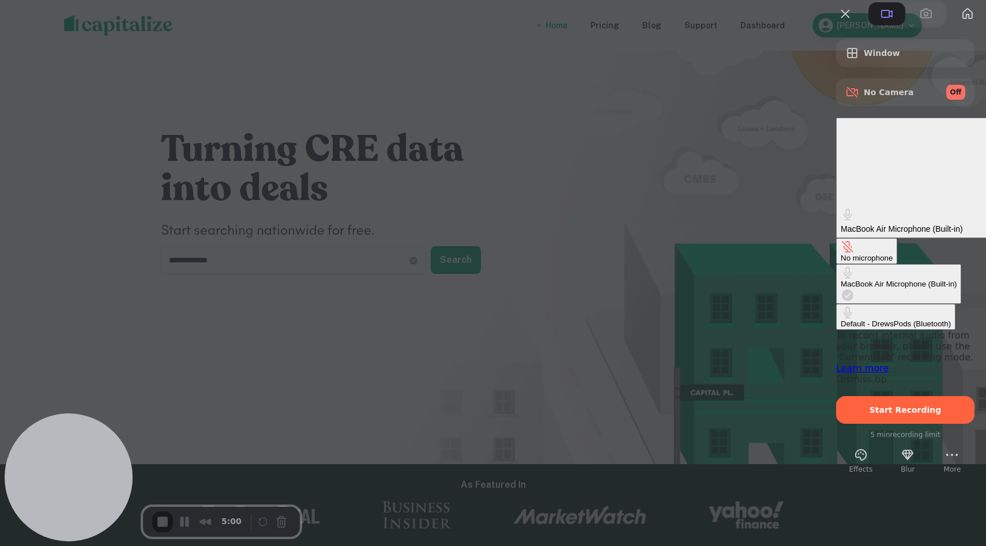
click at [836, 304] on \(Bluetooth\) "Default - DrewsPods (Bluetooth)" at bounding box center [895, 317] width 119 height 26
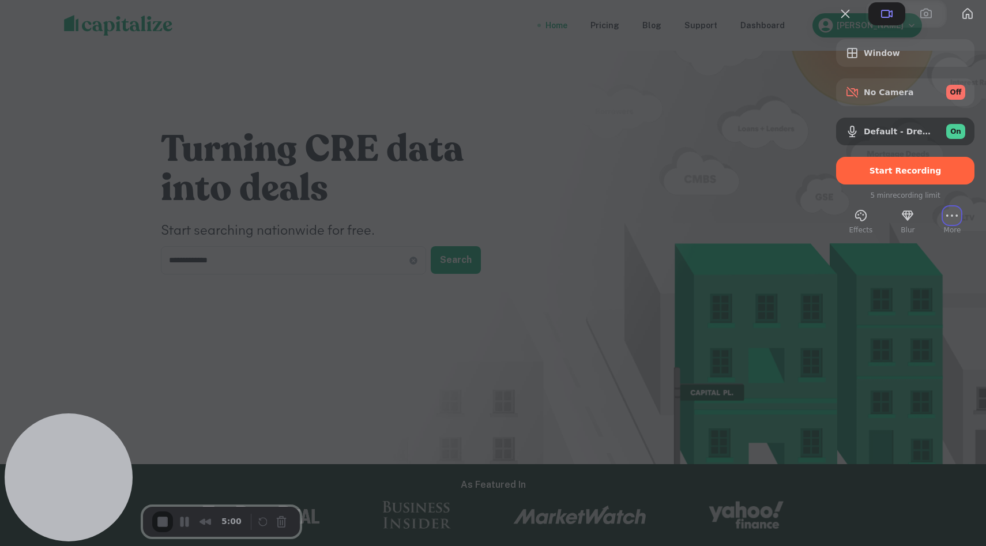
click at [945, 223] on div "More (2 unread)" at bounding box center [952, 223] width 14 height 0
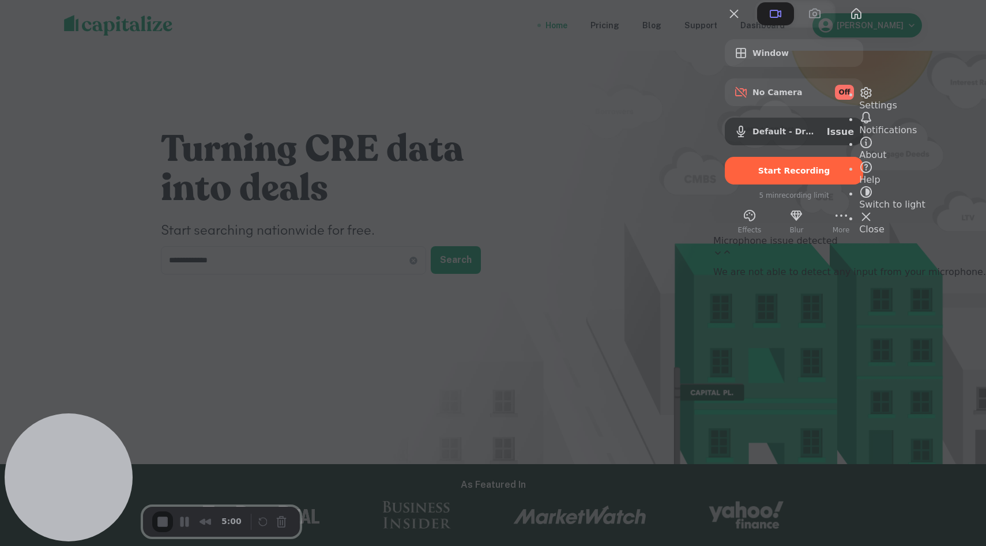
click at [708, 170] on div at bounding box center [493, 273] width 986 height 546
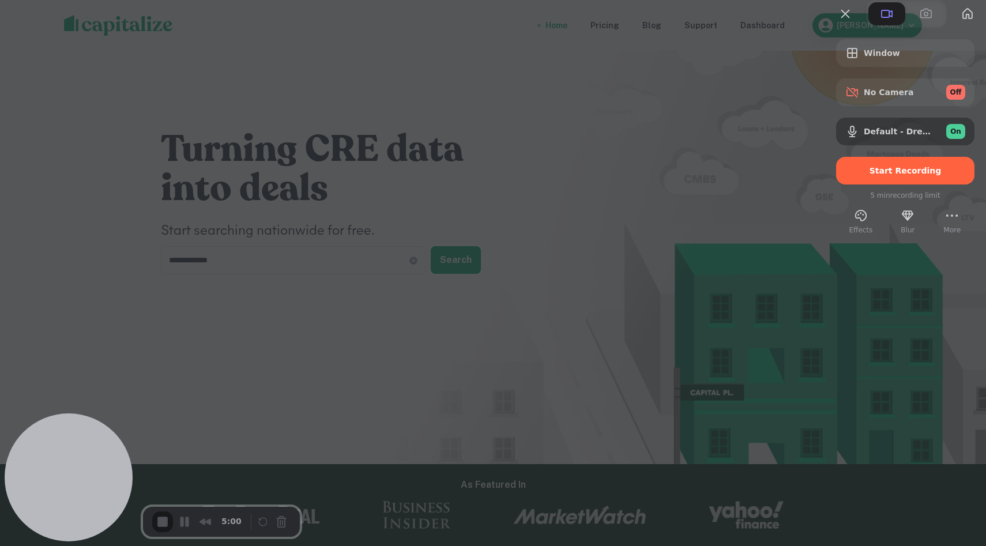
click at [427, 151] on div at bounding box center [493, 273] width 986 height 546
click at [878, 185] on div "Start Recording" at bounding box center [905, 171] width 138 height 28
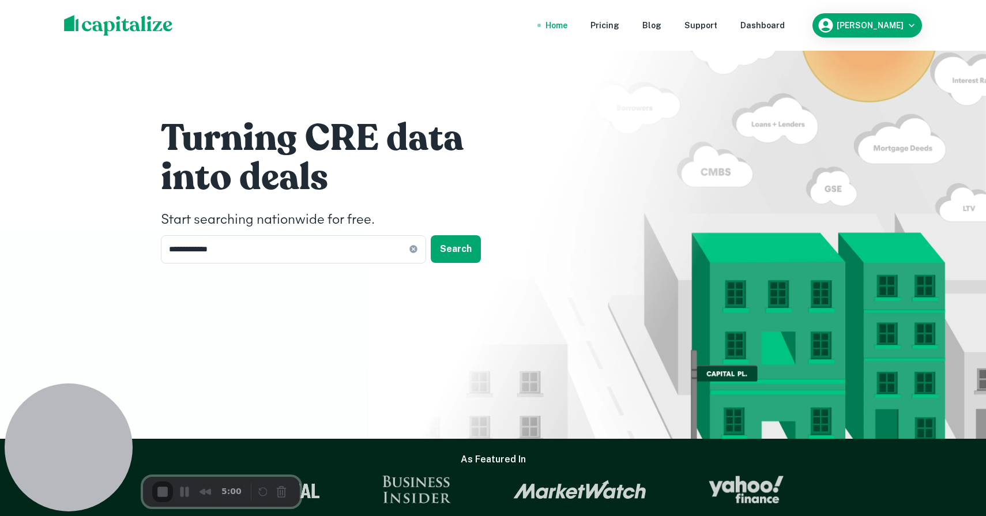
click at [785, 25] on div "Dashboard" at bounding box center [763, 25] width 44 height 13
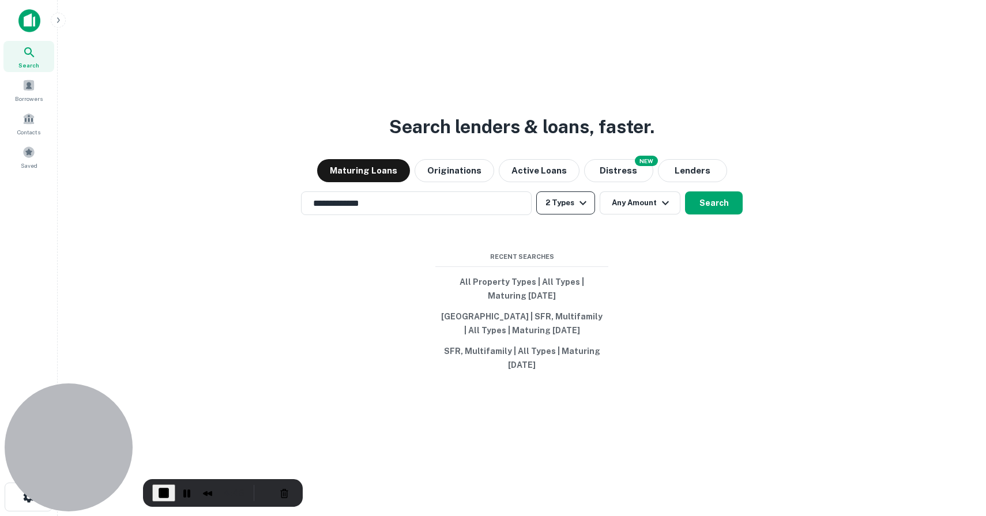
click at [579, 214] on button "2 Types" at bounding box center [565, 202] width 59 height 23
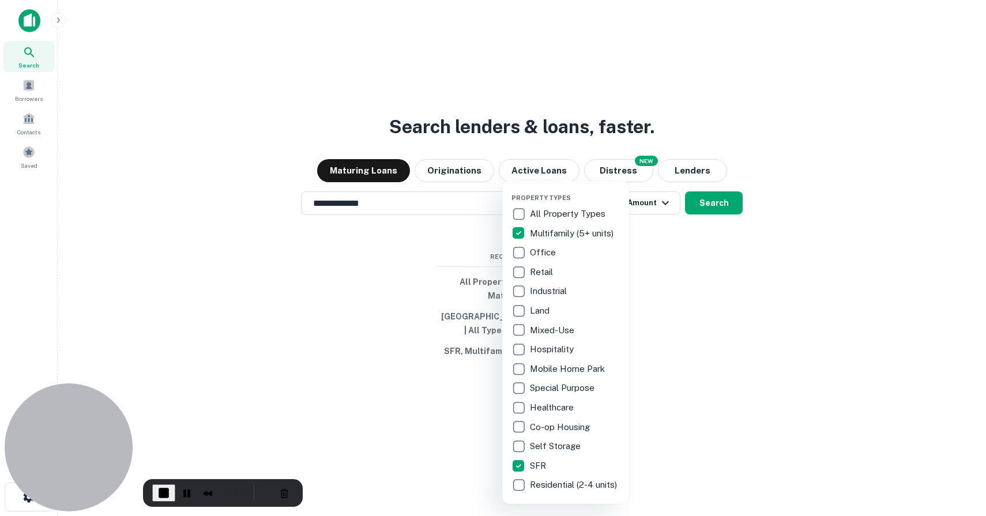
click at [691, 264] on div at bounding box center [493, 258] width 986 height 516
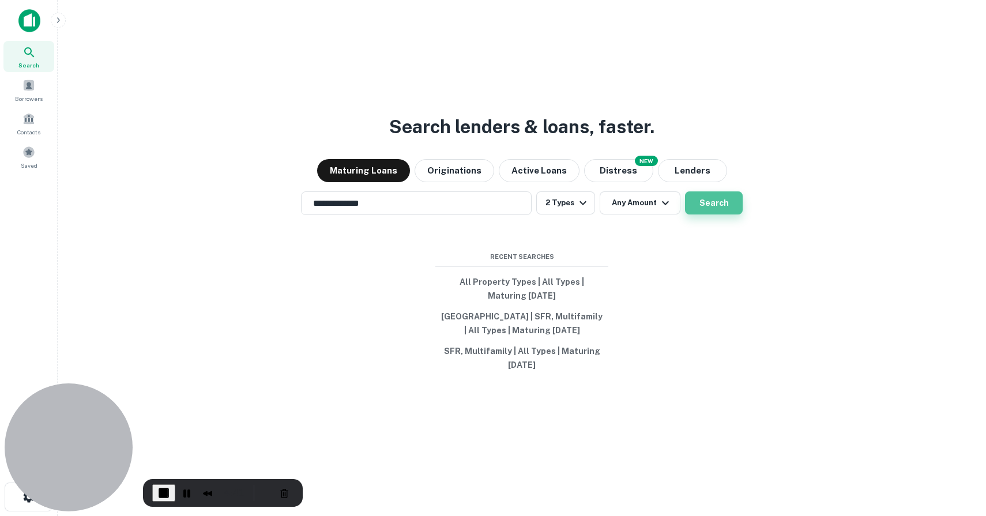
click at [716, 206] on button "Search" at bounding box center [714, 202] width 58 height 23
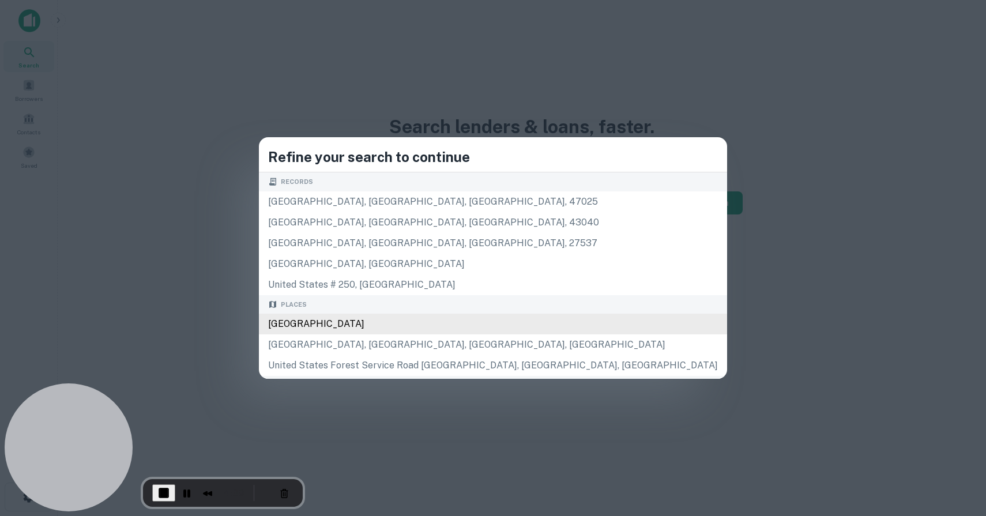
click at [484, 322] on div "[GEOGRAPHIC_DATA]" at bounding box center [493, 324] width 468 height 21
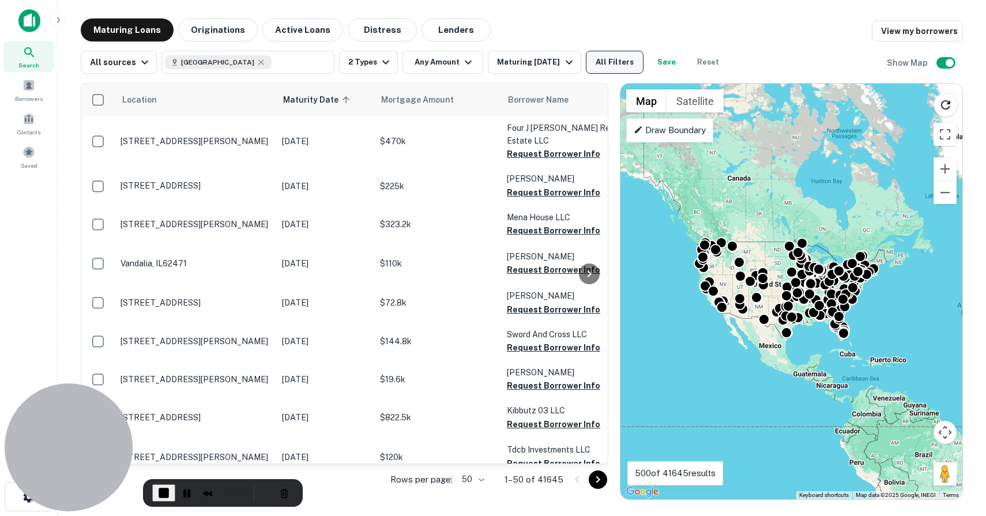
click at [591, 58] on button "All Filters" at bounding box center [615, 62] width 58 height 23
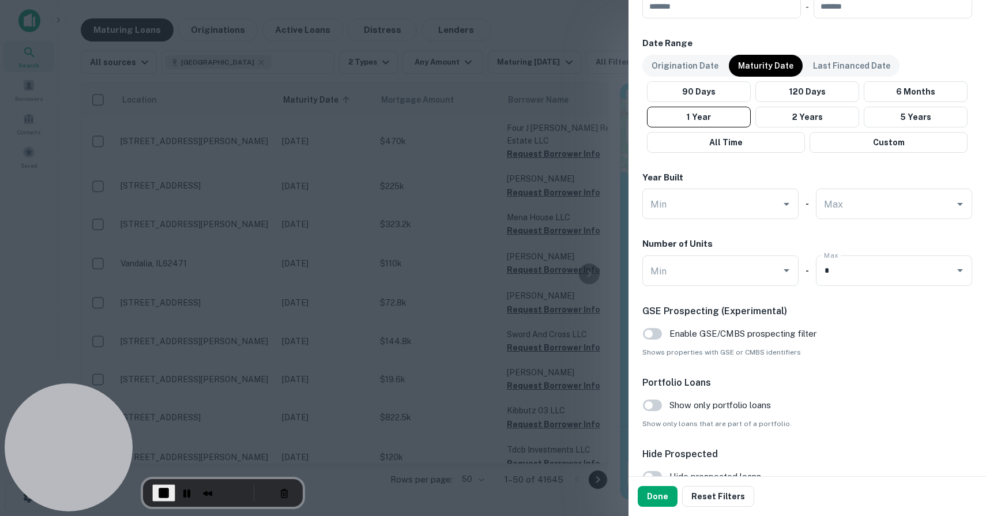
scroll to position [731, 0]
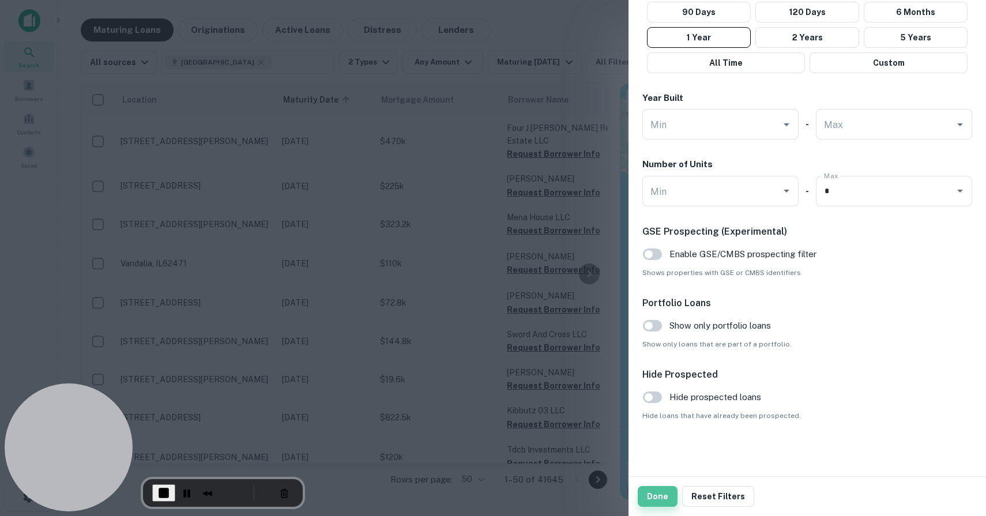
click at [657, 501] on button "Done" at bounding box center [658, 496] width 40 height 21
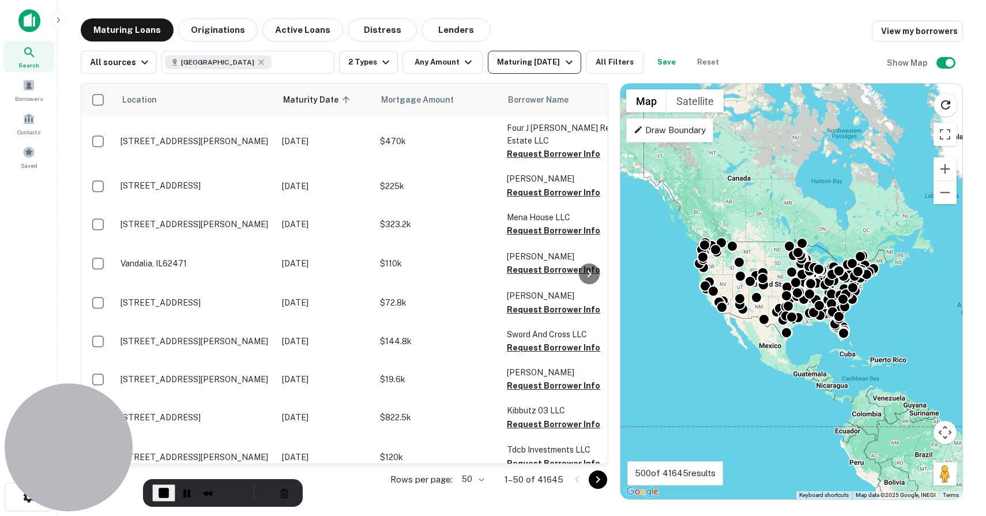
click at [506, 65] on div "Maturing [DATE]" at bounding box center [536, 62] width 78 height 14
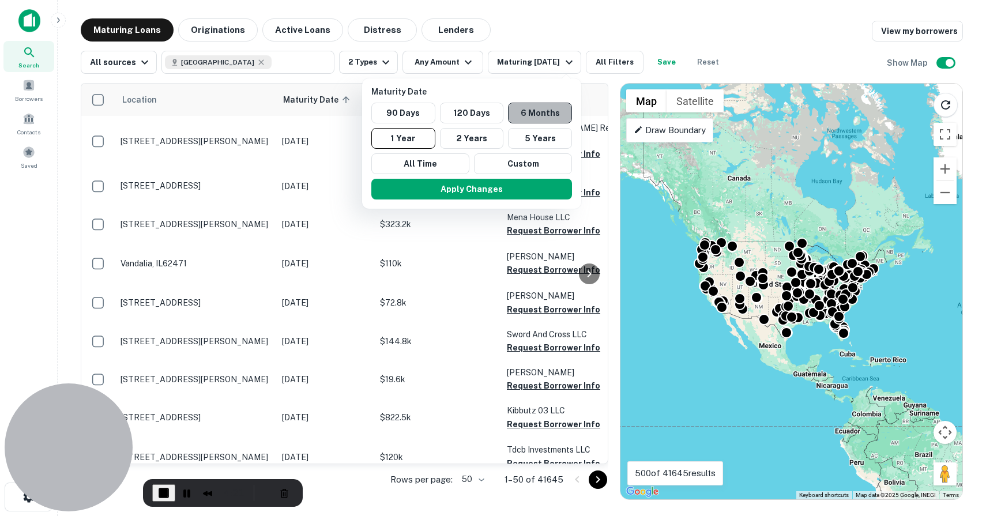
click at [535, 116] on button "6 Months" at bounding box center [540, 113] width 64 height 21
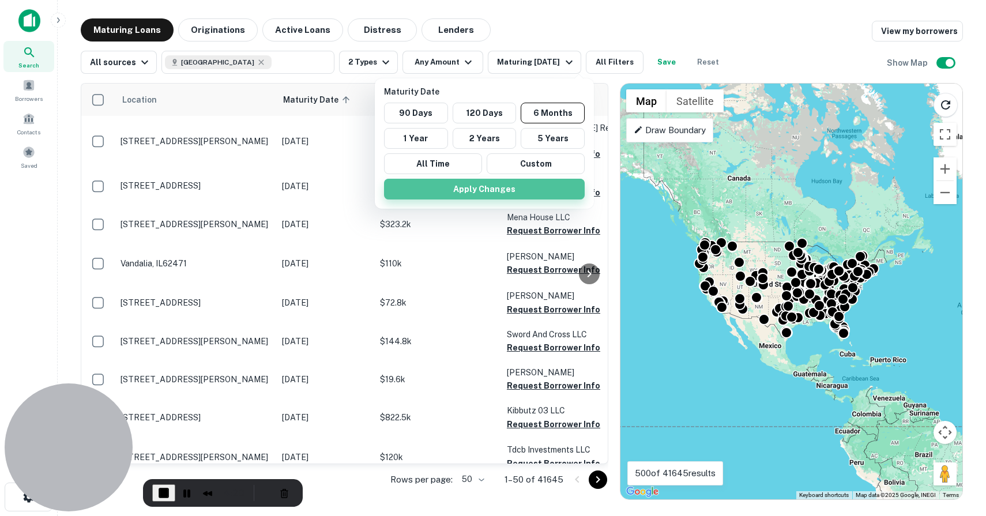
click at [501, 190] on button "Apply Changes" at bounding box center [484, 189] width 201 height 21
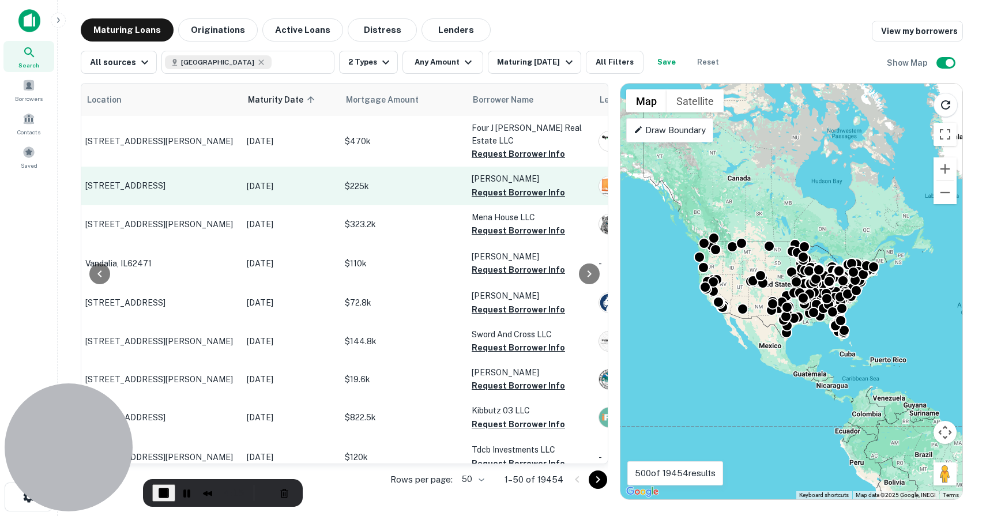
scroll to position [0, 47]
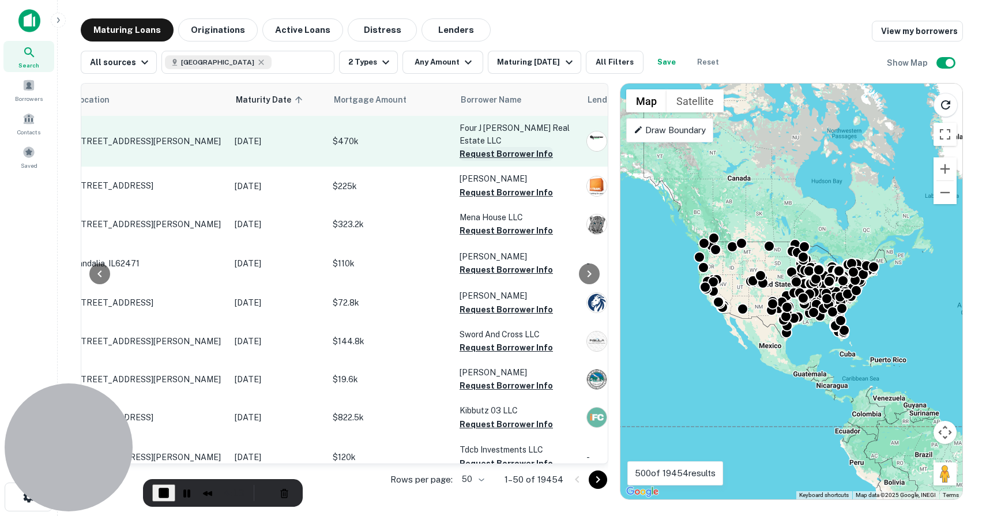
click at [493, 147] on button "Request Borrower Info" at bounding box center [506, 154] width 93 height 14
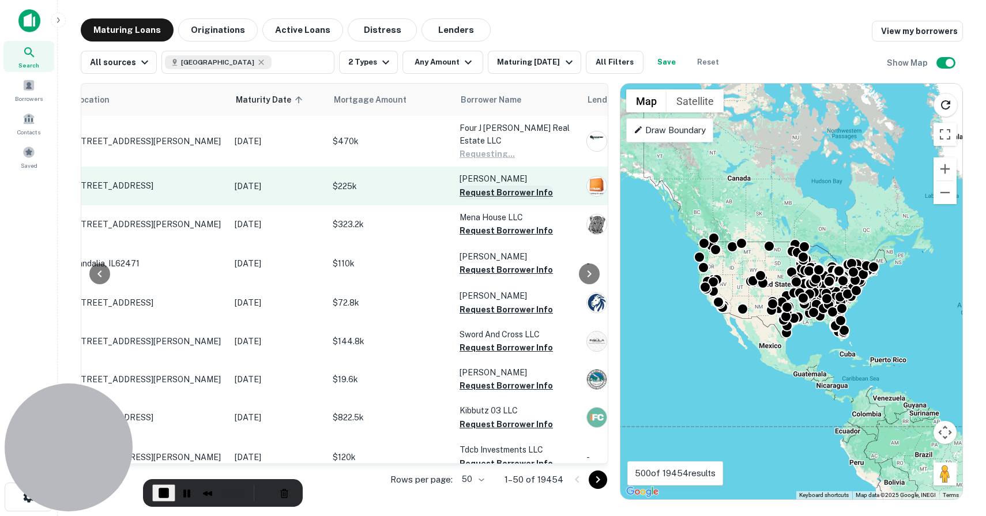
click at [494, 186] on button "Request Borrower Info" at bounding box center [506, 193] width 93 height 14
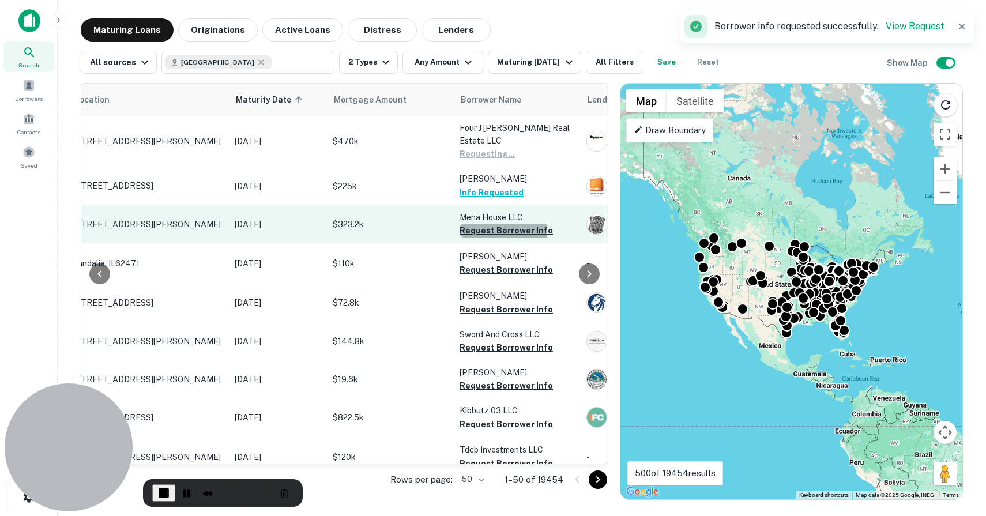
click at [491, 224] on button "Request Borrower Info" at bounding box center [506, 231] width 93 height 14
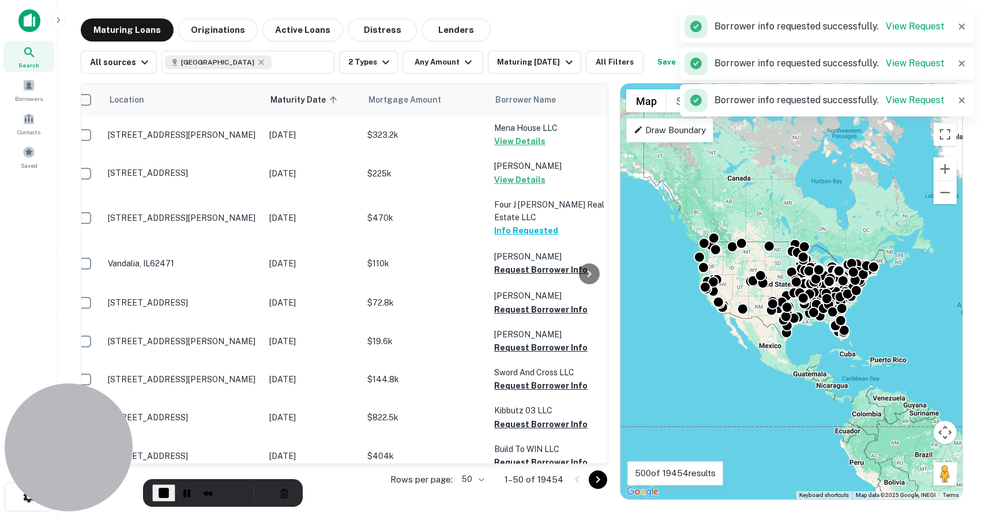
scroll to position [0, 0]
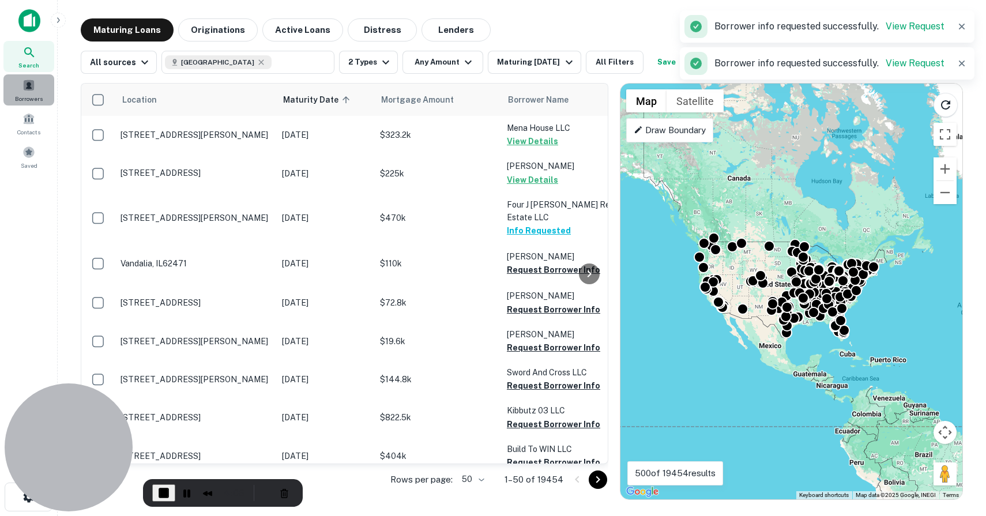
click at [38, 82] on div "Borrowers" at bounding box center [28, 89] width 51 height 31
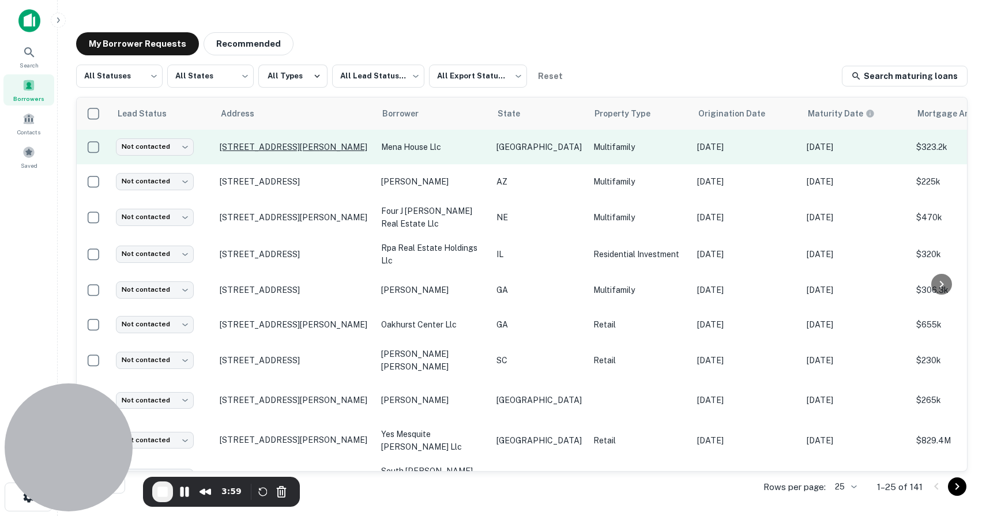
click at [277, 142] on p "[STREET_ADDRESS][PERSON_NAME]" at bounding box center [295, 147] width 150 height 10
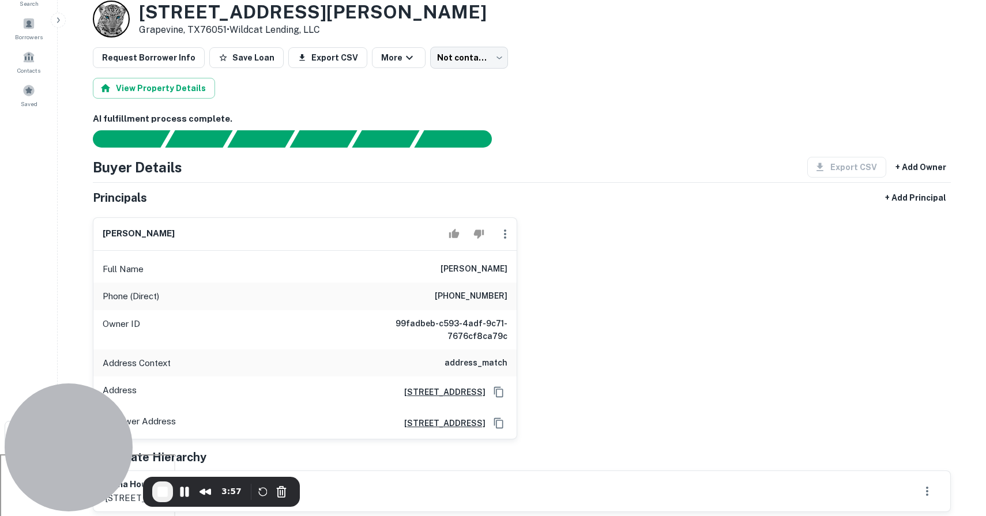
scroll to position [65, 0]
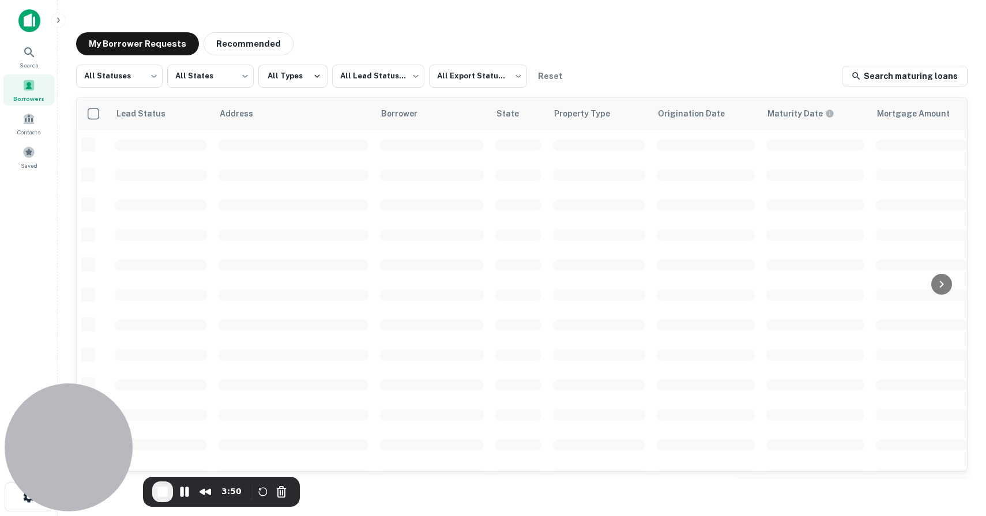
click at [25, 86] on span at bounding box center [28, 85] width 13 height 13
click at [161, 488] on span "End Recording" at bounding box center [163, 492] width 14 height 14
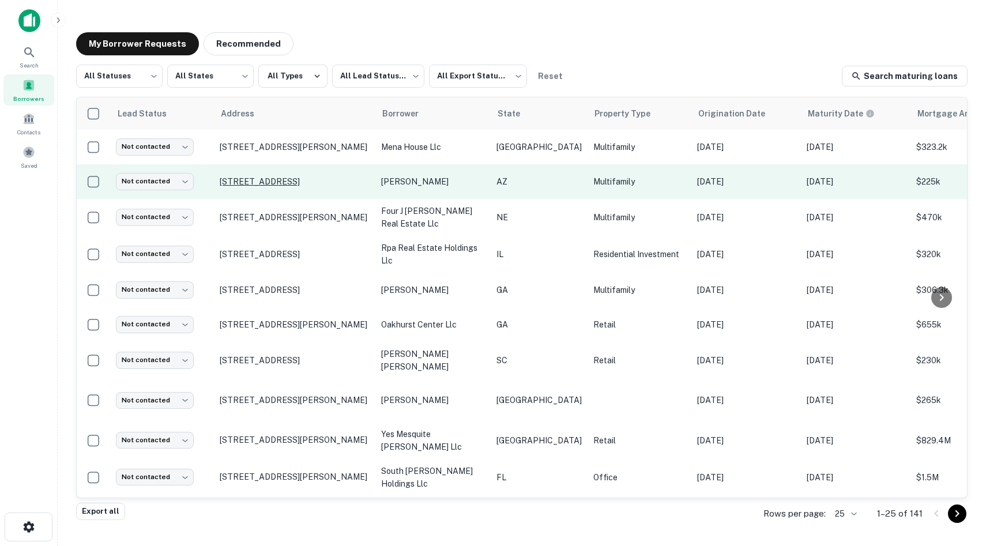
click at [258, 181] on p "[STREET_ADDRESS]" at bounding box center [295, 181] width 150 height 10
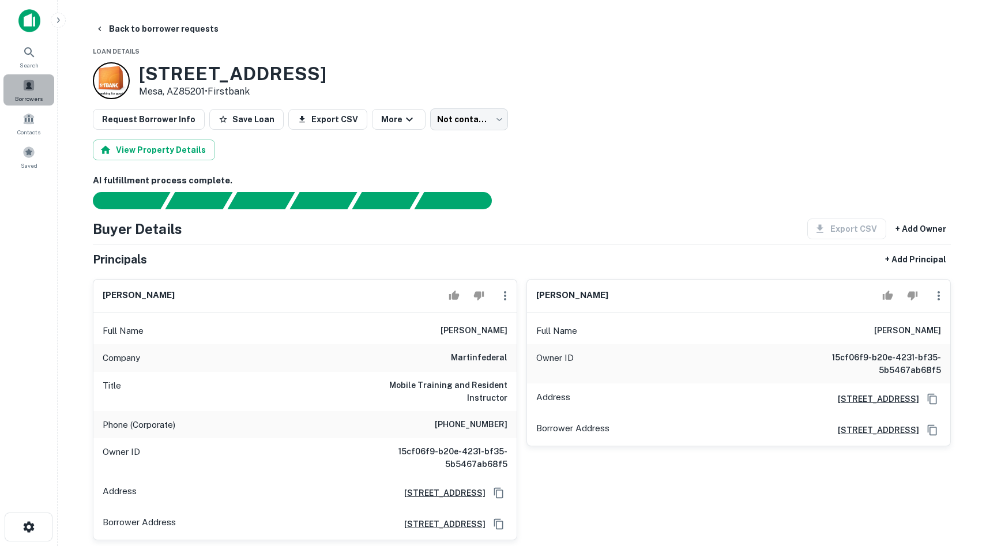
click at [28, 87] on span at bounding box center [28, 85] width 13 height 13
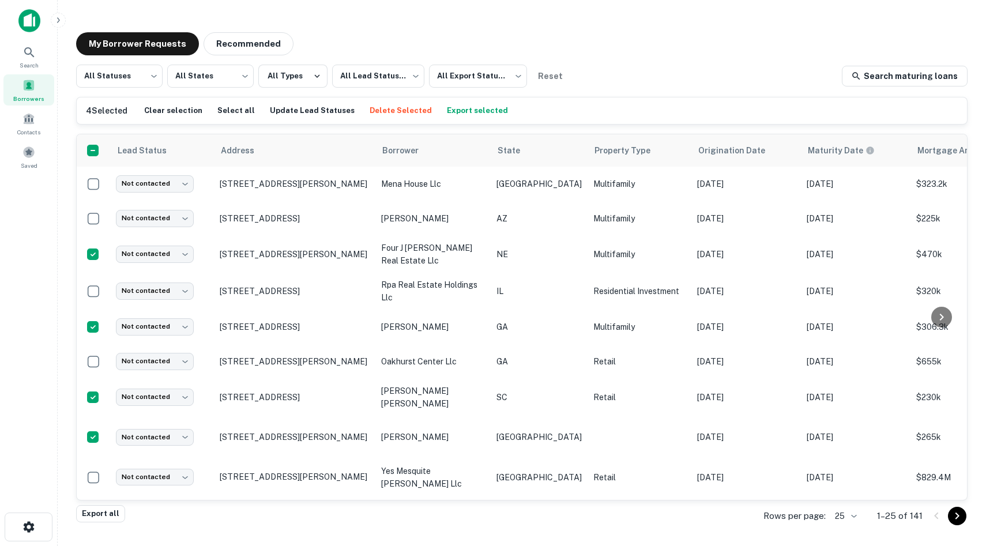
click at [367, 107] on button "Delete Selected" at bounding box center [401, 110] width 68 height 17
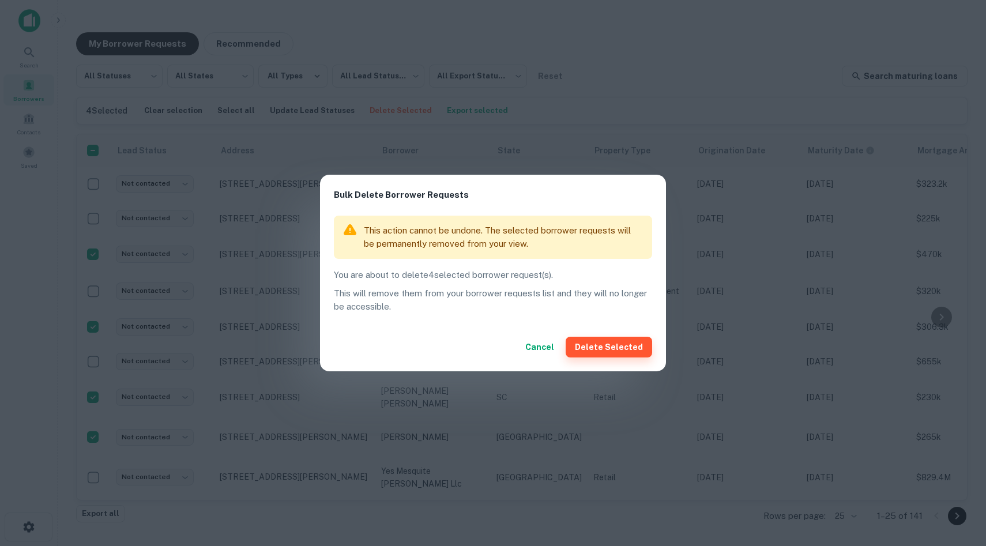
click at [611, 352] on button "Delete Selected" at bounding box center [609, 347] width 87 height 21
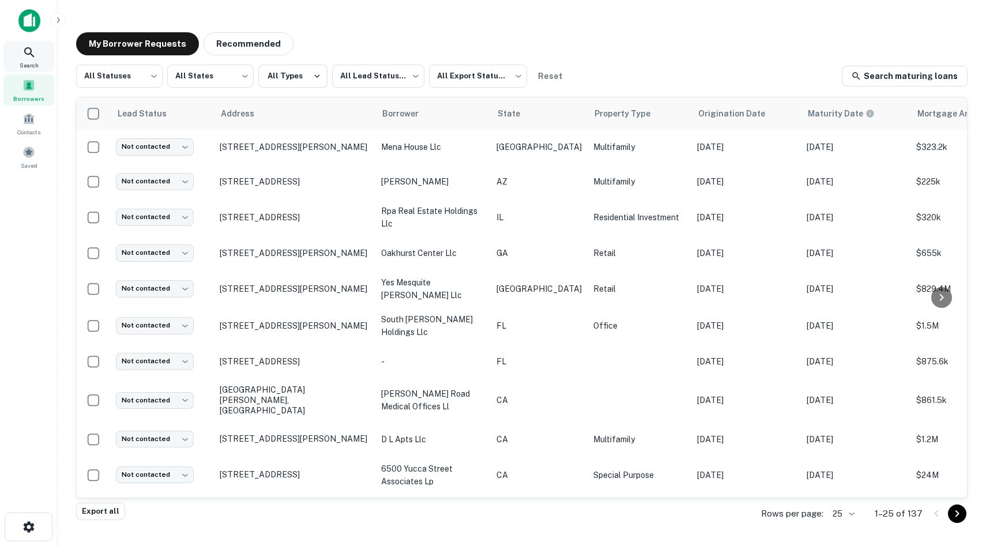
click at [24, 50] on icon at bounding box center [29, 52] width 10 height 10
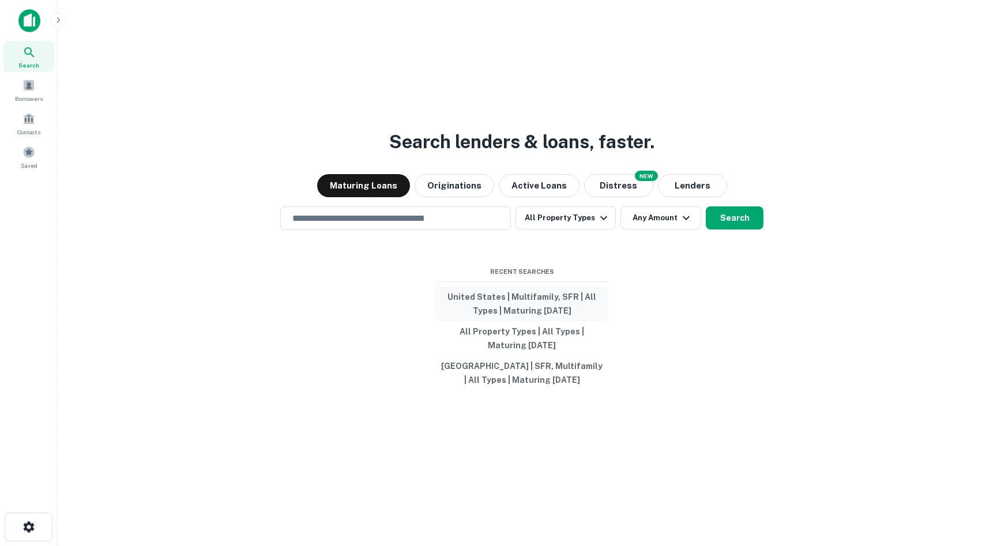
click at [537, 306] on button "United States | Multifamily, SFR | All Types | Maturing [DATE]" at bounding box center [521, 304] width 173 height 35
type input "**********"
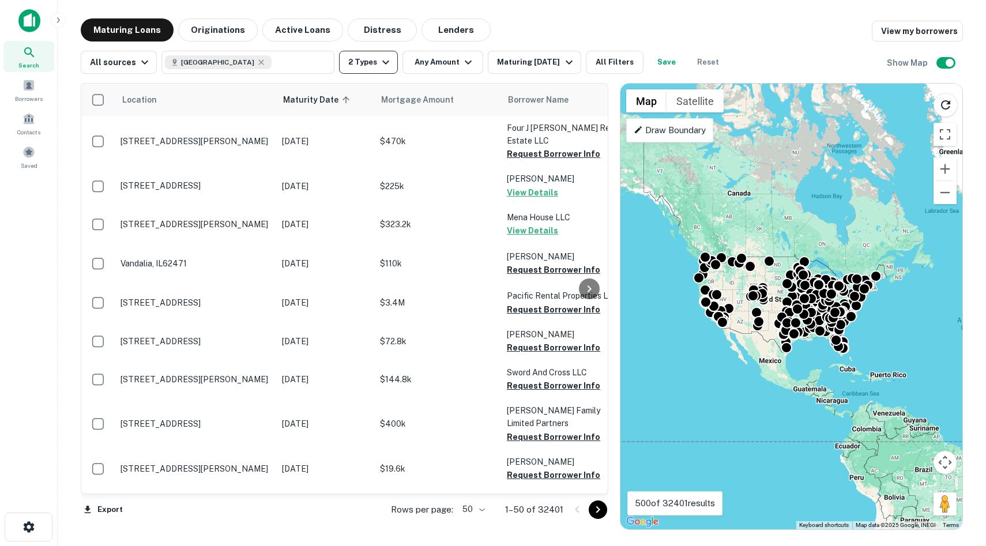
click at [364, 58] on button "2 Types" at bounding box center [368, 62] width 59 height 23
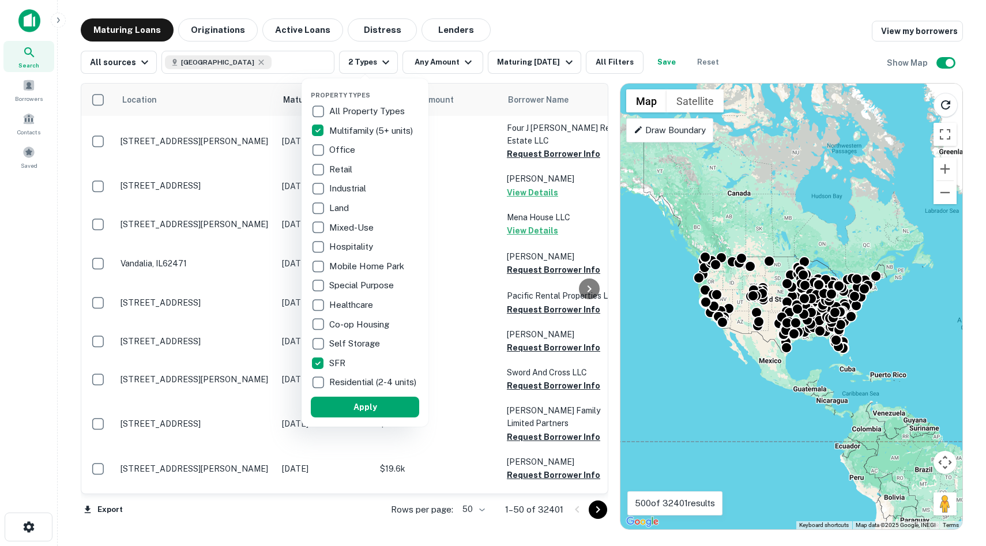
click at [621, 22] on div at bounding box center [493, 273] width 986 height 546
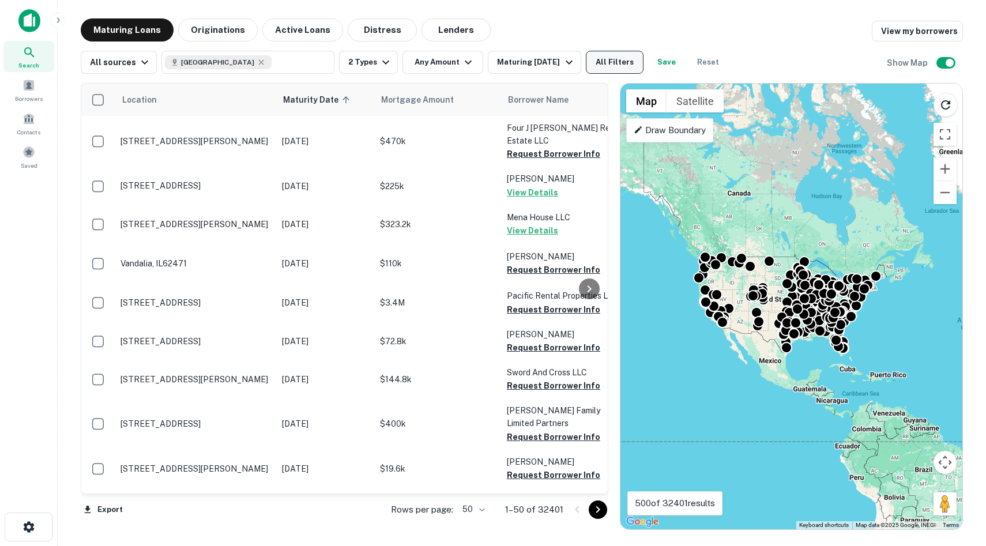
click at [626, 63] on button "All Filters" at bounding box center [615, 62] width 58 height 23
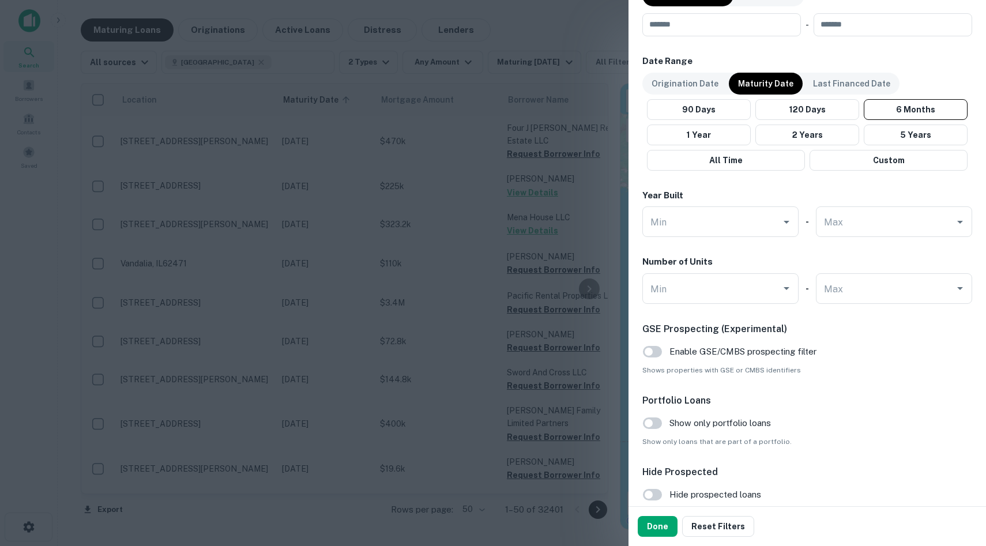
scroll to position [627, 0]
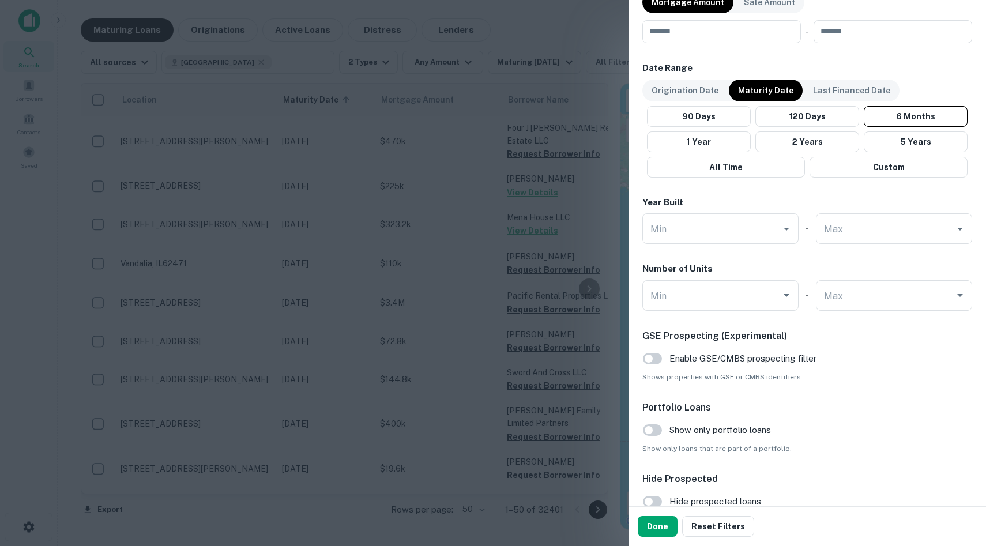
click at [845, 299] on input "Max" at bounding box center [885, 295] width 129 height 20
click at [849, 396] on li "4" at bounding box center [894, 396] width 147 height 21
type input "*"
click at [656, 529] on button "Done" at bounding box center [658, 526] width 40 height 21
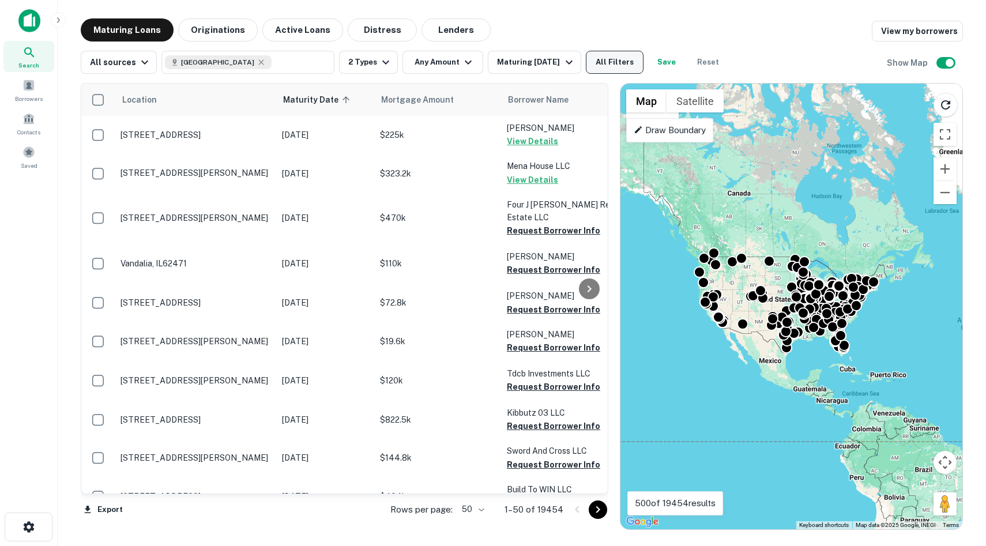
click at [621, 60] on button "All Filters" at bounding box center [615, 62] width 58 height 23
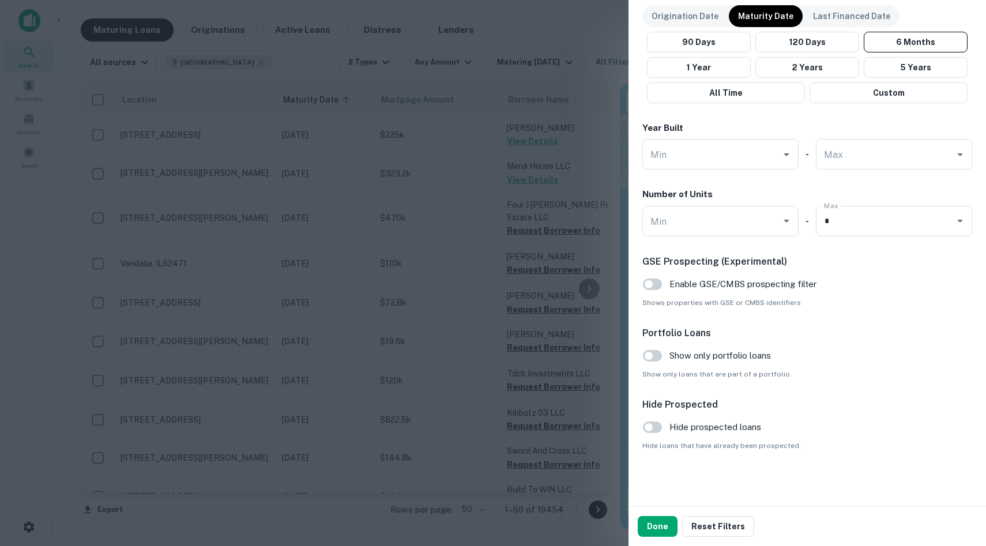
scroll to position [595, 0]
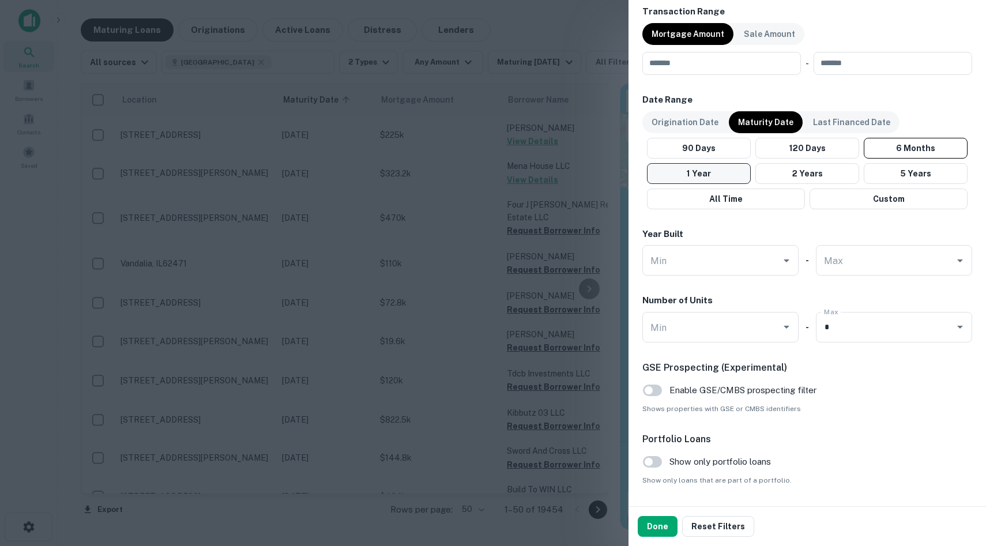
click at [710, 176] on button "1 Year" at bounding box center [699, 173] width 104 height 21
click at [653, 522] on button "Done" at bounding box center [658, 526] width 40 height 21
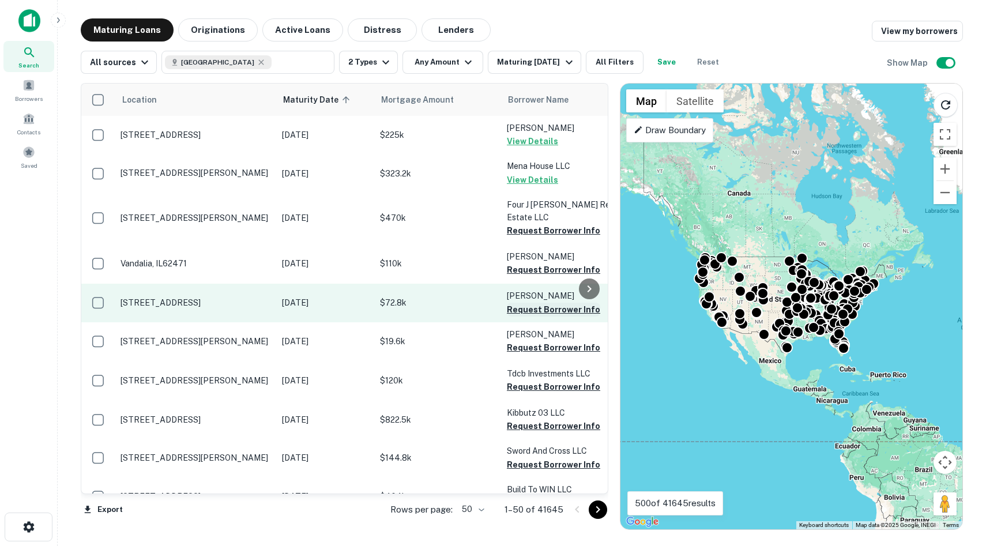
click at [537, 303] on button "Request Borrower Info" at bounding box center [553, 310] width 93 height 14
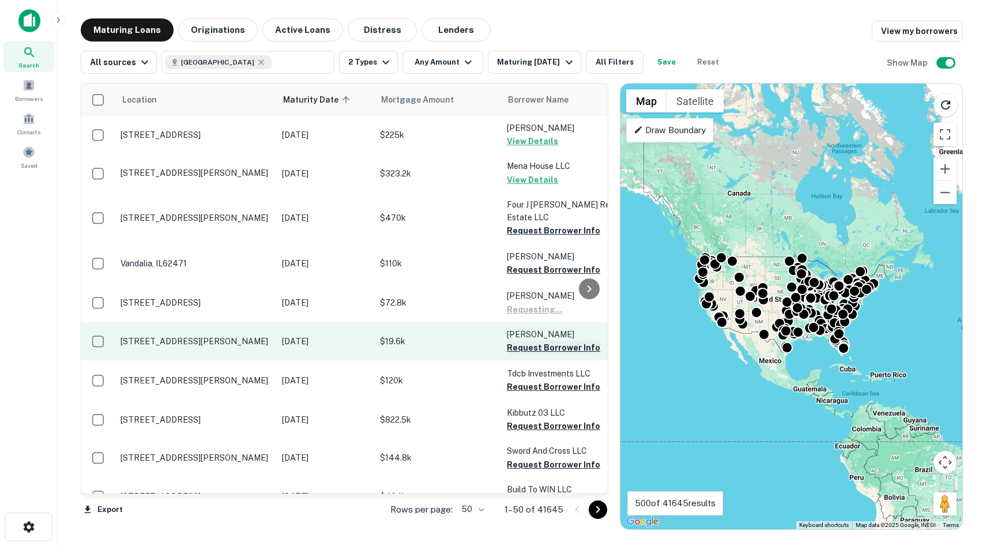
click at [534, 341] on button "Request Borrower Info" at bounding box center [553, 348] width 93 height 14
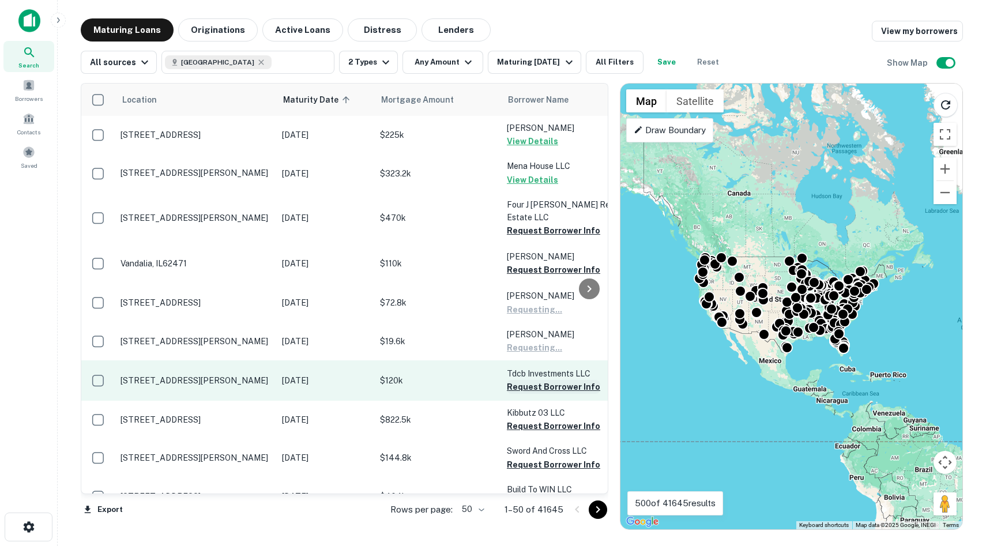
click at [536, 380] on button "Request Borrower Info" at bounding box center [553, 387] width 93 height 14
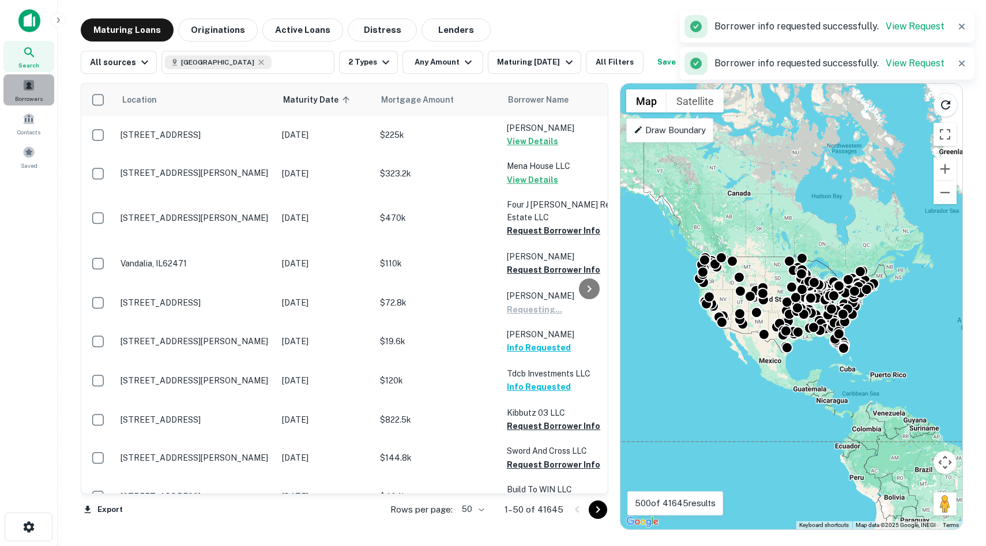
click at [20, 84] on div "Borrowers" at bounding box center [28, 89] width 51 height 31
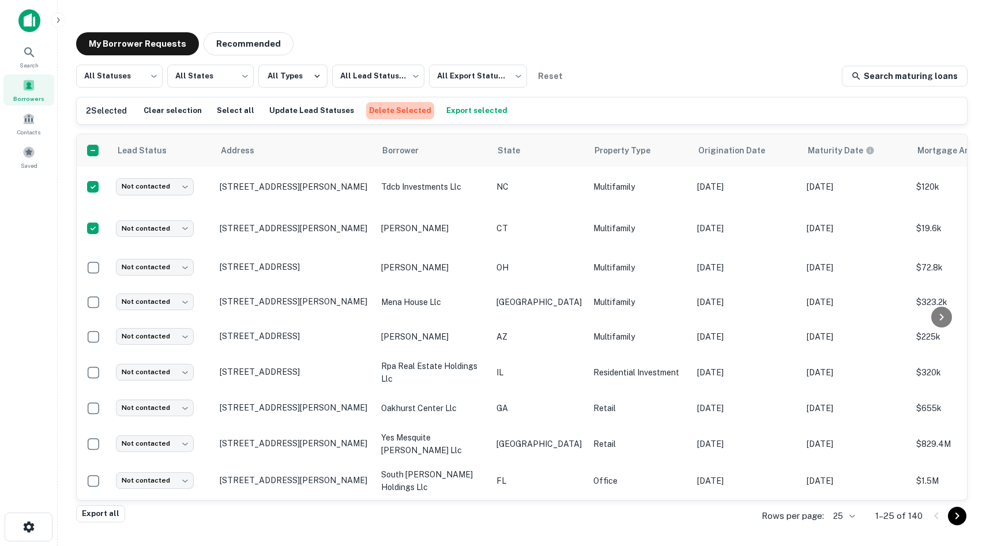
click at [397, 111] on button "Delete Selected" at bounding box center [400, 110] width 68 height 17
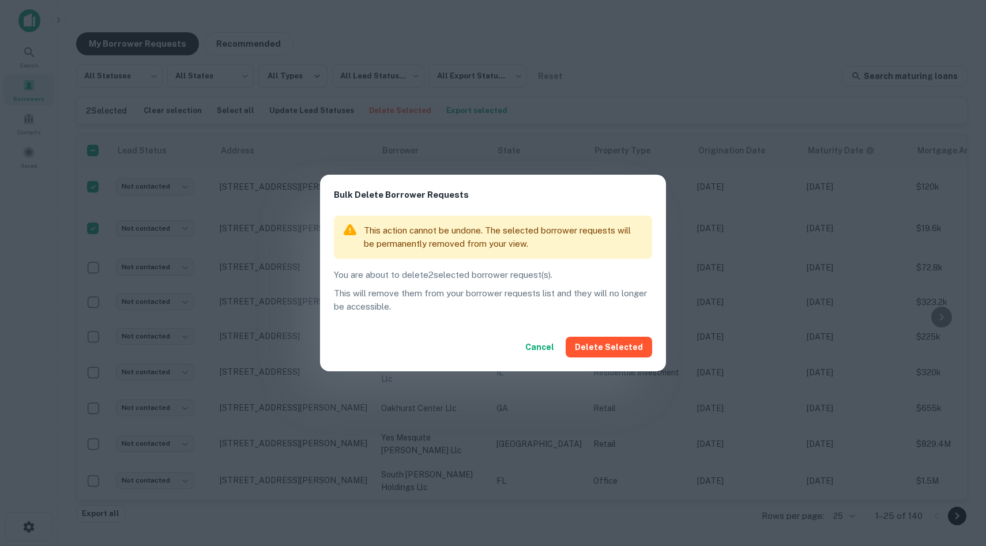
click at [598, 363] on div "Cancel Delete Selected" at bounding box center [493, 347] width 346 height 48
click at [603, 348] on button "Delete Selected" at bounding box center [609, 347] width 87 height 21
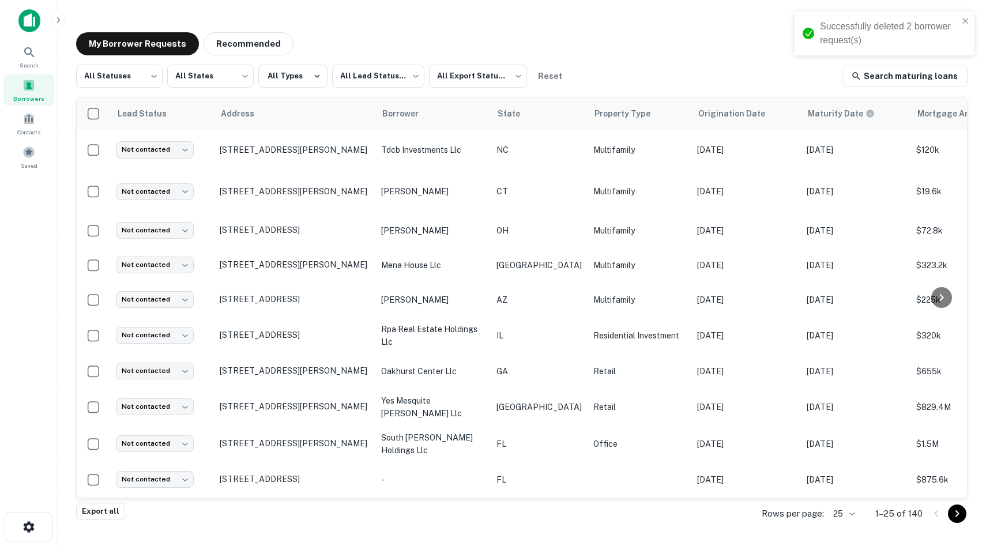
click at [960, 18] on div "Successfully deleted 2 borrower request(s)" at bounding box center [880, 33] width 163 height 35
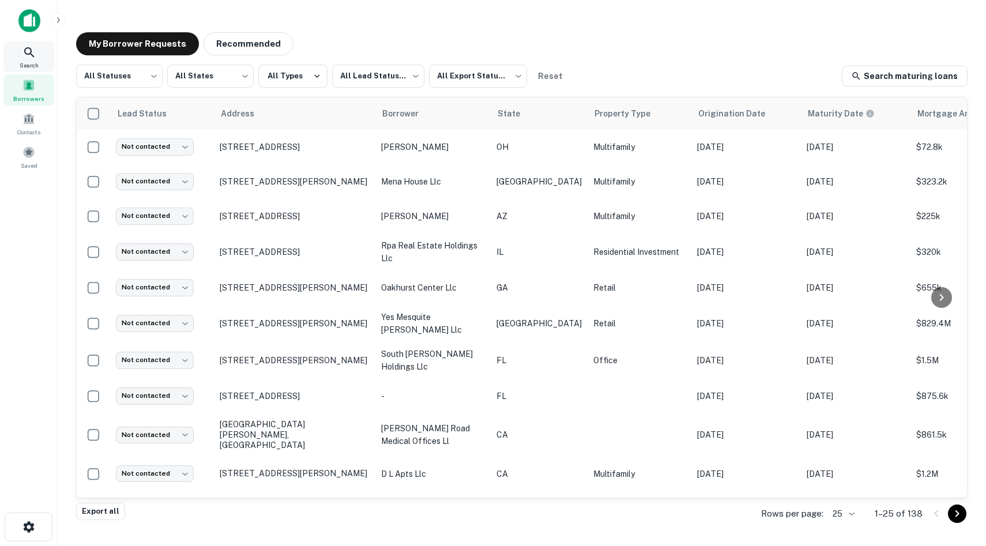
click at [31, 59] on div "Search" at bounding box center [28, 56] width 51 height 31
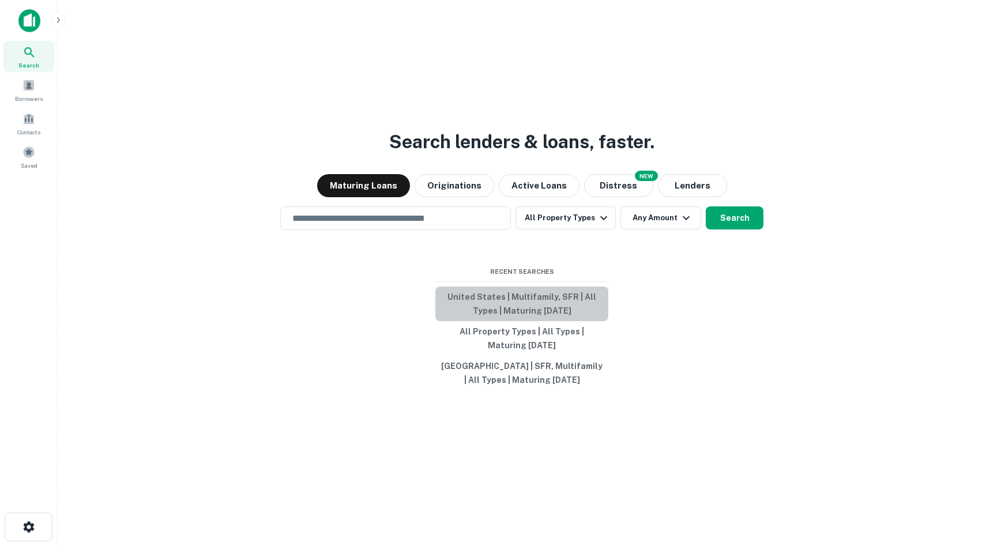
click at [542, 300] on button "United States | Multifamily, SFR | All Types | Maturing [DATE]" at bounding box center [521, 304] width 173 height 35
type input "**********"
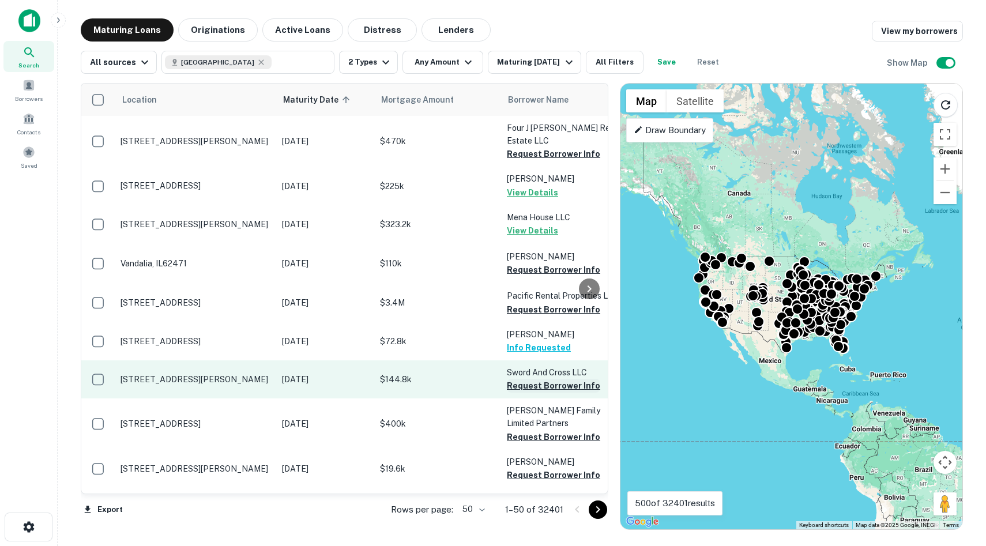
scroll to position [69, 0]
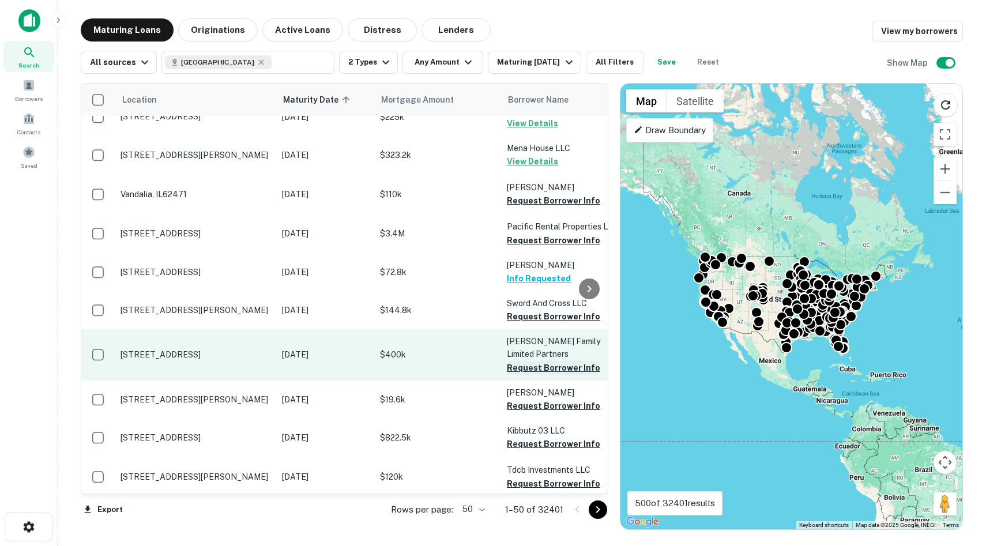
click at [544, 361] on button "Request Borrower Info" at bounding box center [553, 368] width 93 height 14
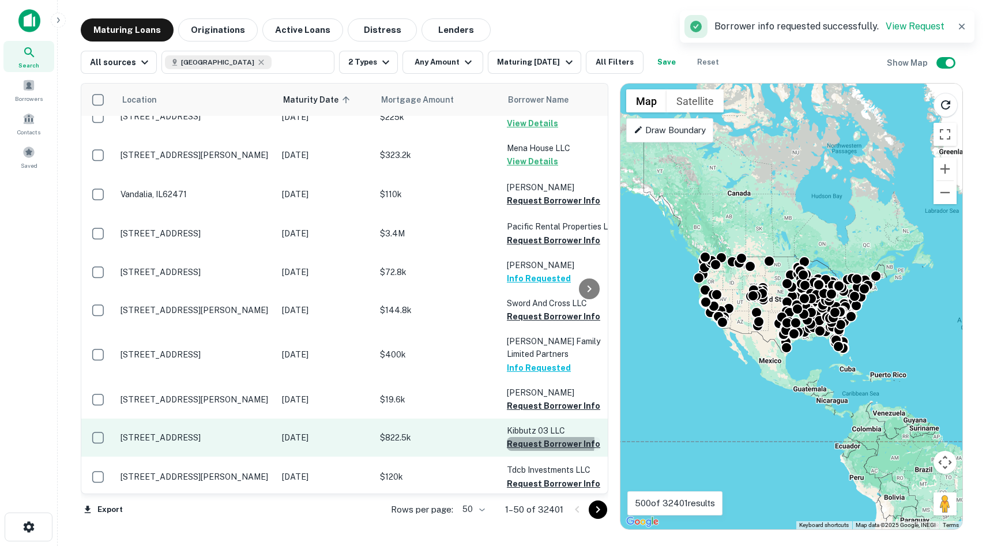
click at [535, 437] on button "Request Borrower Info" at bounding box center [553, 444] width 93 height 14
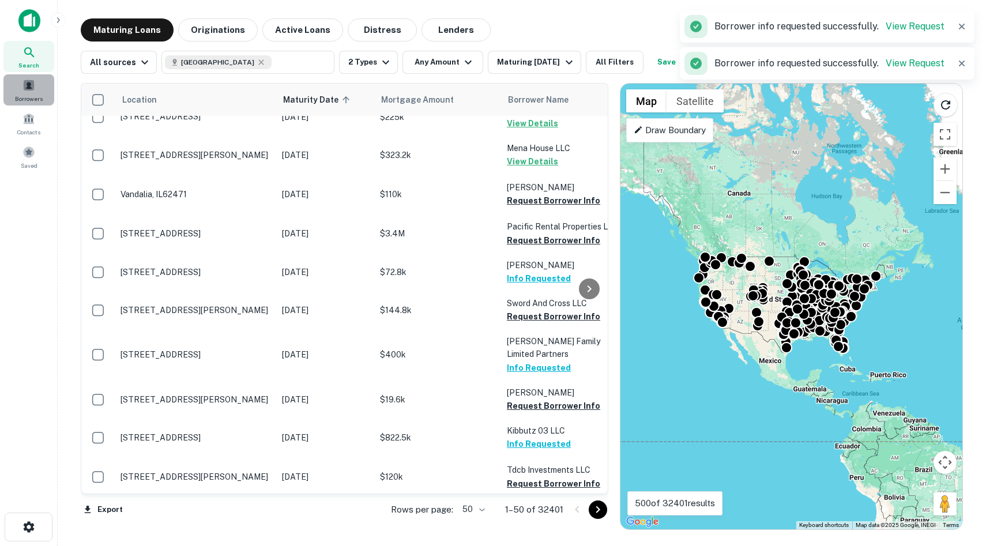
click at [28, 84] on span at bounding box center [28, 85] width 13 height 13
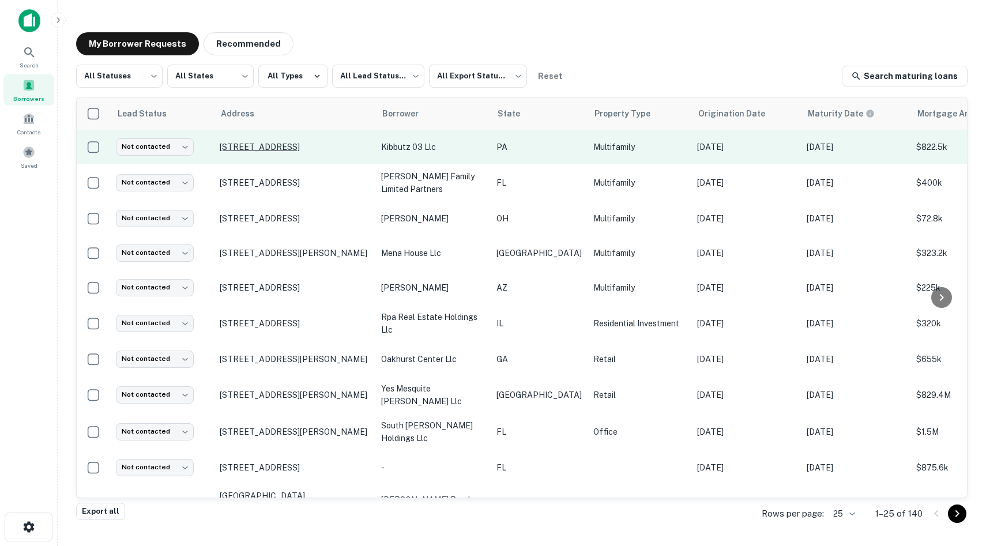
click at [279, 148] on p "[STREET_ADDRESS]" at bounding box center [295, 147] width 150 height 10
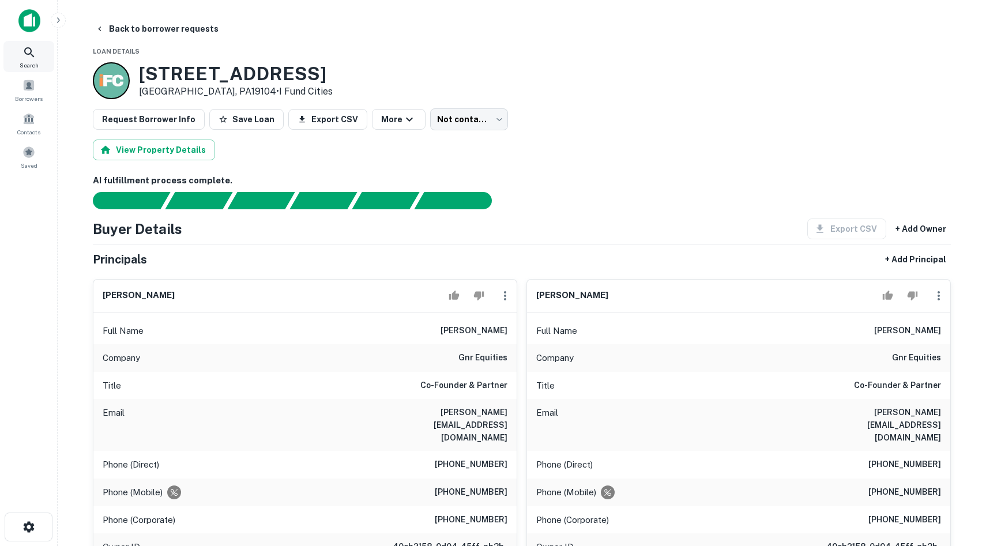
click at [28, 61] on span "Search" at bounding box center [29, 65] width 19 height 9
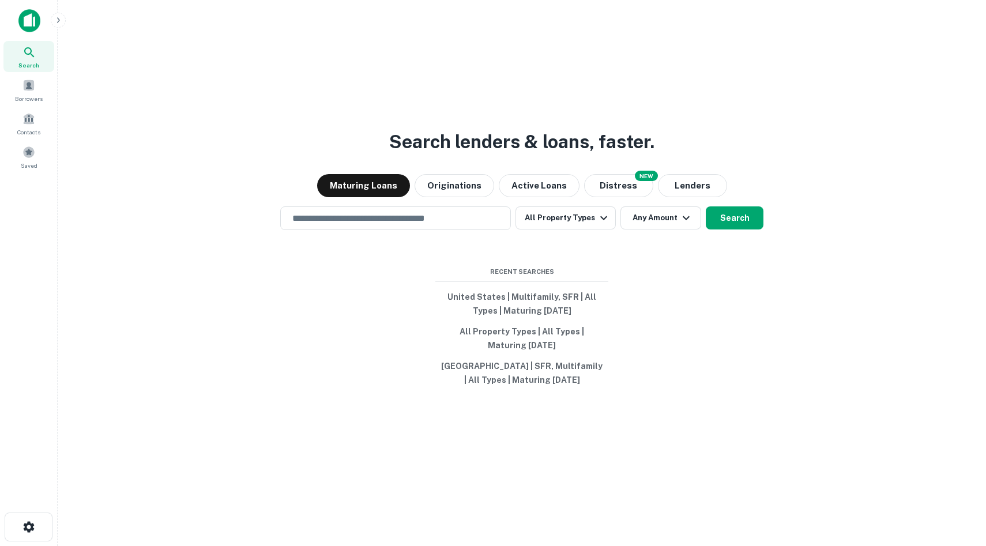
click at [773, 375] on div "Search lenders & loans, faster. Maturing Loans Originations Active Loans NEW Di…" at bounding box center [522, 301] width 910 height 546
click at [521, 351] on button "All Property Types | All Types | Maturing In 1 Year" at bounding box center [521, 338] width 173 height 35
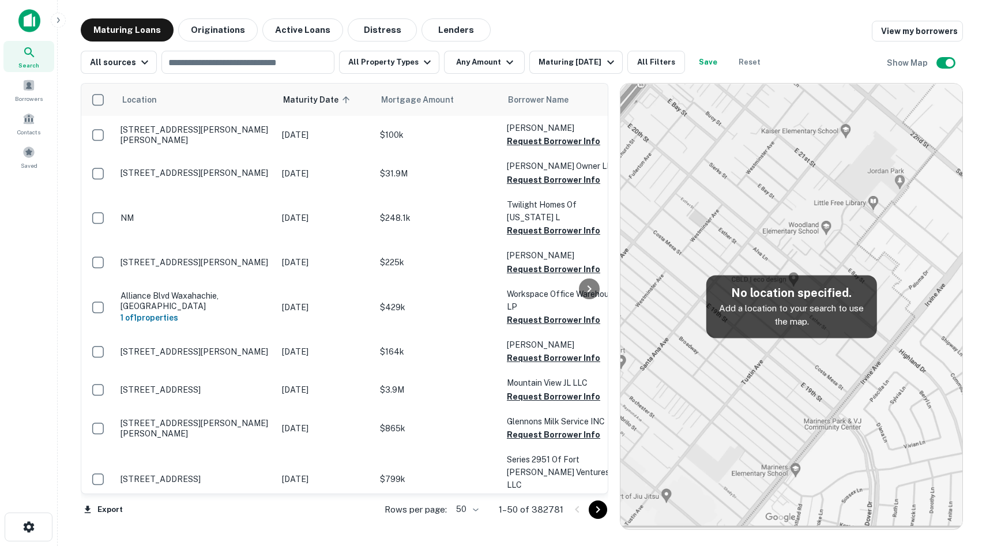
click at [29, 48] on icon at bounding box center [29, 52] width 10 height 10
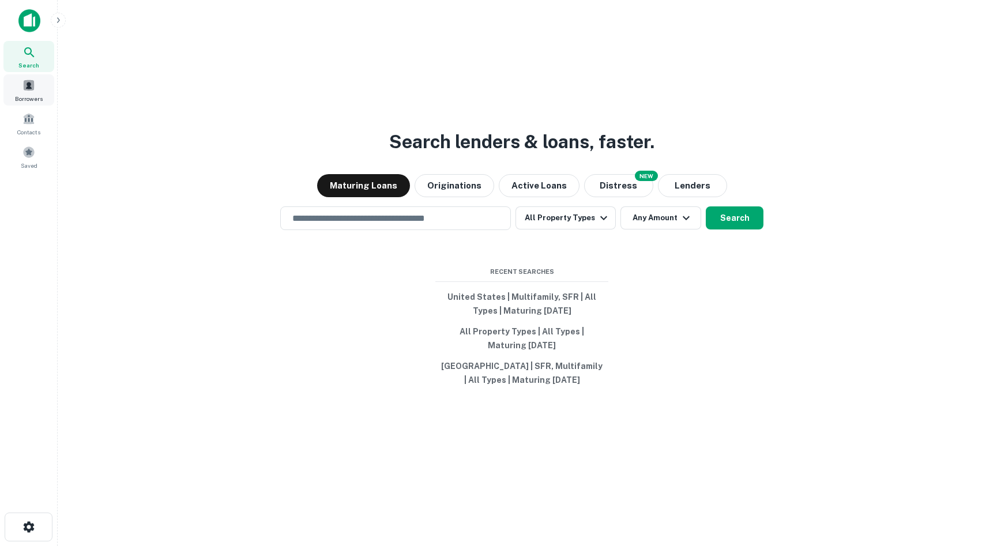
click at [28, 89] on span at bounding box center [28, 85] width 13 height 13
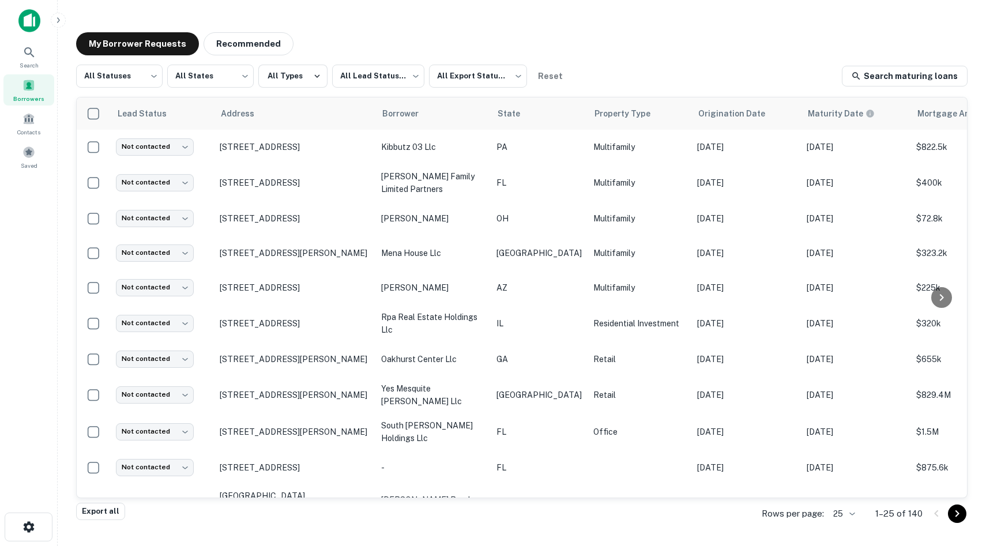
click at [790, 47] on div "My Borrower Requests Recommended" at bounding box center [522, 43] width 892 height 23
click at [30, 13] on img at bounding box center [29, 20] width 22 height 23
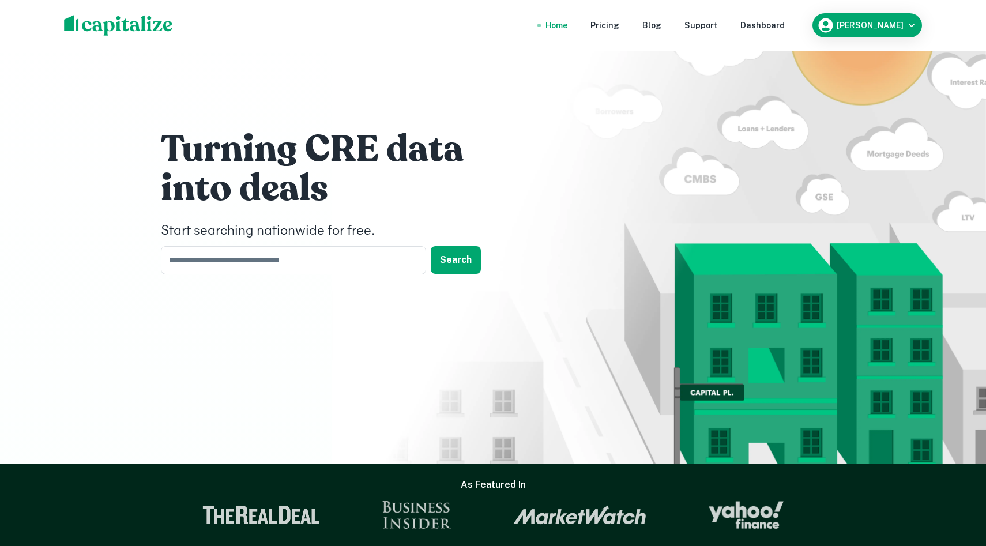
click at [338, 174] on h1 "into deals" at bounding box center [334, 189] width 346 height 46
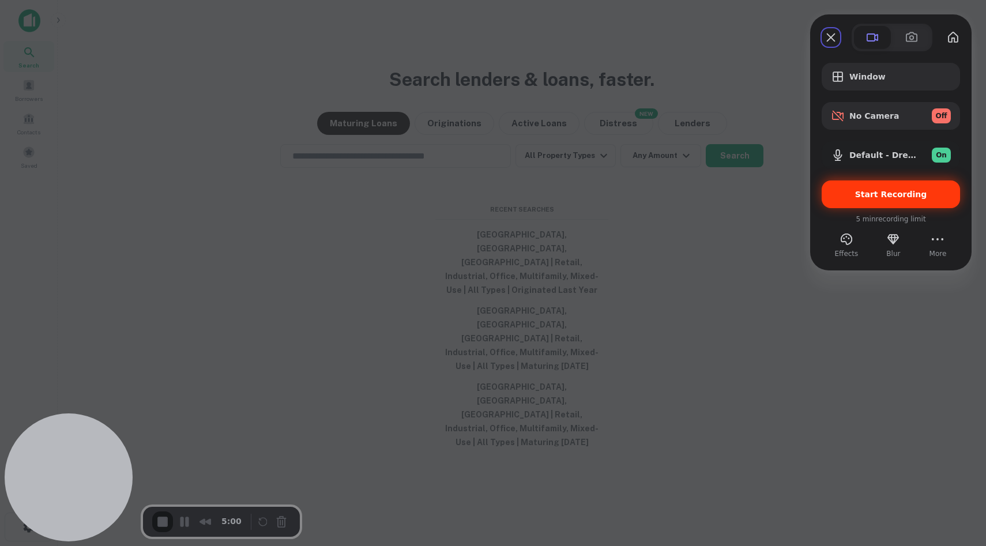
click at [882, 201] on div "Start Recording" at bounding box center [891, 195] width 138 height 28
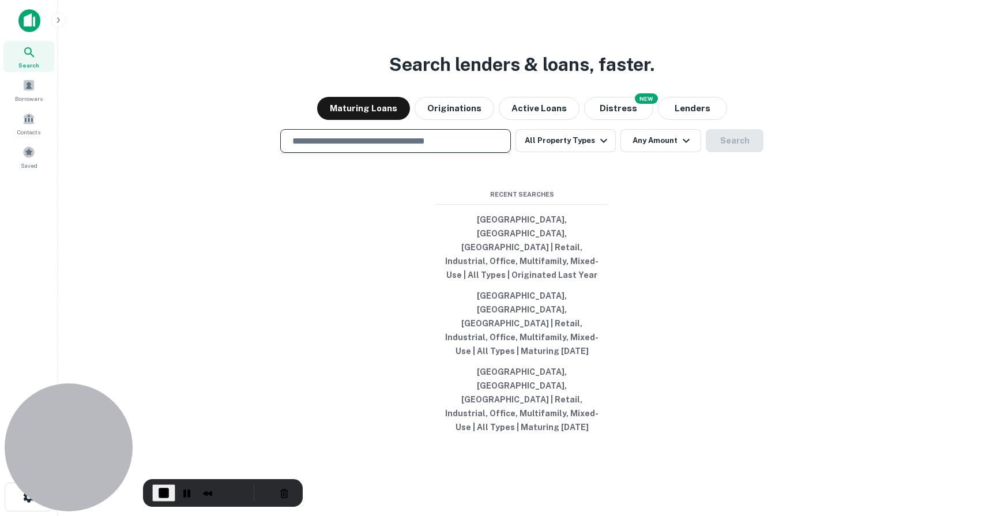
click at [408, 148] on input "text" at bounding box center [395, 140] width 220 height 13
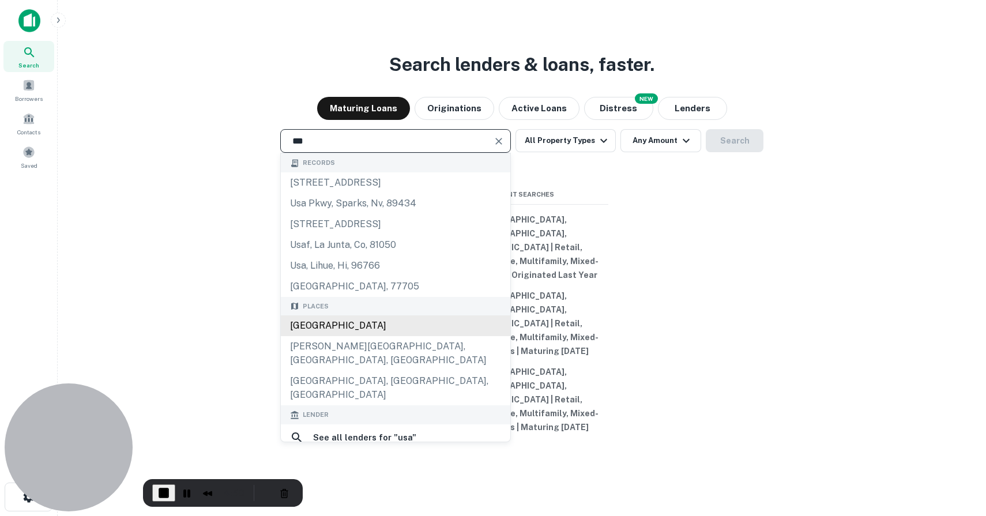
click at [337, 336] on div "[GEOGRAPHIC_DATA]" at bounding box center [396, 325] width 230 height 21
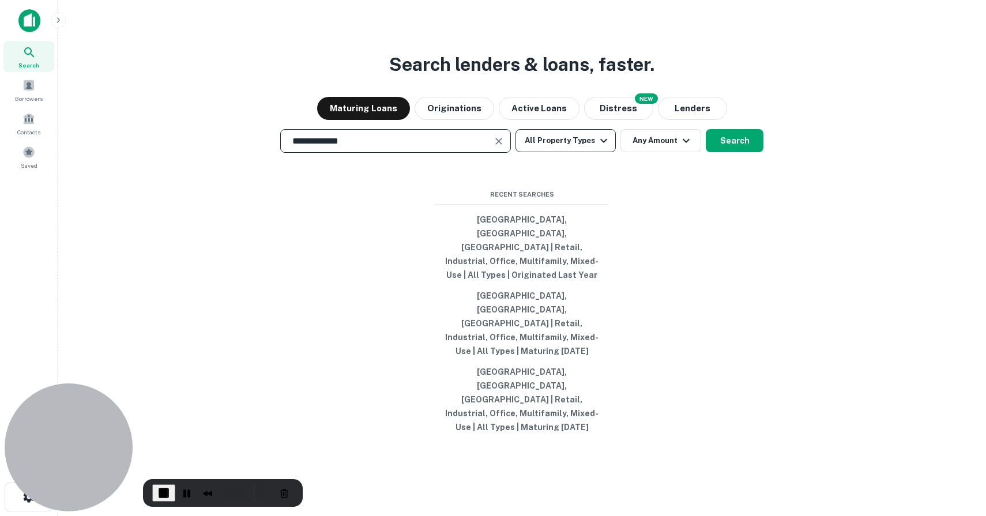
type input "**********"
click at [574, 152] on button "All Property Types" at bounding box center [566, 140] width 100 height 23
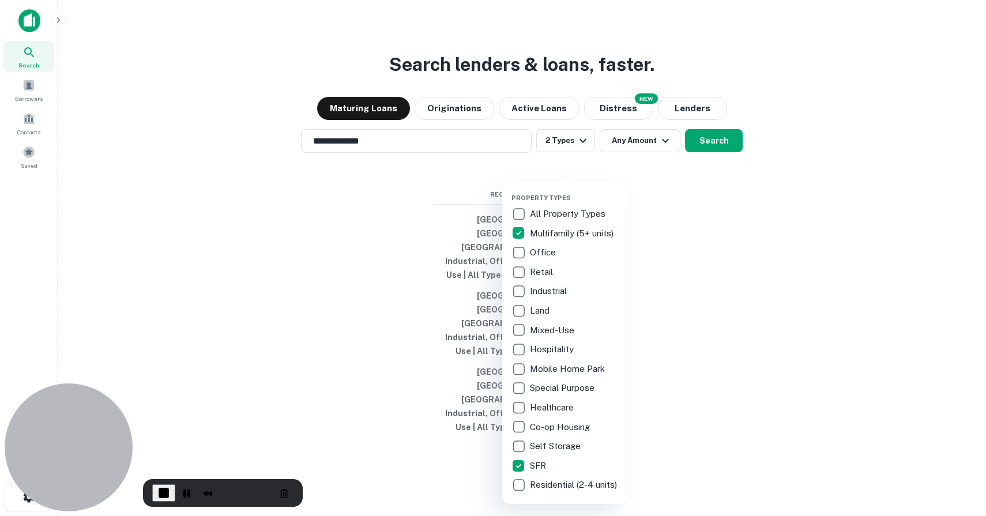
click at [699, 330] on div at bounding box center [493, 258] width 986 height 516
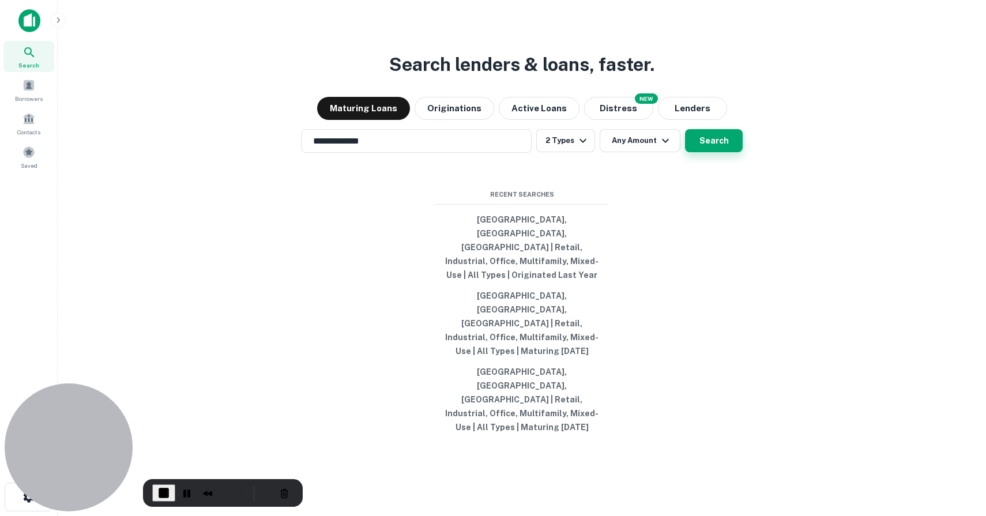
click at [710, 152] on button "Search" at bounding box center [714, 140] width 58 height 23
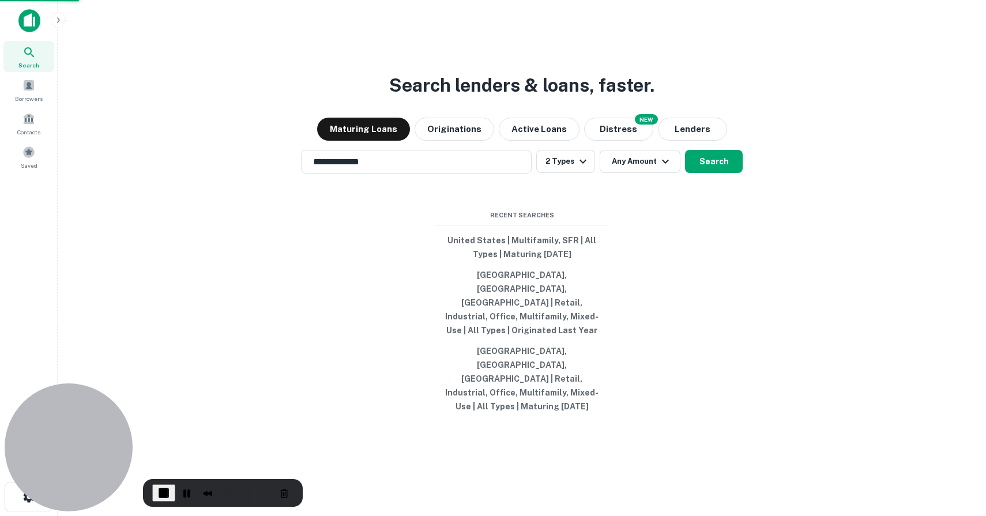
click at [436, 323] on div "[GEOGRAPHIC_DATA]" at bounding box center [493, 324] width 468 height 21
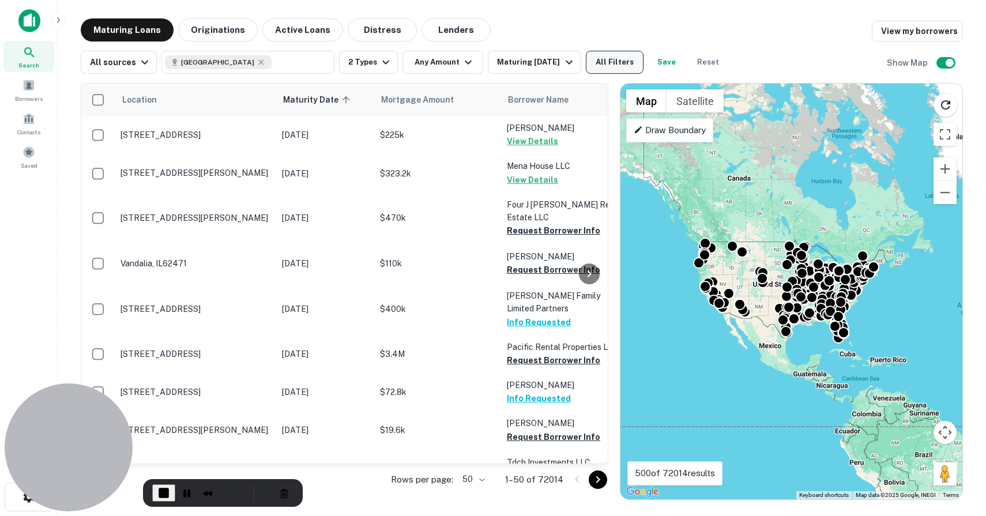
click at [609, 63] on button "All Filters" at bounding box center [615, 62] width 58 height 23
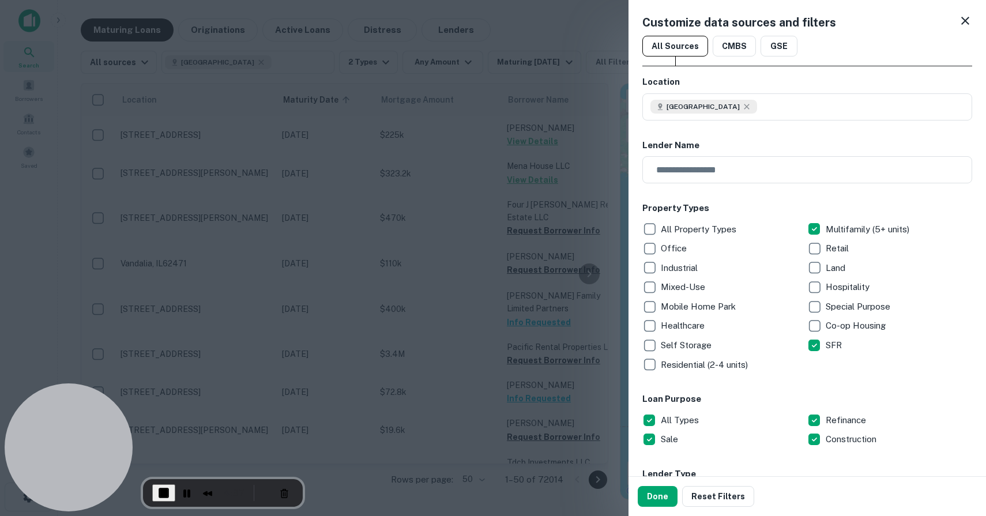
scroll to position [731, 0]
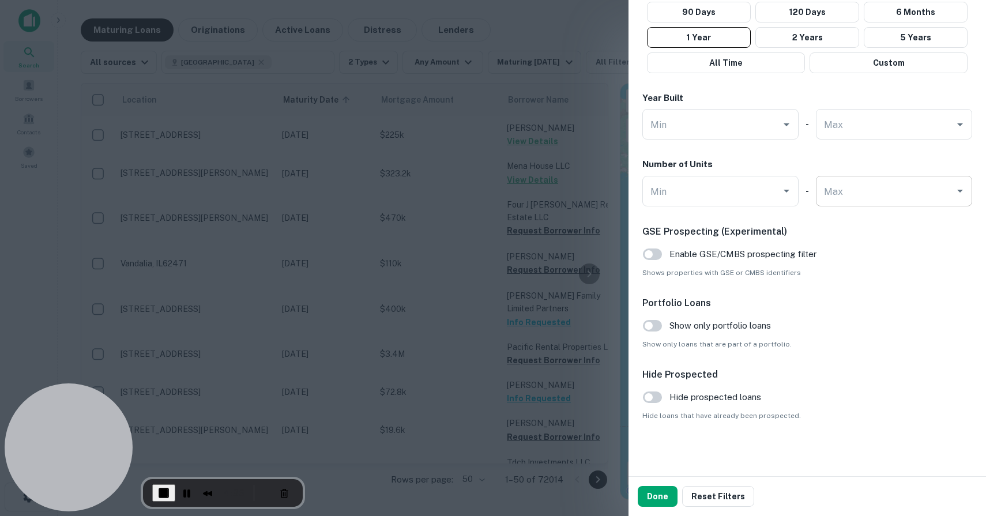
click at [833, 202] on div "Max" at bounding box center [894, 191] width 156 height 31
type input "*"
click at [664, 492] on button "Done" at bounding box center [658, 496] width 40 height 21
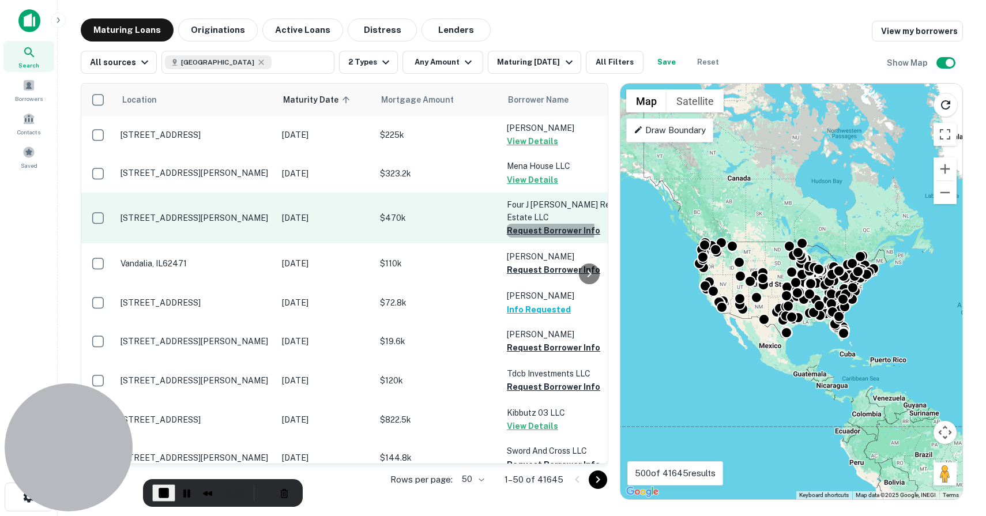
click at [536, 224] on button "Request Borrower Info" at bounding box center [553, 231] width 93 height 14
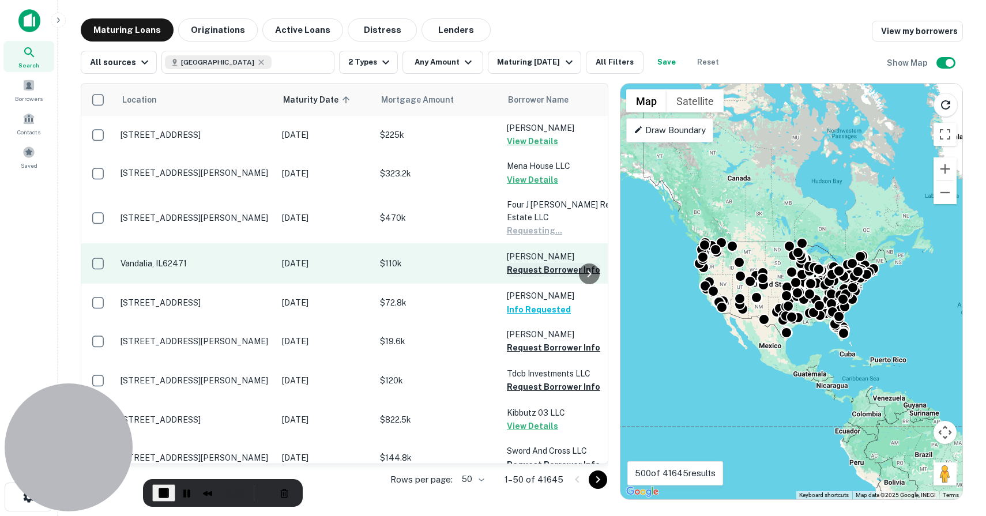
click at [536, 263] on button "Request Borrower Info" at bounding box center [553, 270] width 93 height 14
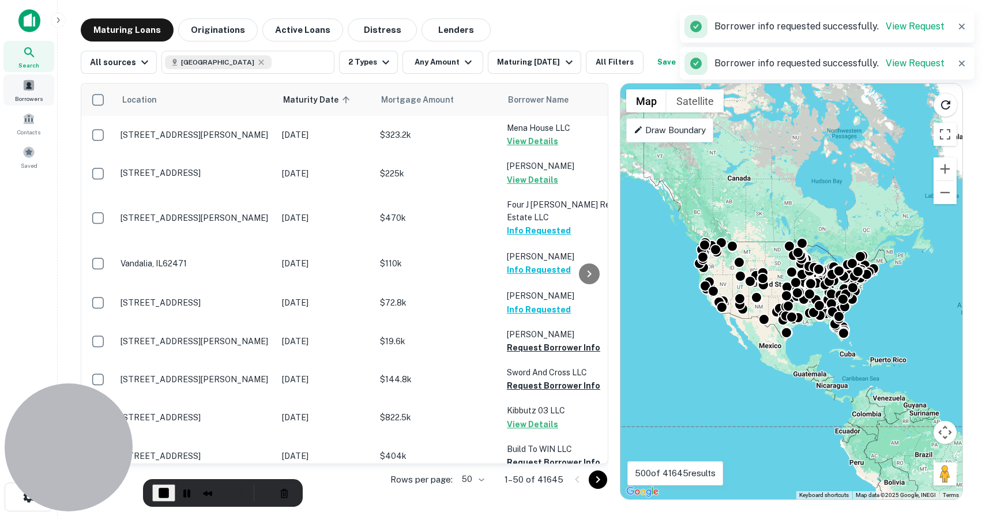
click at [39, 92] on div "Borrowers" at bounding box center [28, 89] width 51 height 31
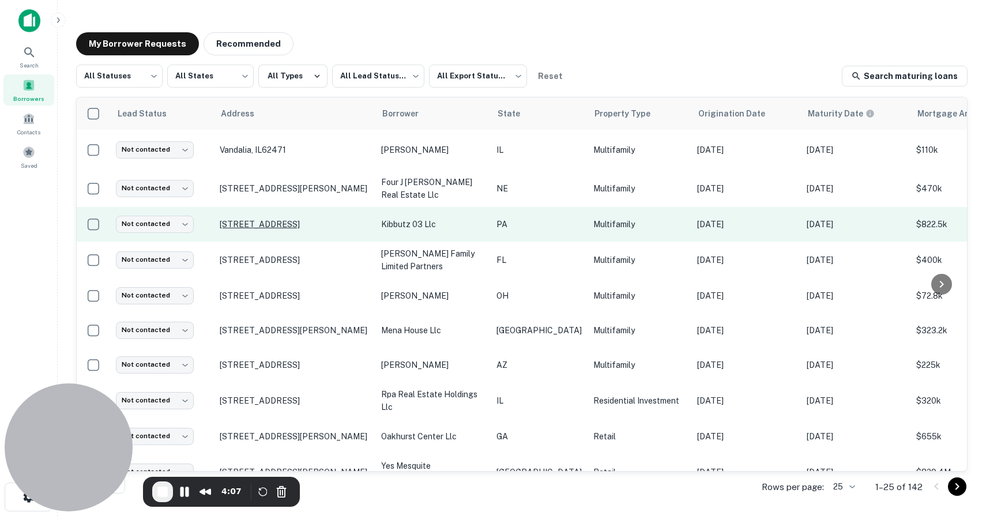
click at [302, 223] on p "[STREET_ADDRESS]" at bounding box center [295, 224] width 150 height 10
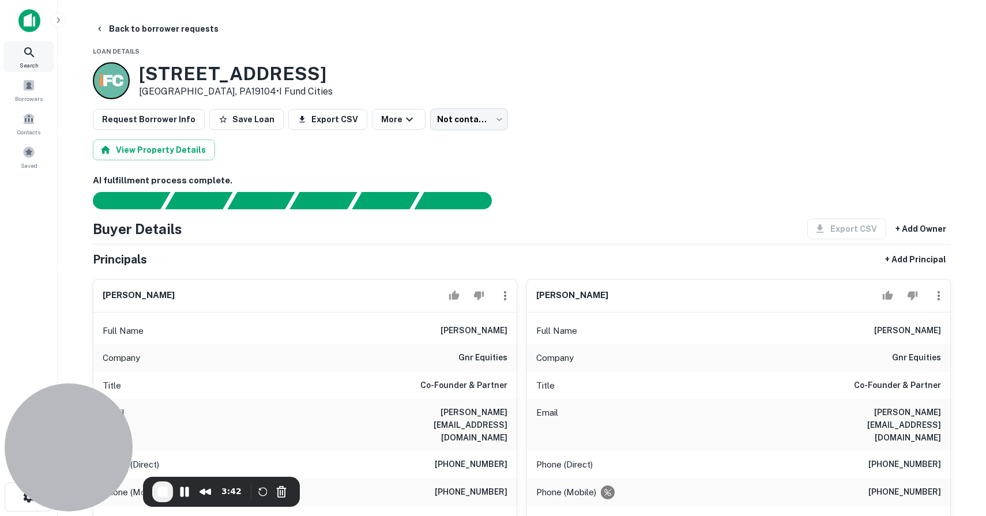
click at [35, 61] on span "Search" at bounding box center [29, 65] width 19 height 9
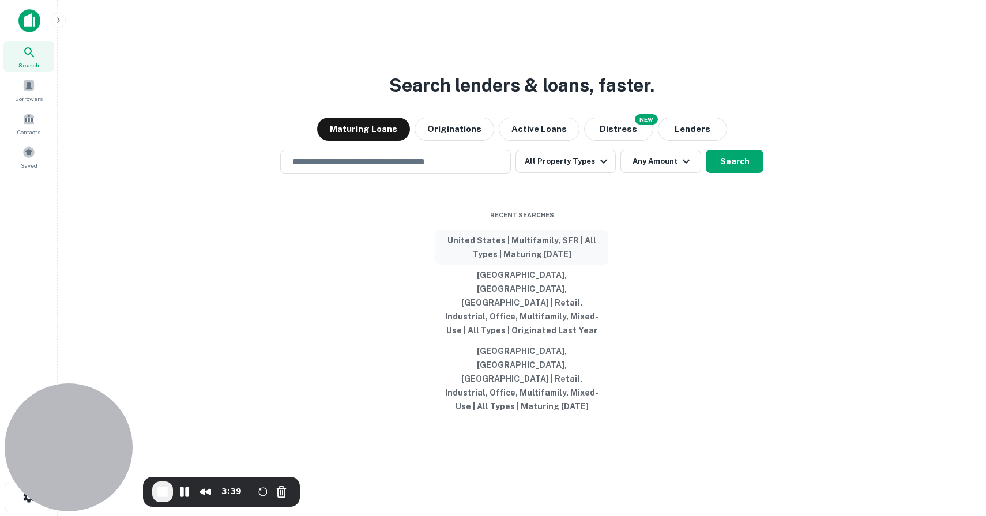
click at [523, 265] on button "United States | Multifamily, SFR | All Types | Maturing [DATE]" at bounding box center [521, 247] width 173 height 35
type input "**********"
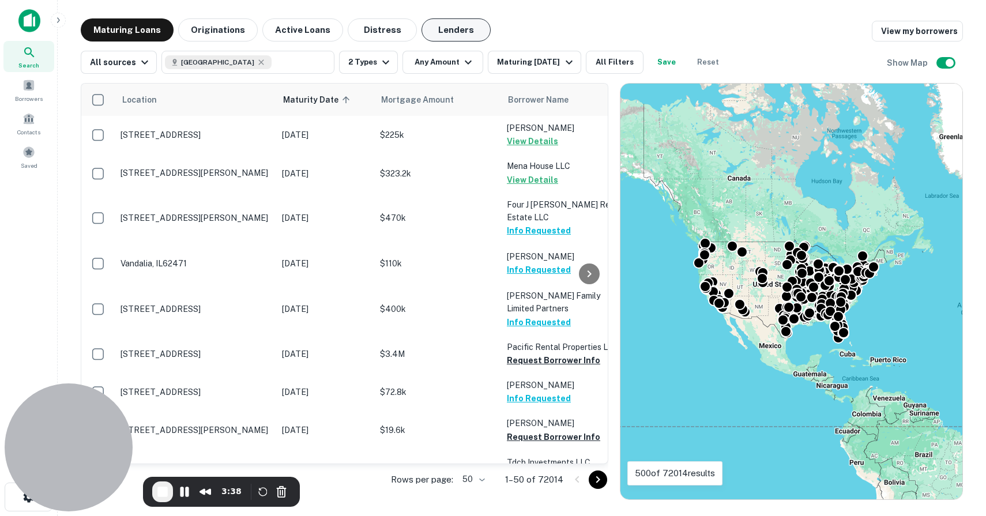
click at [460, 24] on button "Lenders" at bounding box center [456, 29] width 69 height 23
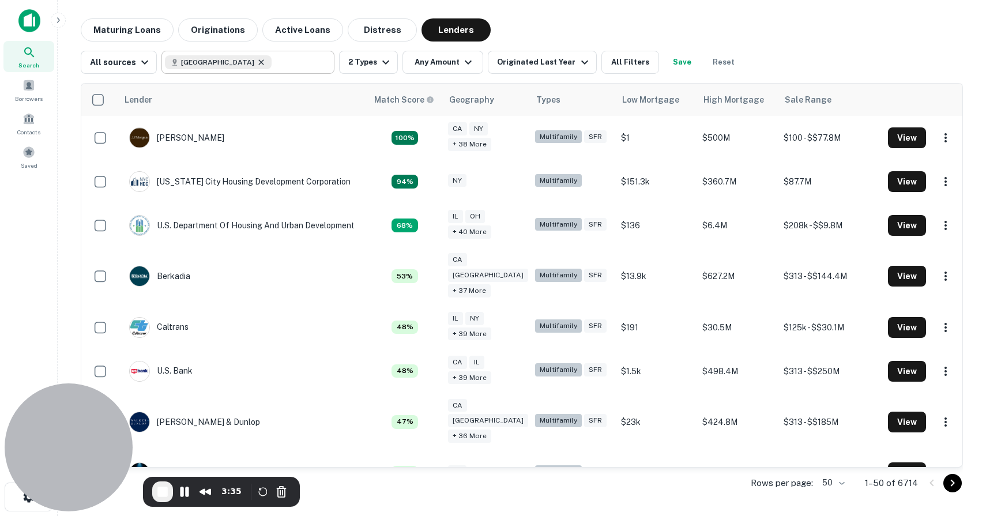
click at [259, 61] on icon at bounding box center [261, 61] width 5 height 5
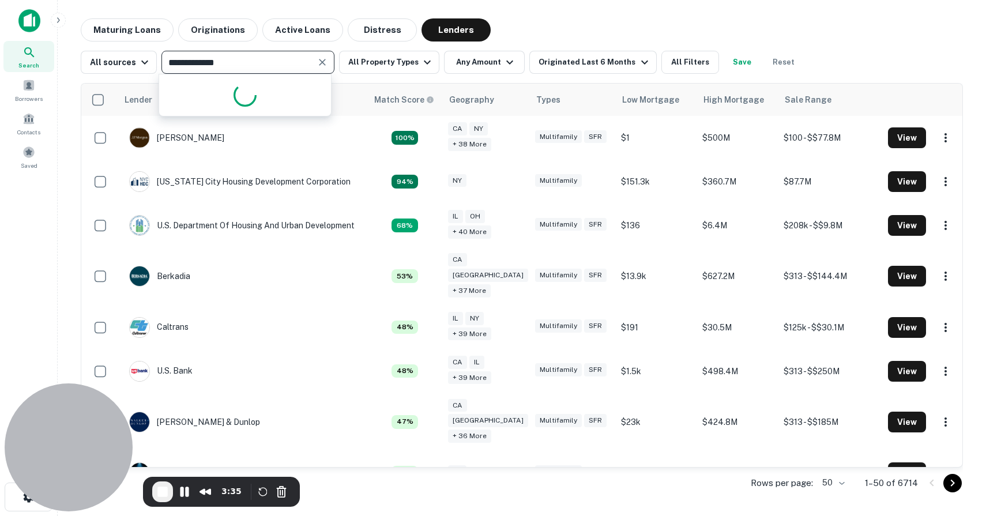
click at [232, 62] on input "**********" at bounding box center [238, 62] width 147 height 16
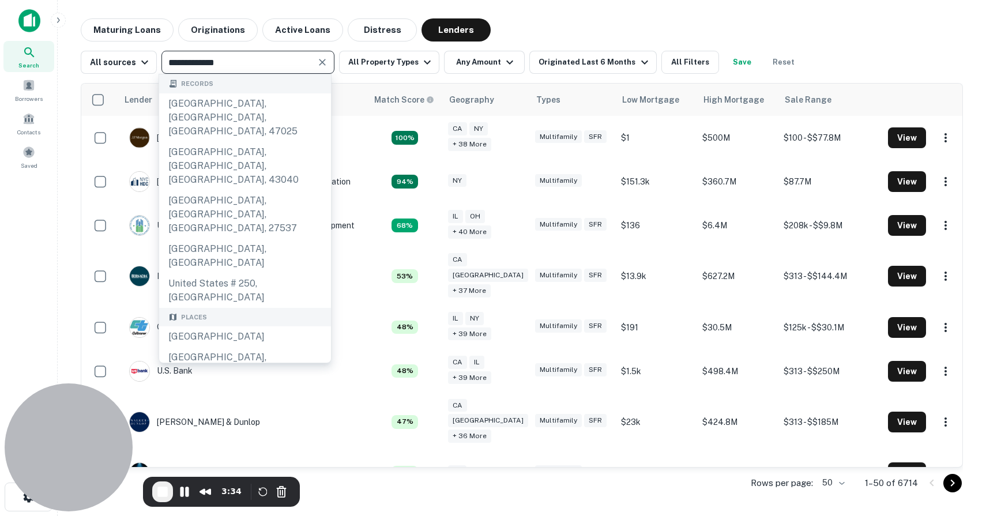
click at [232, 62] on input "**********" at bounding box center [238, 62] width 147 height 16
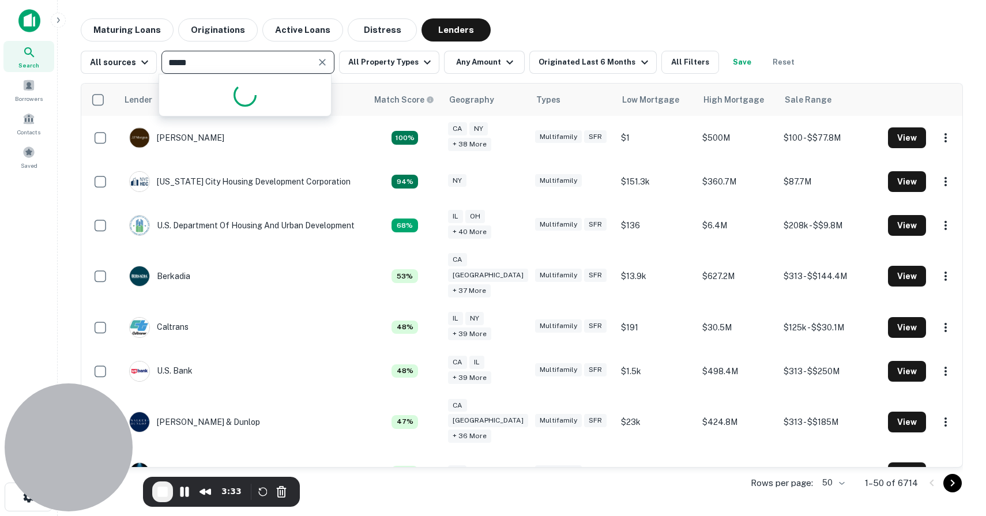
type input "******"
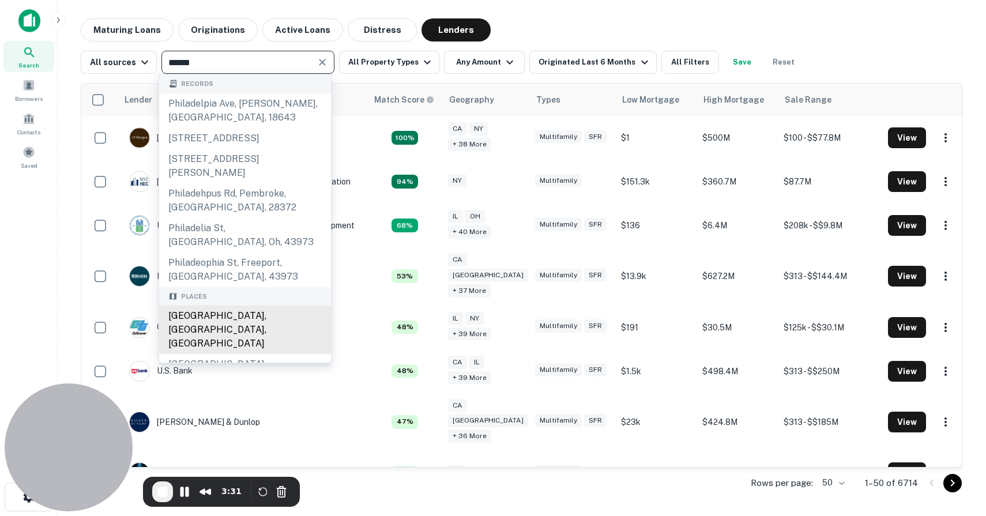
click at [203, 306] on div "Philadelphia, PA, USA" at bounding box center [245, 330] width 172 height 48
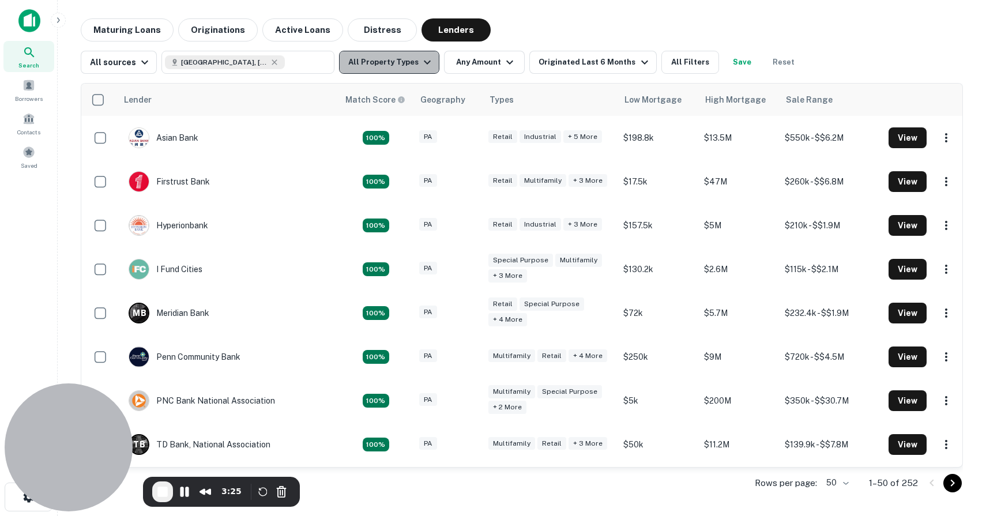
click at [390, 64] on button "All Property Types" at bounding box center [389, 62] width 100 height 23
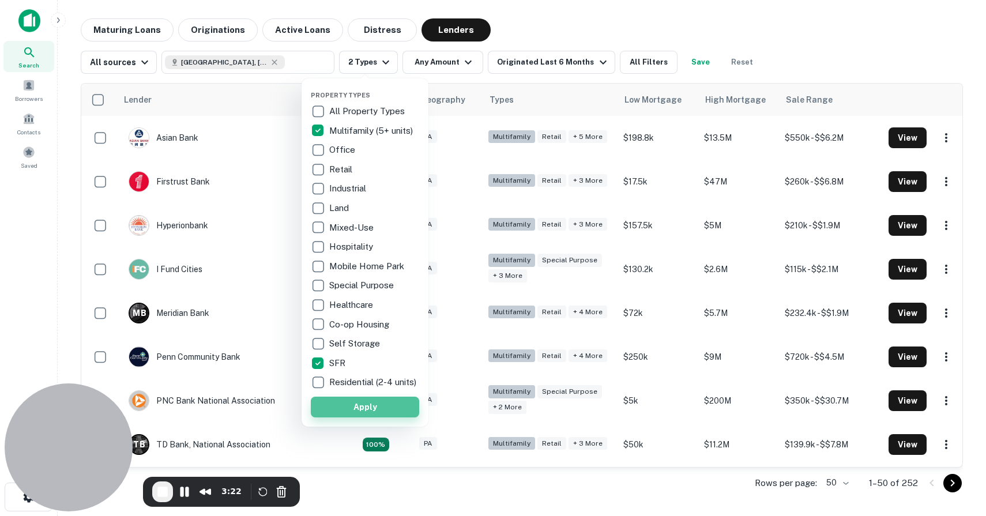
click at [357, 412] on button "Apply" at bounding box center [365, 407] width 108 height 21
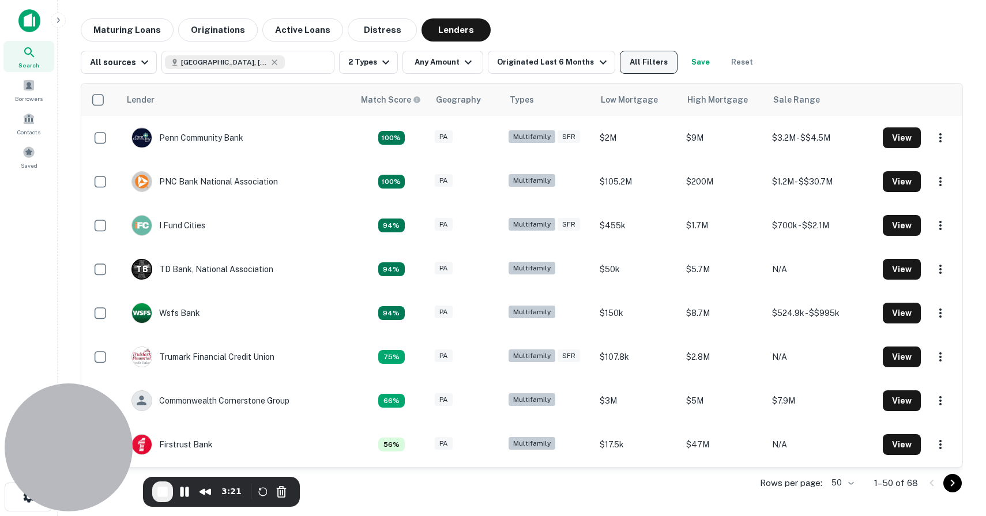
click at [629, 63] on button "All Filters" at bounding box center [649, 62] width 58 height 23
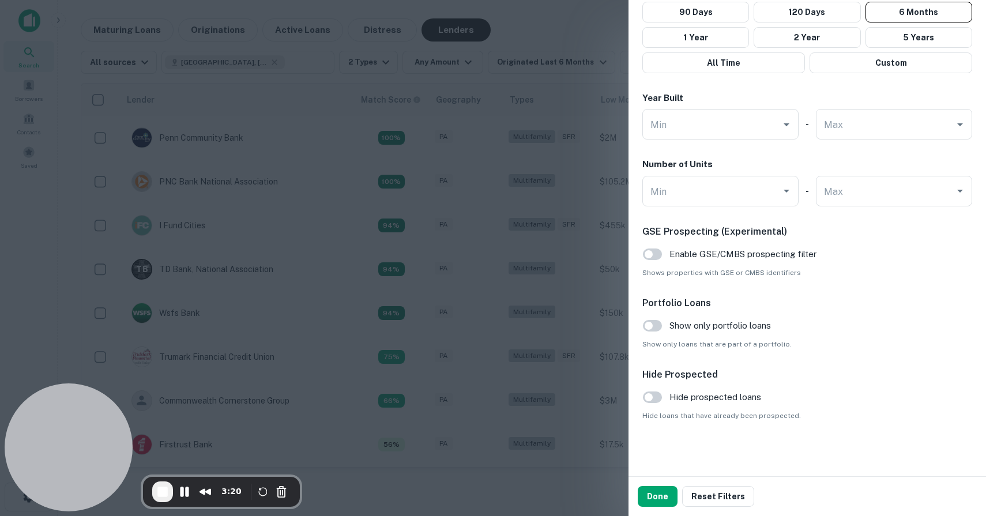
scroll to position [568, 0]
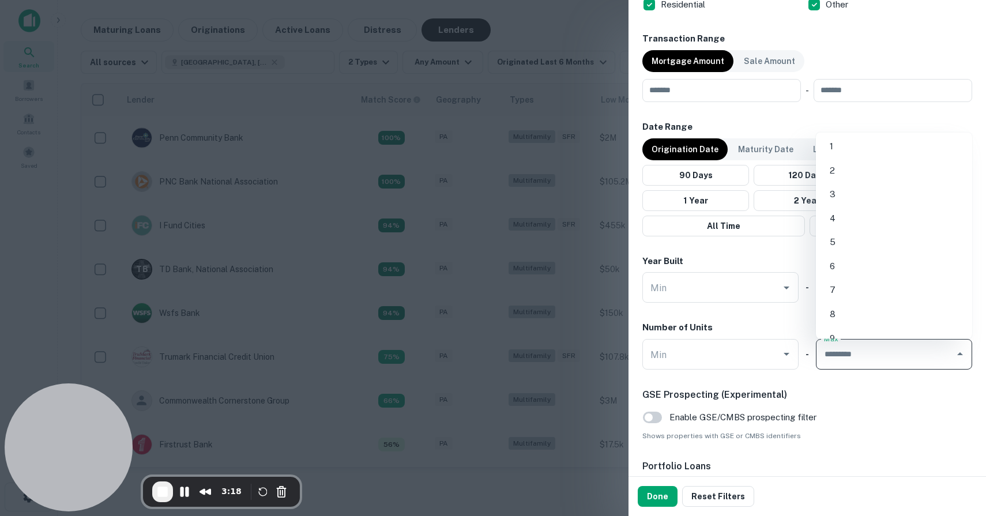
click at [847, 352] on input "Max" at bounding box center [885, 354] width 129 height 20
click at [833, 219] on li "4" at bounding box center [894, 218] width 147 height 21
type input "*"
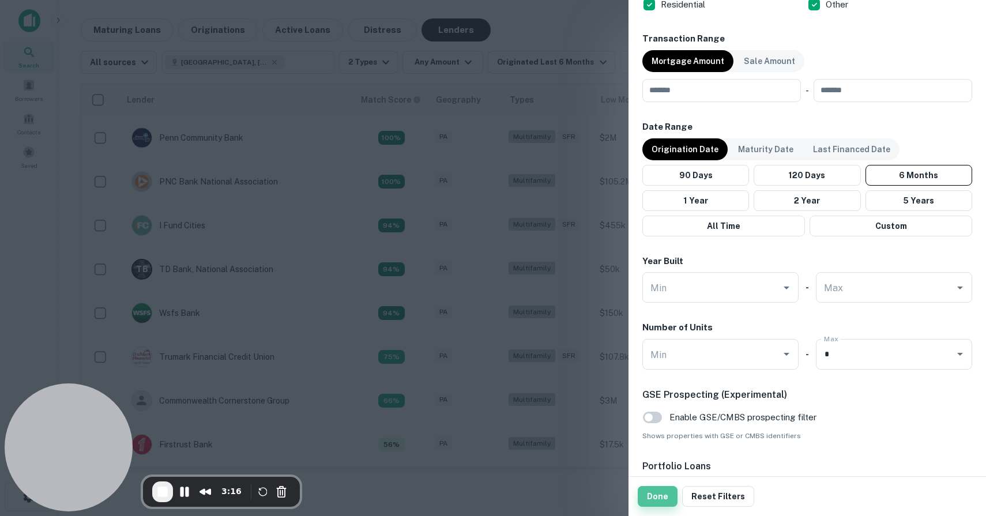
click at [657, 491] on button "Done" at bounding box center [658, 496] width 40 height 21
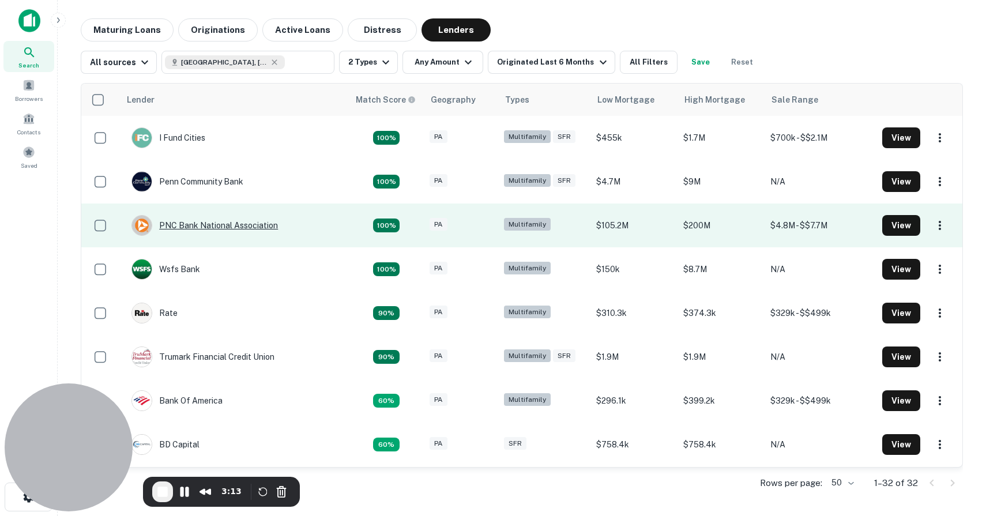
click at [217, 224] on div "PNC Bank National Association" at bounding box center [204, 225] width 146 height 21
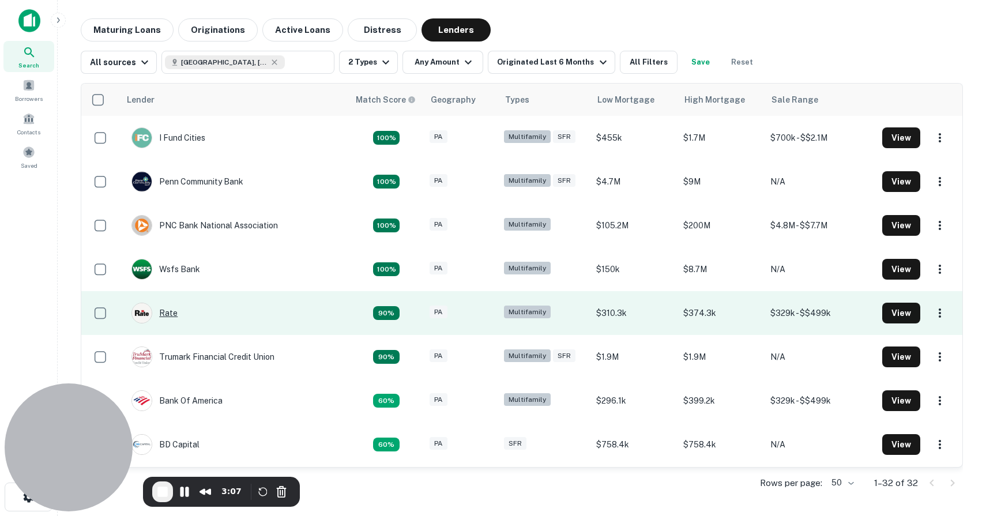
click at [168, 313] on div "Rate" at bounding box center [154, 313] width 46 height 21
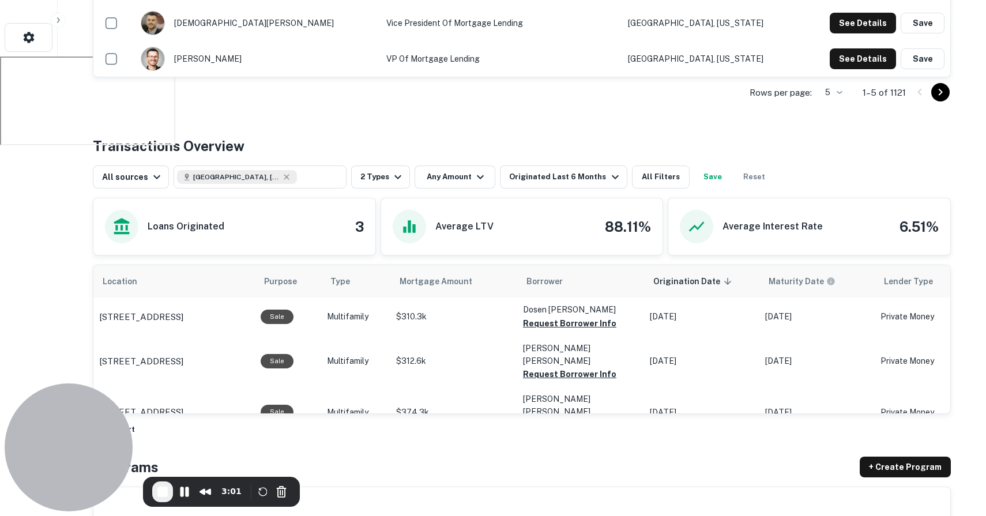
scroll to position [461, 0]
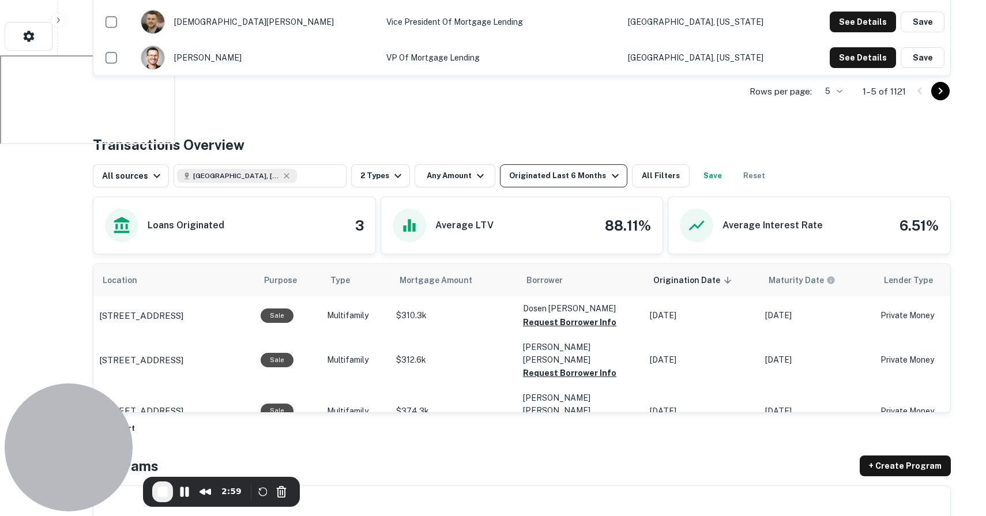
click at [527, 184] on button "Originated Last 6 Months" at bounding box center [563, 175] width 127 height 23
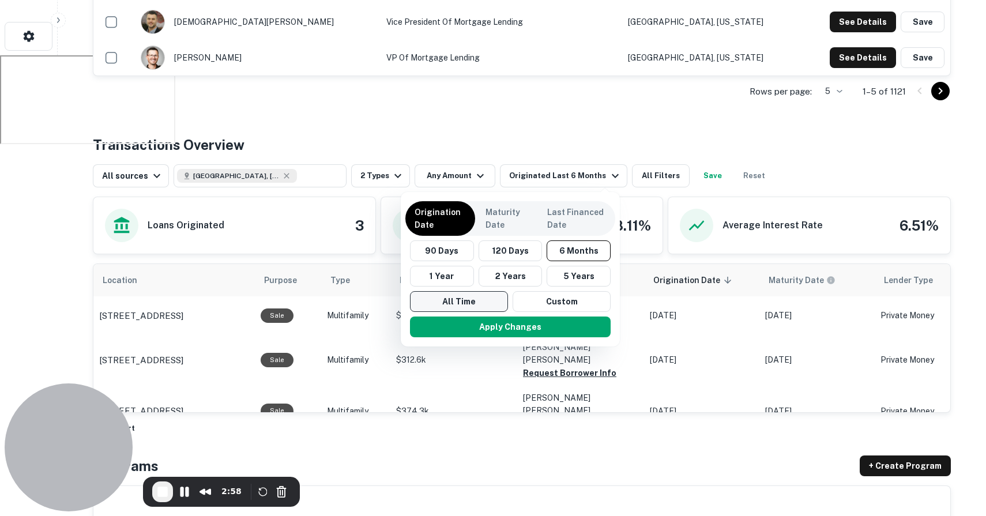
click at [478, 303] on button "All Time" at bounding box center [459, 301] width 98 height 21
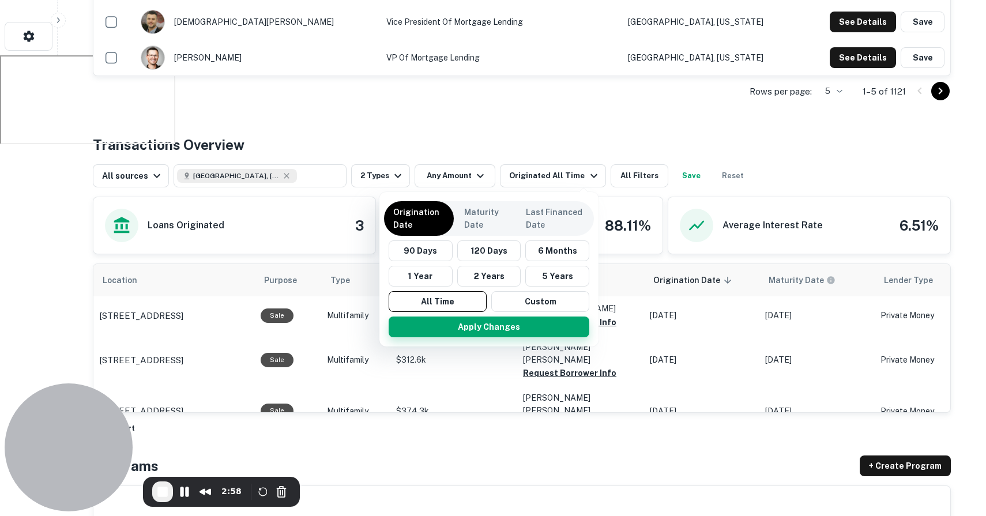
click at [489, 329] on button "Apply Changes" at bounding box center [489, 327] width 201 height 21
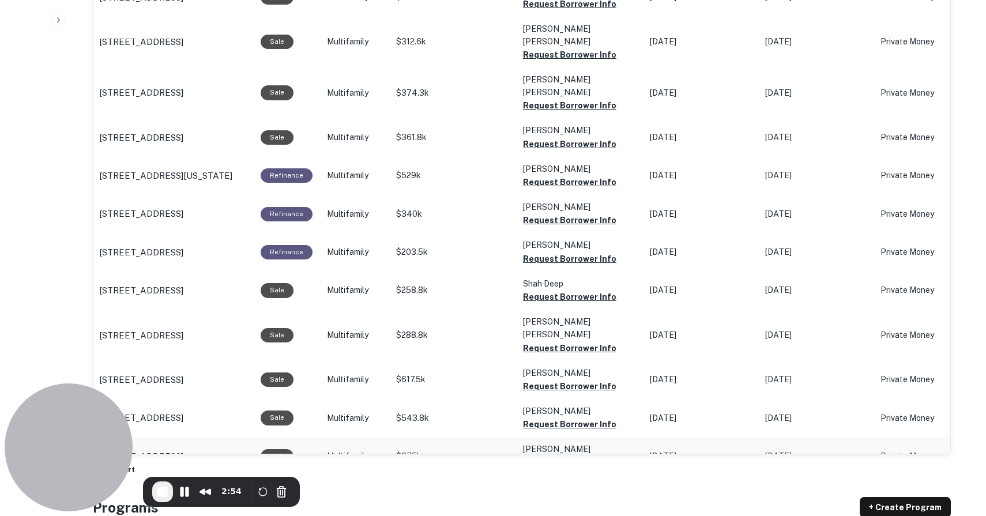
scroll to position [803, 0]
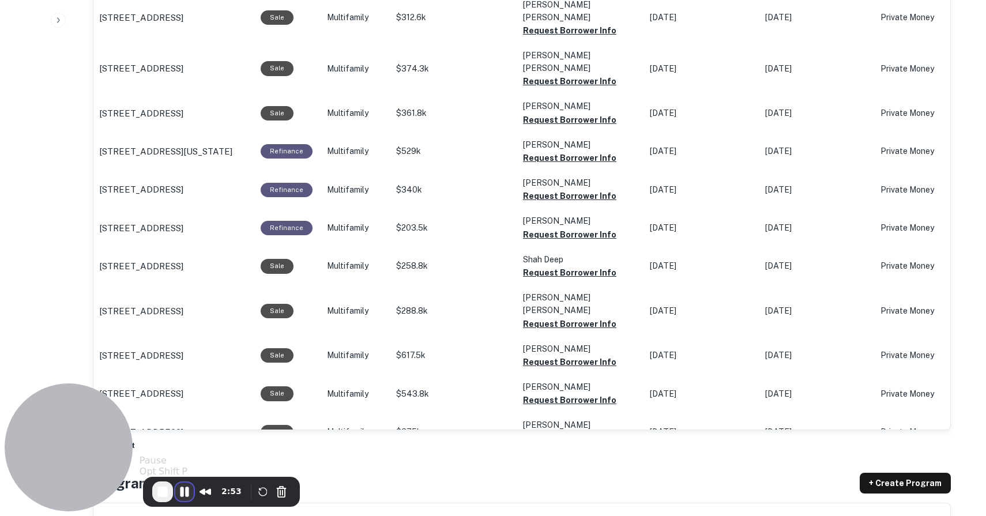
click at [185, 494] on button "Pause Recording" at bounding box center [184, 492] width 18 height 18
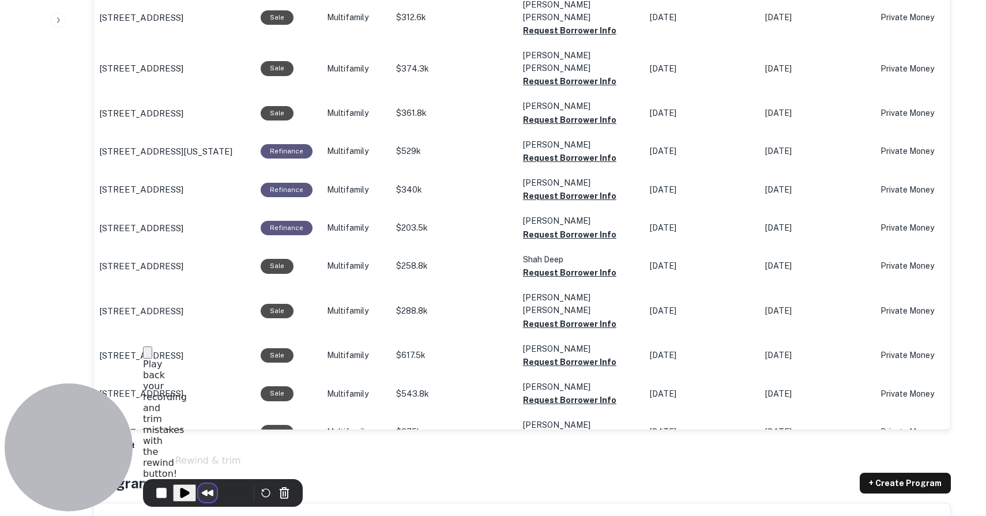
click at [203, 490] on button "Rewind and Trim Recording" at bounding box center [207, 493] width 18 height 18
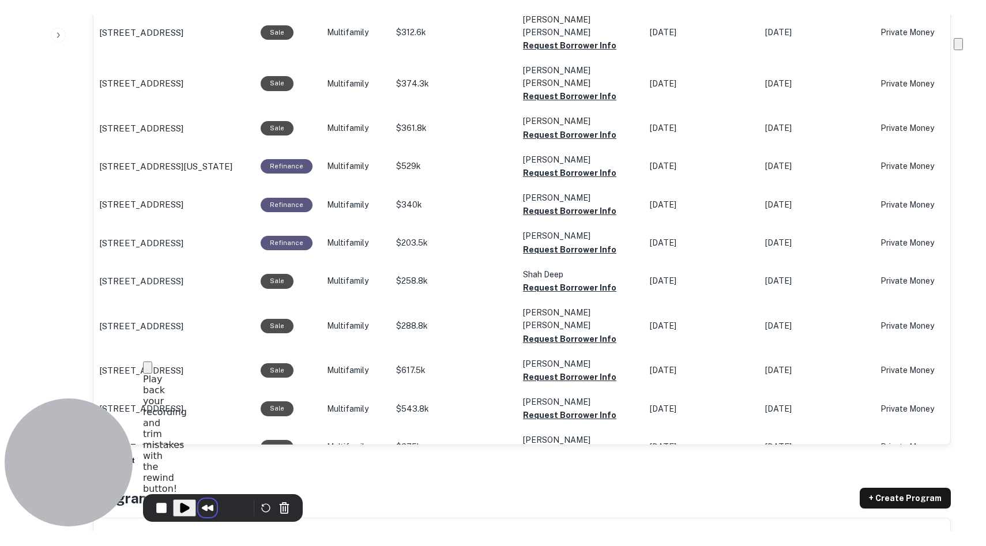
scroll to position [22, 0]
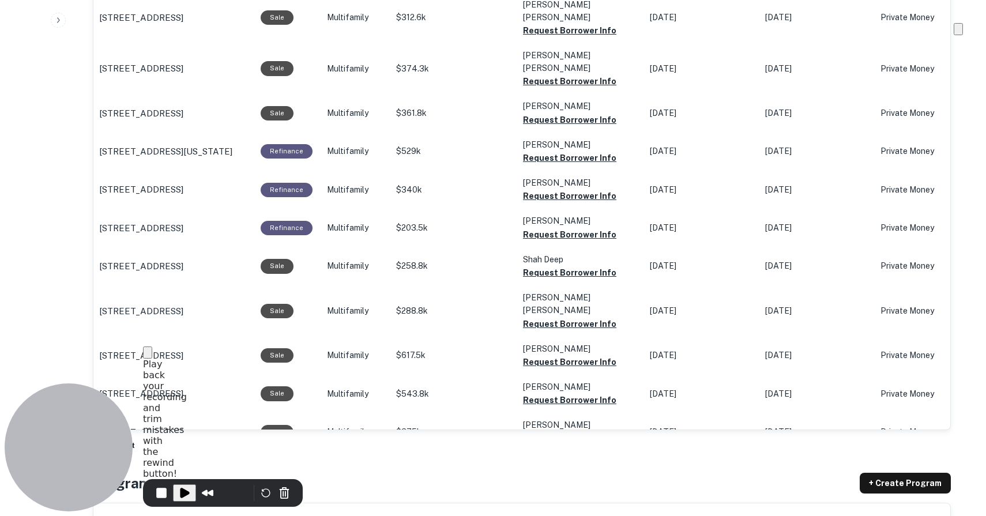
click at [959, 33] on span at bounding box center [959, 29] width 0 height 9
click at [281, 489] on button "Cancel Recording" at bounding box center [284, 493] width 18 height 18
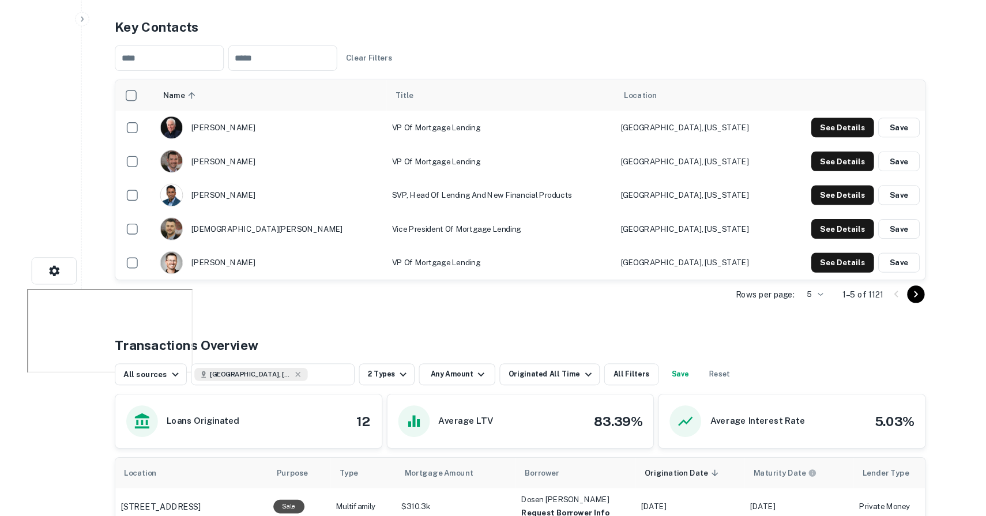
scroll to position [0, 0]
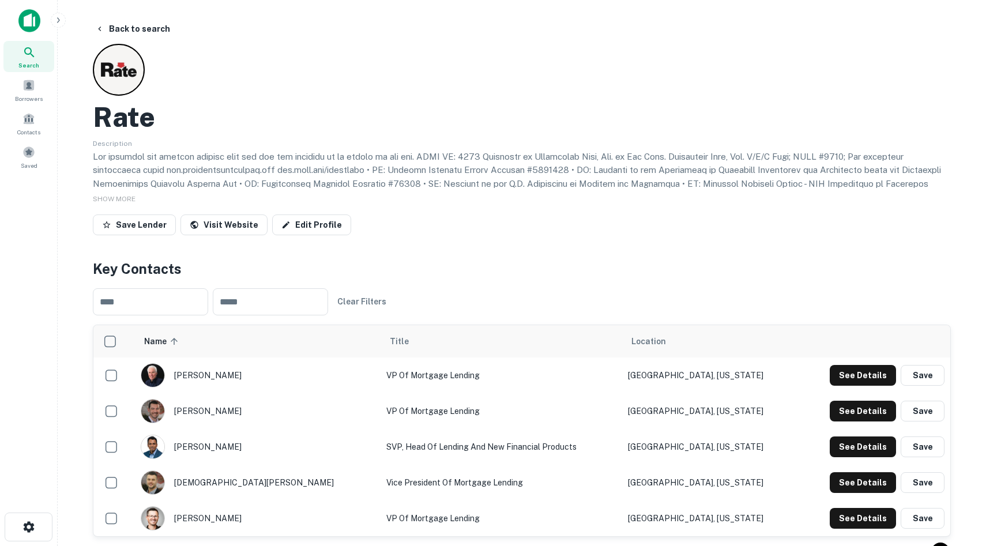
click at [24, 35] on div at bounding box center [29, 25] width 58 height 32
click at [37, 18] on img at bounding box center [29, 20] width 22 height 23
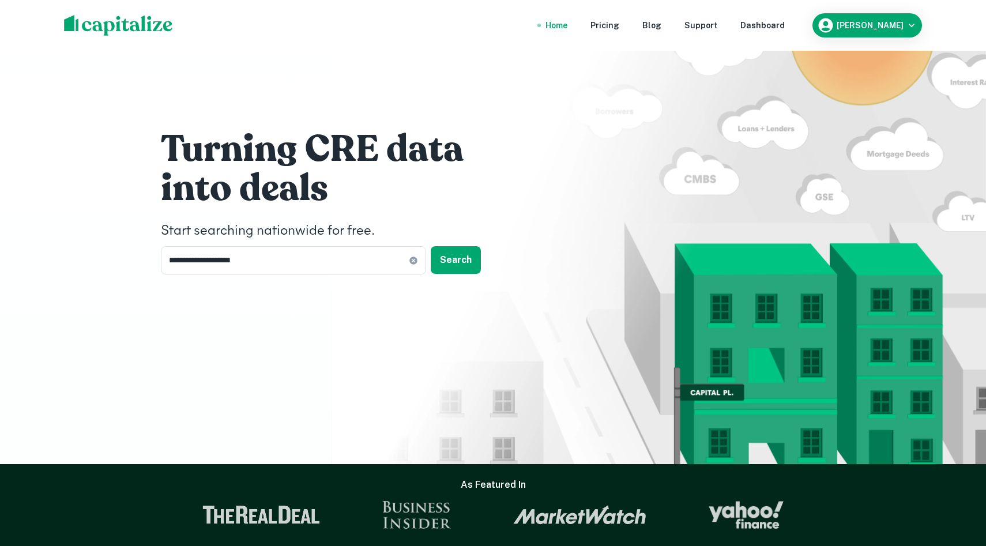
click at [219, 309] on div "**********" at bounding box center [493, 204] width 692 height 409
click at [803, 27] on nav "Home Pricing Blog Support Dashboard" at bounding box center [665, 25] width 276 height 25
click at [785, 20] on div "Dashboard" at bounding box center [763, 25] width 44 height 13
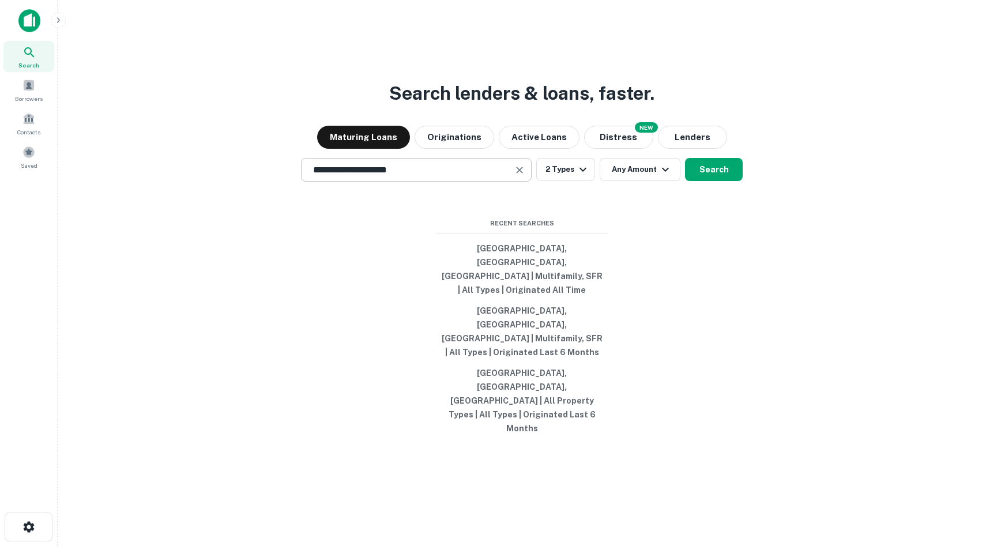
click at [413, 182] on div "**********" at bounding box center [416, 170] width 231 height 24
type input "**********"
drag, startPoint x: 426, startPoint y: 223, endPoint x: 247, endPoint y: 211, distance: 179.7
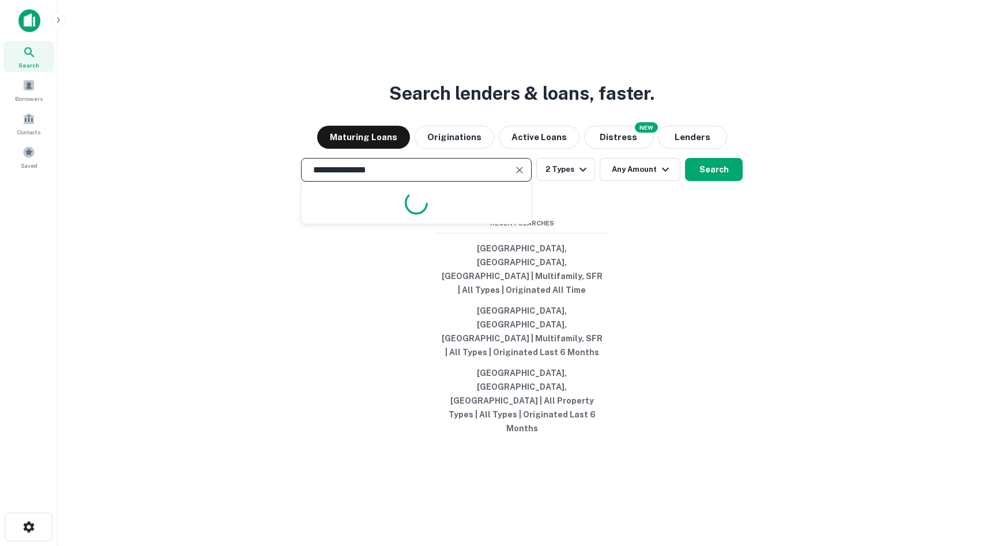
click at [247, 182] on div "**********" at bounding box center [522, 170] width 910 height 24
click at [216, 352] on div "Search lenders & loans, faster. Maturing Loans Originations Active Loans NEW Di…" at bounding box center [522, 301] width 910 height 546
click at [330, 298] on div "Search lenders & loans, faster. Maturing Loans Originations Active Loans NEW Di…" at bounding box center [522, 301] width 910 height 546
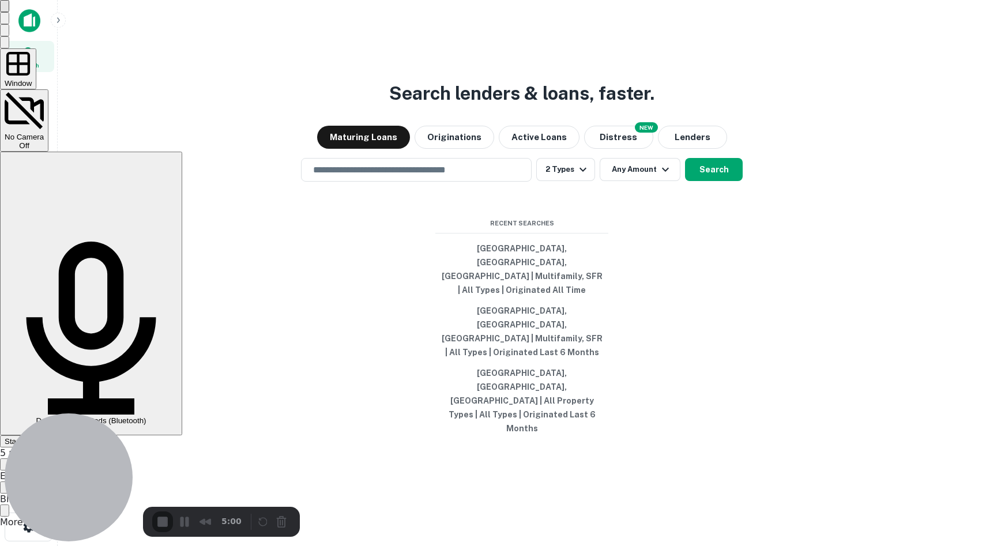
click at [58, 437] on span "Start Recording" at bounding box center [32, 441] width 54 height 9
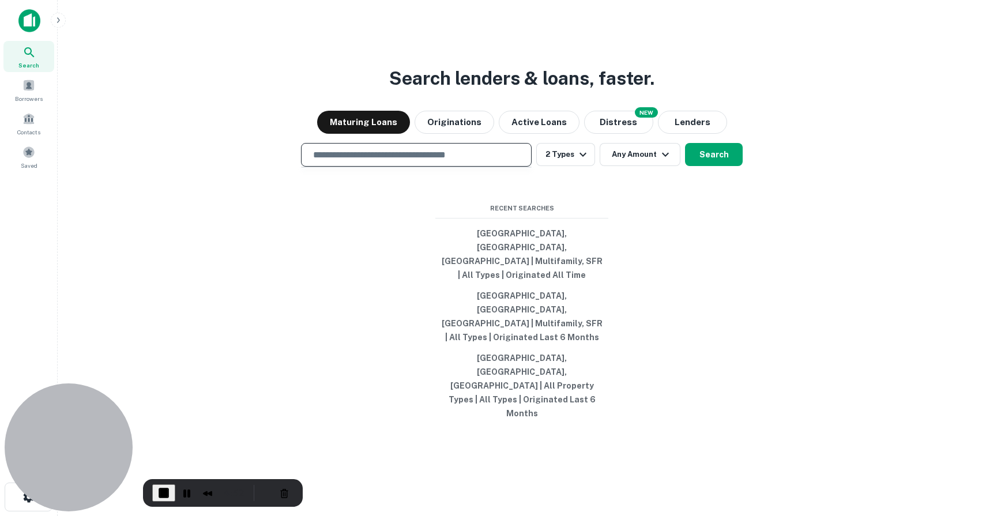
click at [422, 161] on input "text" at bounding box center [416, 154] width 220 height 13
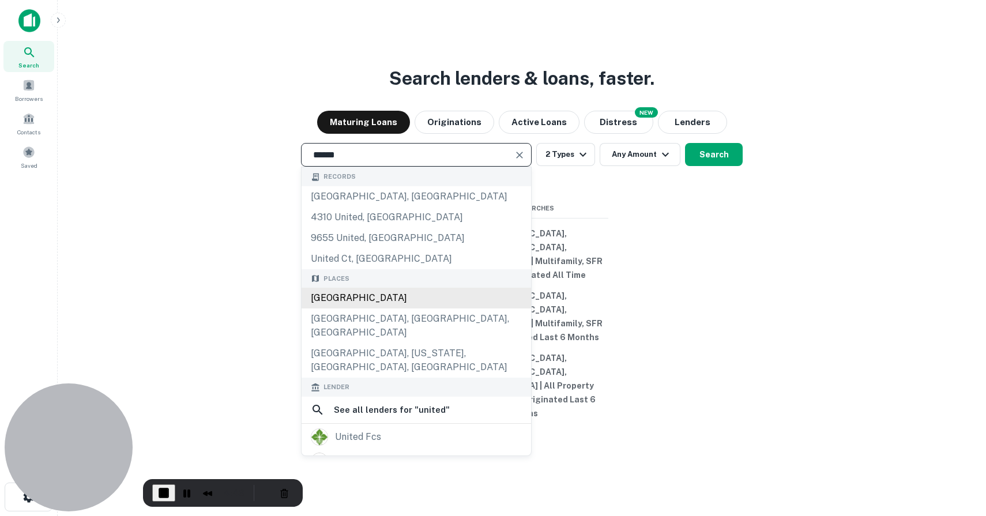
click at [371, 309] on div "United States" at bounding box center [417, 298] width 230 height 21
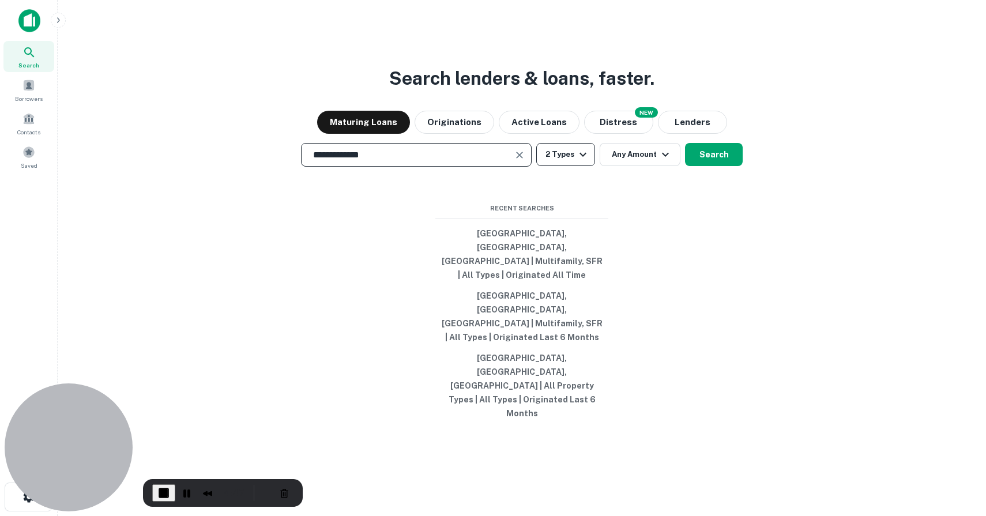
click at [572, 166] on button "2 Types" at bounding box center [565, 154] width 59 height 23
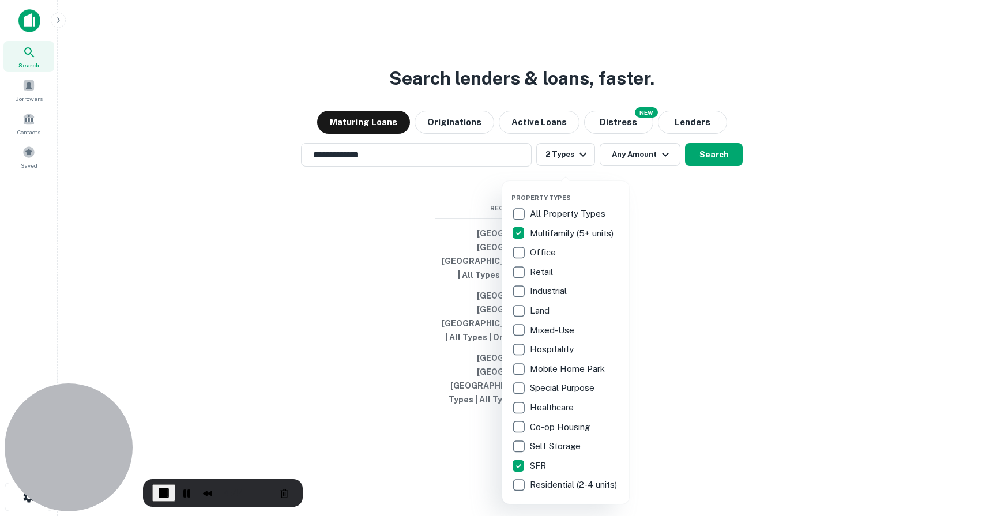
click at [757, 312] on div at bounding box center [493, 258] width 986 height 516
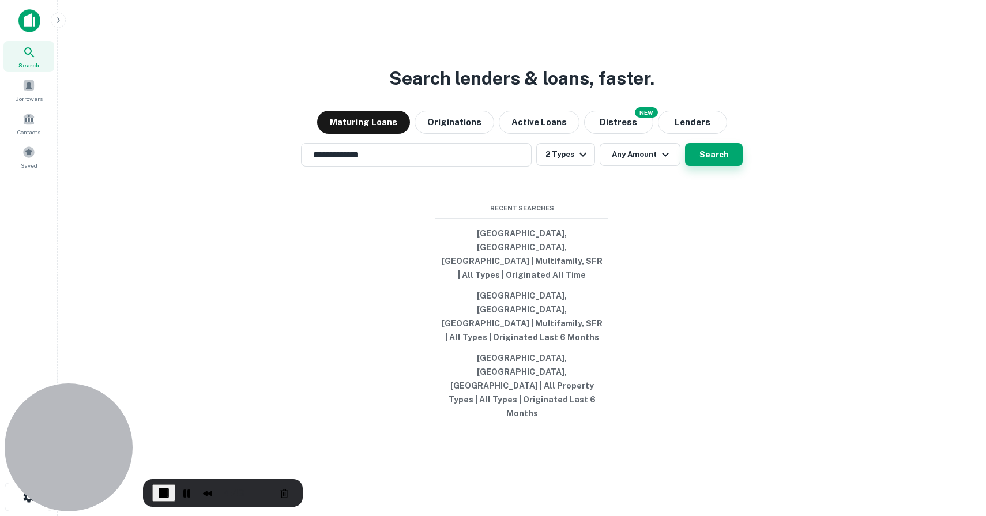
click at [722, 166] on button "Search" at bounding box center [714, 154] width 58 height 23
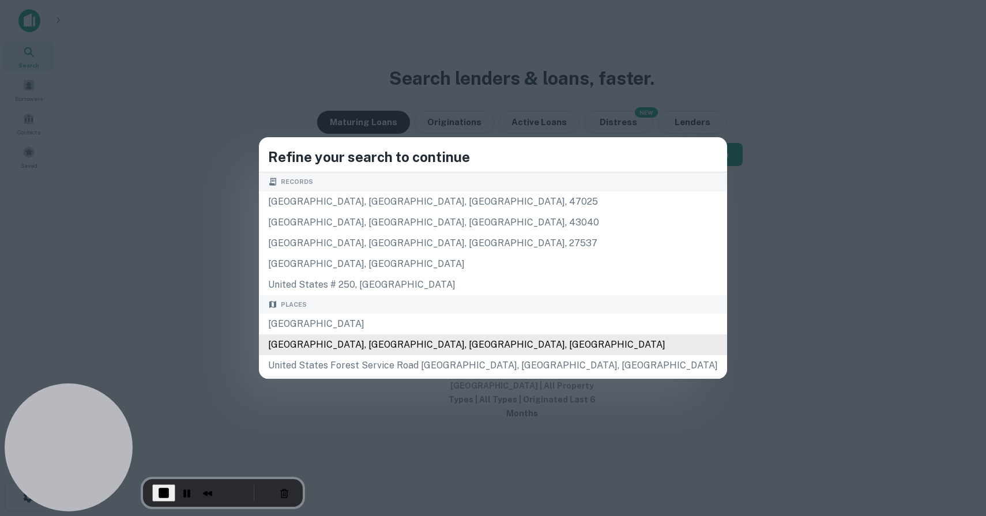
click at [456, 335] on div "West United States Highway, Wickenburg, AZ, USA" at bounding box center [493, 344] width 468 height 21
type input "**********"
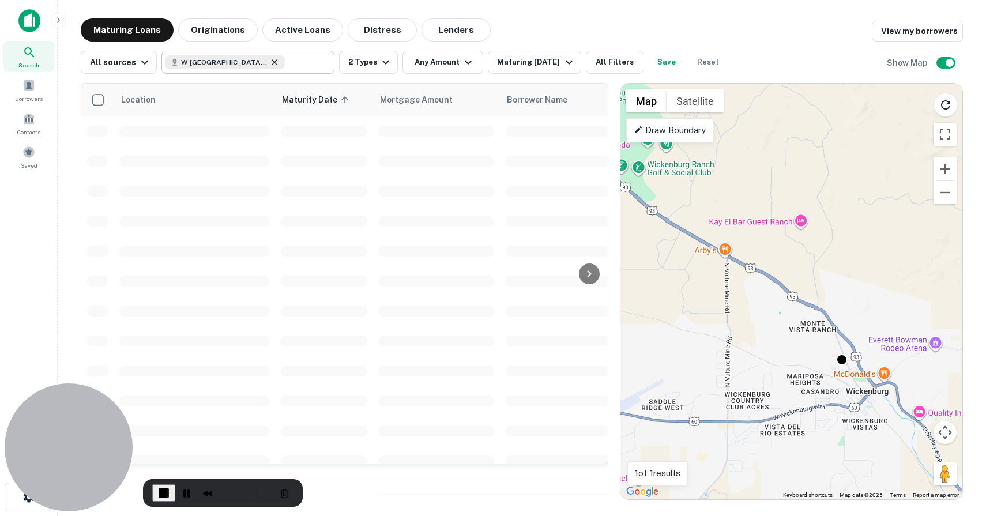
click at [270, 65] on icon at bounding box center [274, 62] width 9 height 9
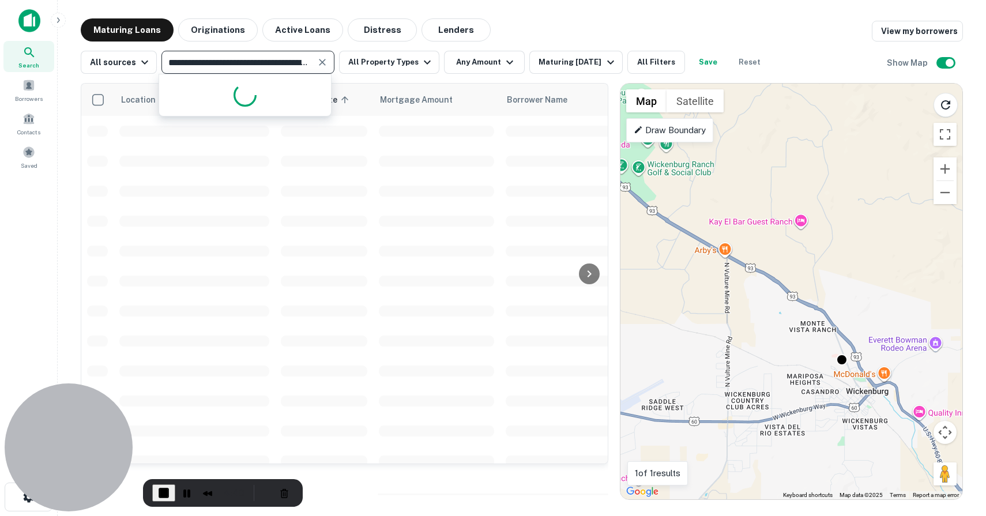
click at [269, 64] on input "**********" at bounding box center [238, 62] width 147 height 16
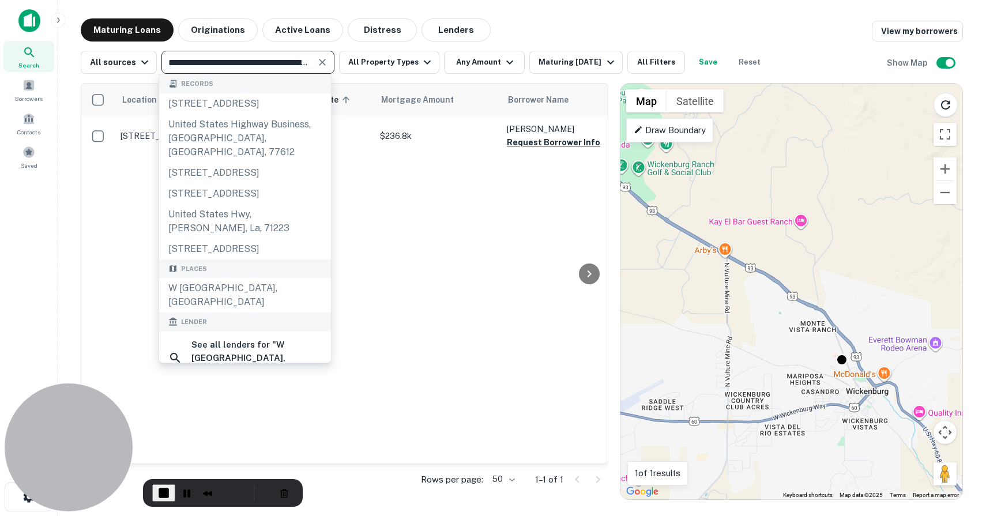
click at [269, 64] on input "**********" at bounding box center [238, 62] width 147 height 16
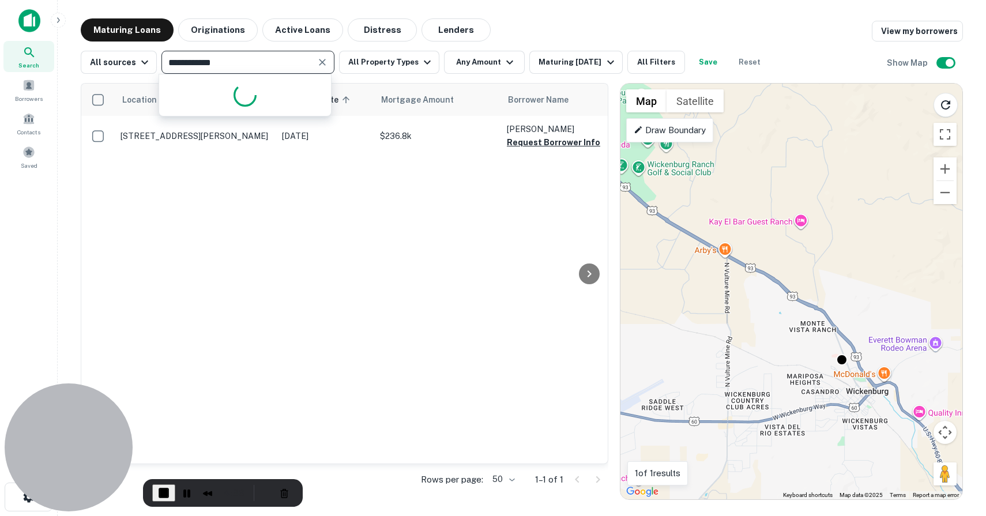
type input "**********"
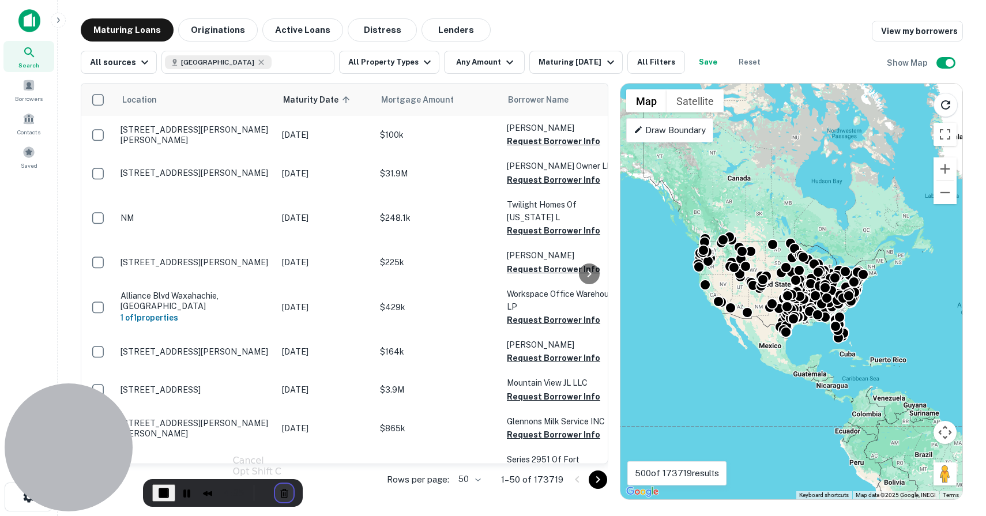
click at [275, 491] on button "Cancel Recording" at bounding box center [284, 493] width 18 height 18
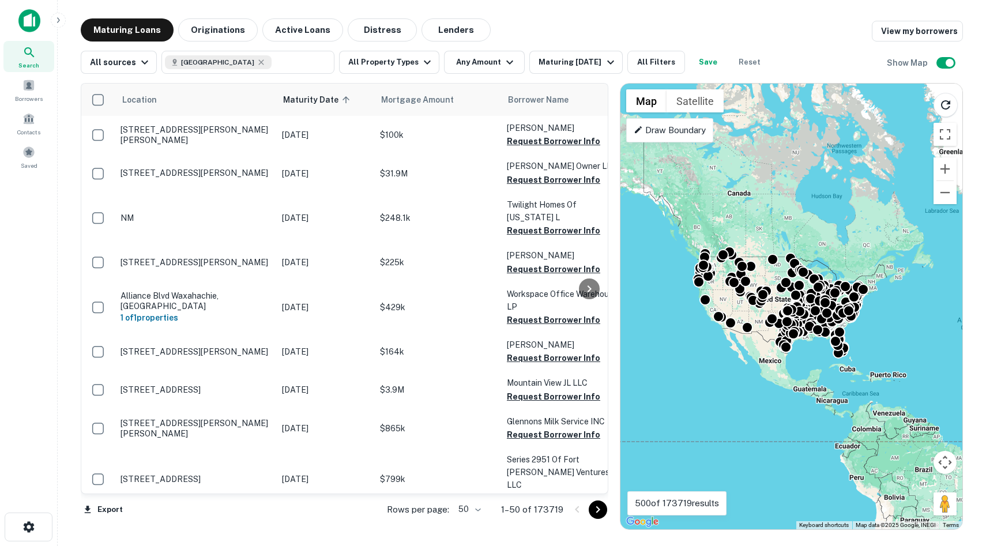
click at [37, 22] on img at bounding box center [29, 20] width 22 height 23
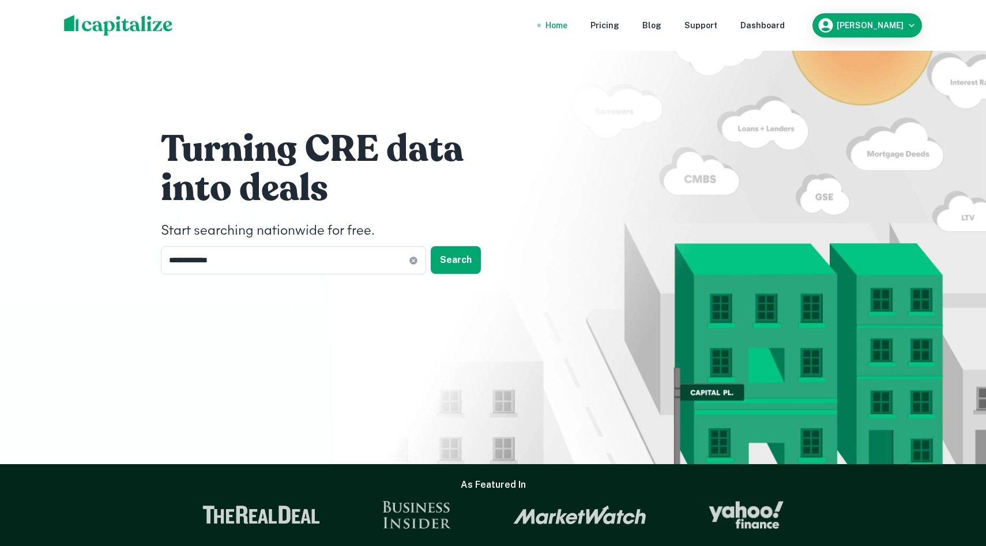
click at [788, 18] on nav "Home Pricing Blog Support Dashboard" at bounding box center [665, 25] width 276 height 25
click at [785, 27] on div "Dashboard" at bounding box center [763, 25] width 44 height 13
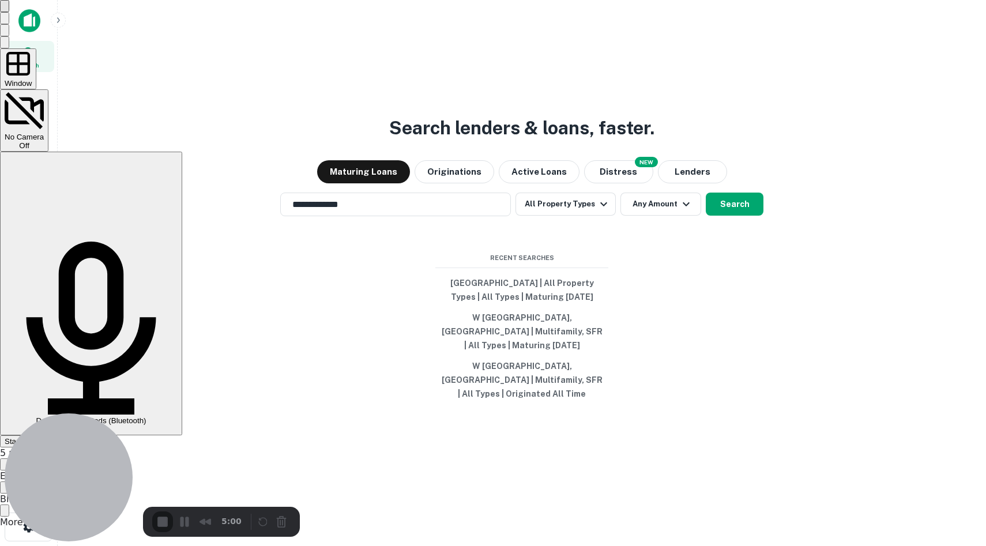
click at [58, 437] on span "Start Recording" at bounding box center [32, 441] width 54 height 9
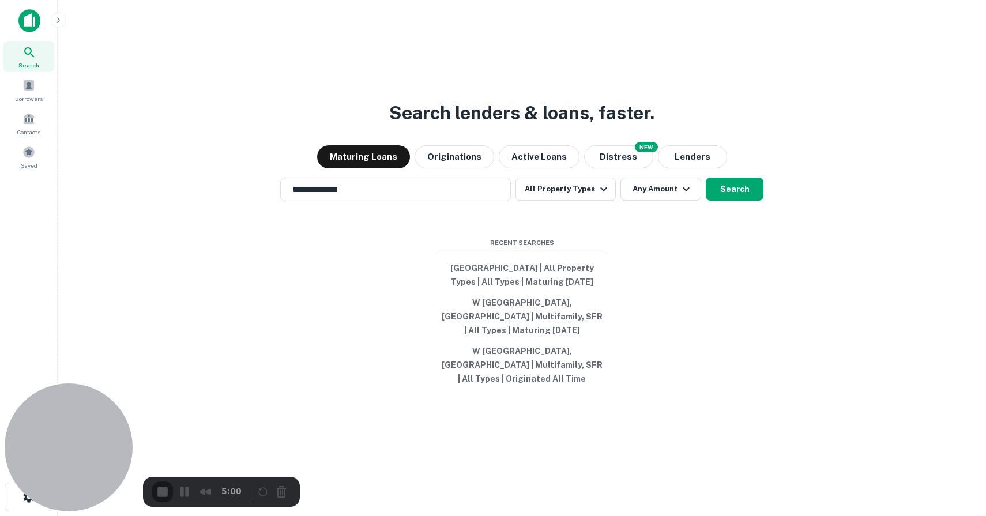
click at [569, 193] on button "All Property Types" at bounding box center [566, 189] width 100 height 23
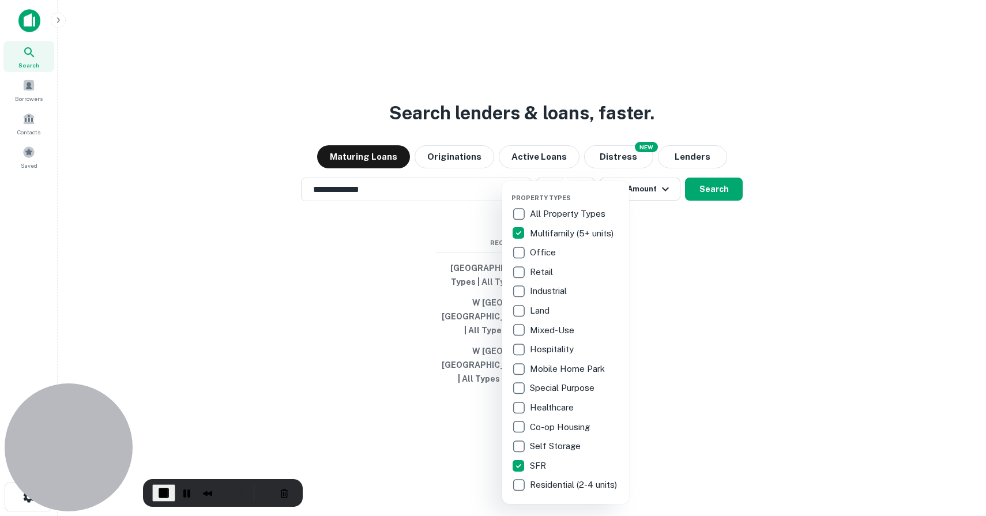
click at [712, 195] on div at bounding box center [493, 258] width 986 height 516
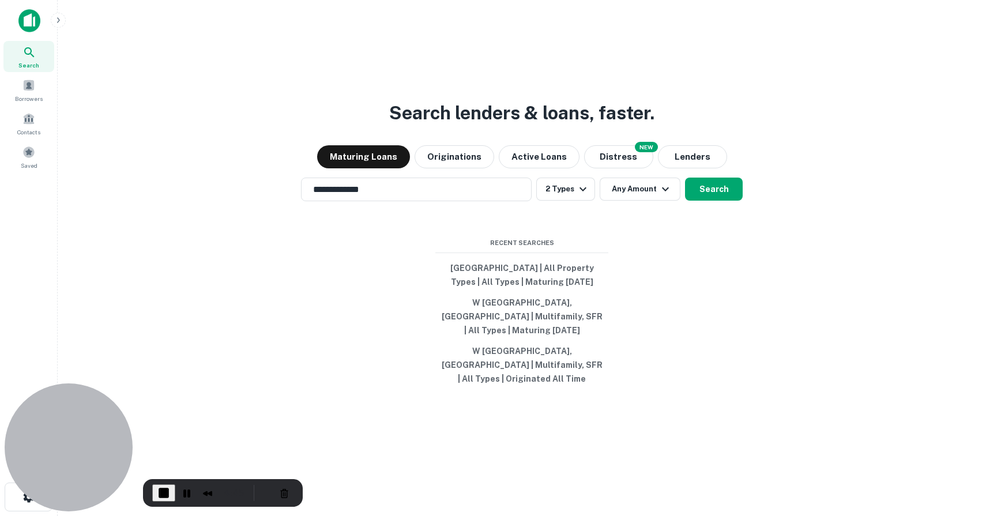
click at [710, 191] on button "Search" at bounding box center [714, 189] width 58 height 23
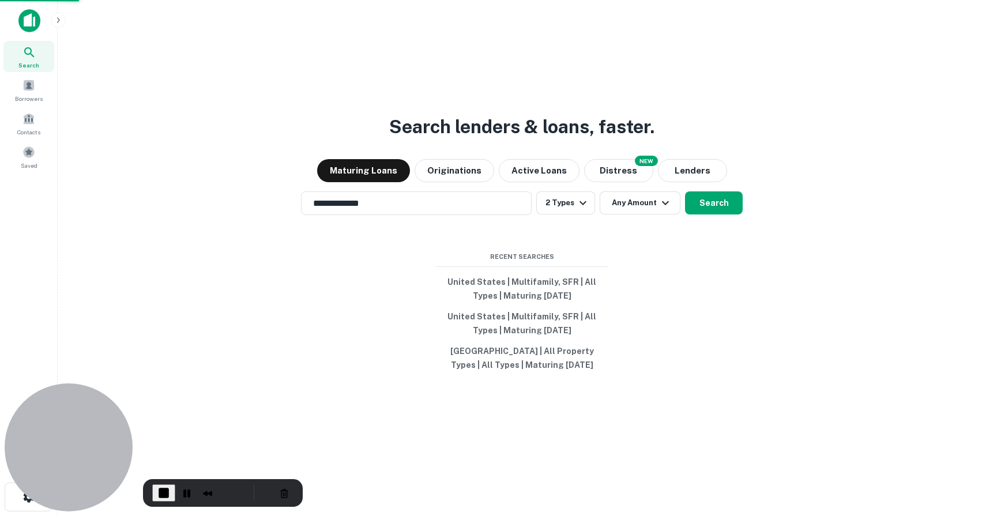
click at [415, 326] on div "United States" at bounding box center [493, 324] width 468 height 21
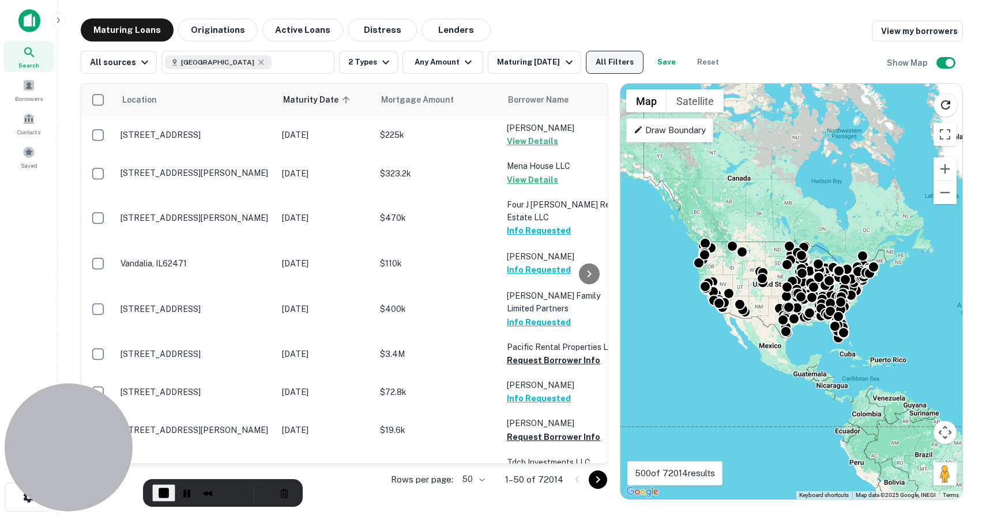
click at [622, 58] on button "All Filters" at bounding box center [615, 62] width 58 height 23
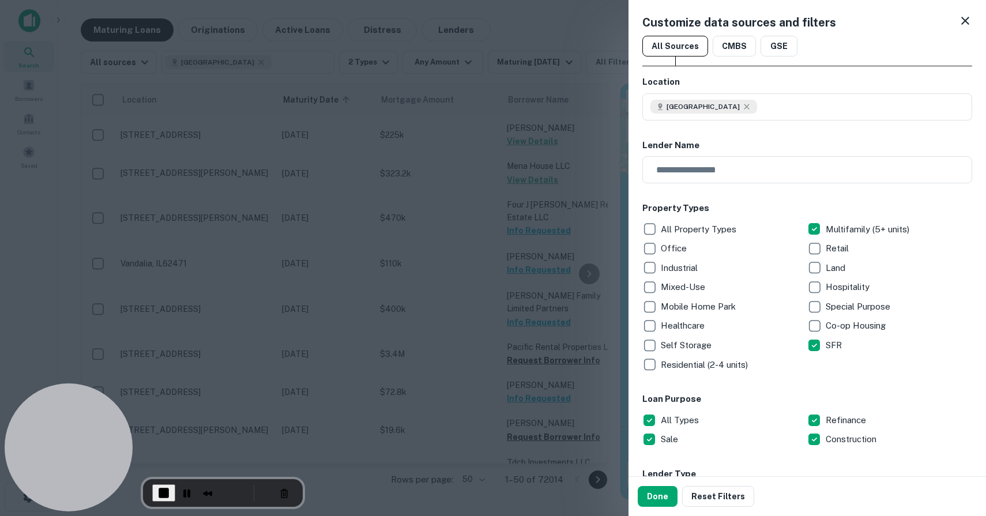
scroll to position [731, 0]
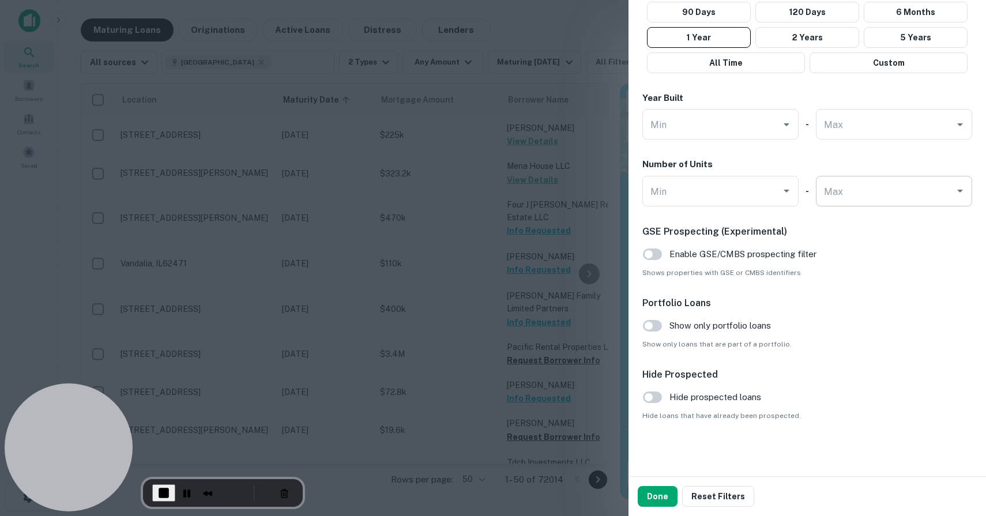
click at [843, 193] on input "Max" at bounding box center [885, 191] width 129 height 20
click at [838, 287] on li "4" at bounding box center [894, 292] width 147 height 21
type input "*"
click at [659, 492] on button "Done" at bounding box center [658, 496] width 40 height 21
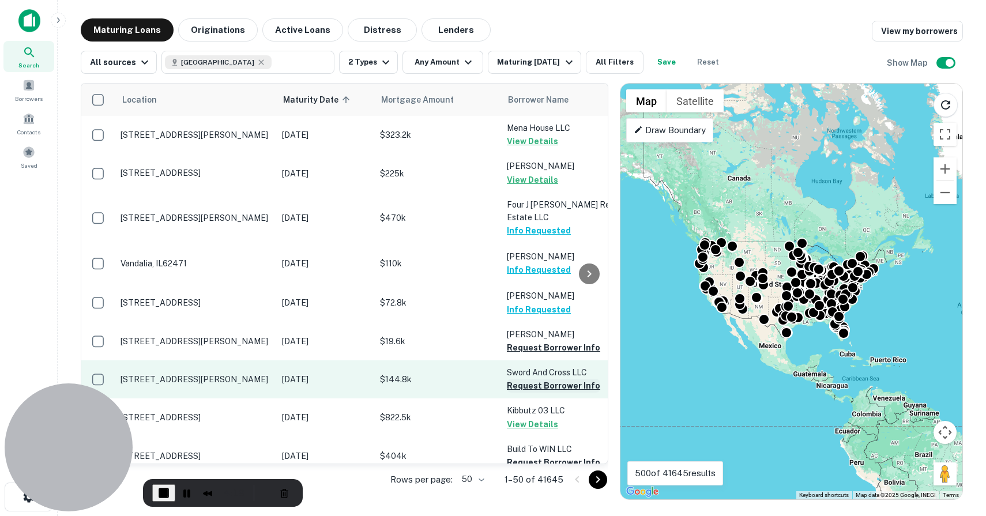
click at [548, 379] on button "Request Borrower Info" at bounding box center [553, 386] width 93 height 14
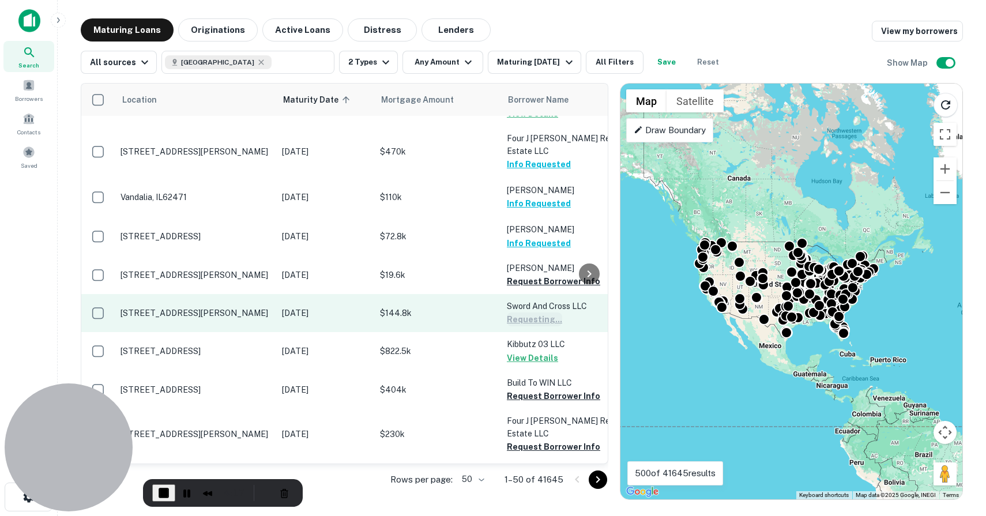
scroll to position [66, 0]
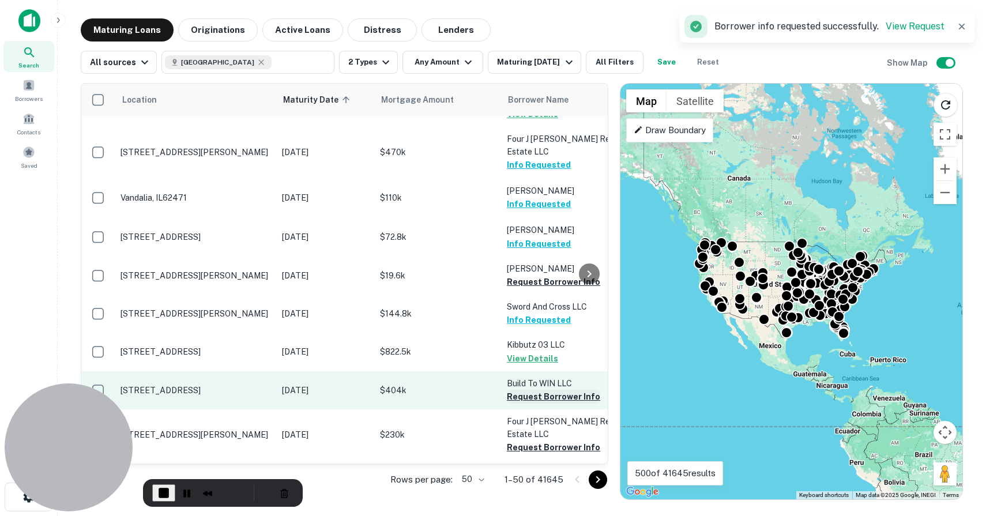
click at [548, 390] on button "Request Borrower Info" at bounding box center [553, 397] width 93 height 14
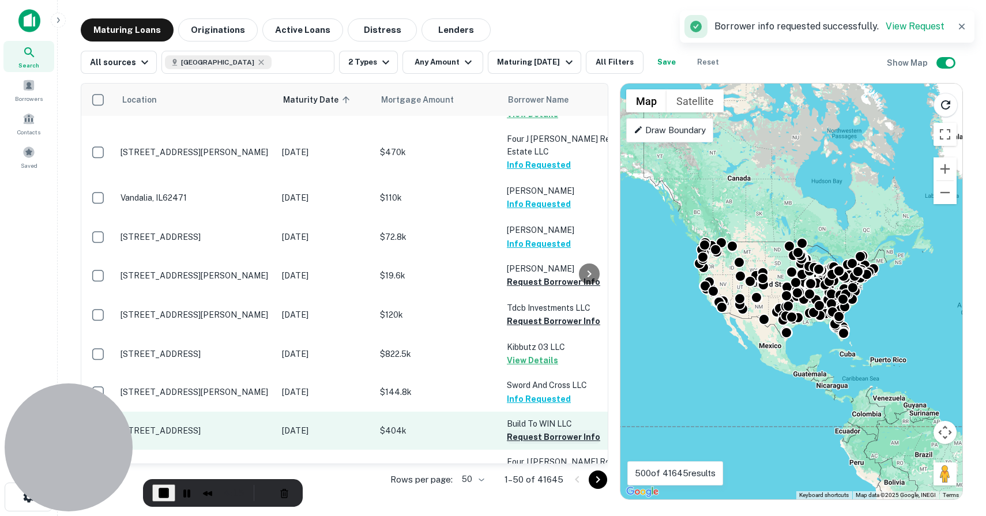
click at [550, 430] on button "Request Borrower Info" at bounding box center [553, 437] width 93 height 14
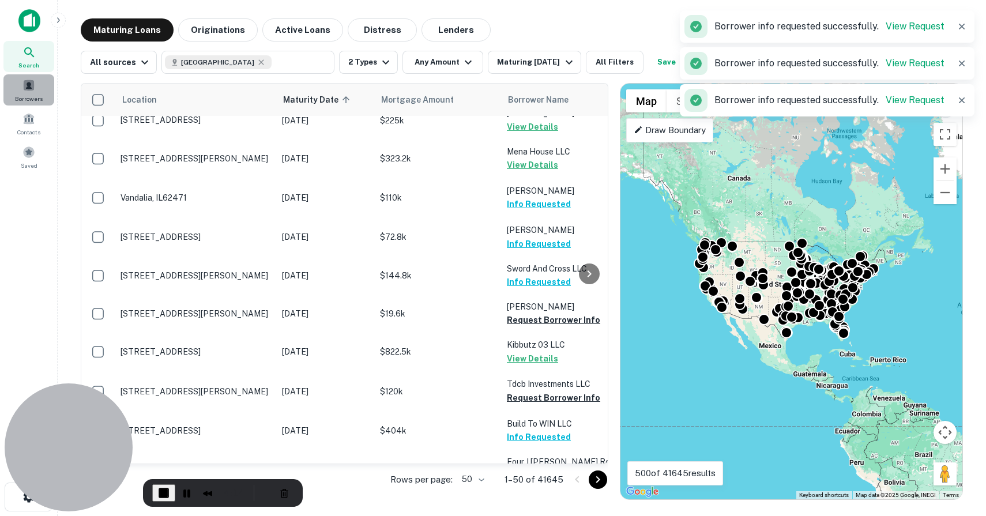
click at [29, 89] on span at bounding box center [28, 85] width 13 height 13
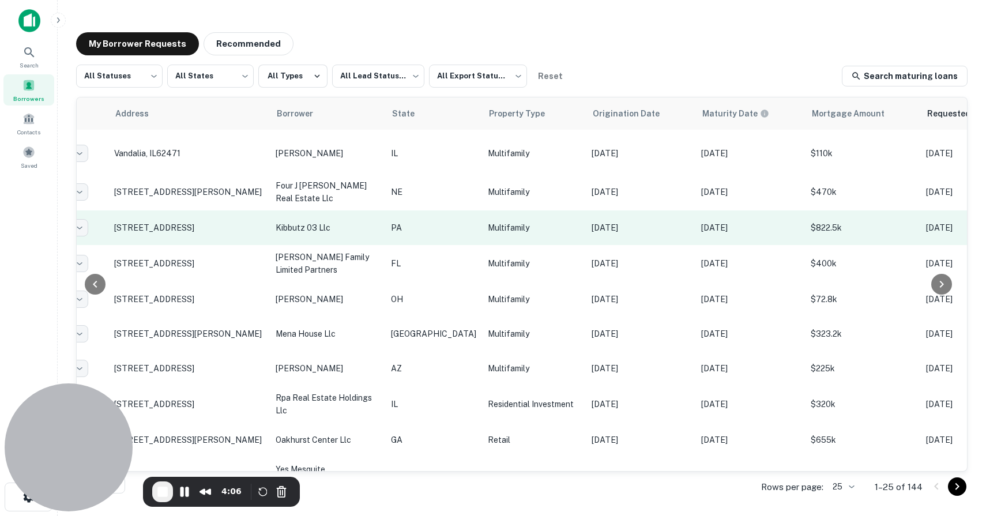
scroll to position [66, 0]
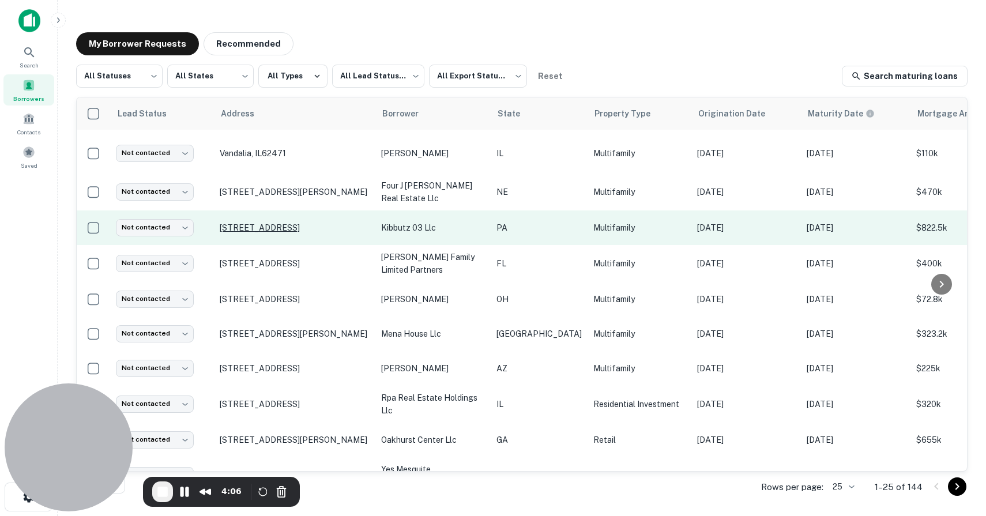
click at [299, 228] on p "[STREET_ADDRESS]" at bounding box center [295, 228] width 150 height 10
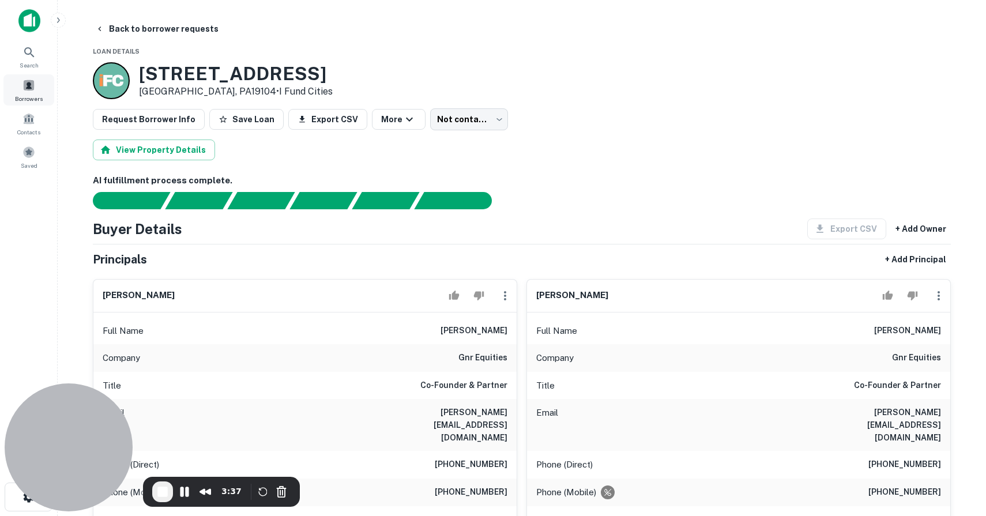
click at [36, 97] on span "Borrowers" at bounding box center [29, 98] width 28 height 9
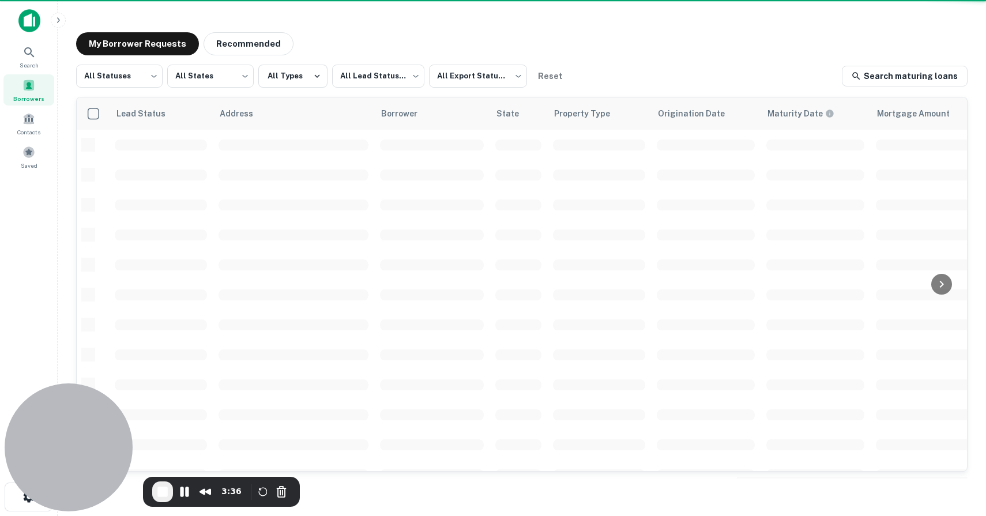
scroll to position [66, 0]
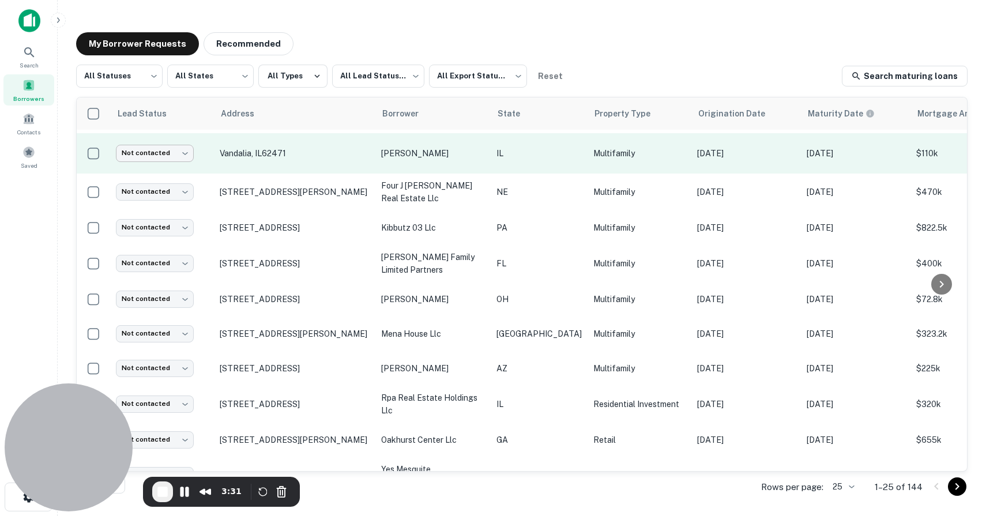
click at [179, 153] on body "Search Borrowers Contacts Saved My Borrower Requests Recommended All Statuses *…" at bounding box center [493, 258] width 986 height 516
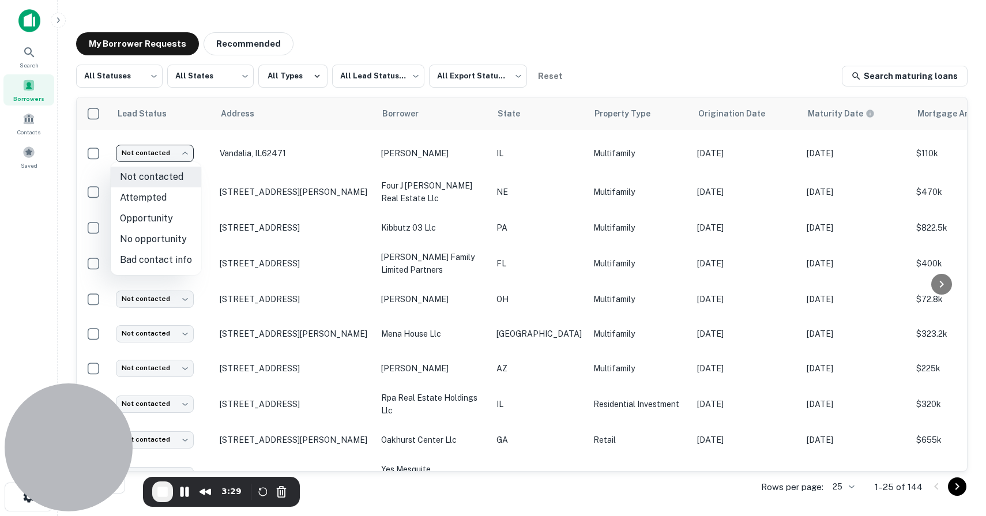
click at [236, 179] on div at bounding box center [493, 258] width 986 height 516
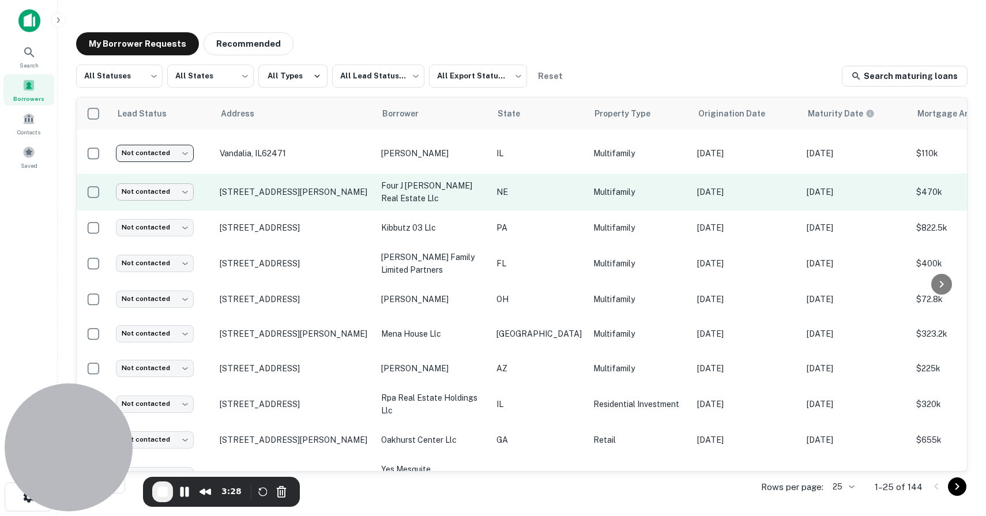
click at [188, 193] on body "Search Borrowers Contacts Saved My Borrower Requests Recommended All Statuses *…" at bounding box center [493, 258] width 986 height 516
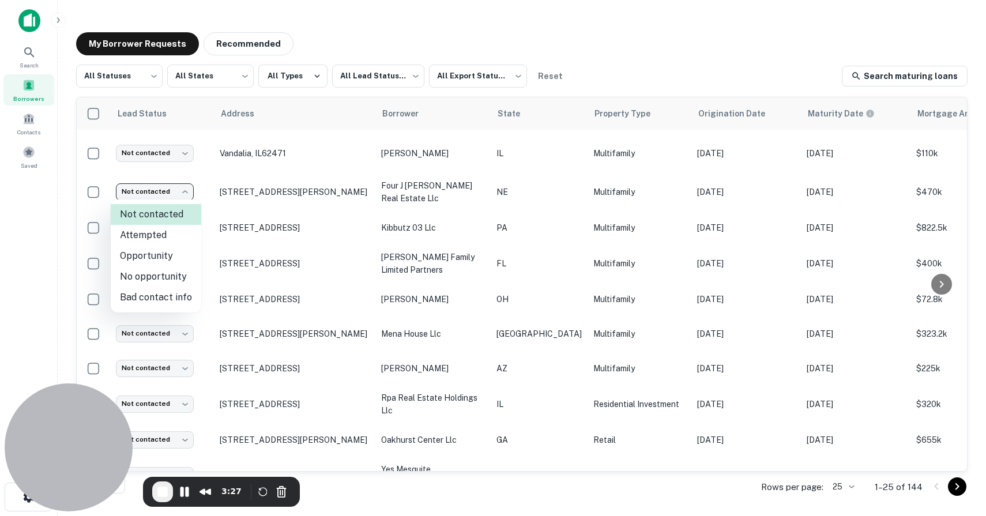
click at [356, 176] on div at bounding box center [493, 258] width 986 height 516
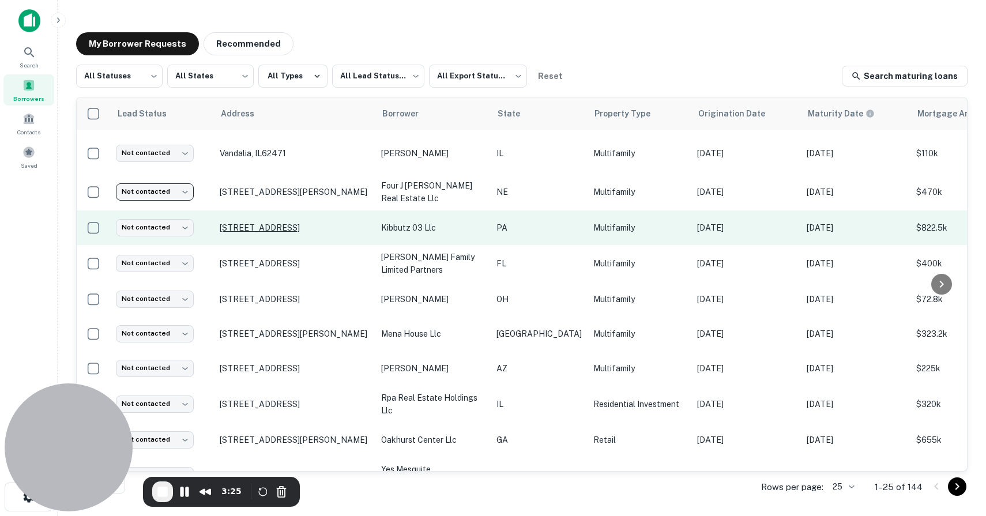
click at [291, 225] on p "[STREET_ADDRESS]" at bounding box center [295, 228] width 150 height 10
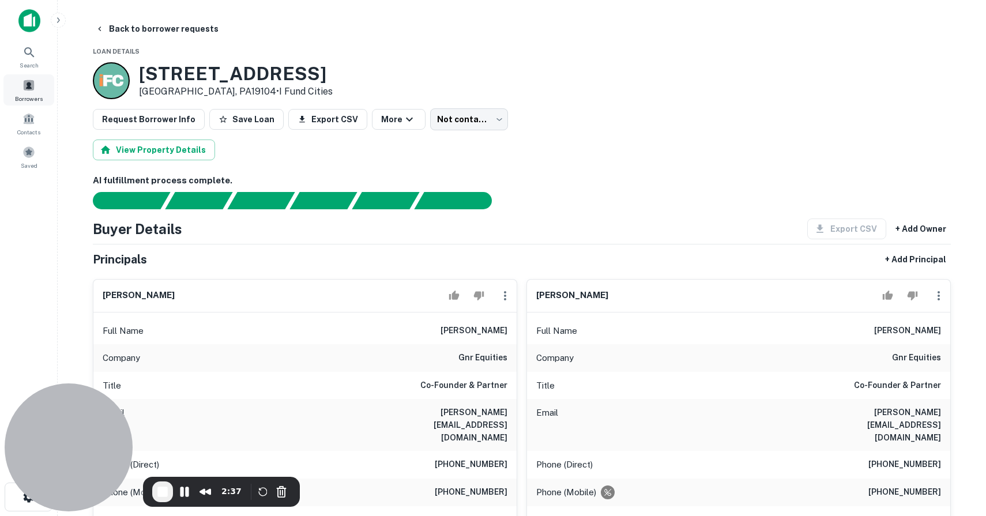
click at [21, 91] on div "Borrowers" at bounding box center [28, 89] width 51 height 31
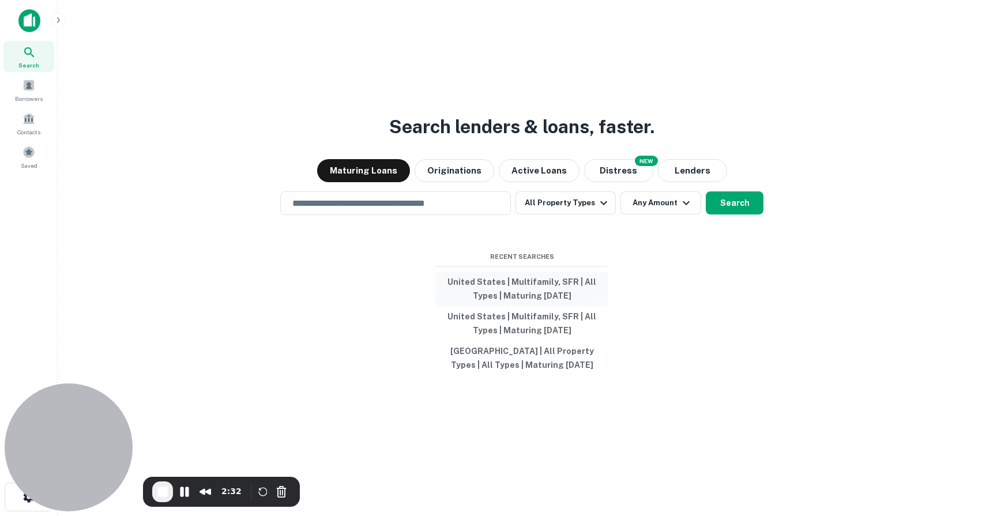
click at [520, 290] on button "United States | Multifamily, SFR | All Types | Maturing [DATE]" at bounding box center [521, 289] width 173 height 35
type input "**********"
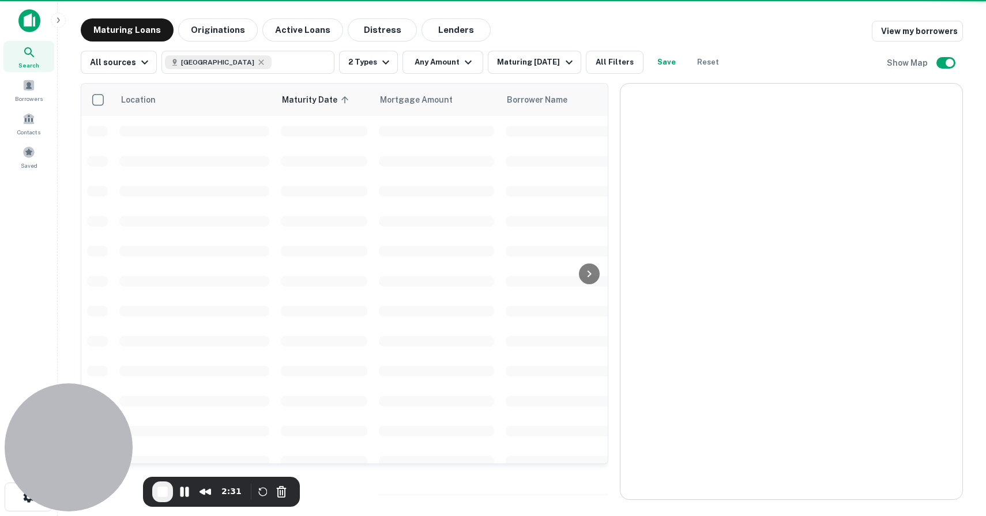
scroll to position [66, 0]
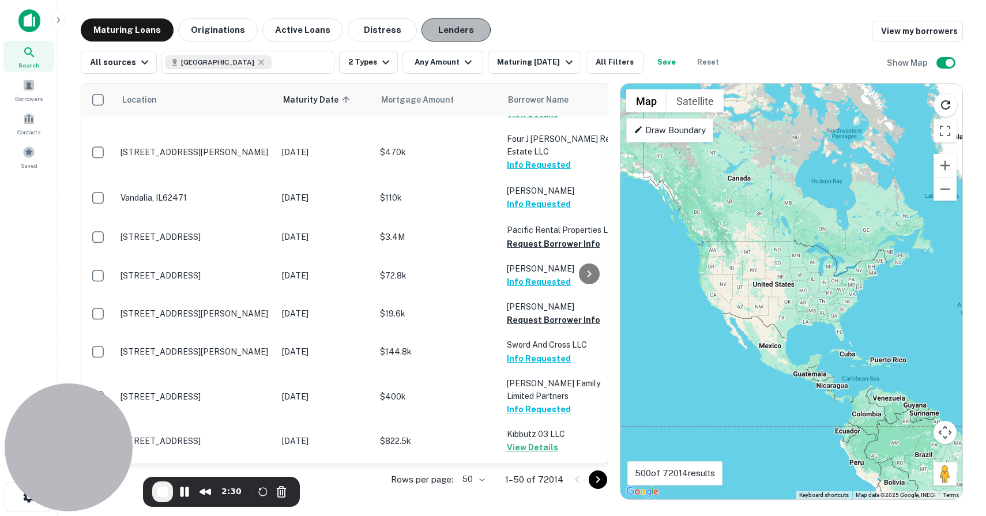
click at [445, 37] on button "Lenders" at bounding box center [456, 29] width 69 height 23
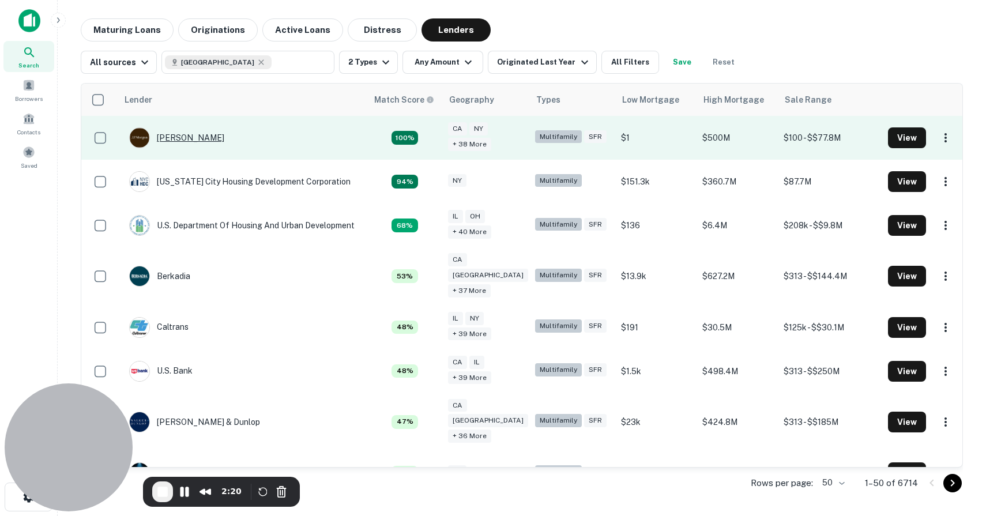
click at [176, 141] on div "J.p. Morgan" at bounding box center [176, 137] width 95 height 21
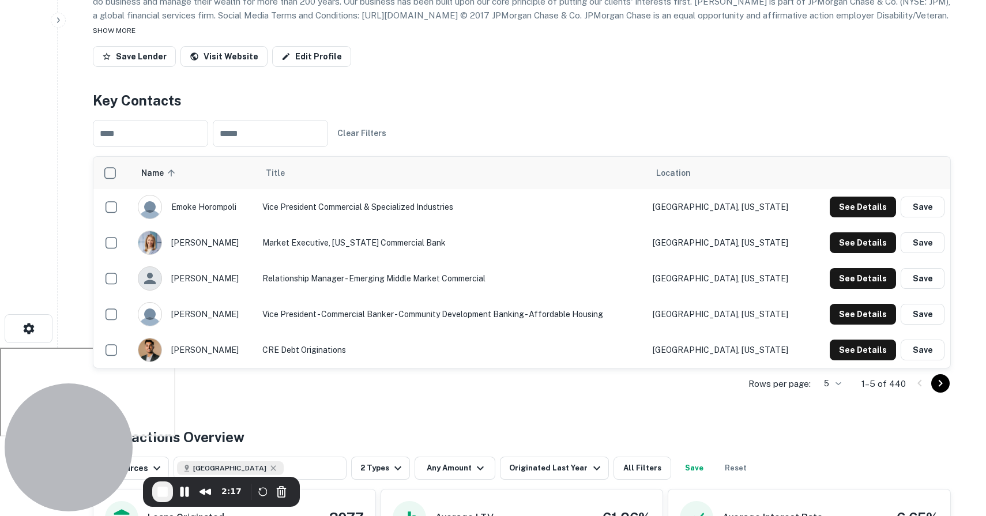
scroll to position [173, 0]
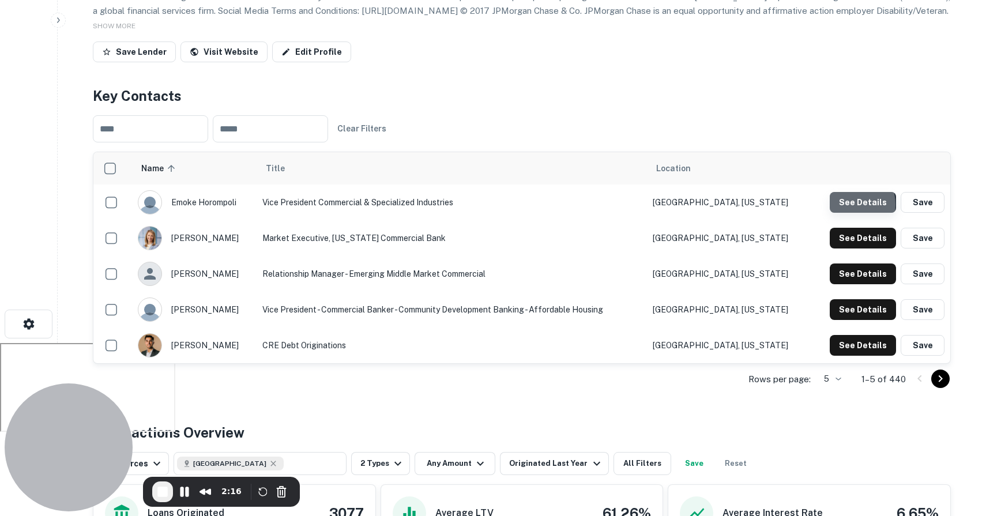
click at [850, 205] on button "See Details" at bounding box center [863, 202] width 66 height 21
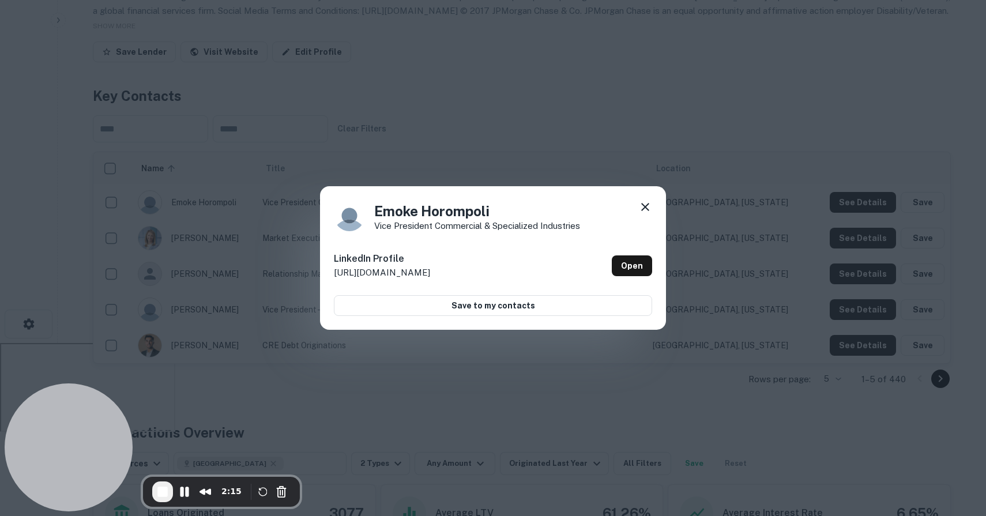
click at [645, 202] on icon at bounding box center [645, 207] width 14 height 14
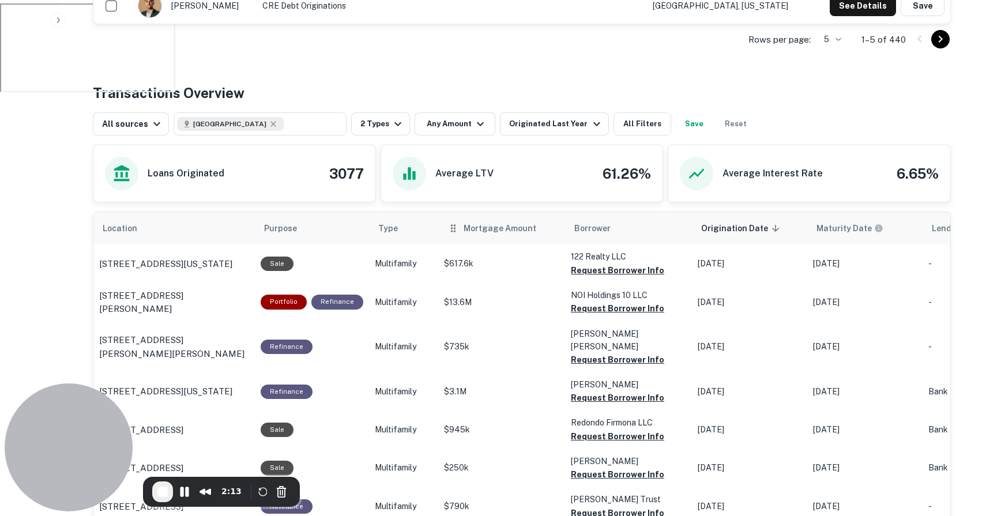
scroll to position [528, 0]
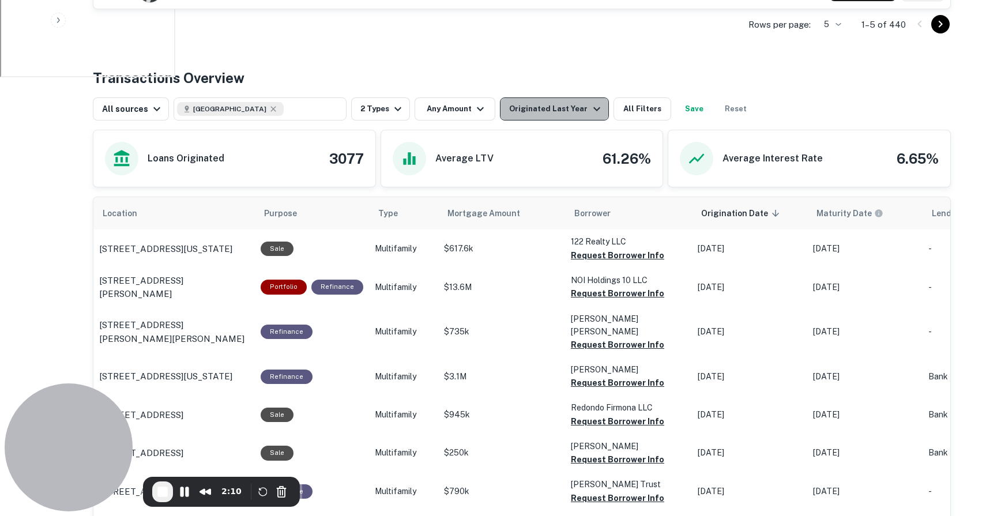
click at [569, 112] on div "Originated Last Year" at bounding box center [556, 109] width 94 height 14
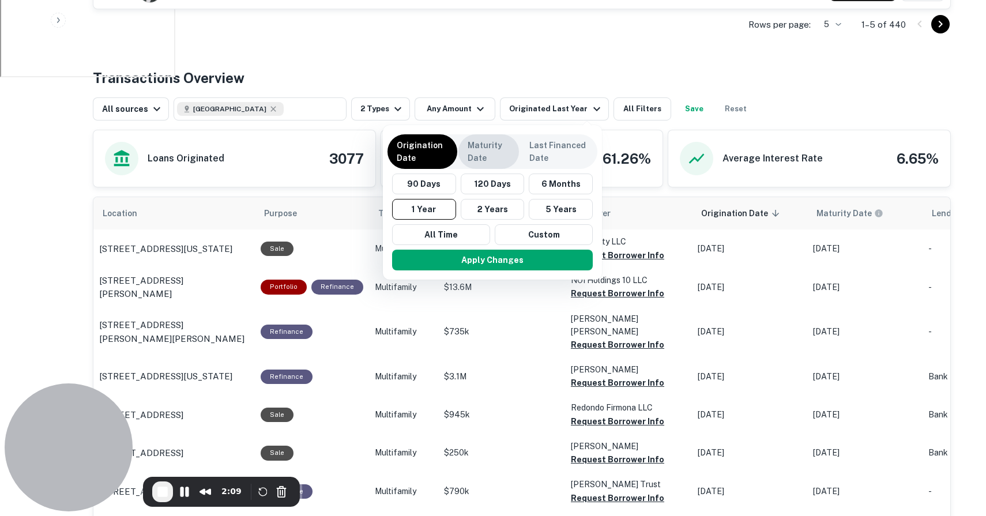
click at [494, 146] on p "Maturity Date" at bounding box center [489, 151] width 42 height 25
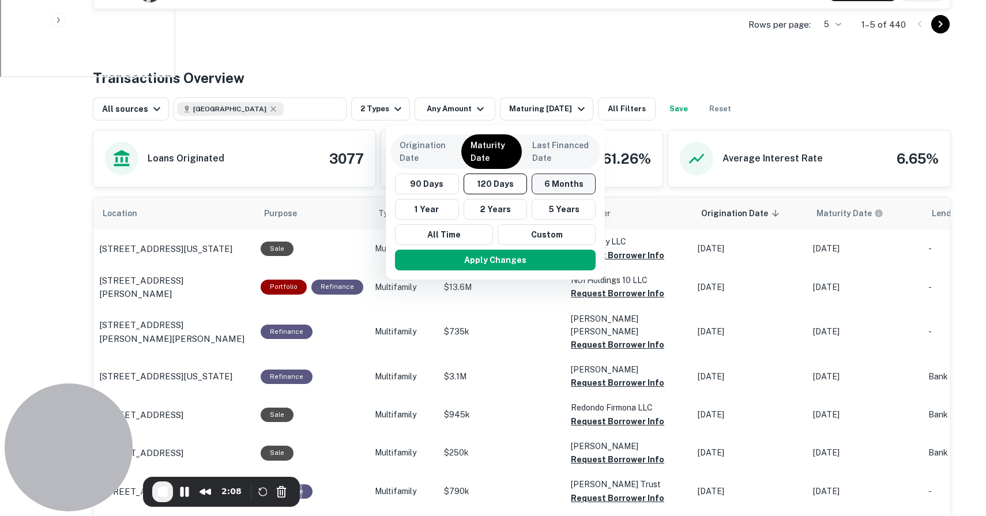
click at [554, 191] on button "6 Months" at bounding box center [564, 184] width 64 height 21
click at [524, 263] on button "Apply Changes" at bounding box center [496, 260] width 201 height 21
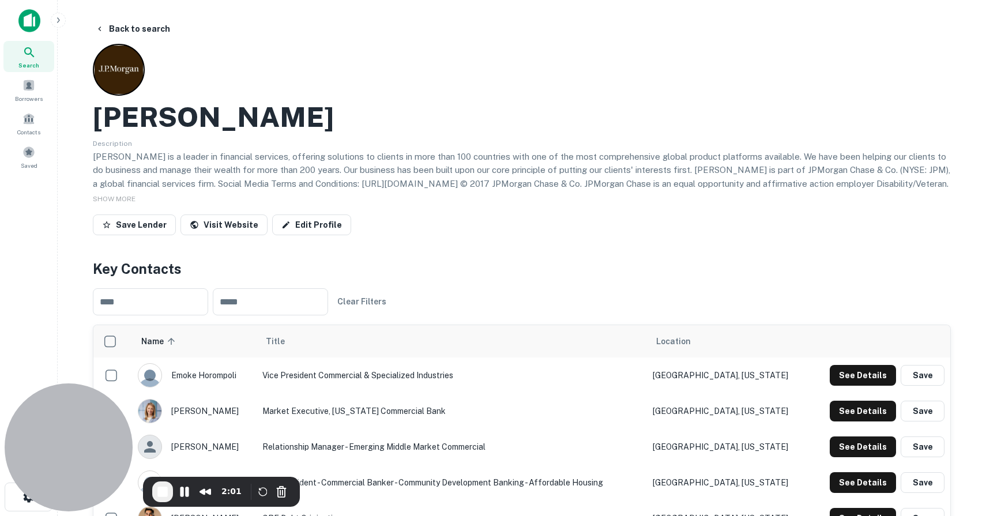
click at [18, 64] on div "Search" at bounding box center [28, 56] width 51 height 31
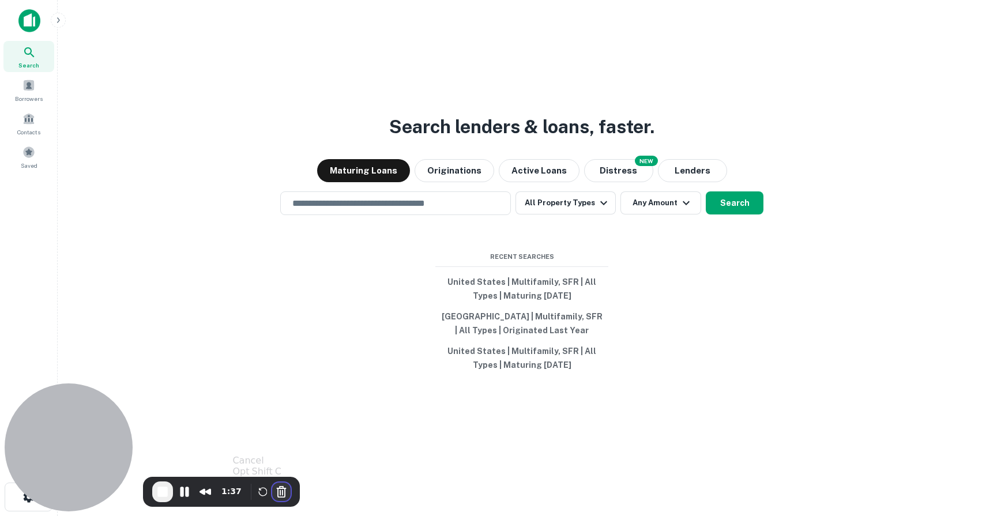
click at [280, 494] on button "Cancel Recording" at bounding box center [281, 492] width 18 height 18
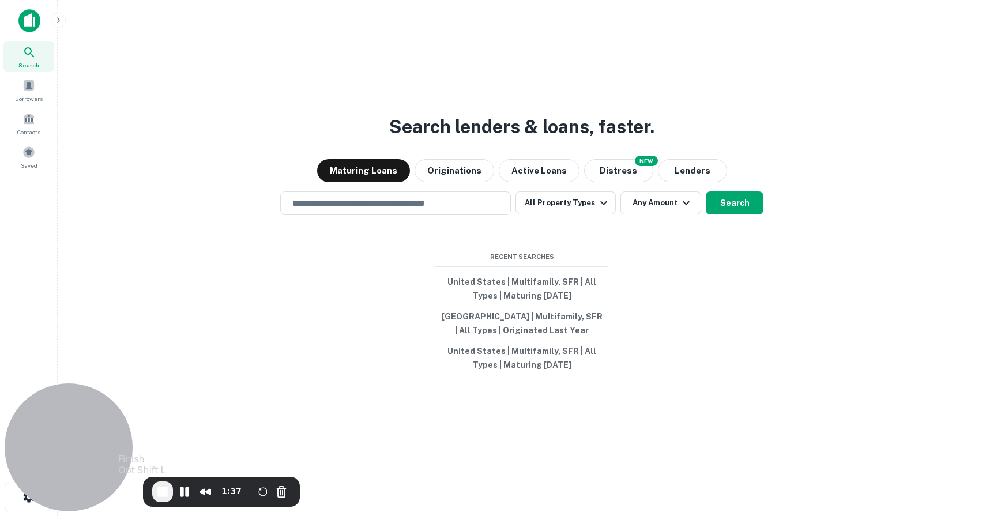
click at [160, 490] on span "End Recording" at bounding box center [163, 492] width 14 height 14
